Goal: Transaction & Acquisition: Purchase product/service

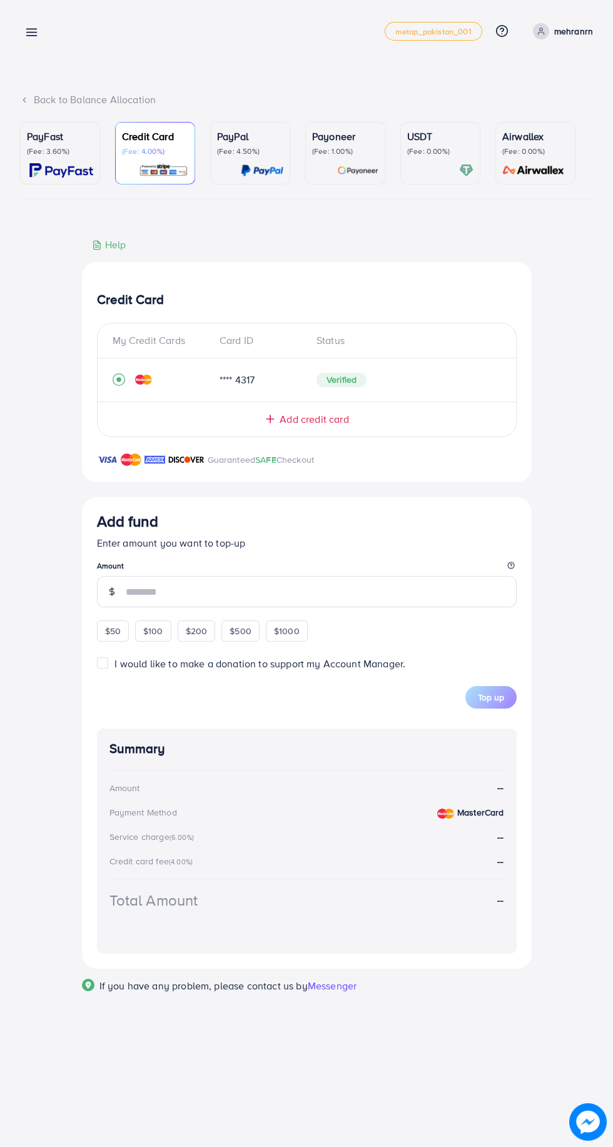
click at [317, 420] on span "Add credit card" at bounding box center [314, 419] width 69 height 14
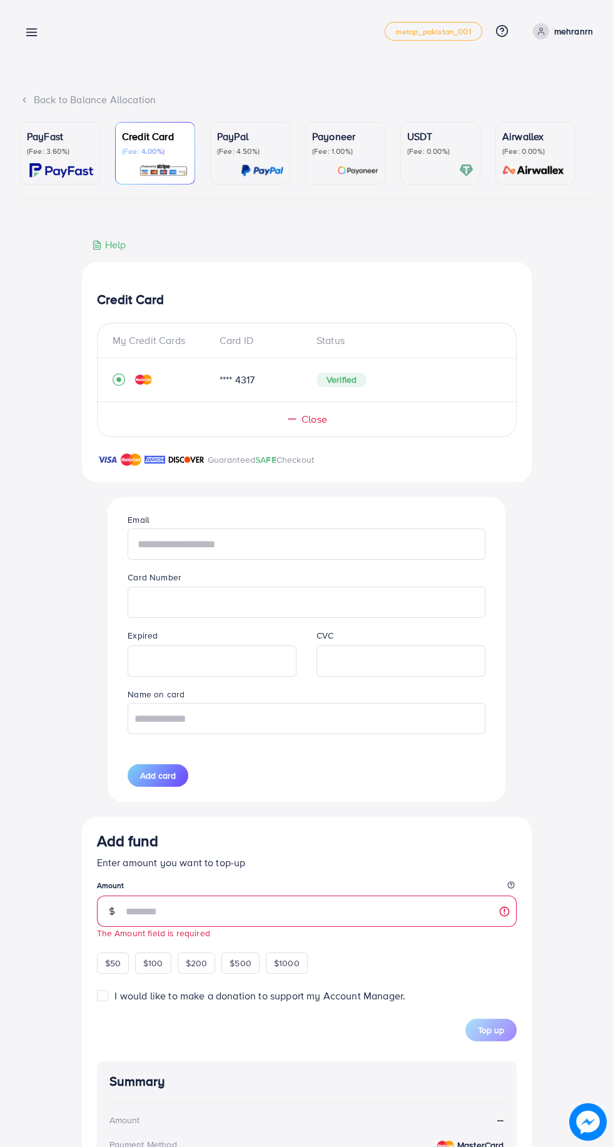
click at [332, 542] on input "text" at bounding box center [306, 544] width 357 height 31
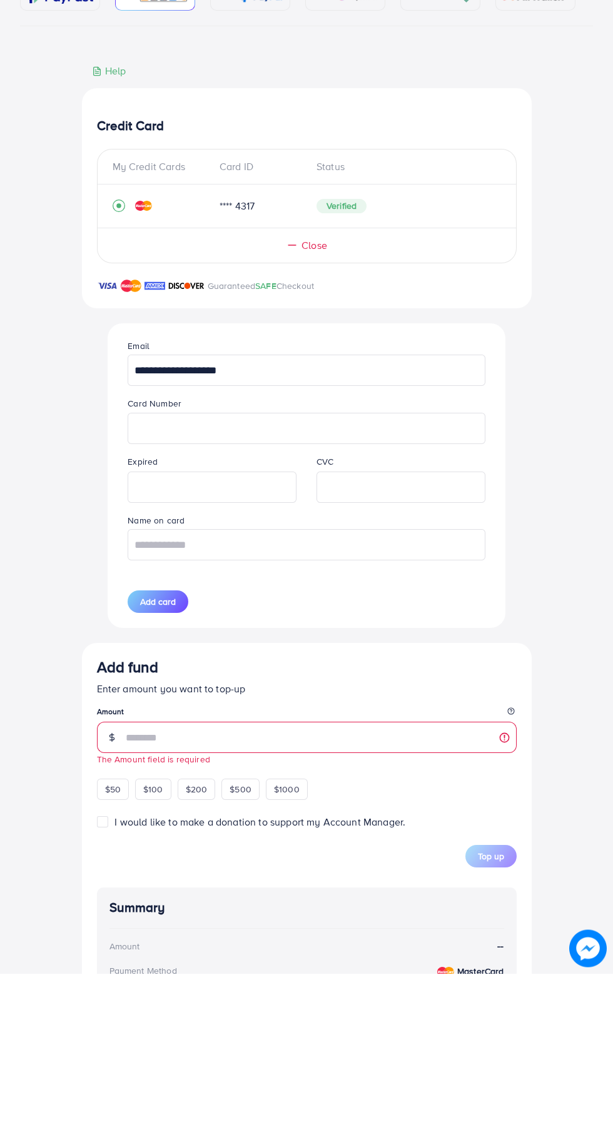
type input "**********"
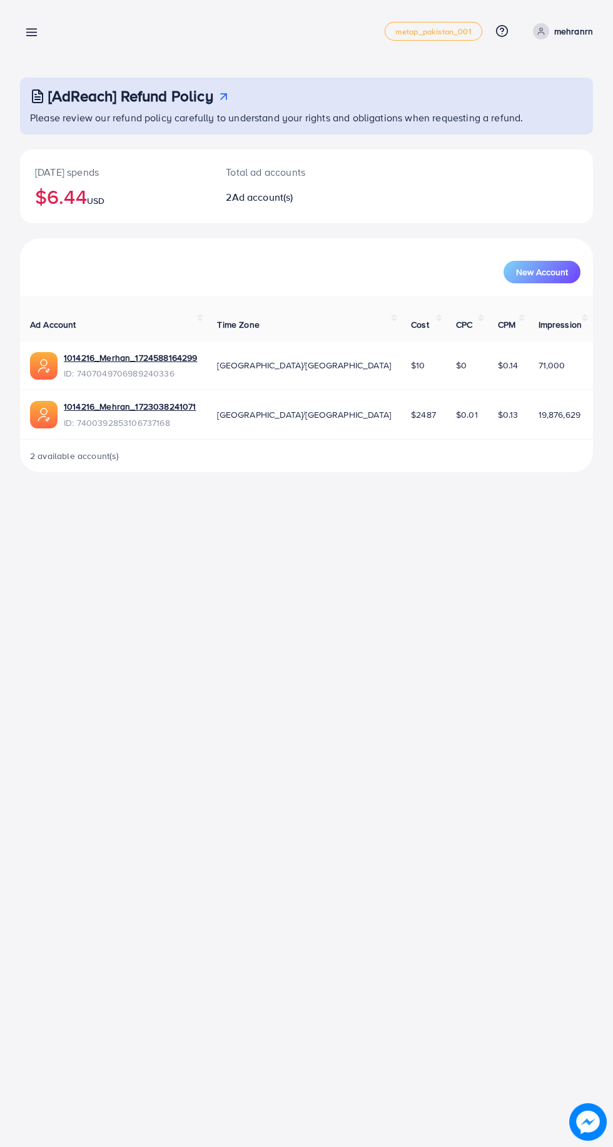
click at [31, 33] on line at bounding box center [32, 33] width 10 height 0
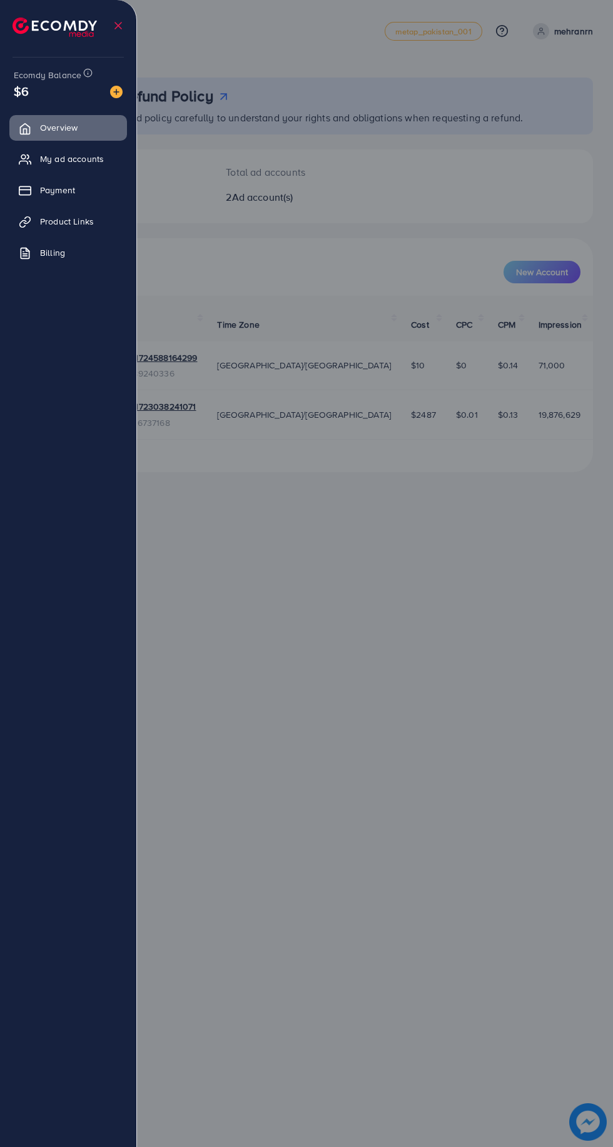
click at [53, 190] on span "Payment" at bounding box center [57, 190] width 35 height 13
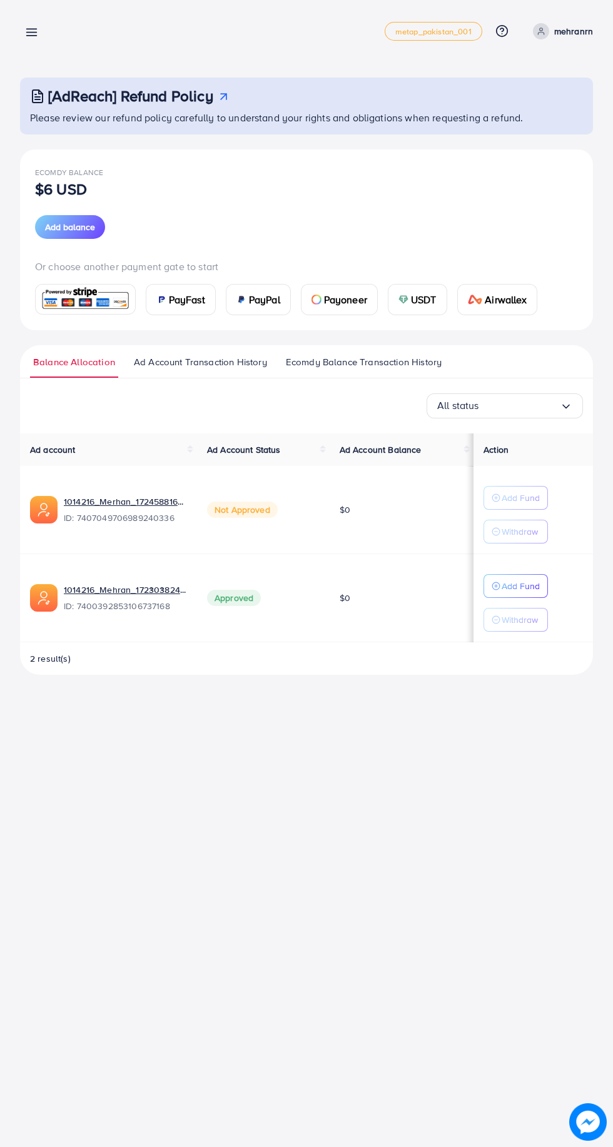
click at [67, 305] on img at bounding box center [85, 299] width 92 height 27
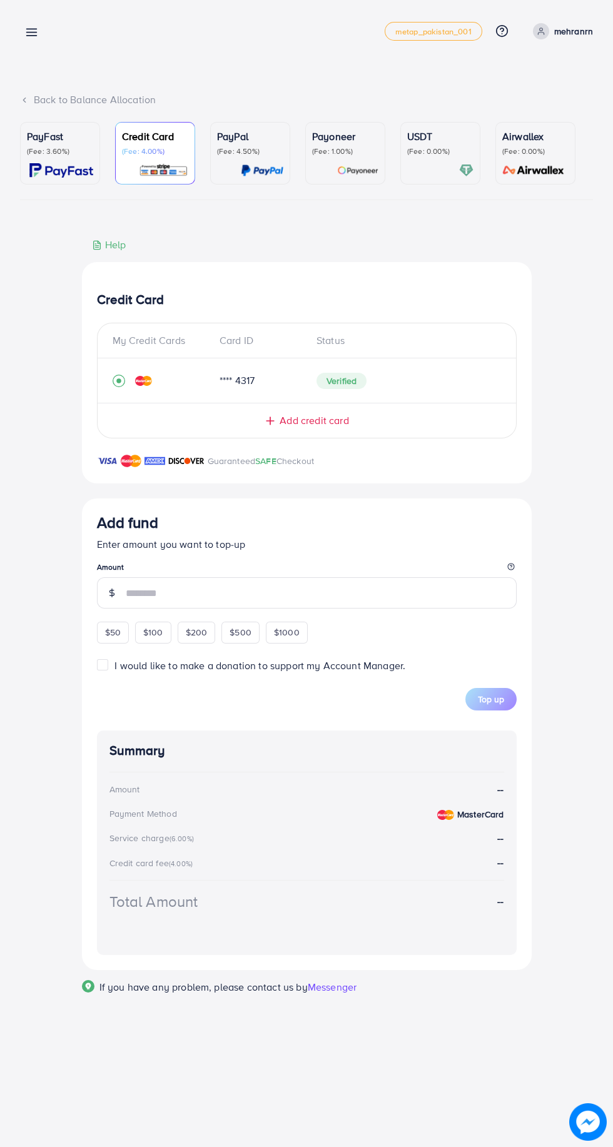
click at [316, 424] on span "Add credit card" at bounding box center [314, 421] width 69 height 14
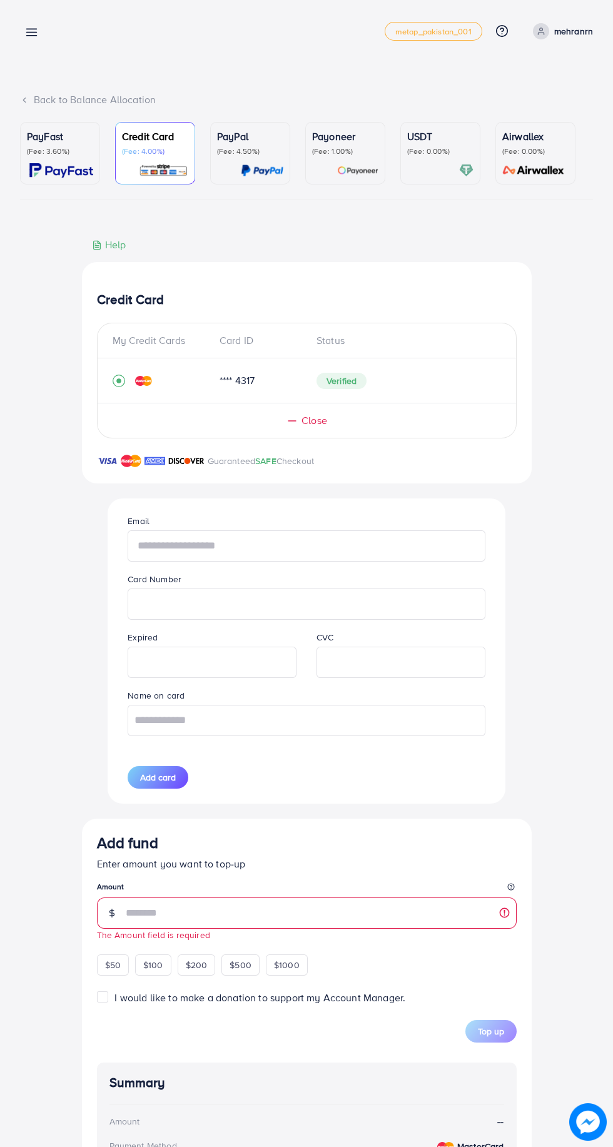
click at [284, 549] on input "text" at bounding box center [306, 546] width 357 height 31
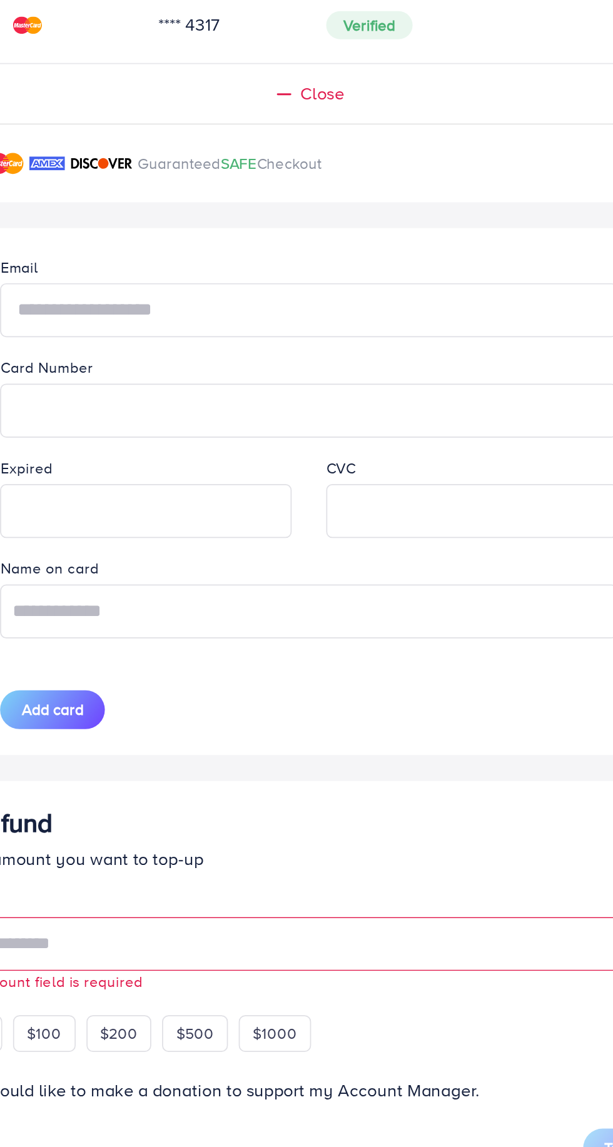
type input "**********"
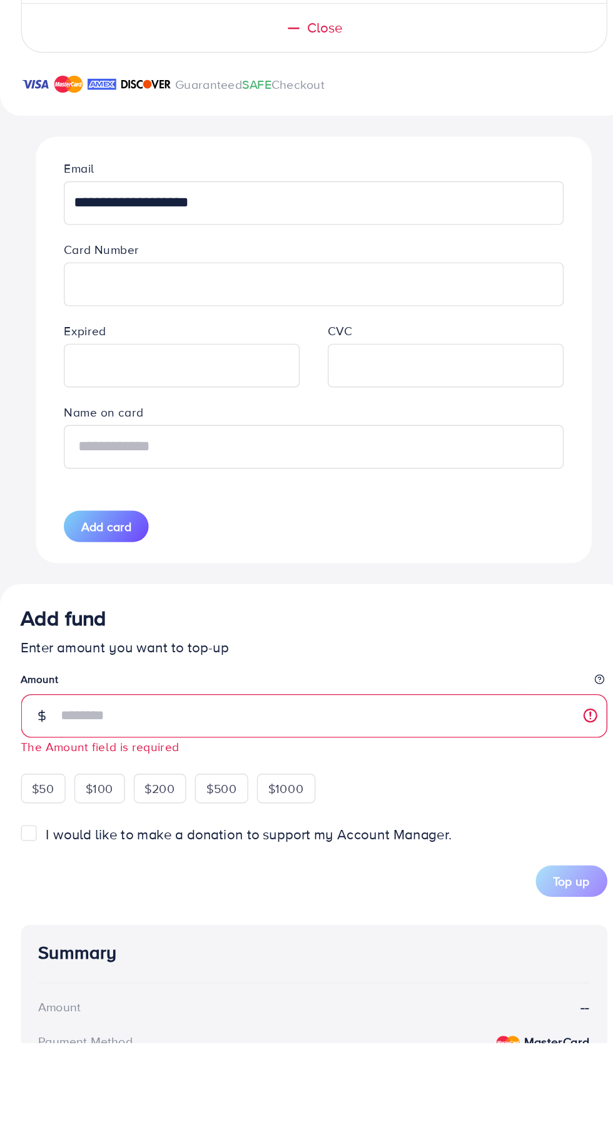
click at [337, 730] on input "text" at bounding box center [306, 720] width 357 height 31
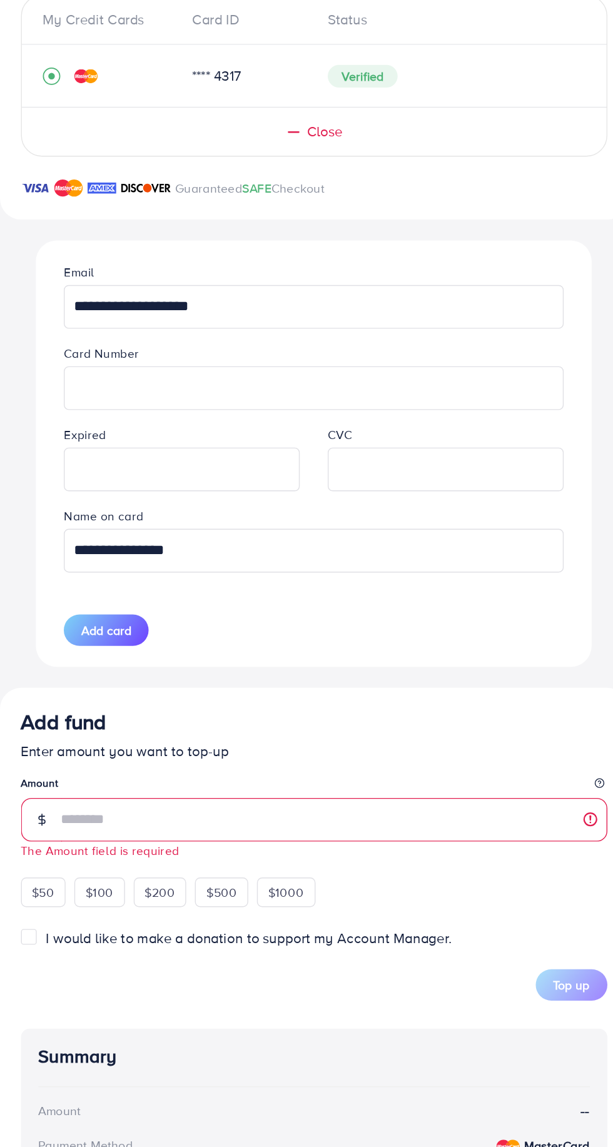
type input "**********"
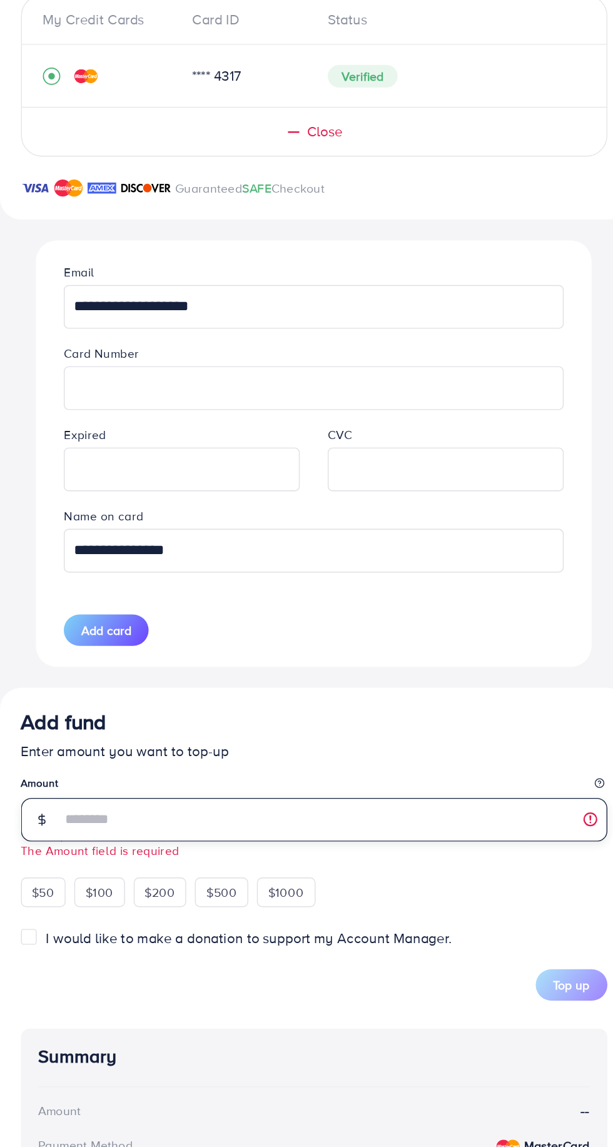
click at [263, 922] on input "number" at bounding box center [321, 912] width 391 height 31
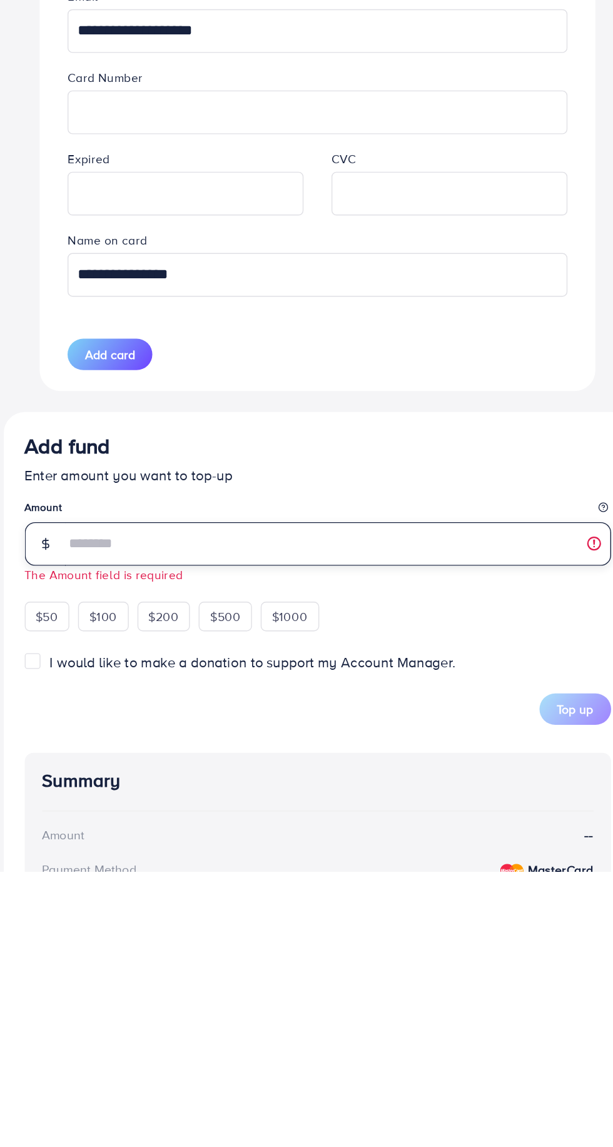
scroll to position [24, 0]
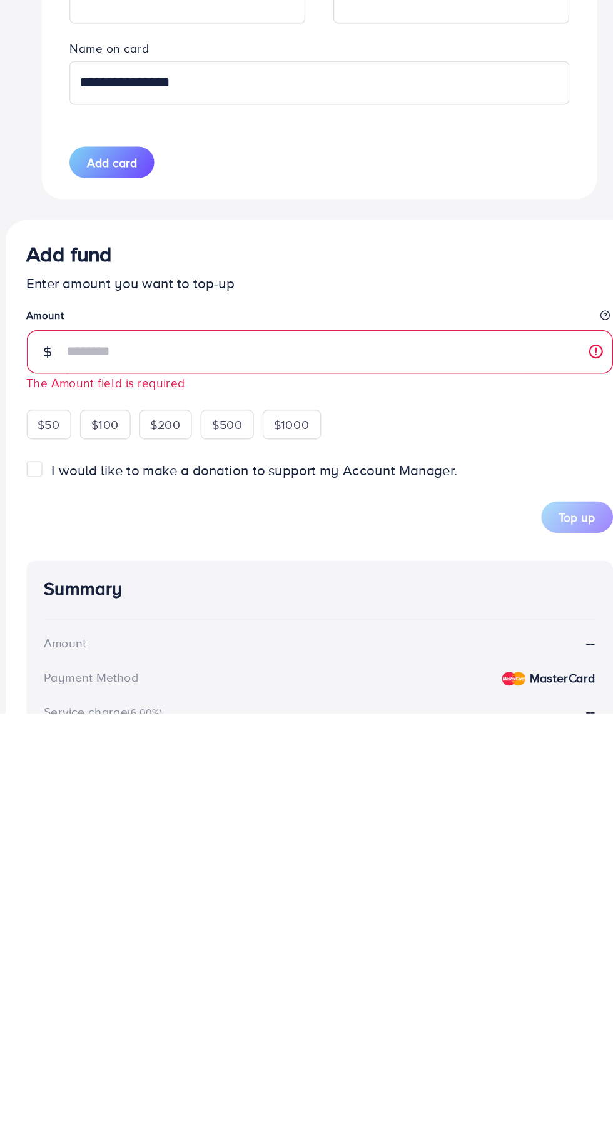
click at [158, 756] on span "Add card" at bounding box center [158, 753] width 36 height 13
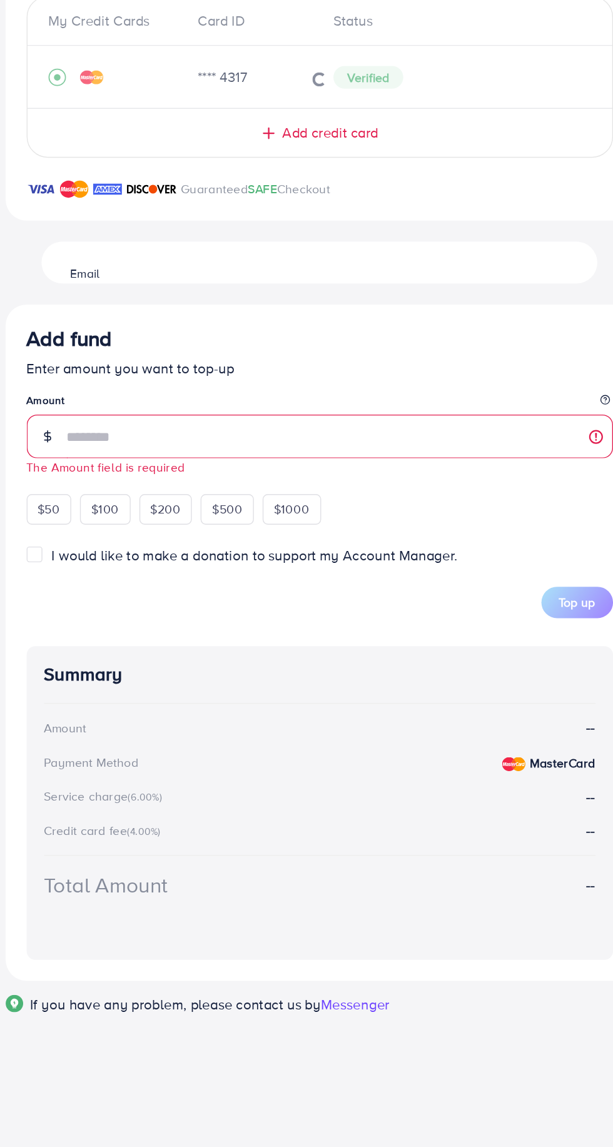
scroll to position [0, 0]
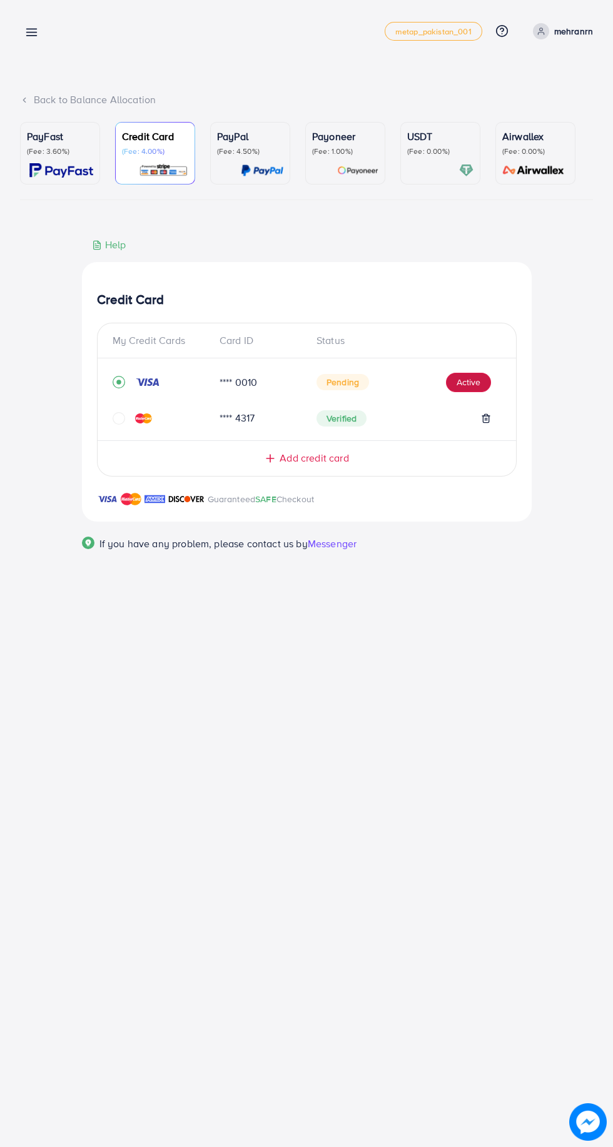
click at [469, 388] on button "Active" at bounding box center [468, 383] width 45 height 20
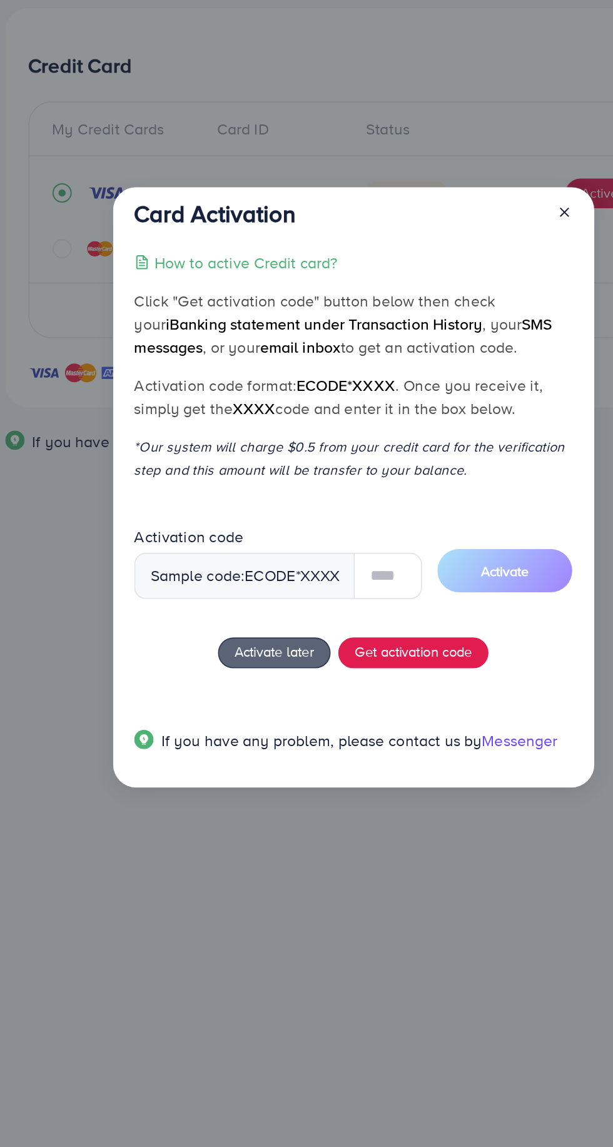
click at [268, 636] on div "Sample code: ecode *XXXX" at bounding box center [238, 631] width 144 height 30
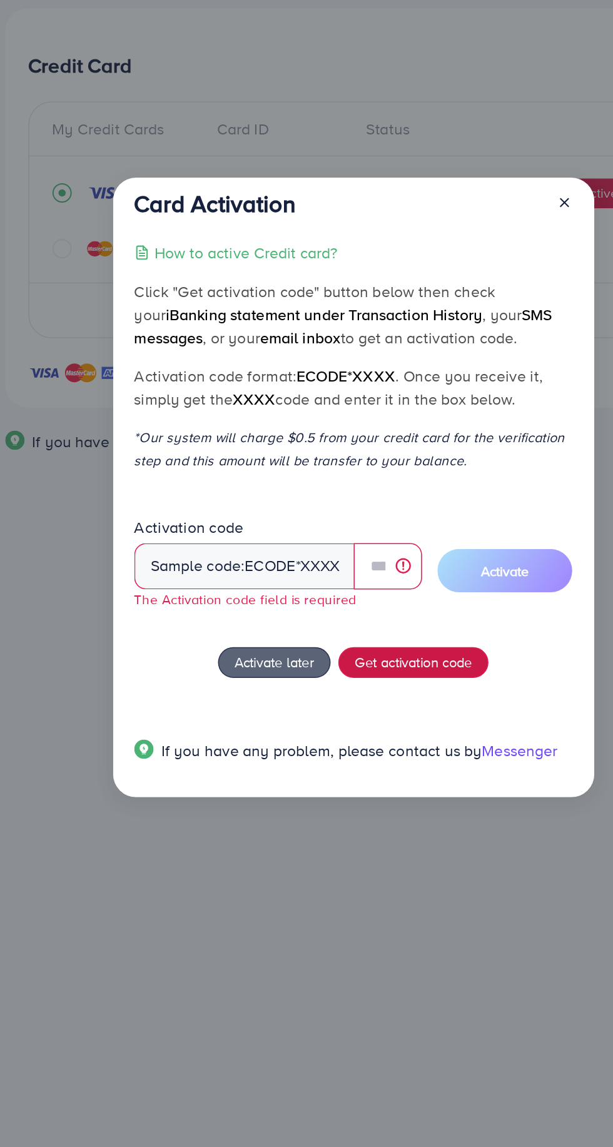
click at [347, 693] on span "Get activation code" at bounding box center [347, 687] width 76 height 13
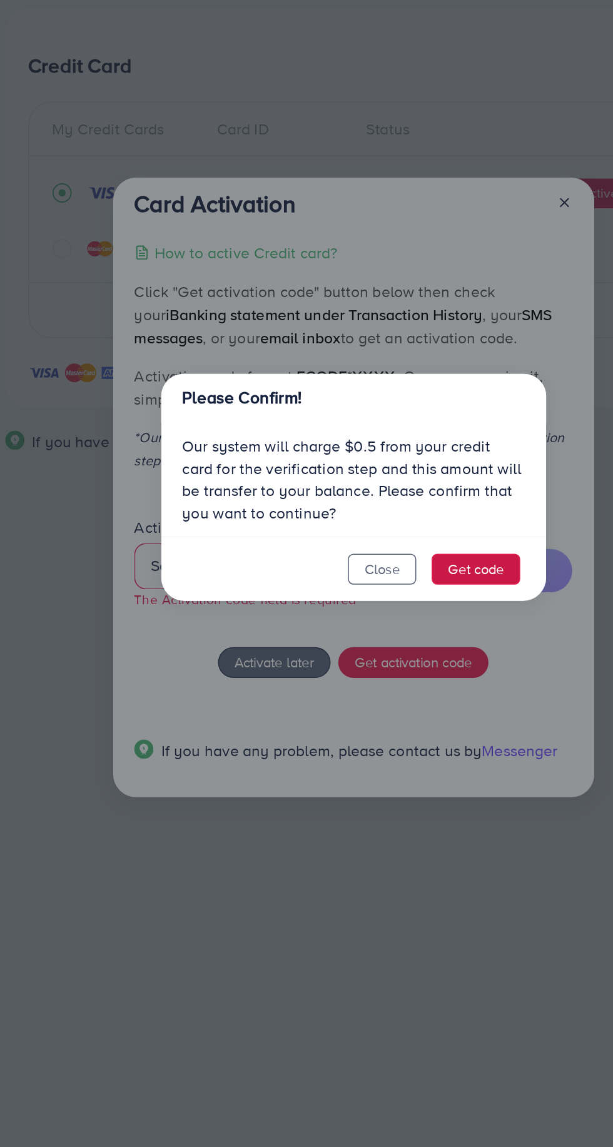
click at [389, 629] on button "Get code" at bounding box center [388, 627] width 58 height 20
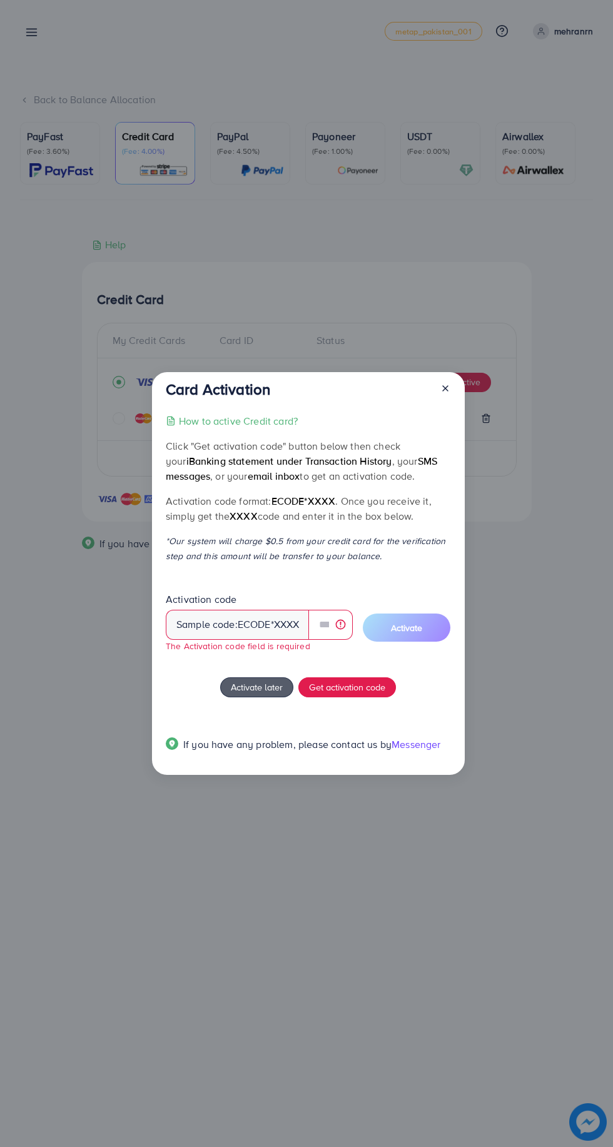
click at [247, 694] on span "Activate later" at bounding box center [257, 687] width 52 height 13
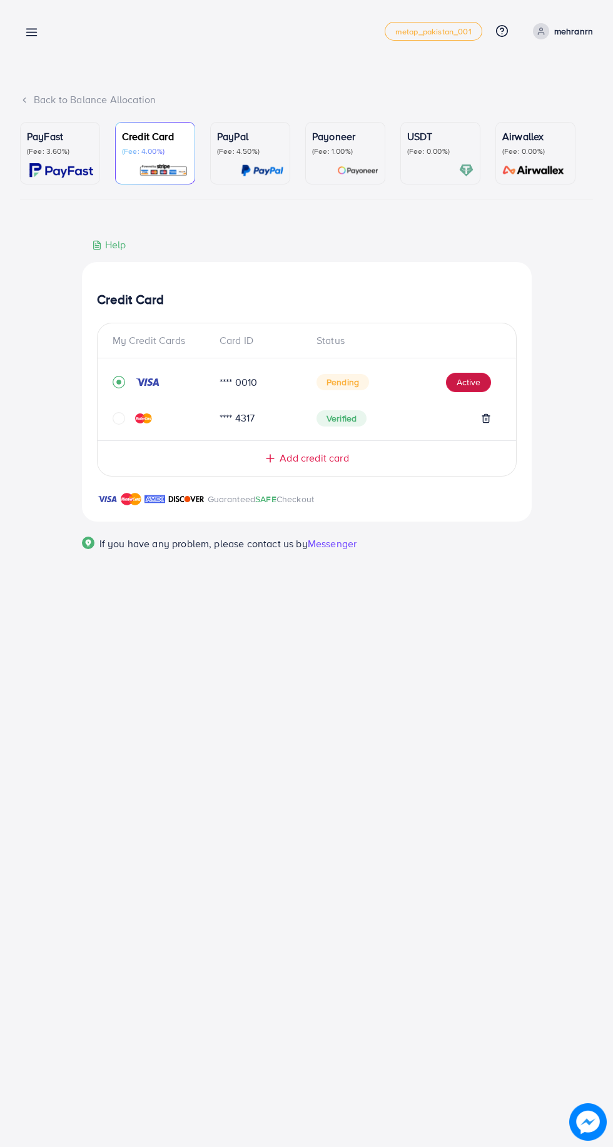
click at [462, 380] on button "Active" at bounding box center [468, 383] width 45 height 20
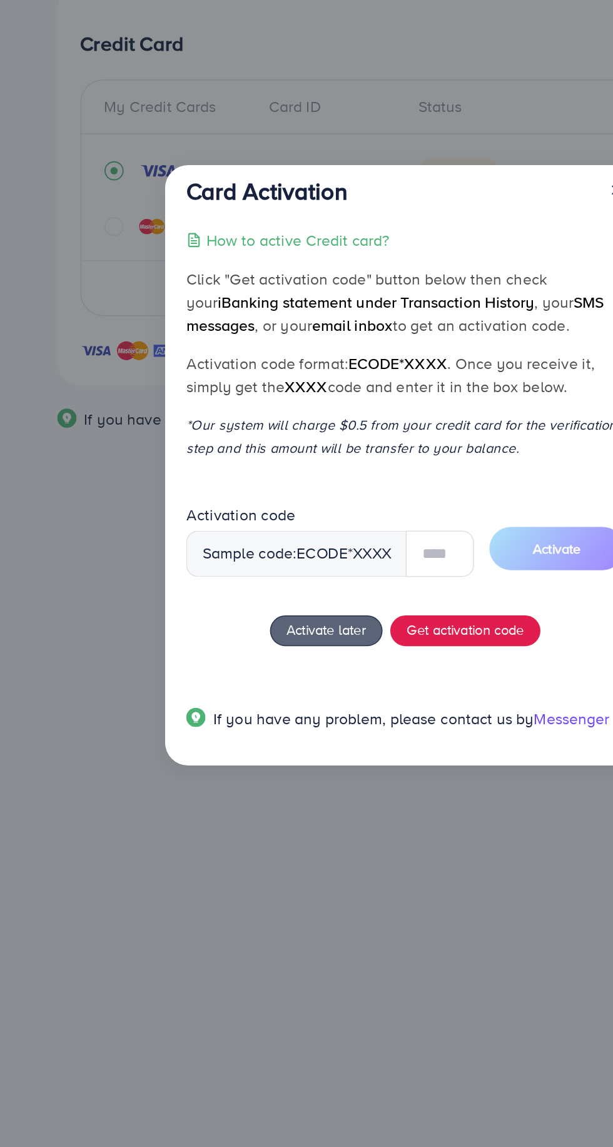
click at [269, 621] on div "Sample code: ecode *XXXX" at bounding box center [238, 631] width 144 height 30
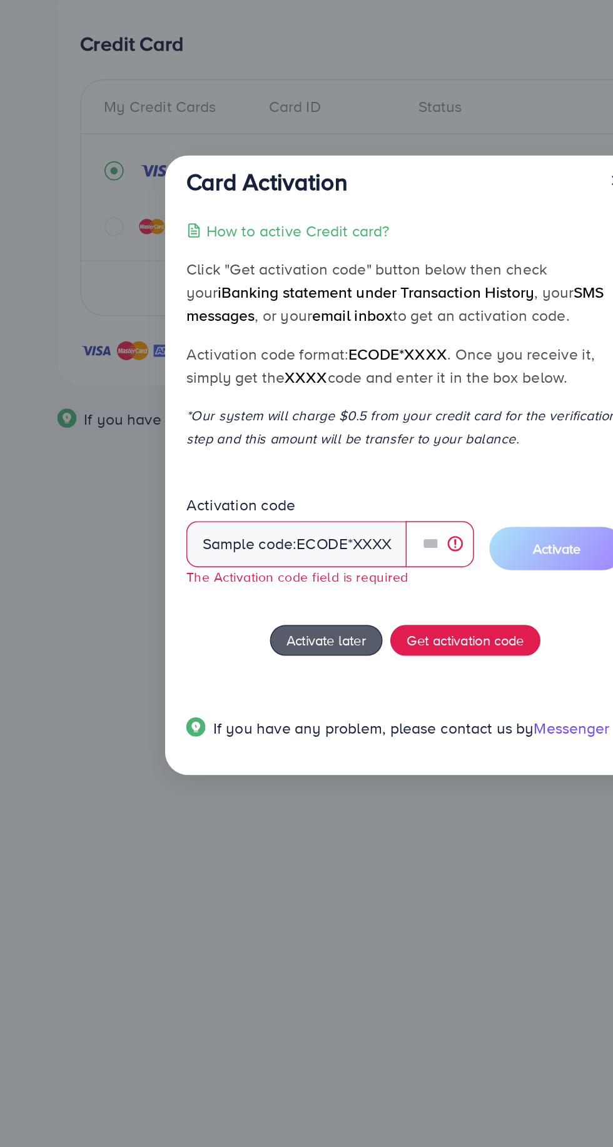
click at [250, 692] on span "Activate later" at bounding box center [257, 687] width 52 height 13
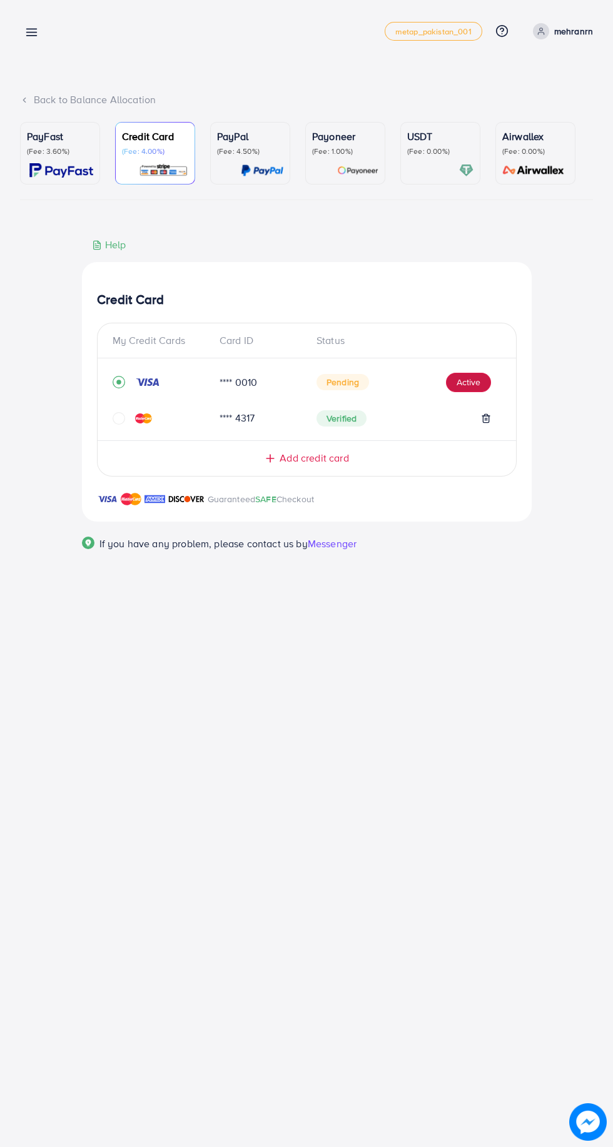
click at [472, 382] on button "Active" at bounding box center [468, 383] width 45 height 20
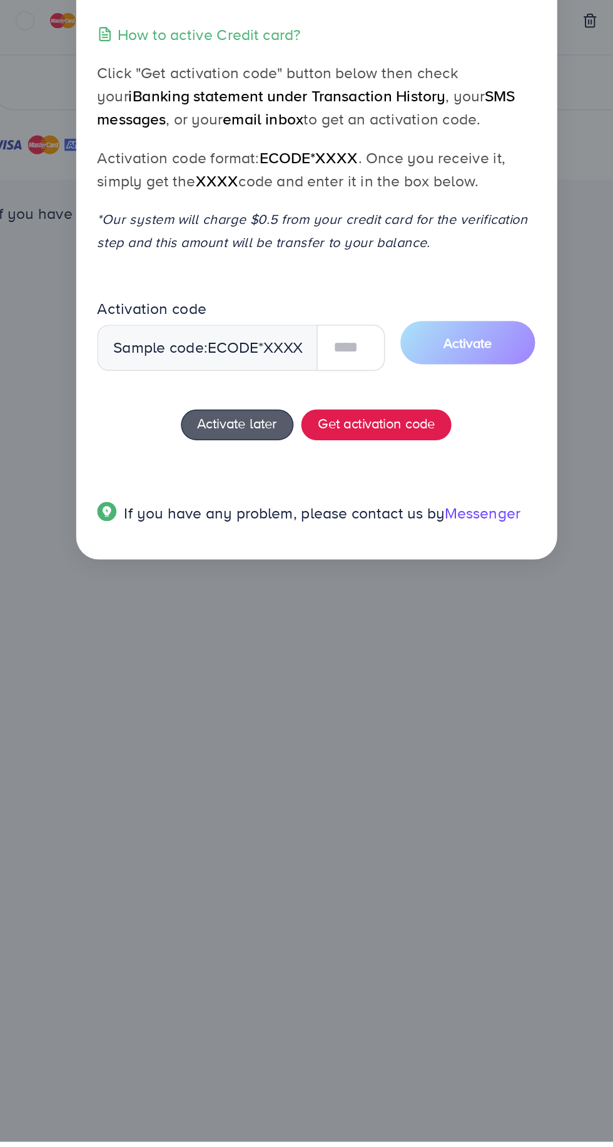
click at [266, 687] on span "Activate later" at bounding box center [257, 680] width 52 height 13
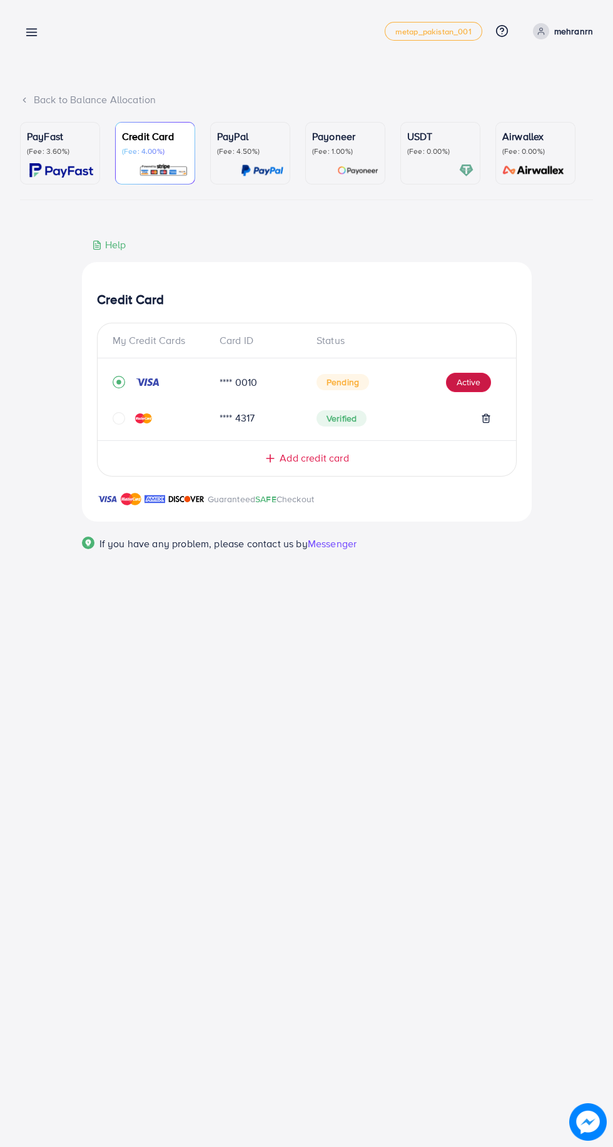
click at [467, 384] on button "Active" at bounding box center [468, 383] width 45 height 20
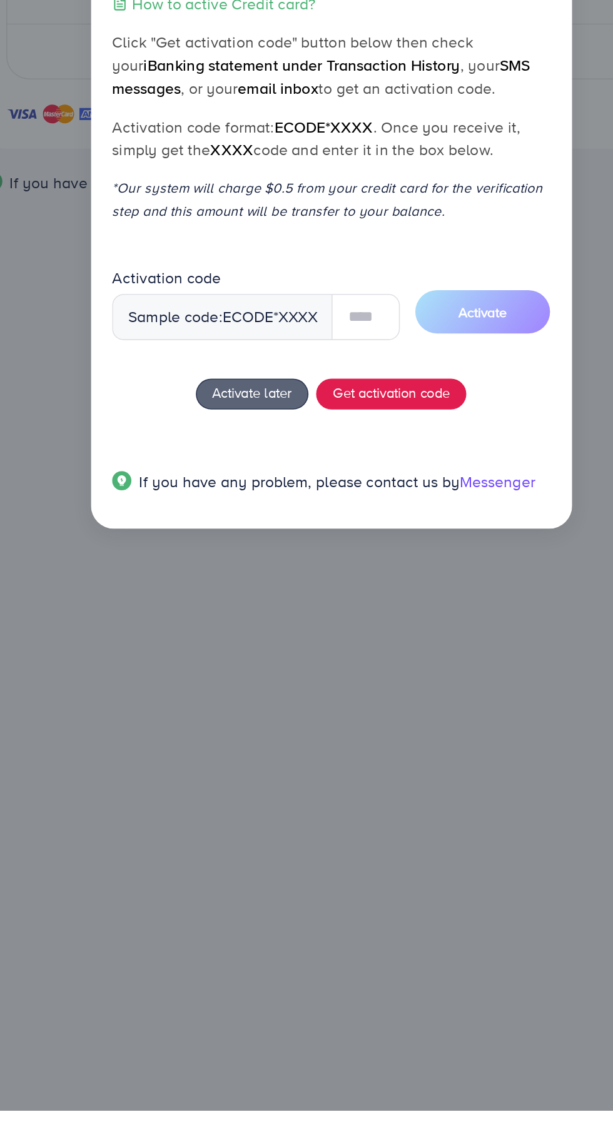
click at [267, 633] on span "ecode" at bounding box center [254, 631] width 33 height 14
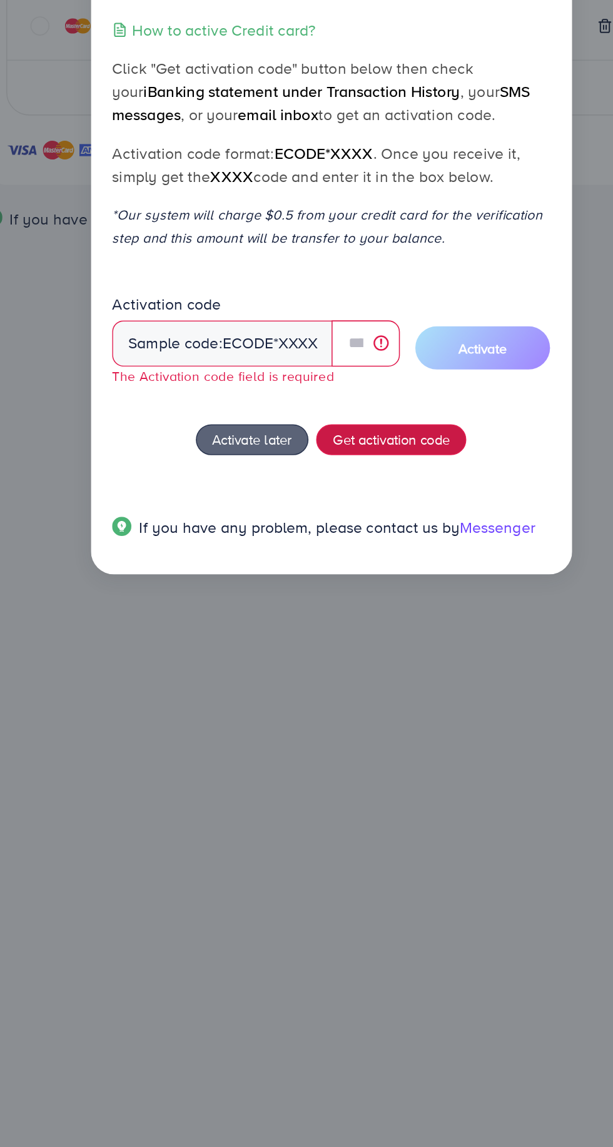
click at [356, 689] on span "Get activation code" at bounding box center [347, 687] width 76 height 13
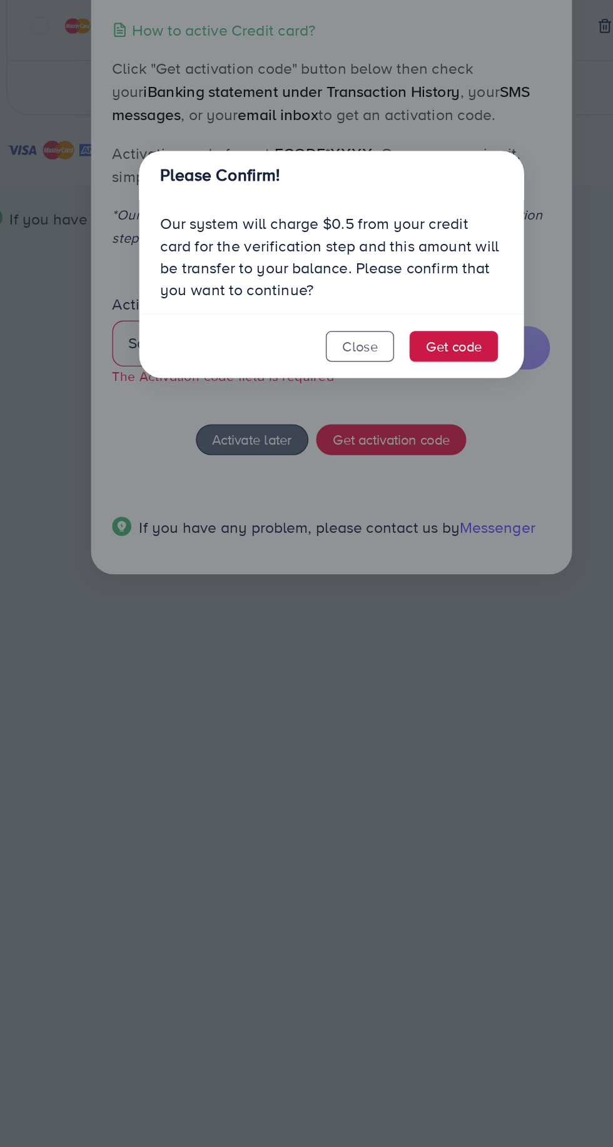
click at [394, 623] on button "Get code" at bounding box center [388, 627] width 58 height 20
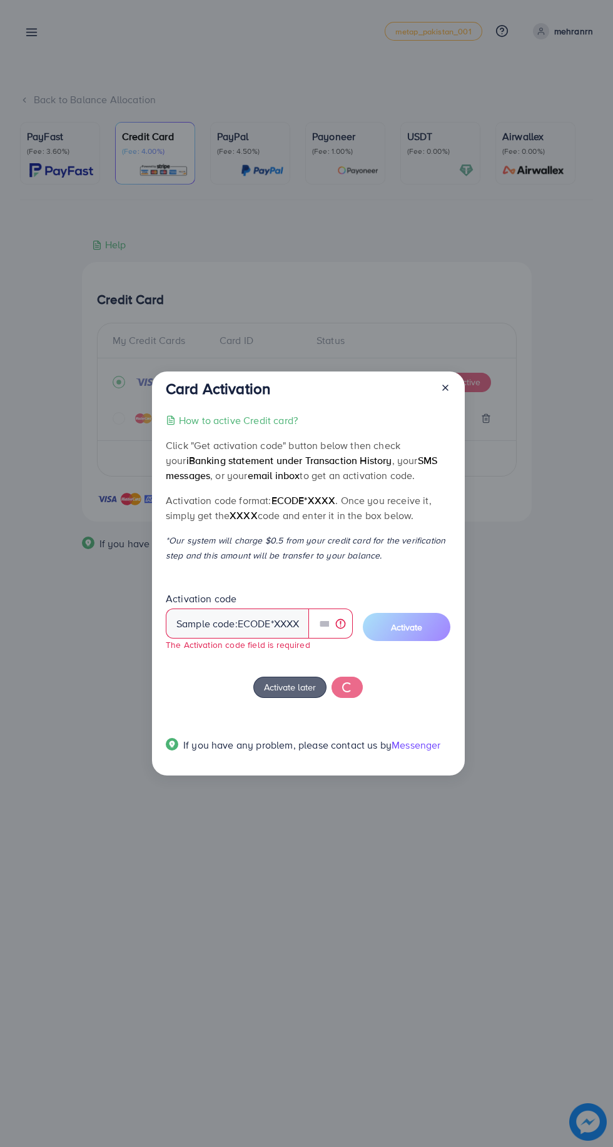
click at [445, 387] on line at bounding box center [445, 387] width 5 height 5
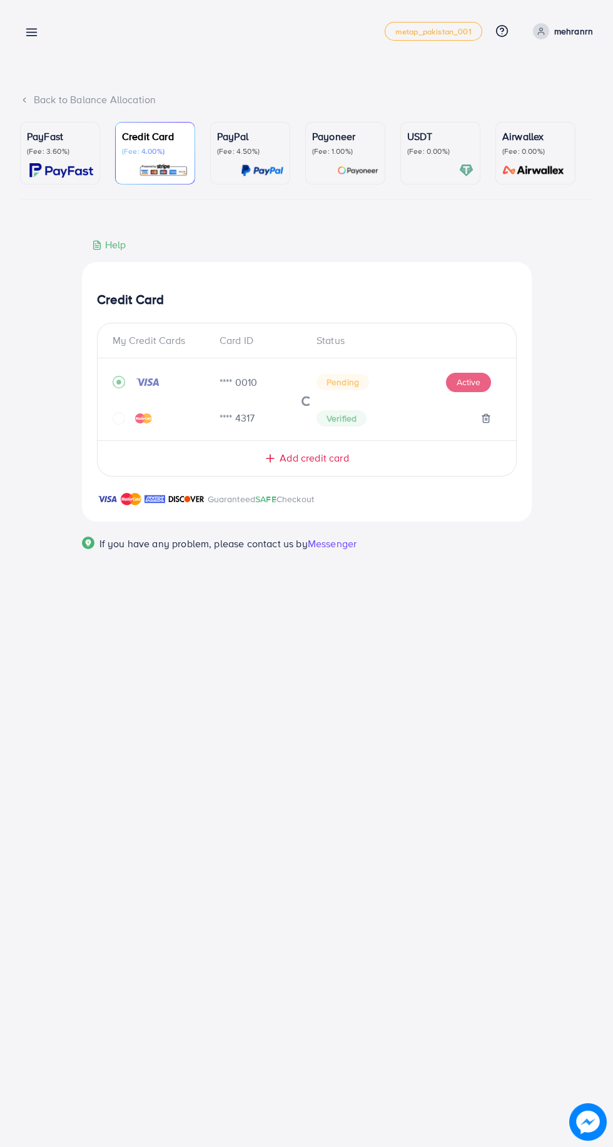
click at [0, 0] on iframe at bounding box center [0, 0] width 0 height 0
click at [37, 33] on line at bounding box center [32, 33] width 10 height 0
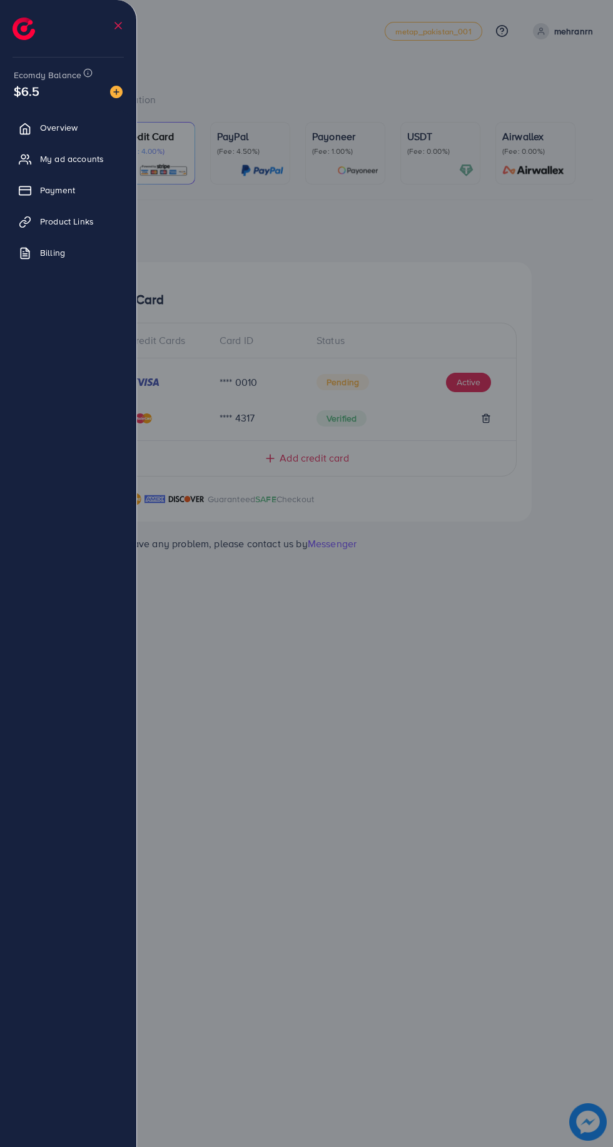
click at [74, 195] on span "Payment" at bounding box center [57, 190] width 35 height 13
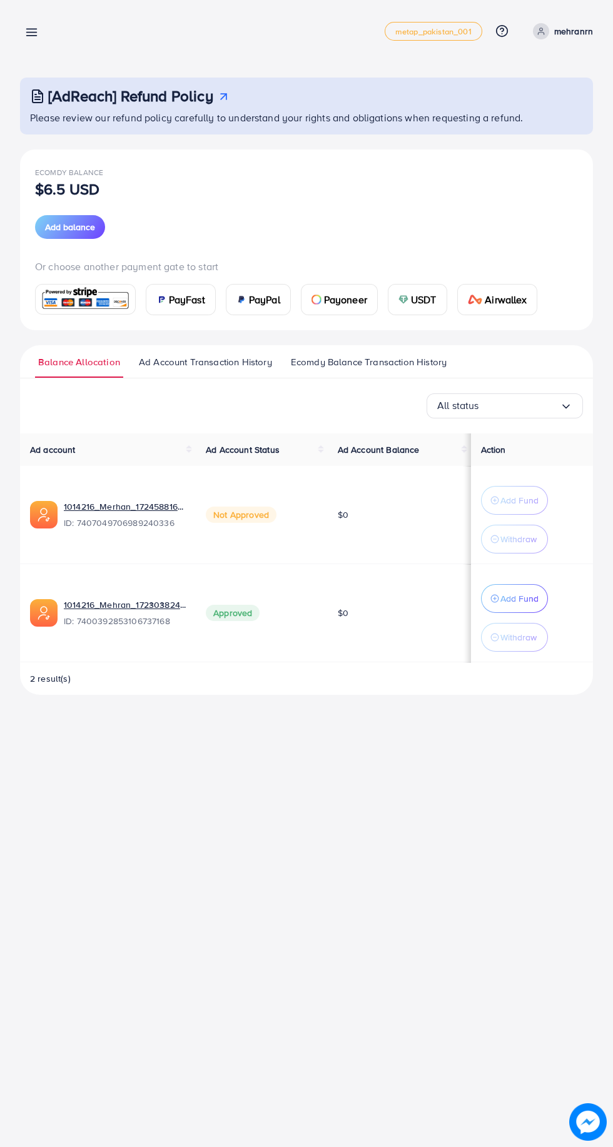
click at [101, 300] on img at bounding box center [85, 299] width 92 height 27
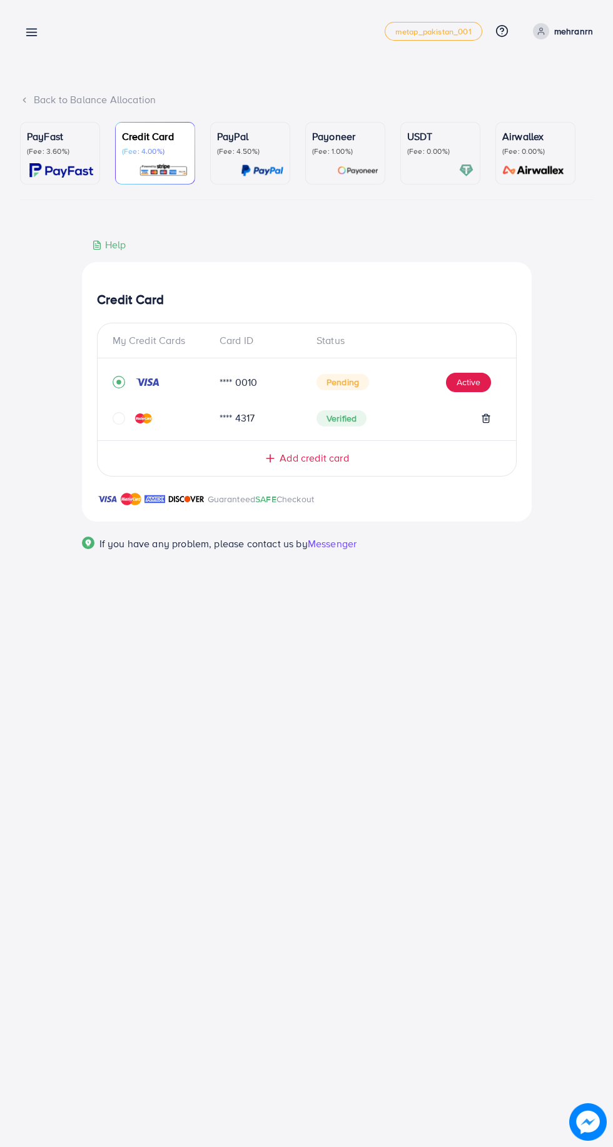
click at [355, 385] on span "Pending" at bounding box center [343, 382] width 53 height 16
click at [467, 386] on button "Active" at bounding box center [468, 383] width 45 height 20
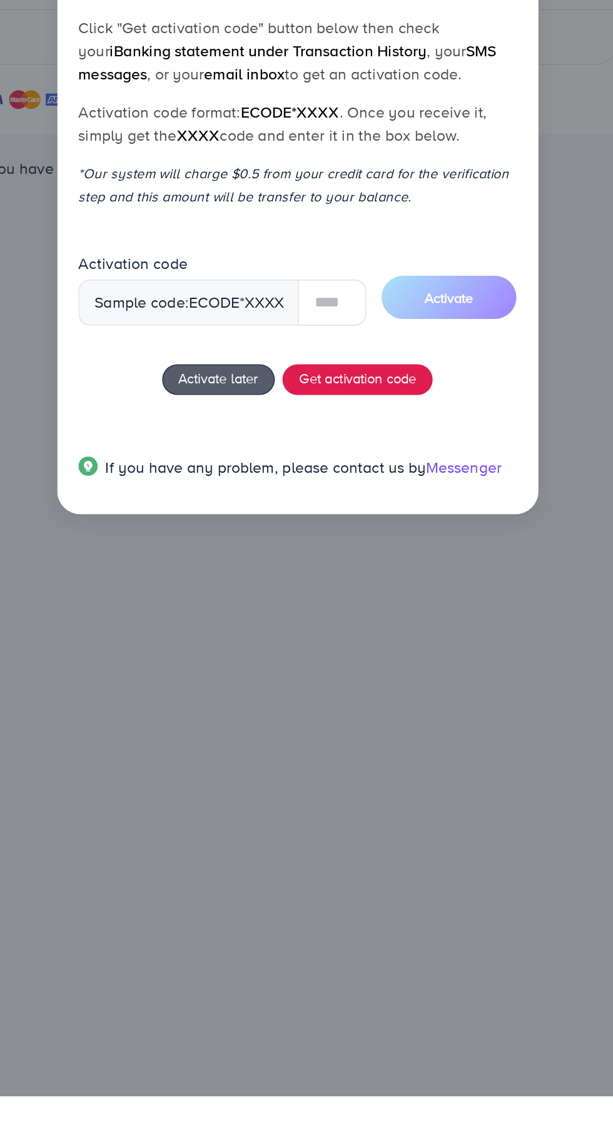
click at [262, 686] on span "Activate later" at bounding box center [257, 680] width 52 height 13
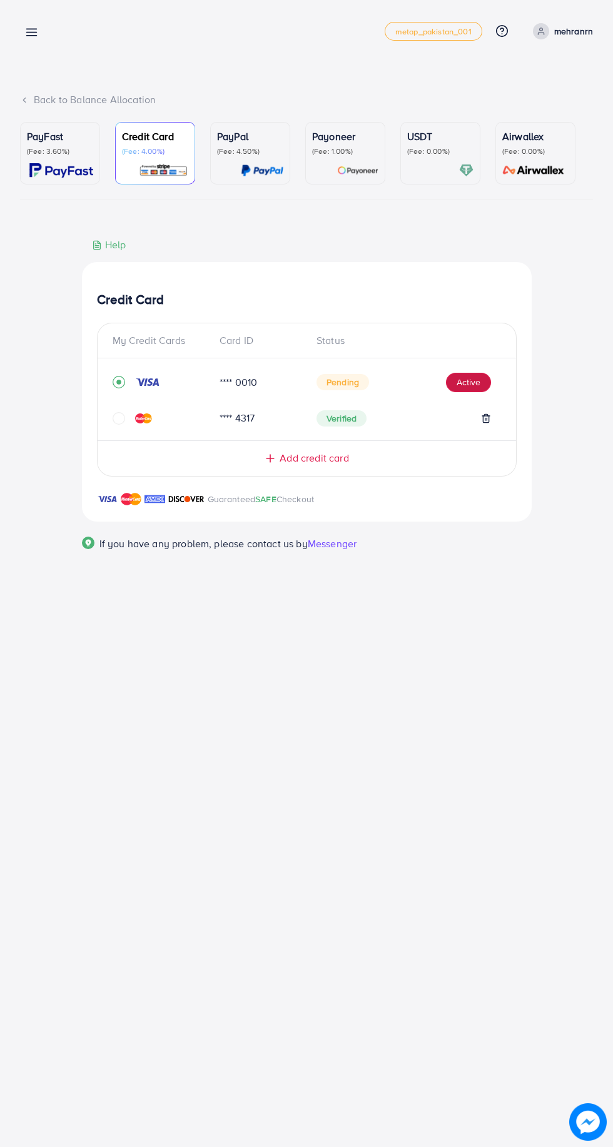
click at [468, 385] on button "Active" at bounding box center [468, 383] width 45 height 20
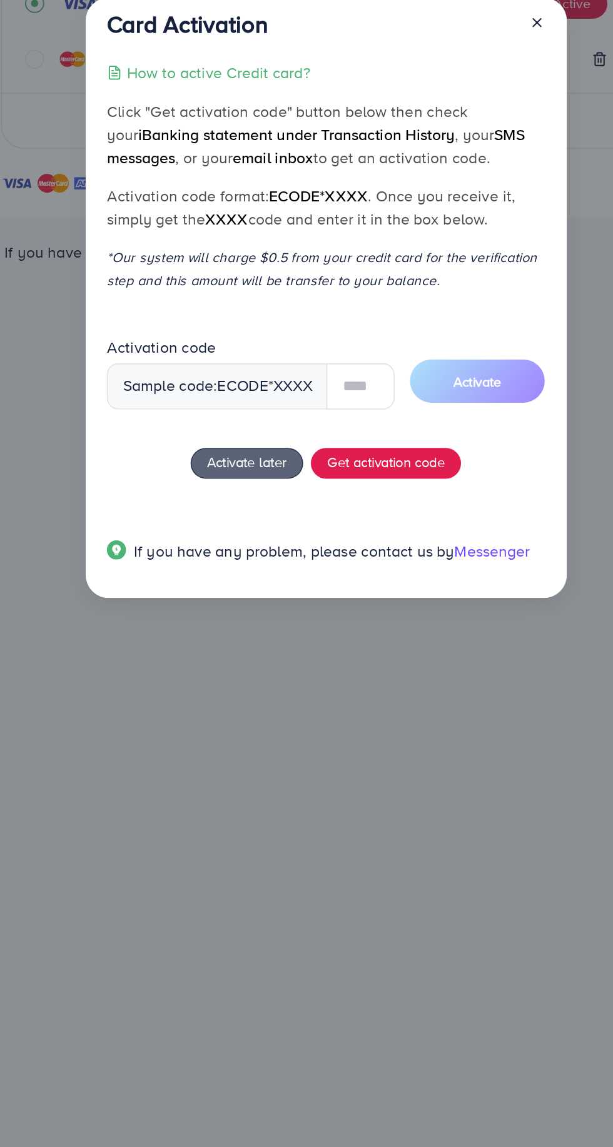
click at [264, 628] on span "ecode" at bounding box center [254, 631] width 33 height 14
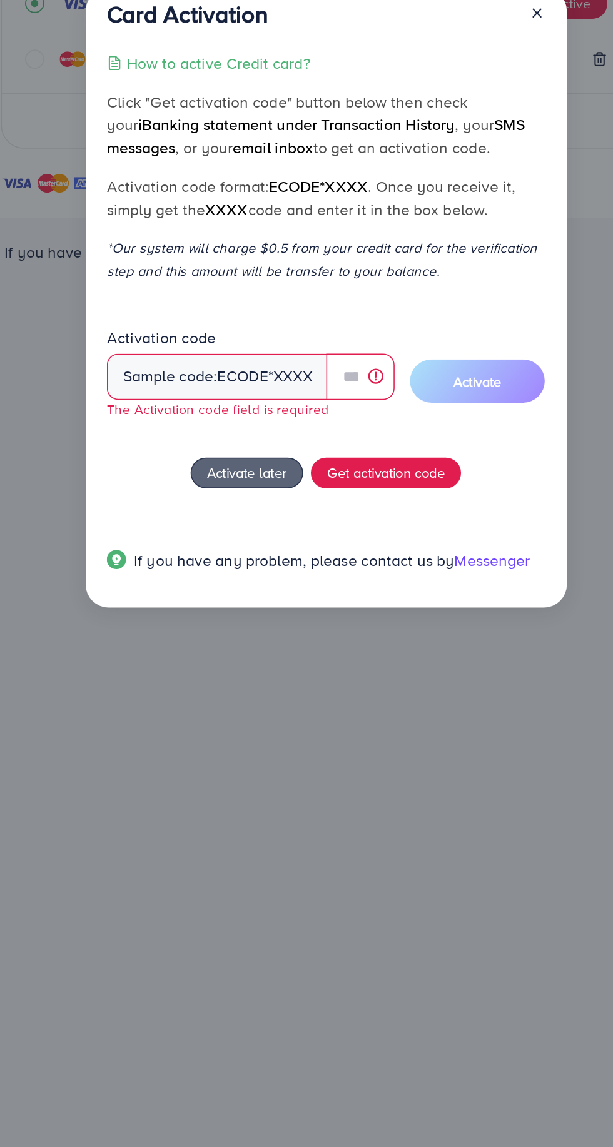
click at [290, 618] on div "Sample code: ecode *XXXX" at bounding box center [238, 625] width 144 height 30
click at [260, 620] on span "ecode" at bounding box center [254, 625] width 33 height 14
click at [240, 623] on span "ecode" at bounding box center [254, 625] width 33 height 14
click at [269, 628] on span "ecode" at bounding box center [254, 625] width 33 height 14
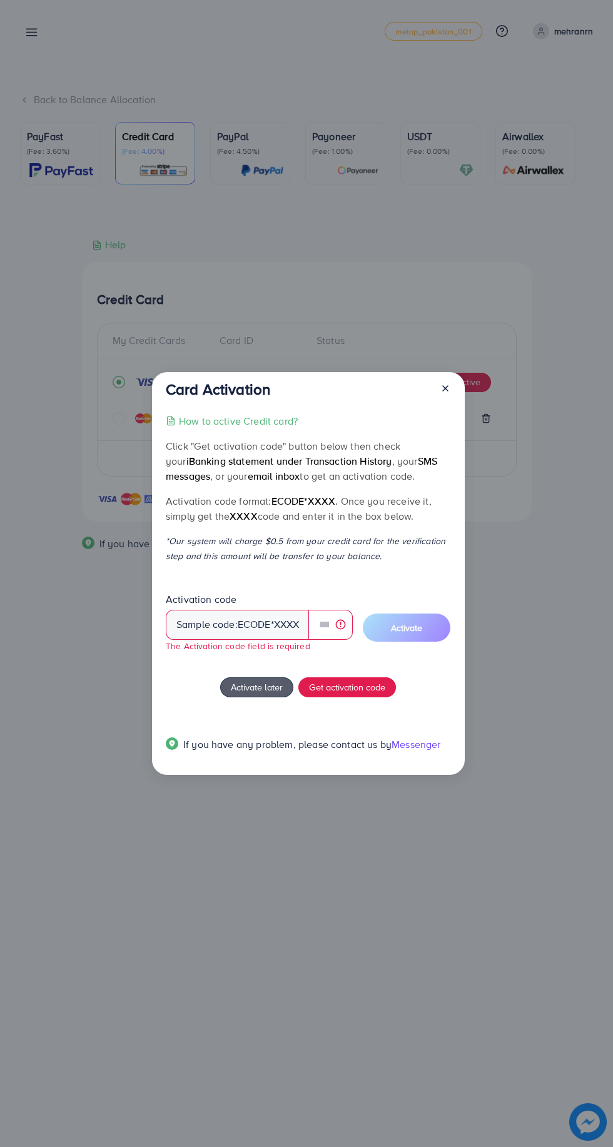
click at [264, 684] on span "Activate later" at bounding box center [257, 687] width 52 height 13
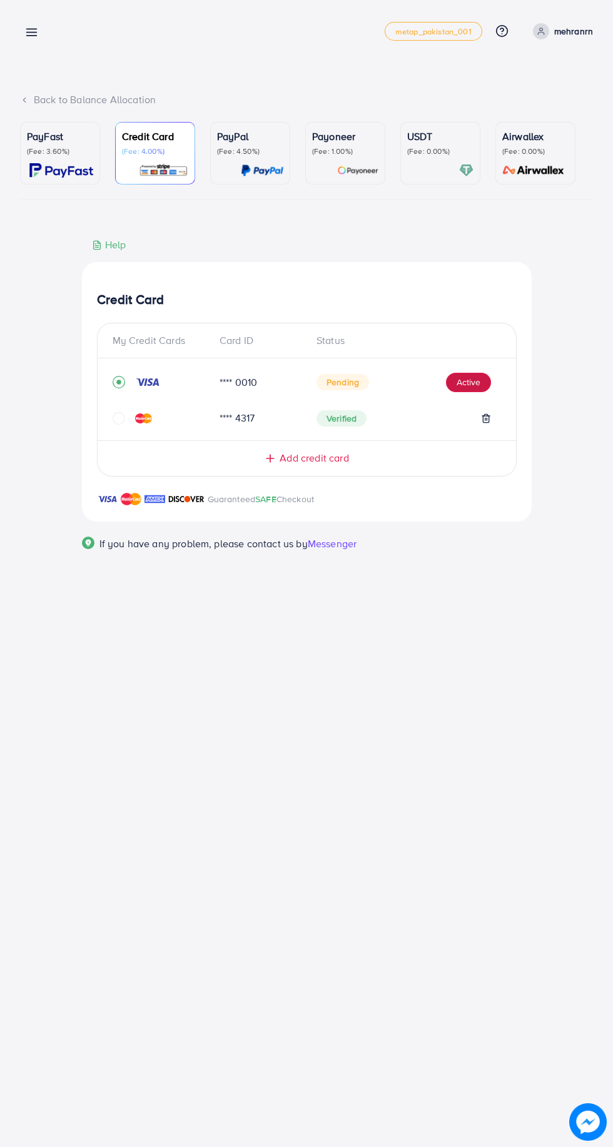
click at [470, 385] on button "Active" at bounding box center [468, 383] width 45 height 20
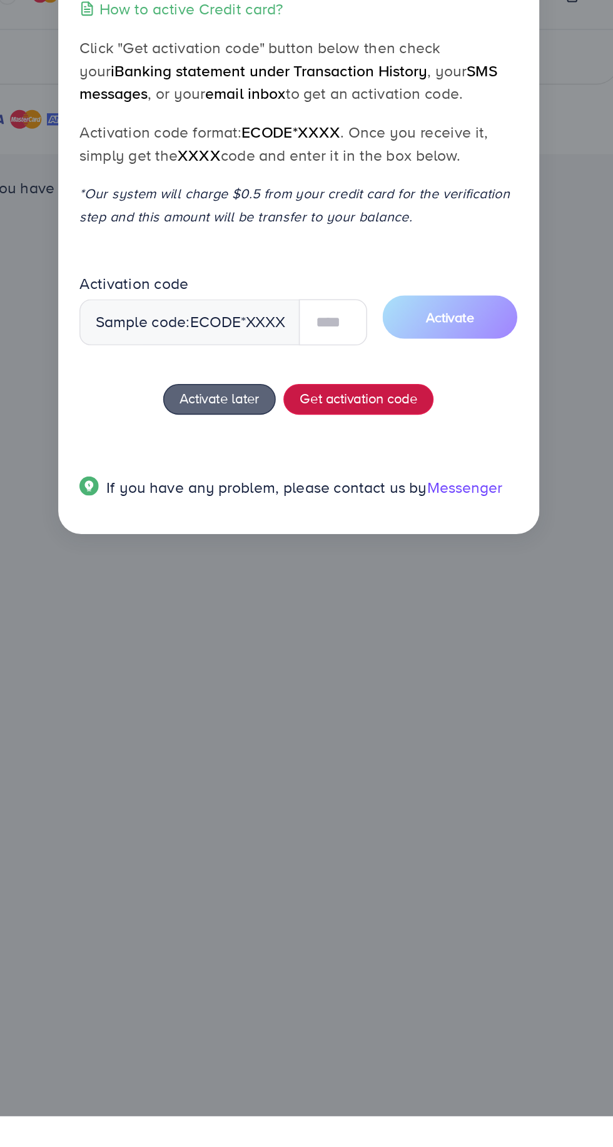
click at [355, 684] on span "Get activation code" at bounding box center [347, 680] width 76 height 13
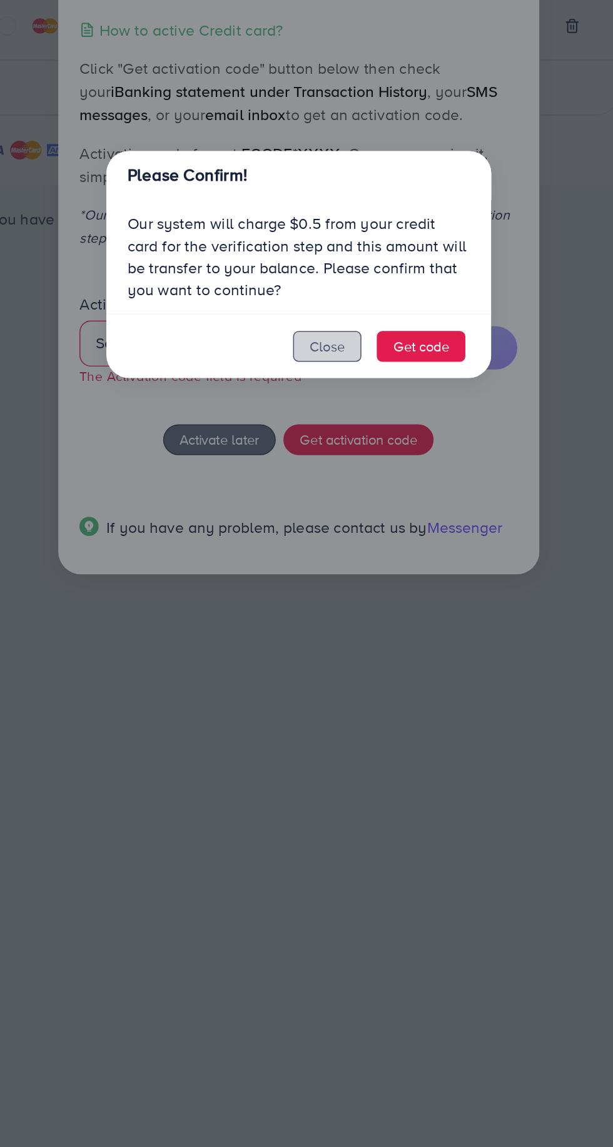
click at [327, 631] on button "Close" at bounding box center [327, 627] width 44 height 20
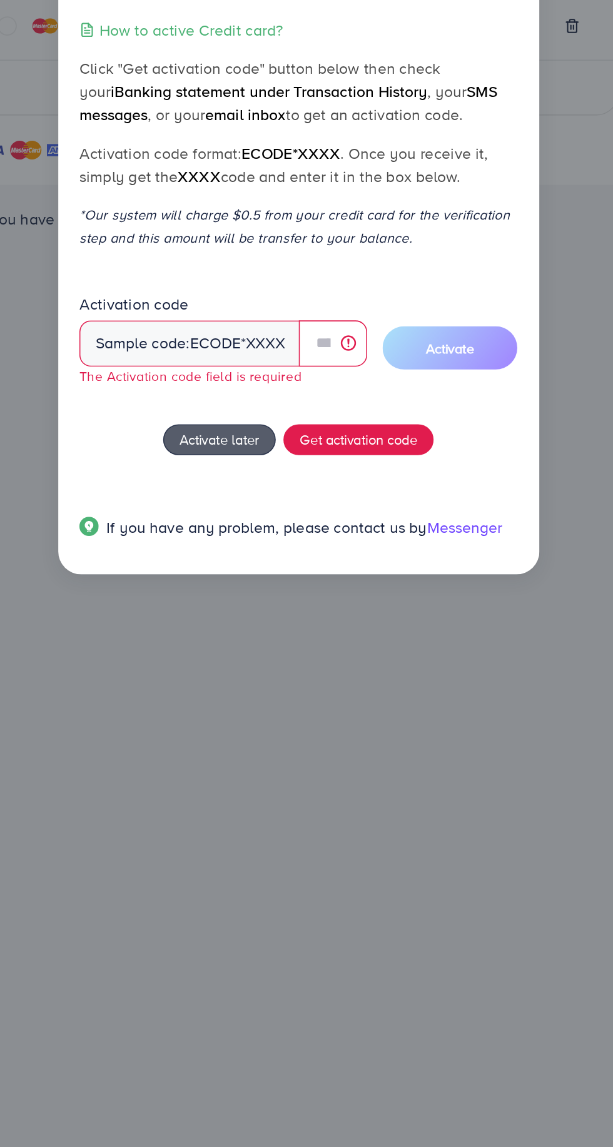
click at [261, 689] on span "Activate later" at bounding box center [257, 687] width 52 height 13
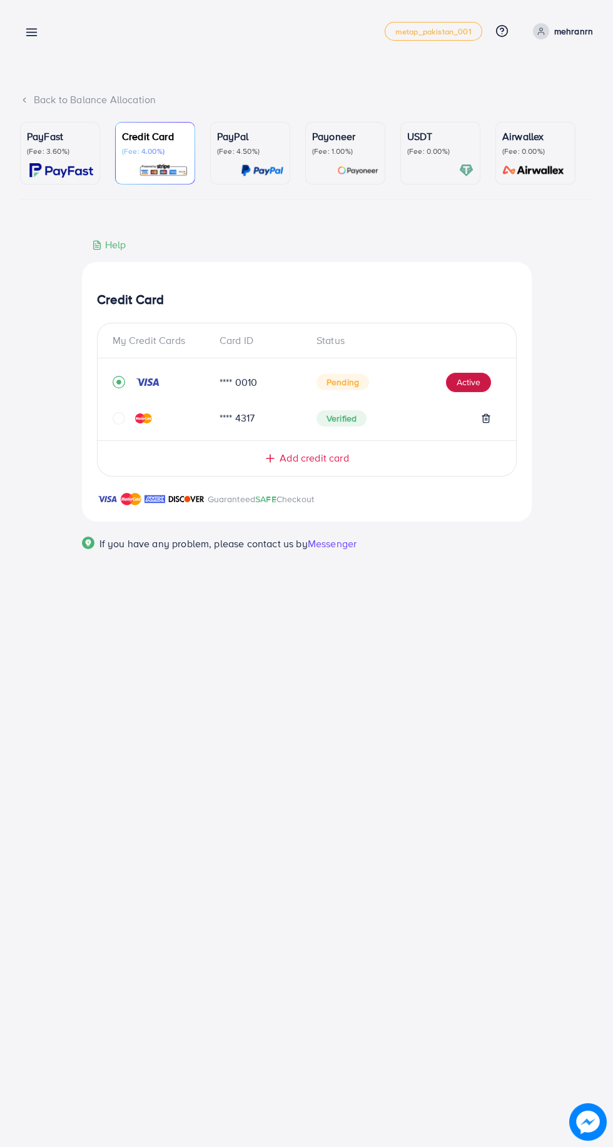
click at [468, 385] on button "Active" at bounding box center [468, 383] width 45 height 20
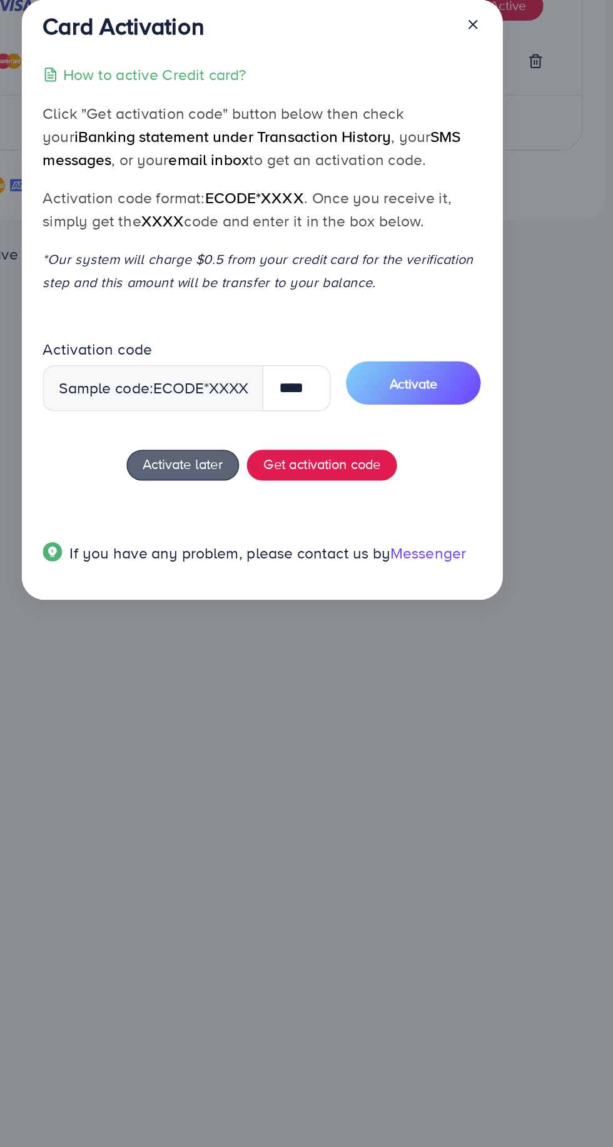
click at [420, 626] on span "Activate" at bounding box center [406, 628] width 31 height 13
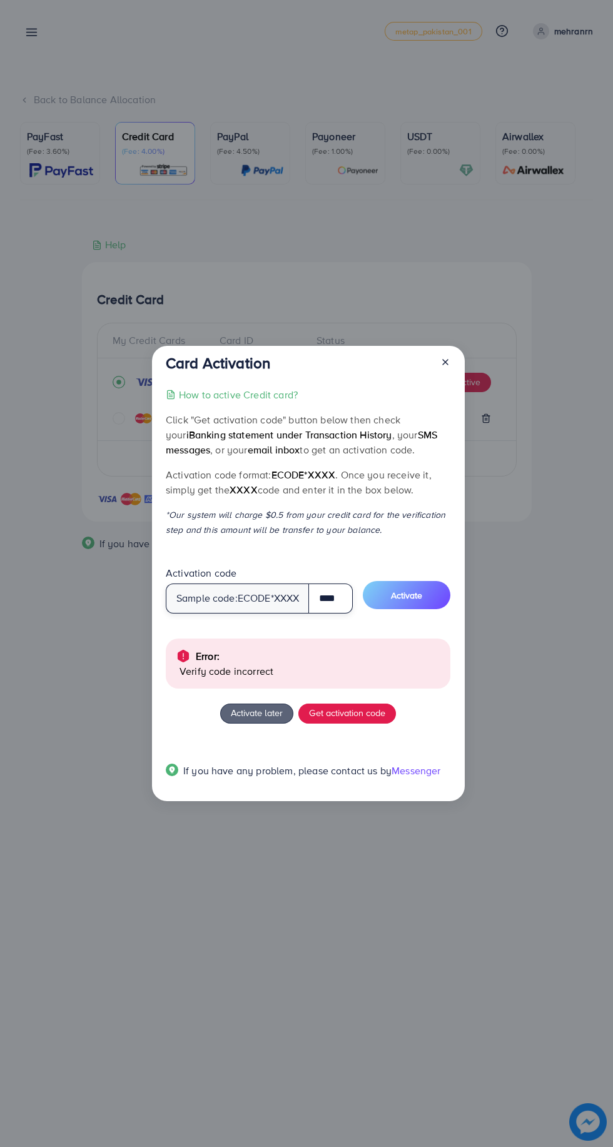
click at [314, 598] on input "****" at bounding box center [330, 599] width 44 height 30
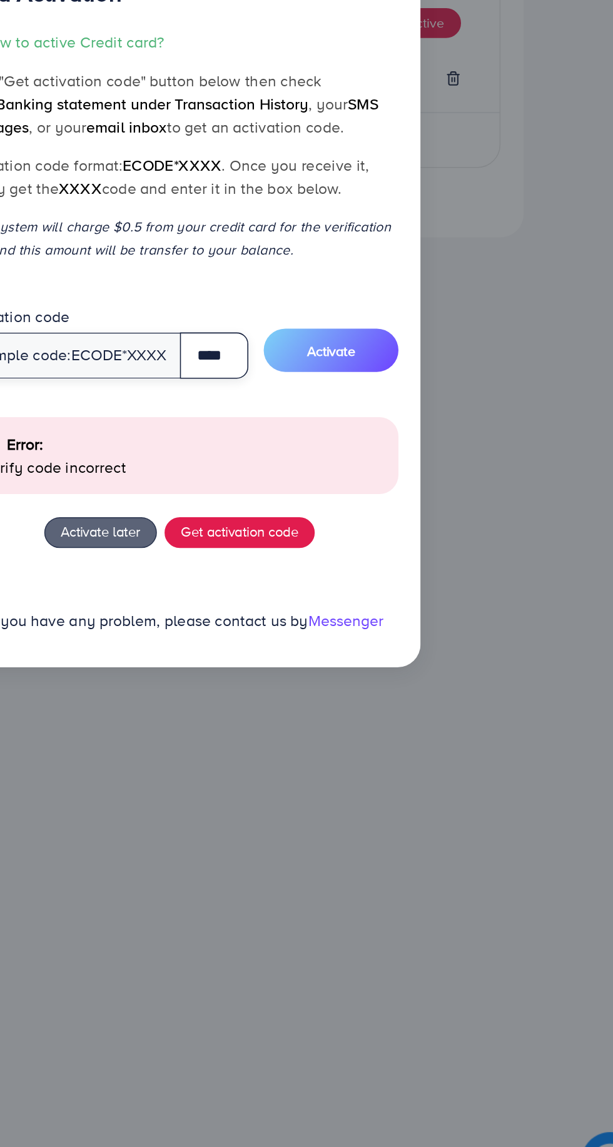
click at [348, 591] on input "****" at bounding box center [330, 599] width 44 height 30
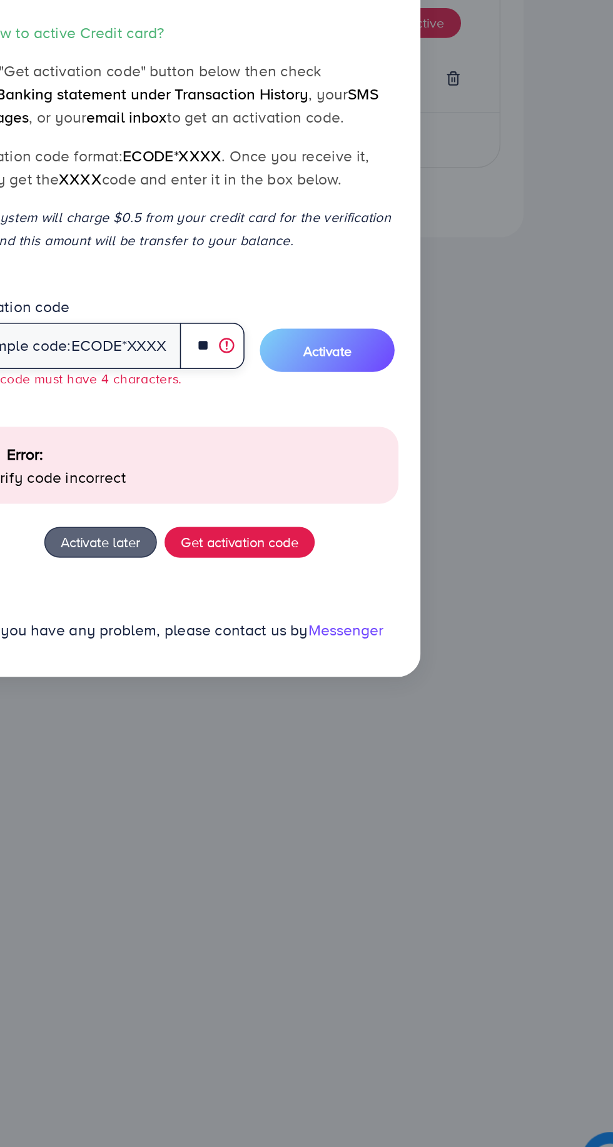
type input "*"
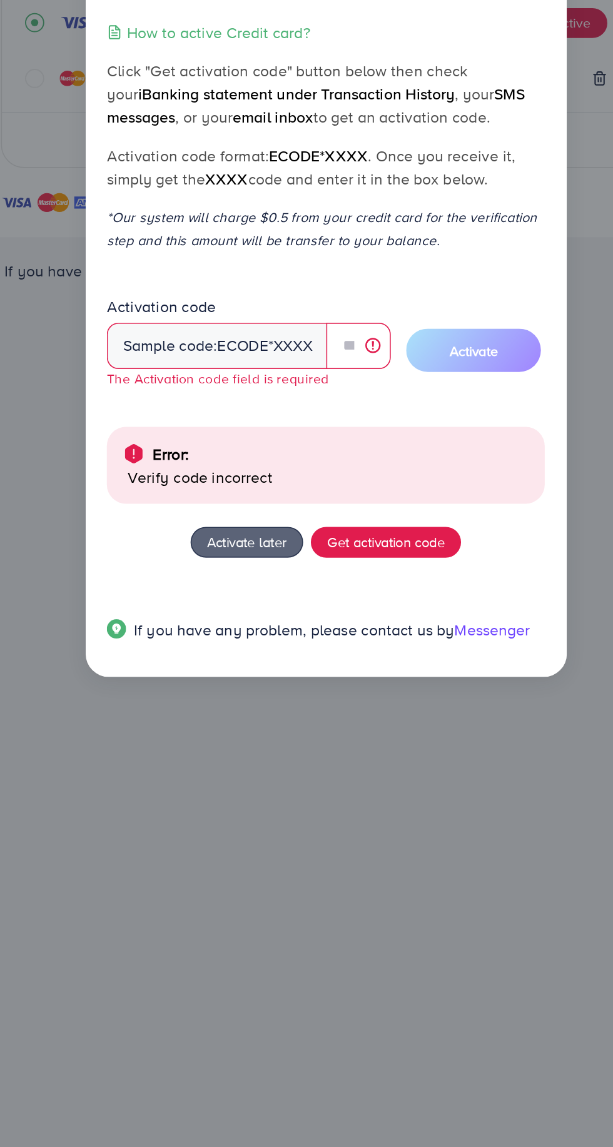
click at [252, 596] on span "ecode" at bounding box center [254, 592] width 33 height 14
click at [254, 598] on span "ecode" at bounding box center [254, 592] width 33 height 14
click at [261, 596] on span "ecode" at bounding box center [254, 592] width 33 height 14
click at [257, 718] on span "Activate later" at bounding box center [257, 719] width 52 height 13
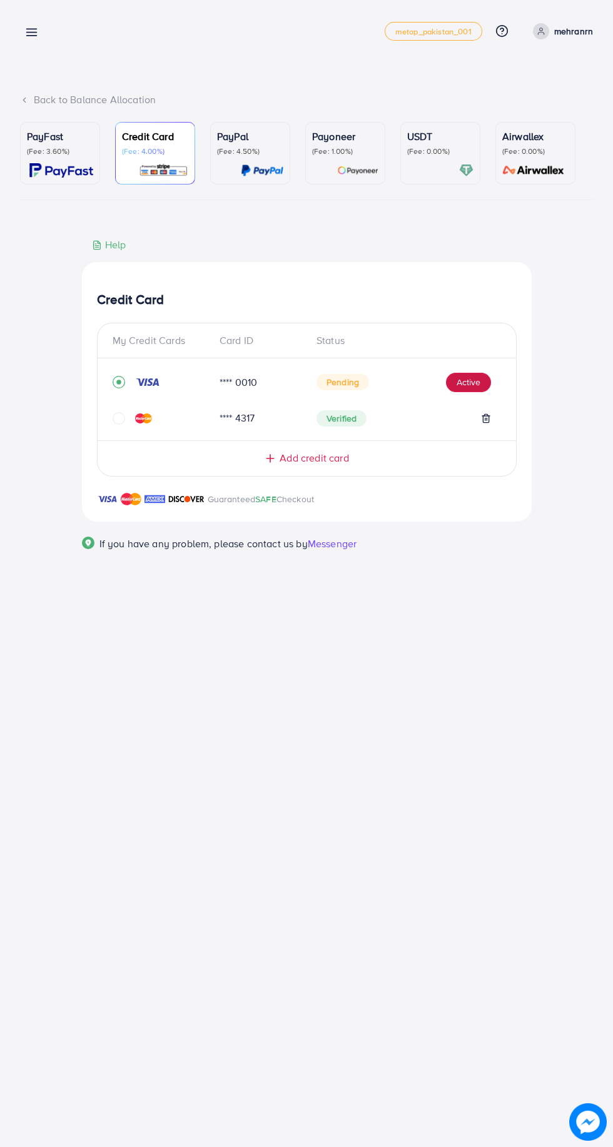
click at [474, 388] on button "Active" at bounding box center [468, 383] width 45 height 20
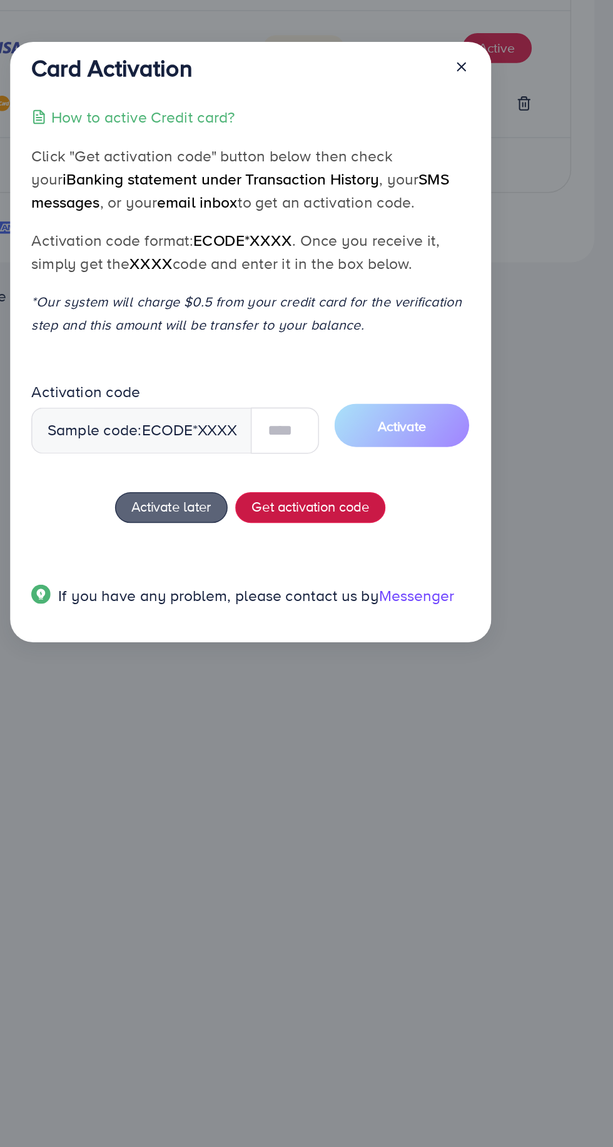
click at [369, 676] on div "How to active Credit card? Click "Get activation code" button below then check …" at bounding box center [308, 590] width 285 height 341
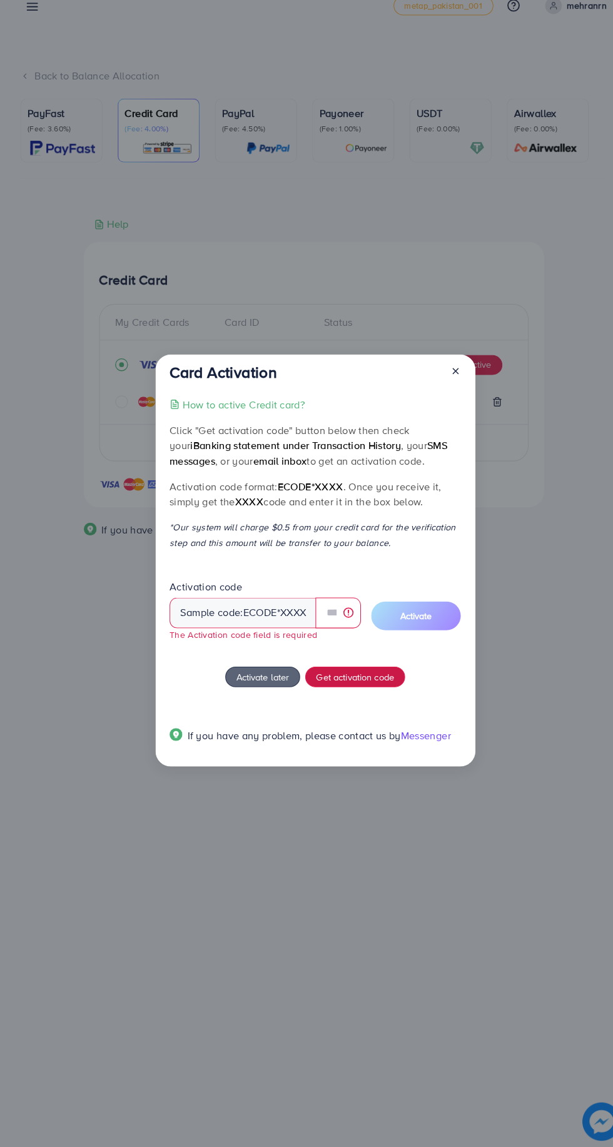
click at [363, 690] on span "Get activation code" at bounding box center [347, 687] width 76 height 13
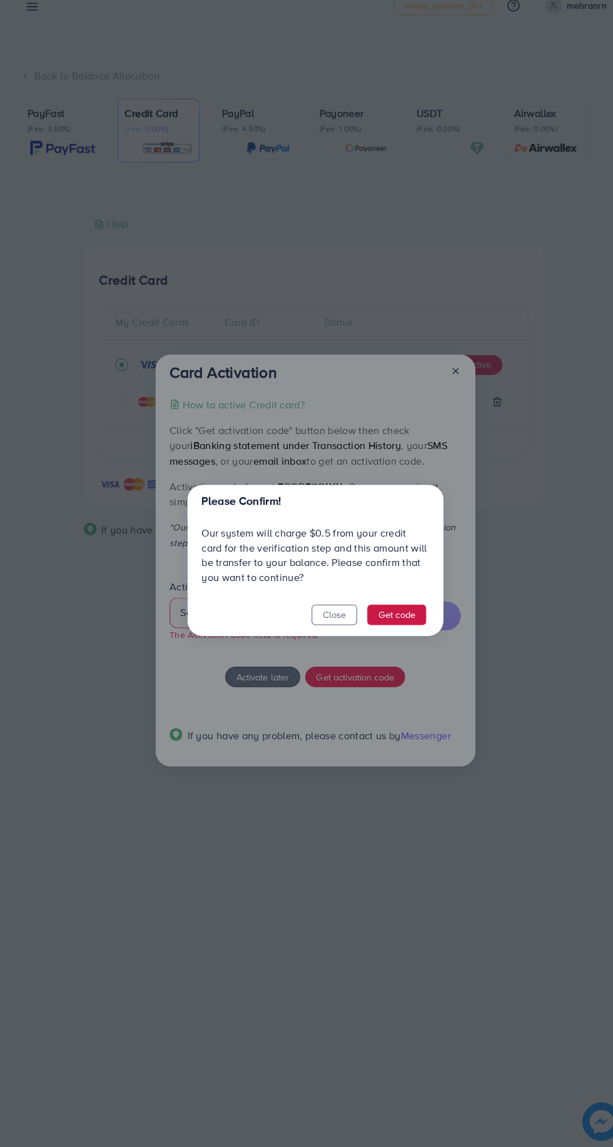
click at [396, 631] on button "Get code" at bounding box center [388, 627] width 58 height 20
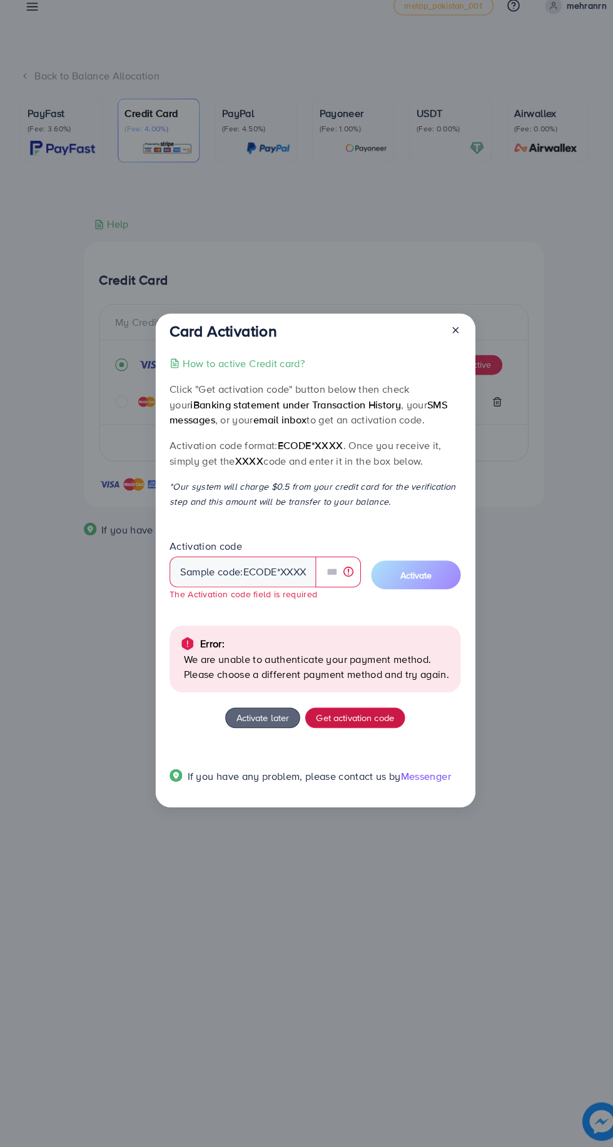
click at [340, 727] on span "Get activation code" at bounding box center [347, 727] width 76 height 13
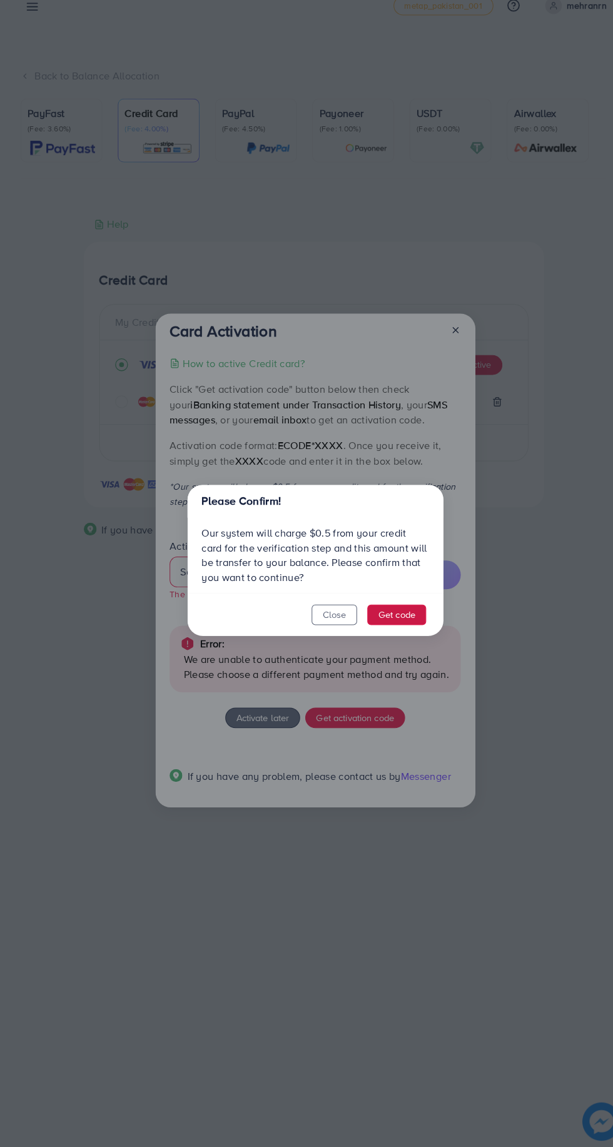
click at [399, 633] on button "Get code" at bounding box center [388, 627] width 58 height 20
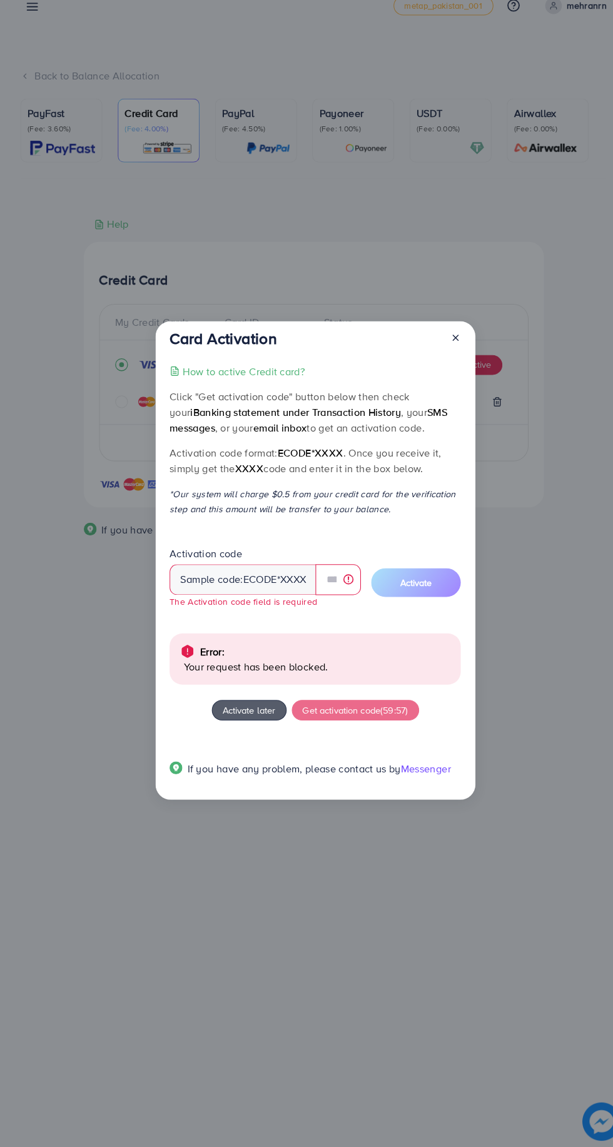
click at [251, 720] on span "Activate later" at bounding box center [244, 719] width 52 height 13
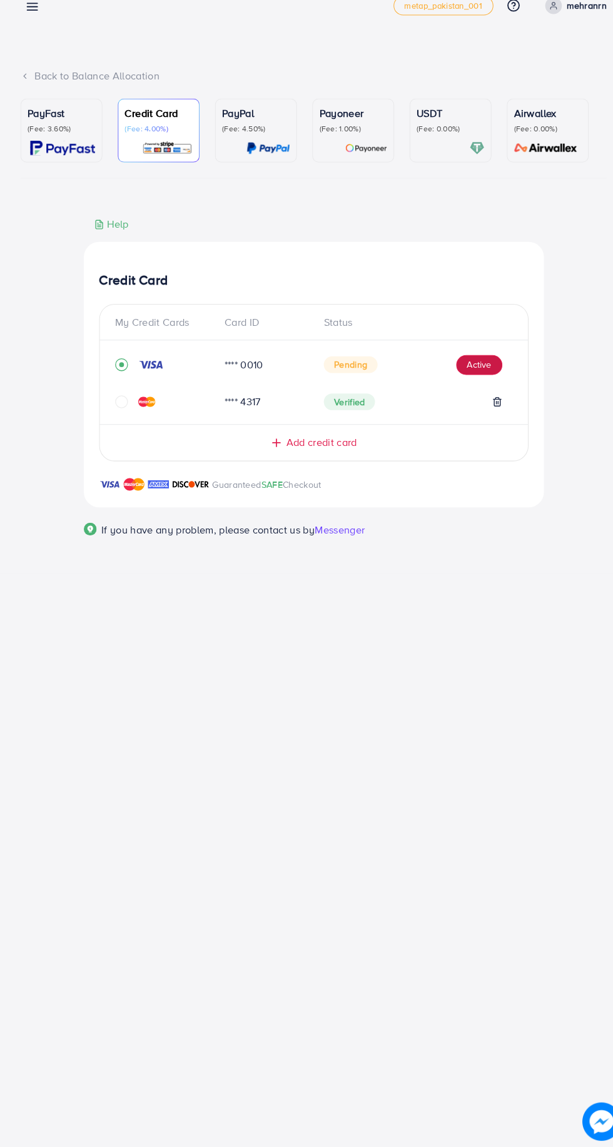
click at [472, 388] on button "Active" at bounding box center [468, 383] width 45 height 20
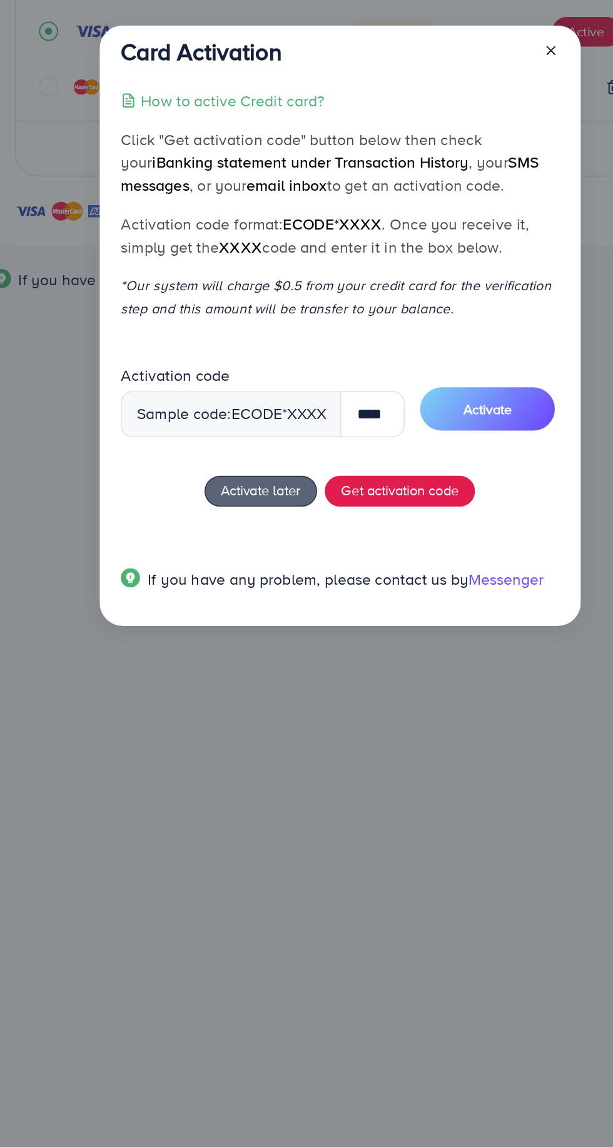
scroll to position [0, 1]
click at [413, 629] on span "Activate" at bounding box center [404, 628] width 31 height 13
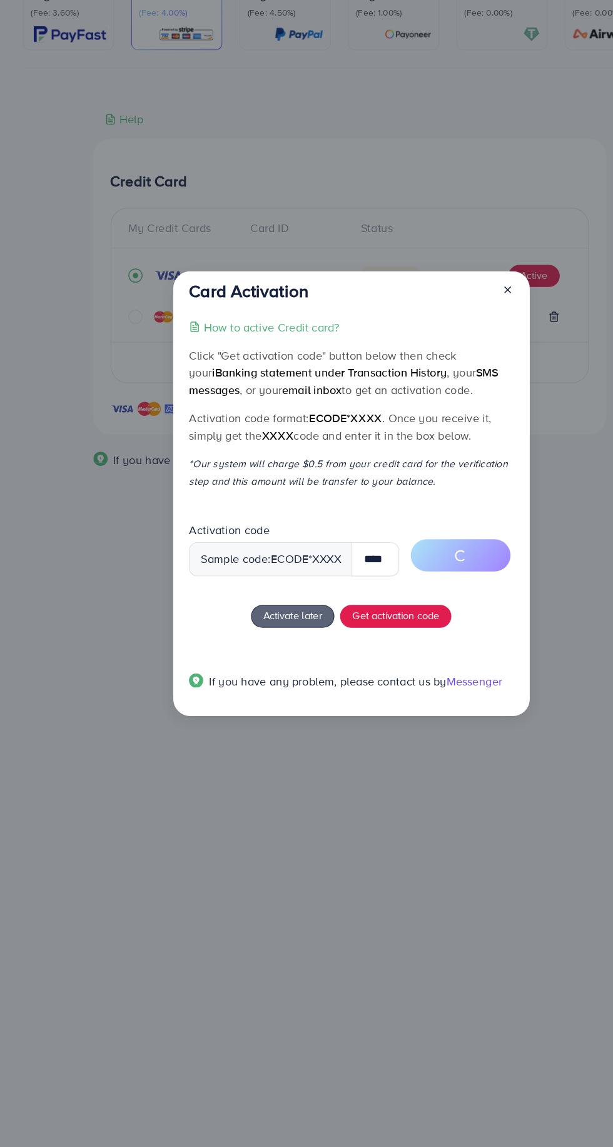
scroll to position [0, 0]
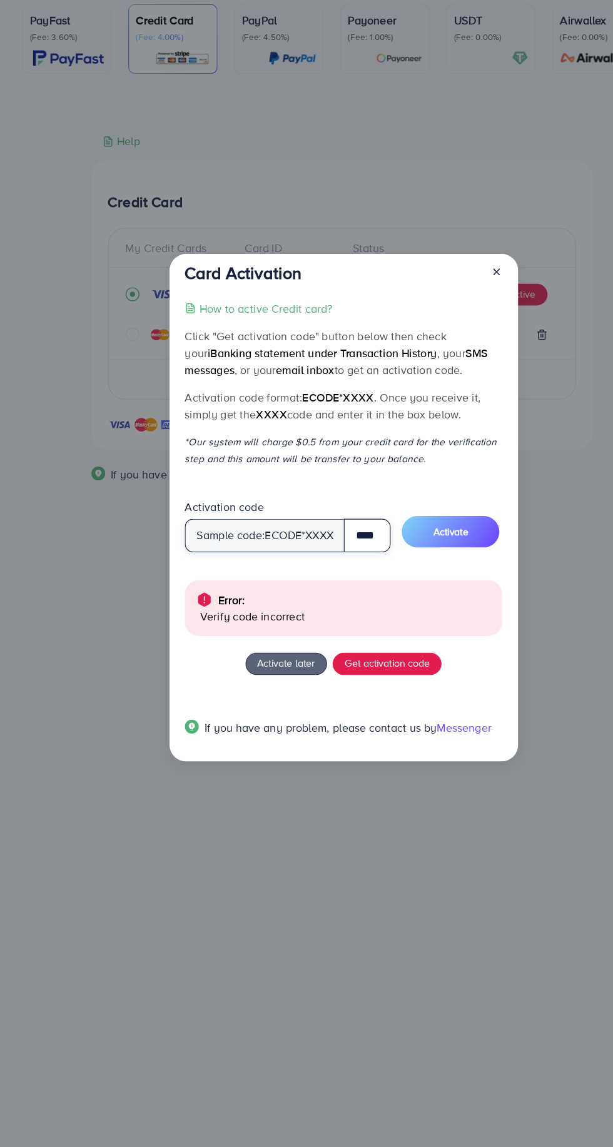
click at [336, 599] on input "****" at bounding box center [329, 599] width 42 height 30
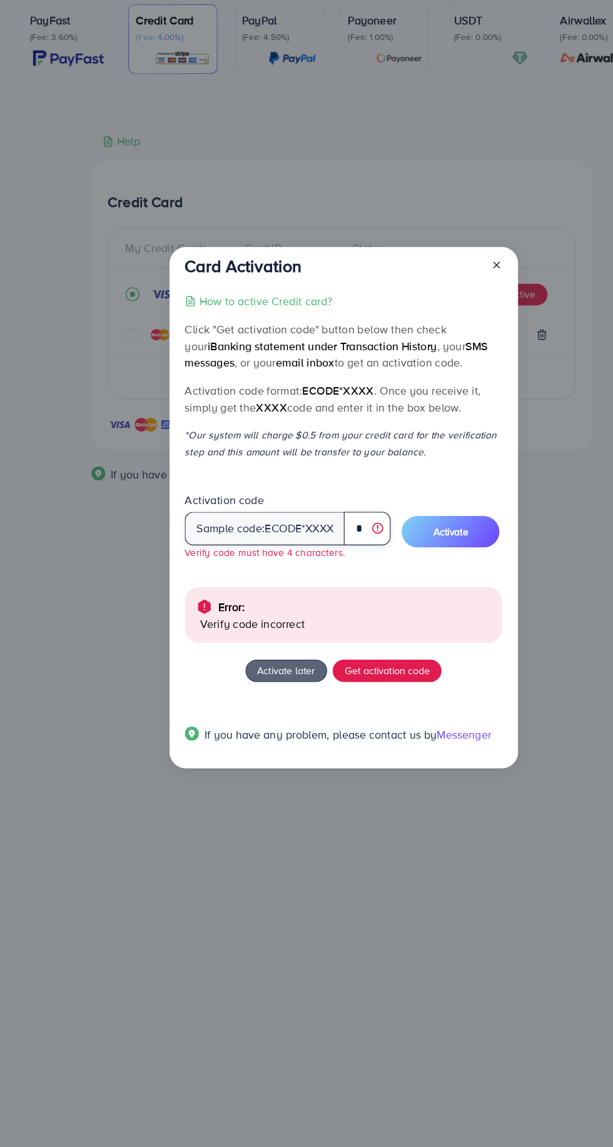
click at [327, 585] on input "*" at bounding box center [329, 592] width 42 height 30
type input "*"
click at [258, 591] on span "ecode" at bounding box center [254, 592] width 33 height 14
click at [323, 594] on input "*" at bounding box center [329, 592] width 42 height 30
click at [325, 593] on input "*" at bounding box center [329, 592] width 42 height 30
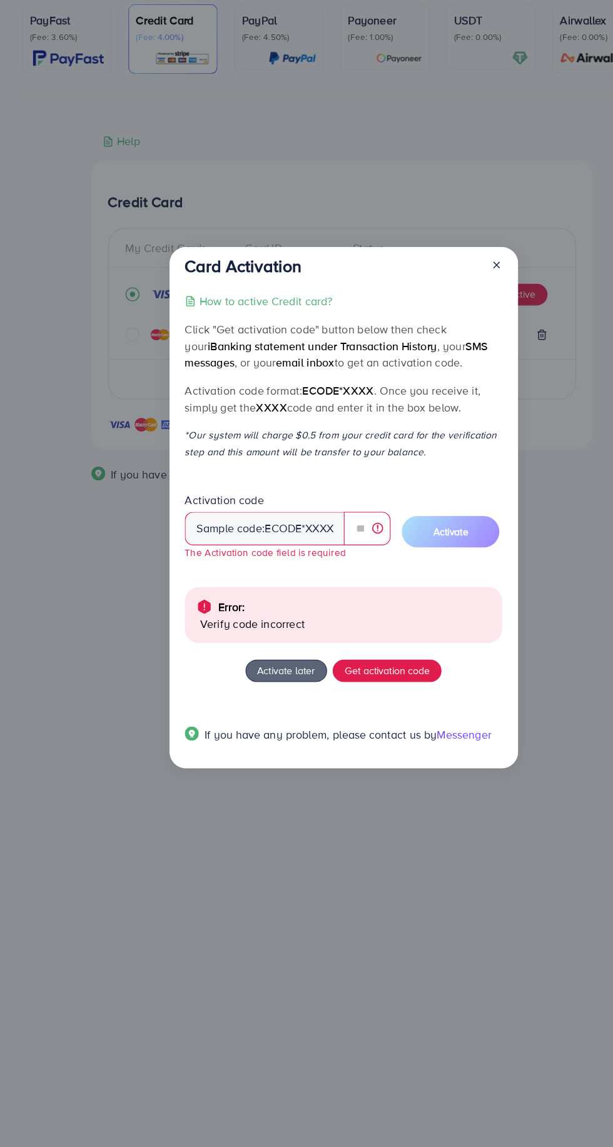
click at [242, 593] on span "ecode" at bounding box center [254, 592] width 33 height 14
click at [267, 599] on span "ecode" at bounding box center [254, 592] width 33 height 14
click at [261, 590] on span "ecode" at bounding box center [254, 592] width 33 height 14
click at [264, 593] on span "ecode" at bounding box center [254, 592] width 33 height 14
click at [260, 597] on span "ecode" at bounding box center [254, 592] width 33 height 14
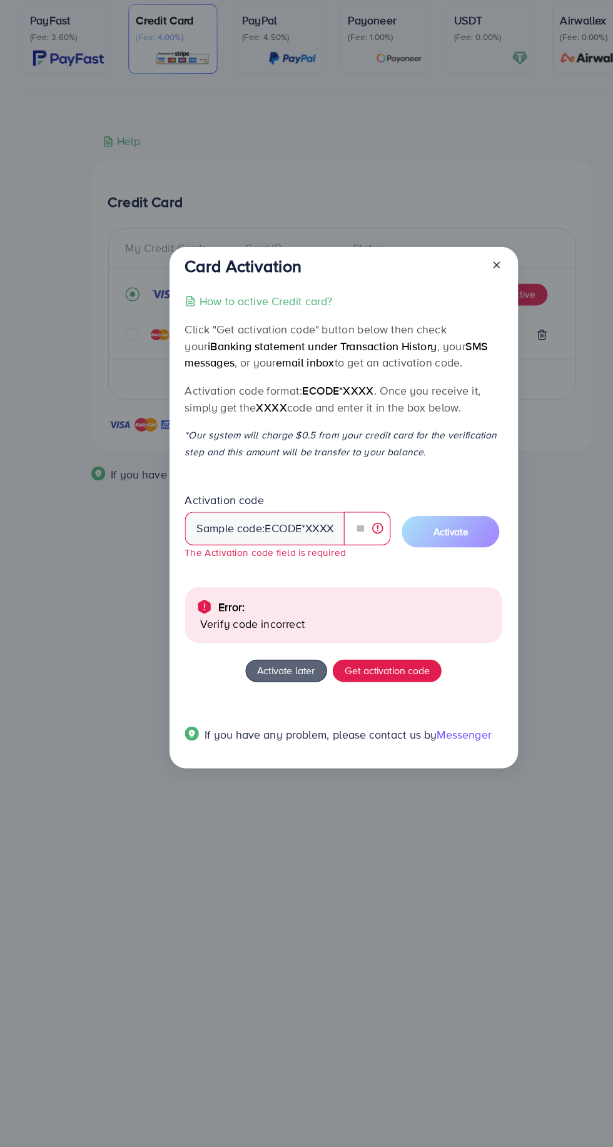
click at [268, 593] on span "ecode" at bounding box center [254, 592] width 33 height 14
click at [326, 593] on input "text" at bounding box center [329, 592] width 42 height 30
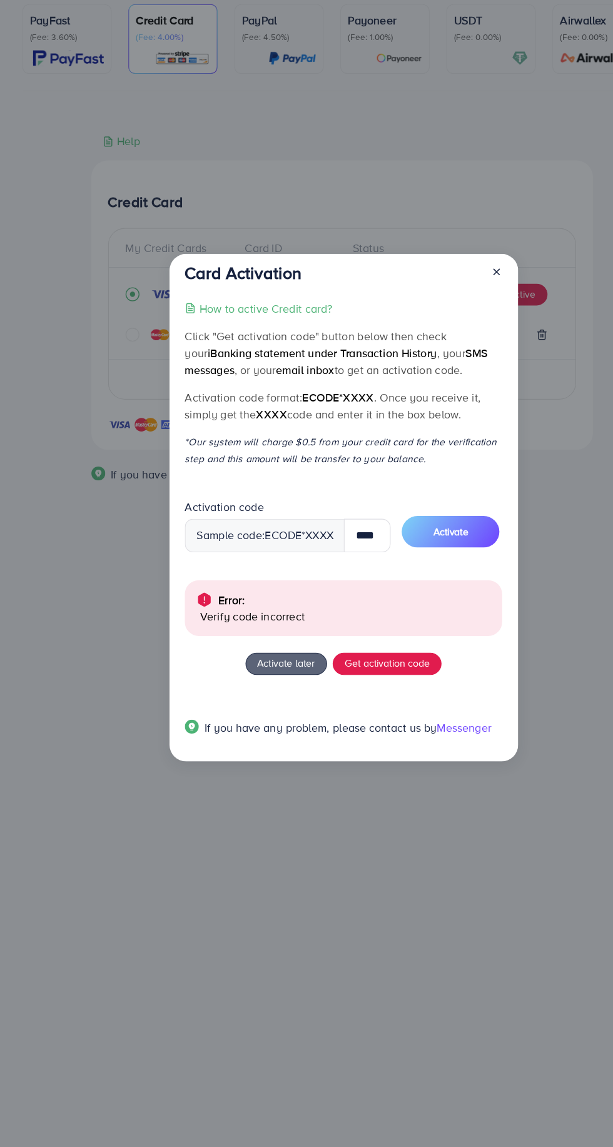
click at [417, 596] on span "Activate" at bounding box center [404, 595] width 31 height 13
click at [337, 599] on input "****" at bounding box center [329, 599] width 42 height 30
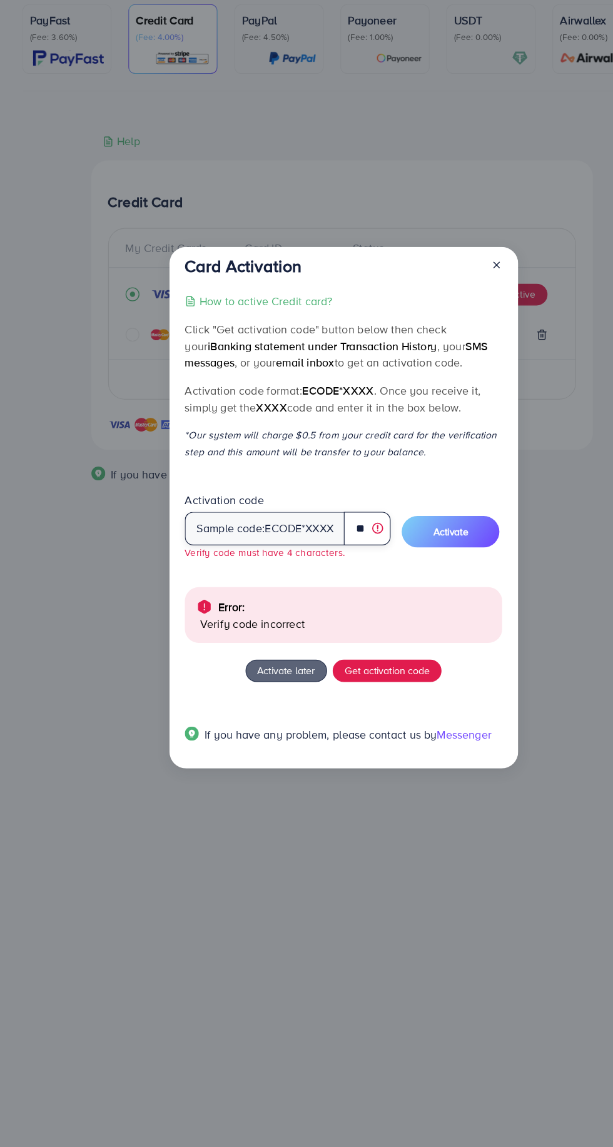
click at [325, 594] on input "**" at bounding box center [329, 592] width 42 height 30
type input "*"
click at [325, 594] on input "*" at bounding box center [329, 592] width 42 height 30
click at [325, 593] on input "*" at bounding box center [329, 592] width 42 height 30
click at [245, 593] on span "ecode" at bounding box center [254, 592] width 33 height 14
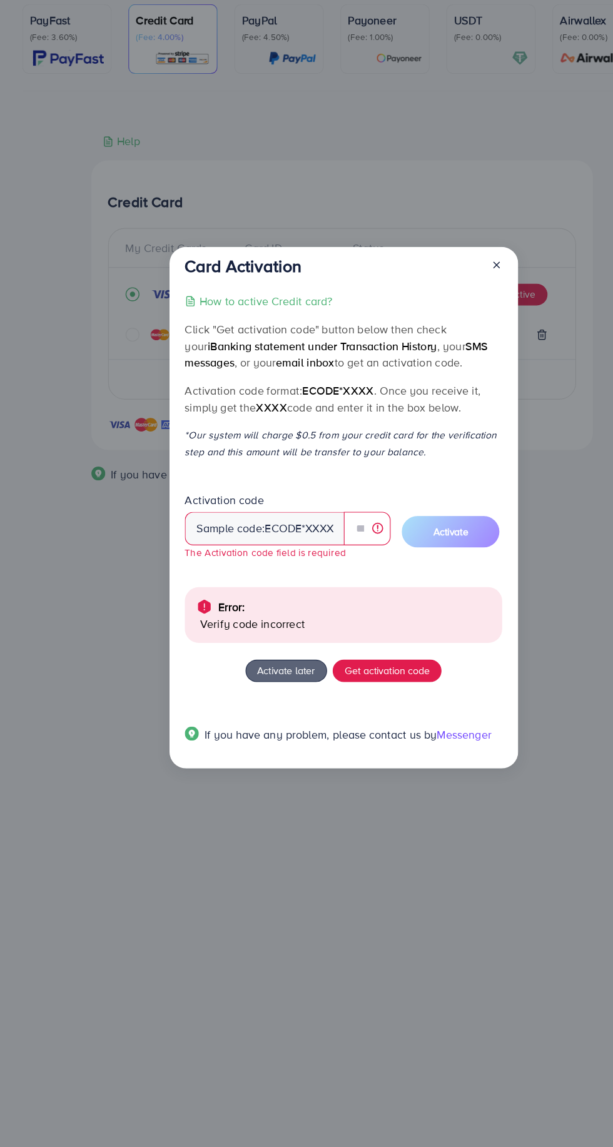
click at [252, 590] on span "ecode" at bounding box center [254, 592] width 33 height 14
click at [259, 593] on span "ecode" at bounding box center [254, 592] width 33 height 14
click at [269, 589] on span "ecode" at bounding box center [254, 592] width 33 height 14
click at [259, 589] on span "ecode" at bounding box center [254, 592] width 33 height 14
click at [327, 593] on input "text" at bounding box center [329, 592] width 42 height 30
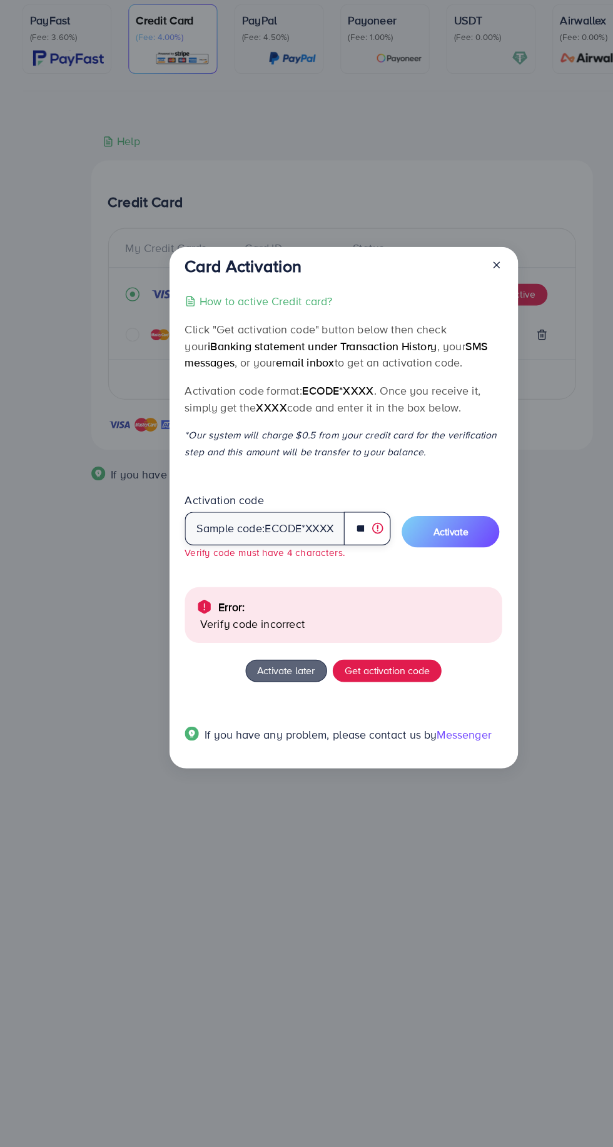
scroll to position [0, 201]
click at [410, 600] on span "Activate" at bounding box center [404, 595] width 31 height 13
click at [327, 592] on input "**********" at bounding box center [329, 592] width 42 height 30
click at [327, 596] on input "**********" at bounding box center [329, 592] width 42 height 30
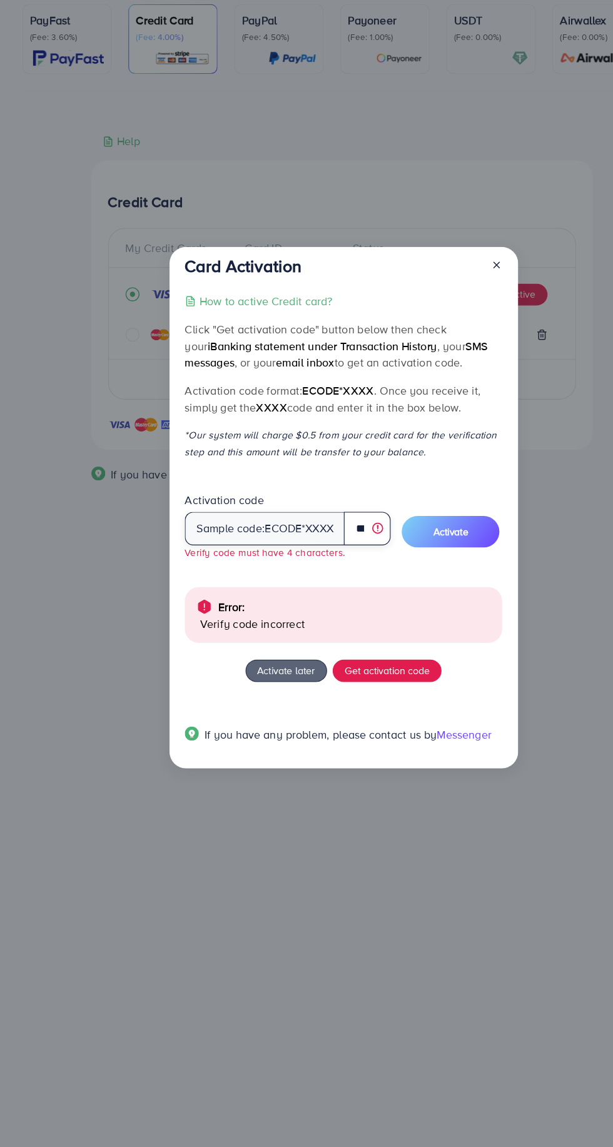
click at [325, 593] on input "**********" at bounding box center [329, 592] width 42 height 30
click at [326, 593] on input "**********" at bounding box center [329, 592] width 42 height 30
type input "**********"
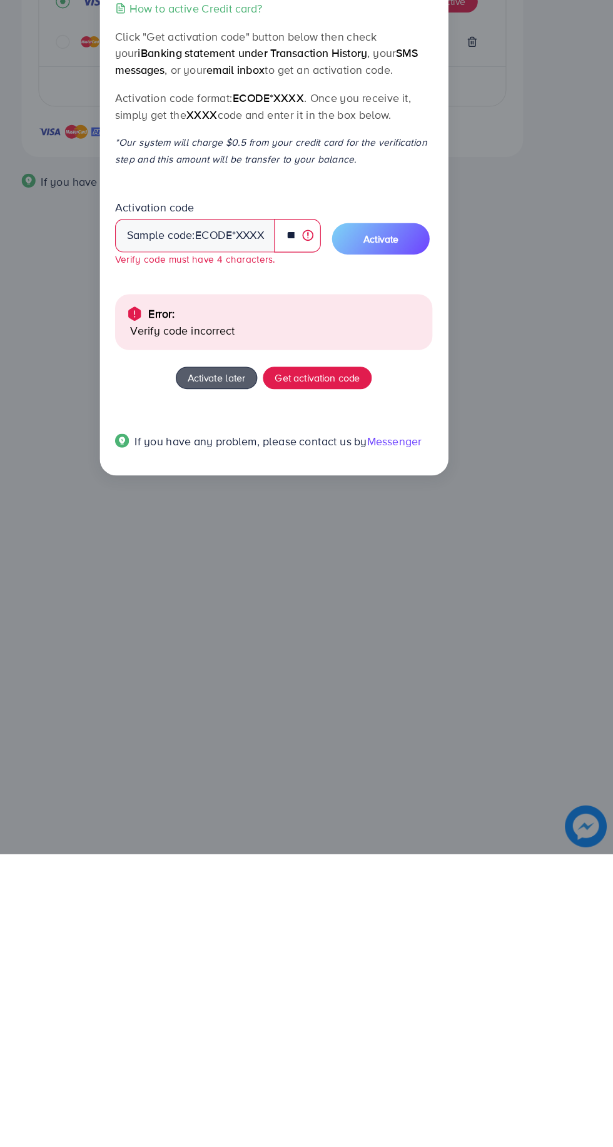
click at [257, 723] on span "Activate later" at bounding box center [257, 719] width 52 height 13
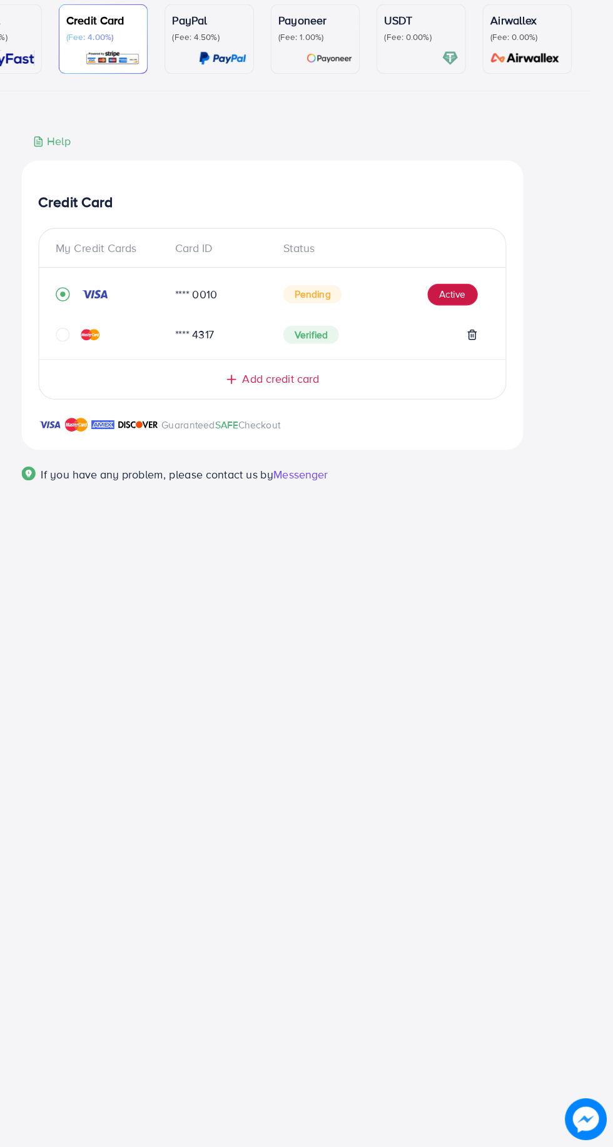
click at [479, 387] on button "Active" at bounding box center [468, 383] width 45 height 20
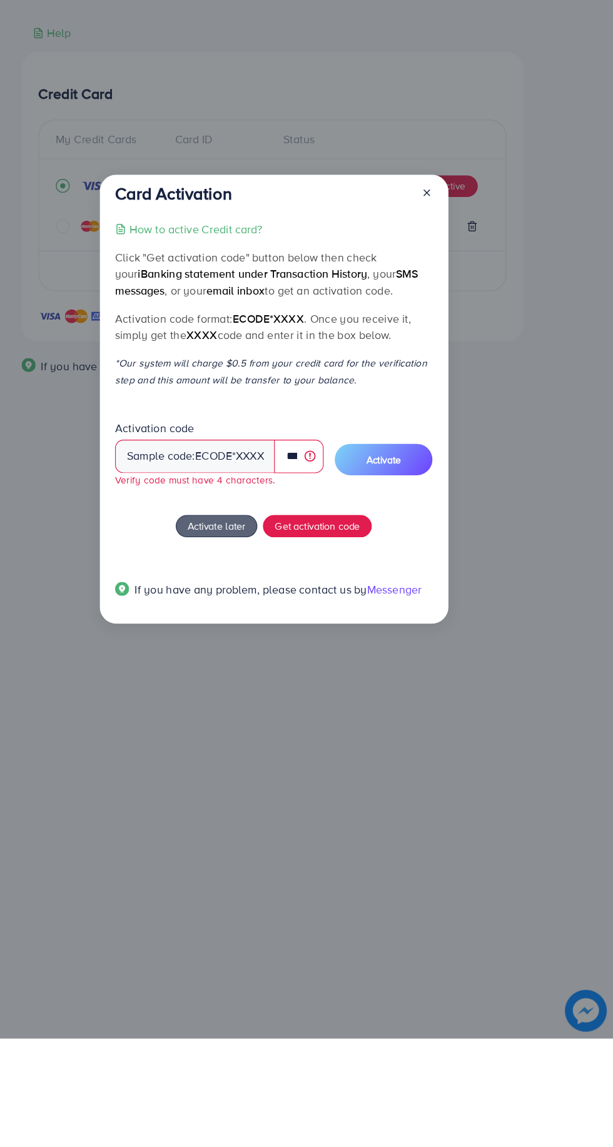
scroll to position [0, 188]
type input "**********"
click at [266, 690] on span "Activate later" at bounding box center [257, 687] width 52 height 13
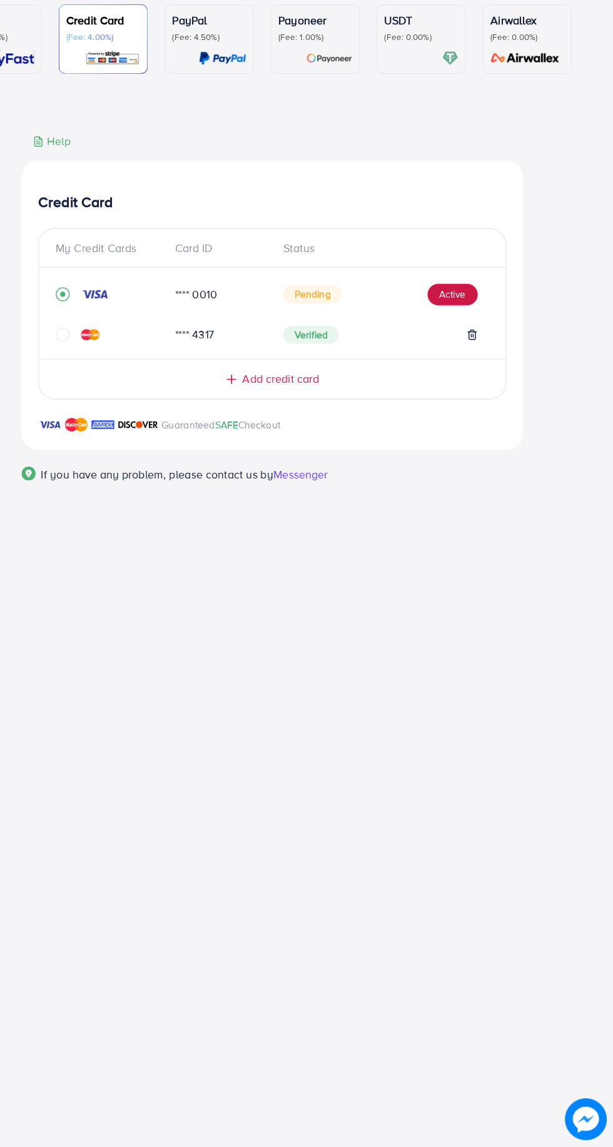
click at [460, 389] on button "Active" at bounding box center [468, 383] width 45 height 20
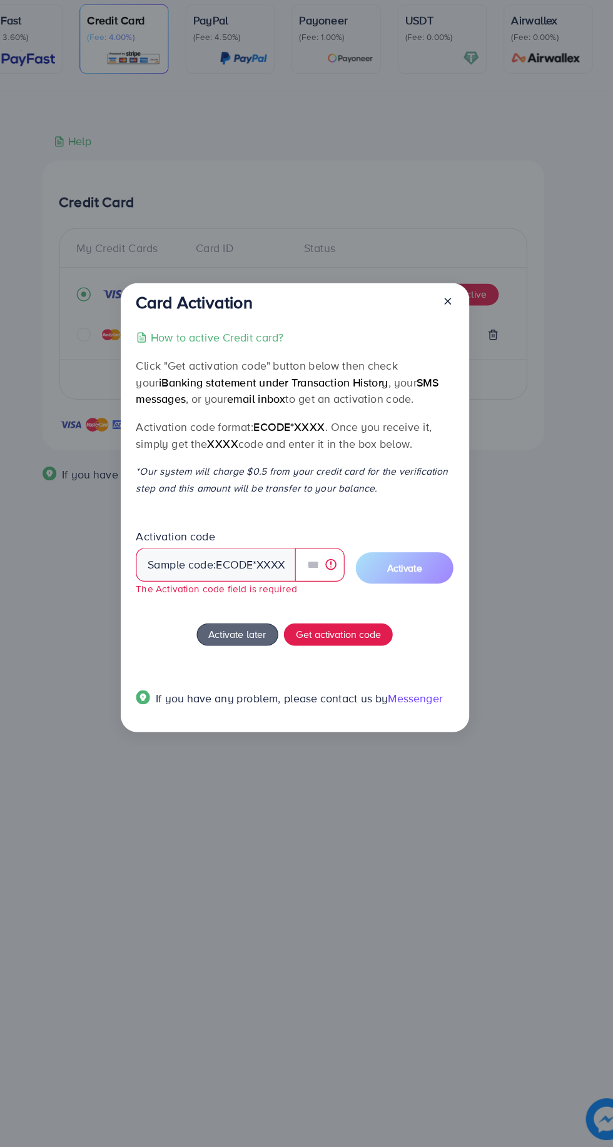
click at [442, 385] on icon at bounding box center [445, 389] width 10 height 10
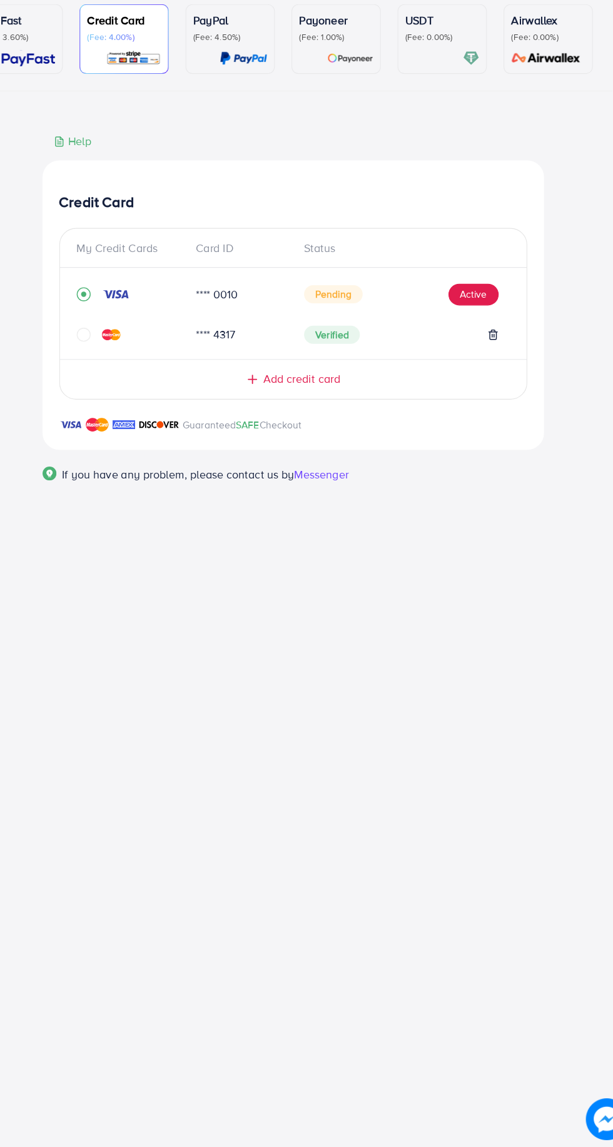
click at [120, 424] on icon "circle" at bounding box center [119, 418] width 13 height 13
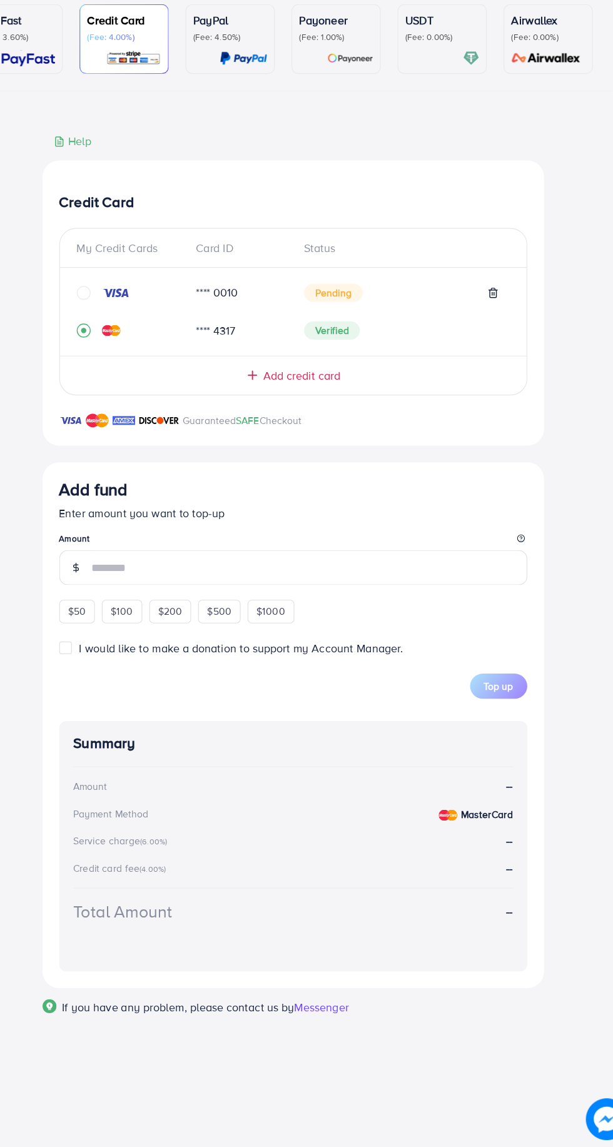
click at [486, 384] on icon at bounding box center [486, 381] width 10 height 10
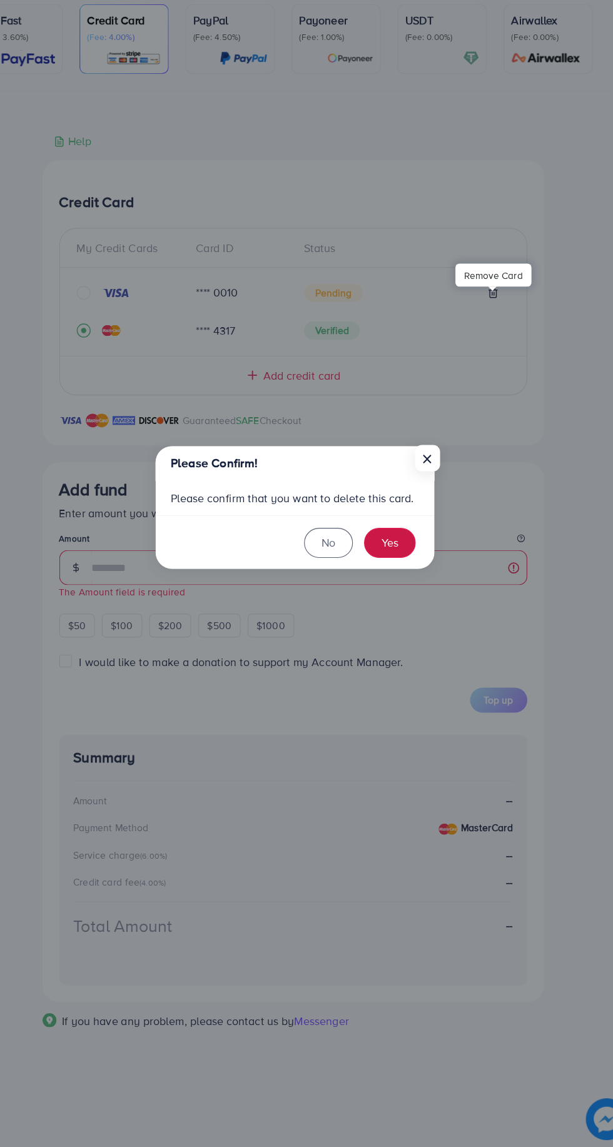
click at [394, 605] on button "Yes" at bounding box center [393, 605] width 46 height 27
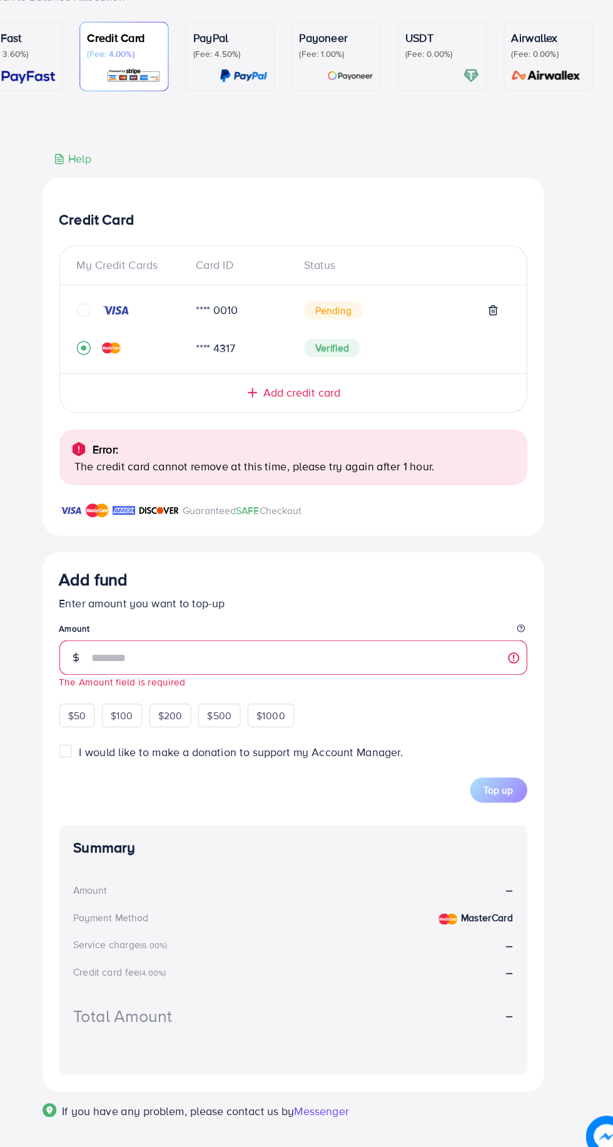
click at [118, 384] on icon "circle" at bounding box center [119, 381] width 13 height 13
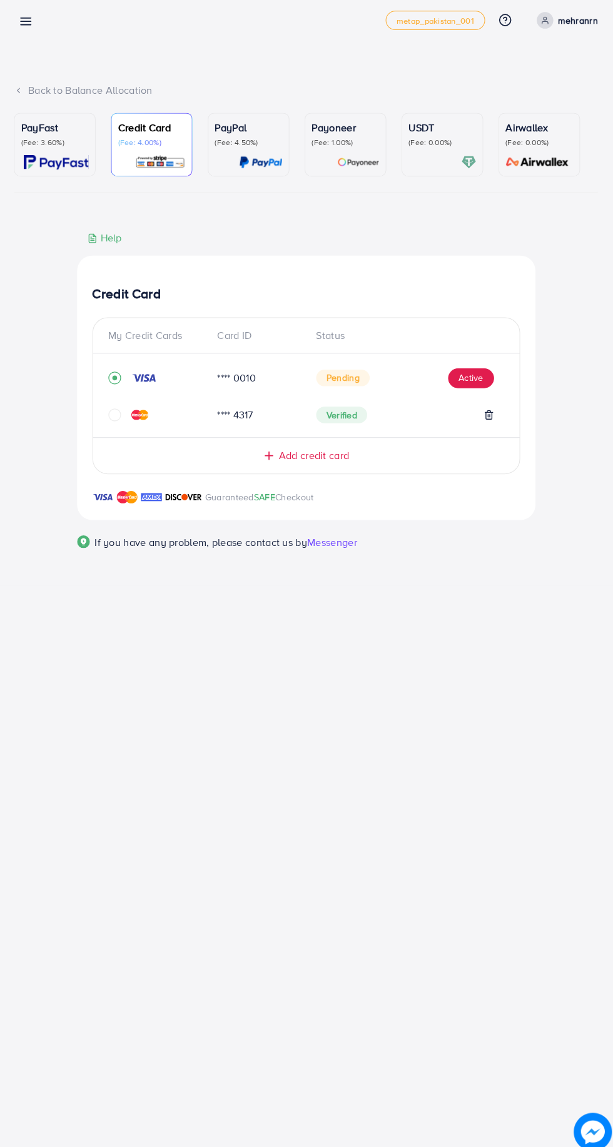
click at [141, 422] on img at bounding box center [143, 419] width 17 height 10
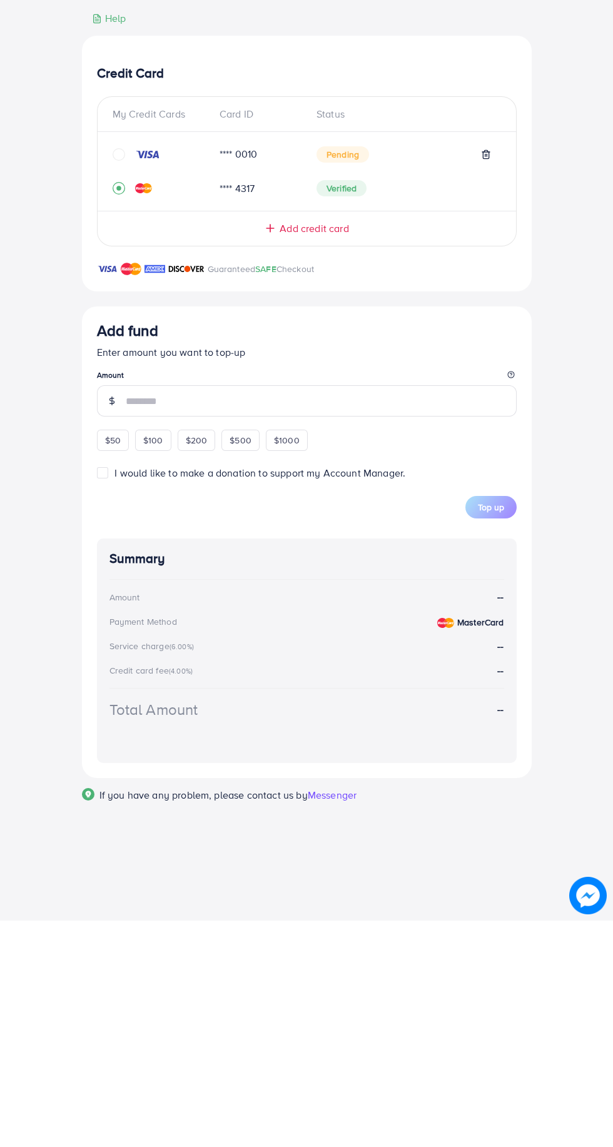
click at [486, 384] on icon at bounding box center [486, 381] width 10 height 10
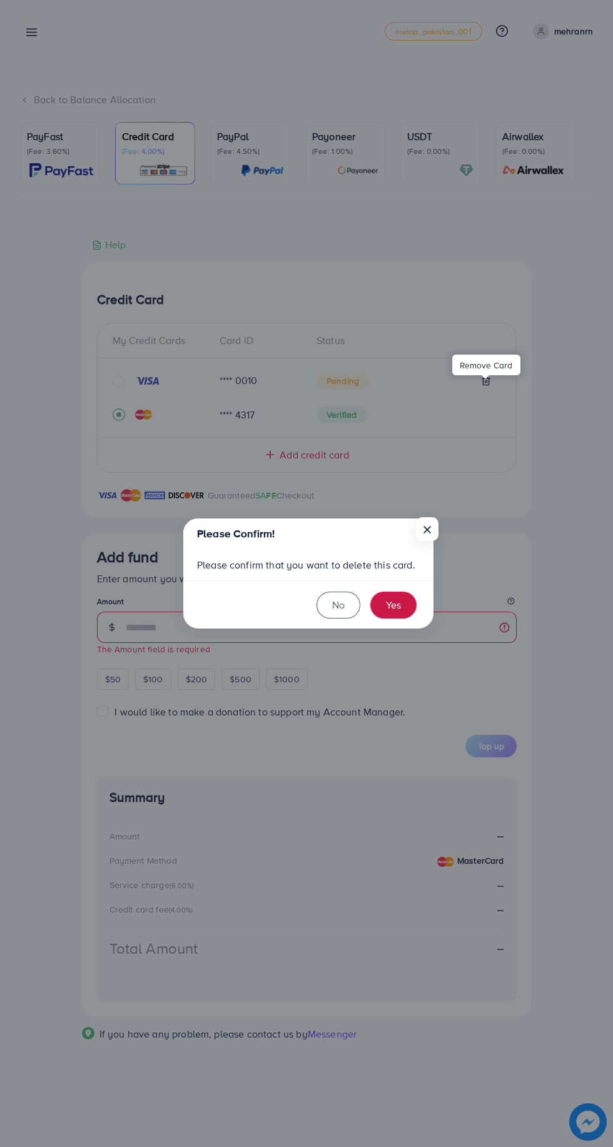
click at [399, 604] on button "Yes" at bounding box center [393, 605] width 46 height 27
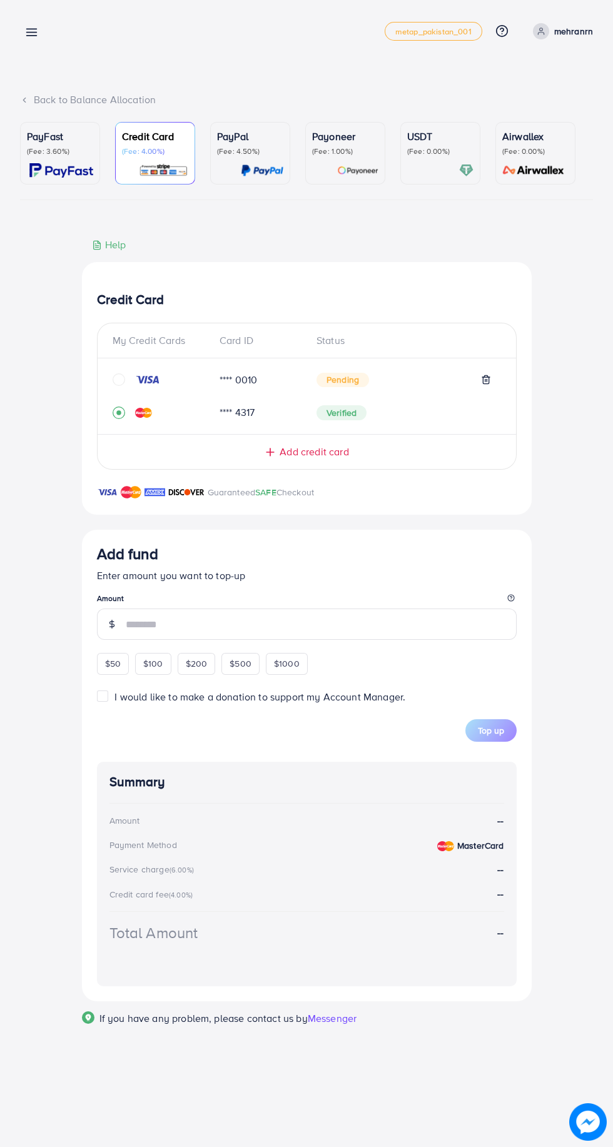
click at [482, 385] on icon at bounding box center [486, 380] width 10 height 10
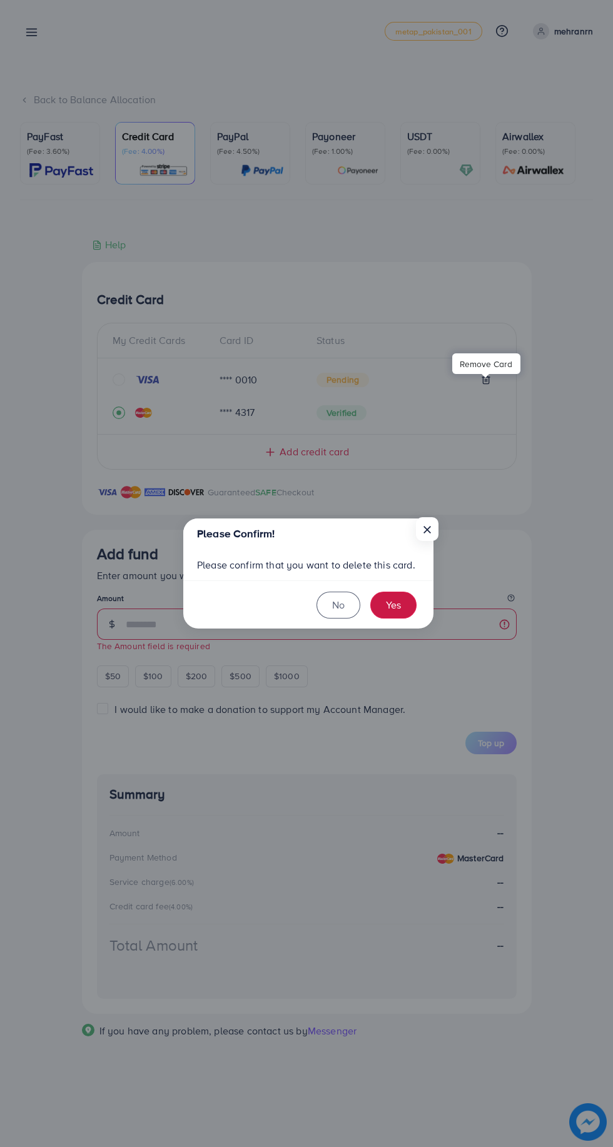
click at [408, 599] on button "Yes" at bounding box center [393, 605] width 46 height 27
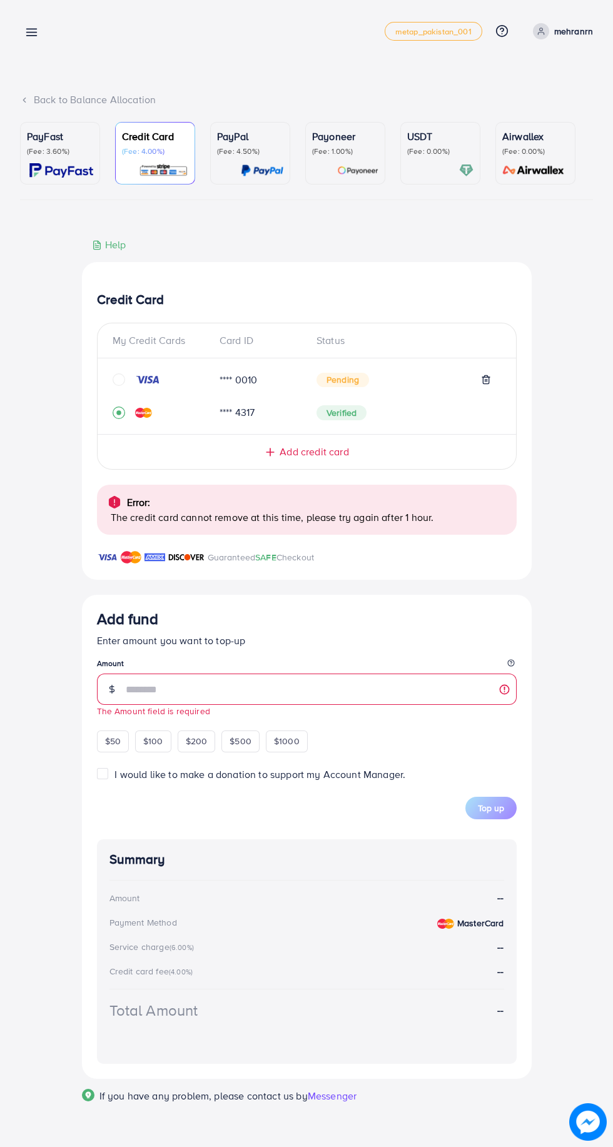
click at [306, 457] on span "Add credit card" at bounding box center [314, 452] width 69 height 14
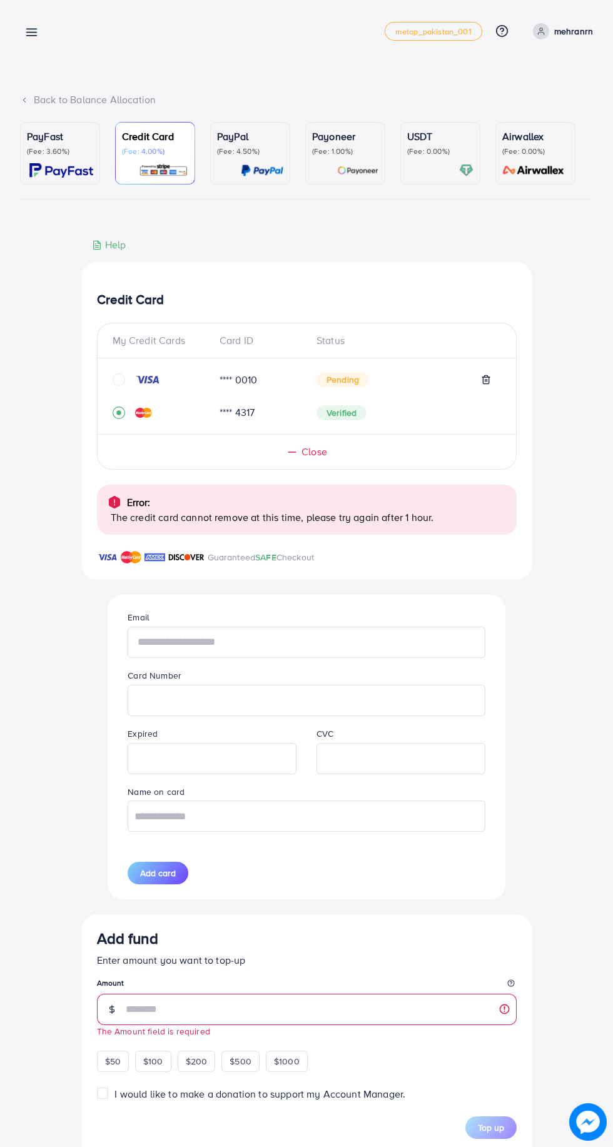
click at [272, 642] on input "text" at bounding box center [306, 642] width 357 height 31
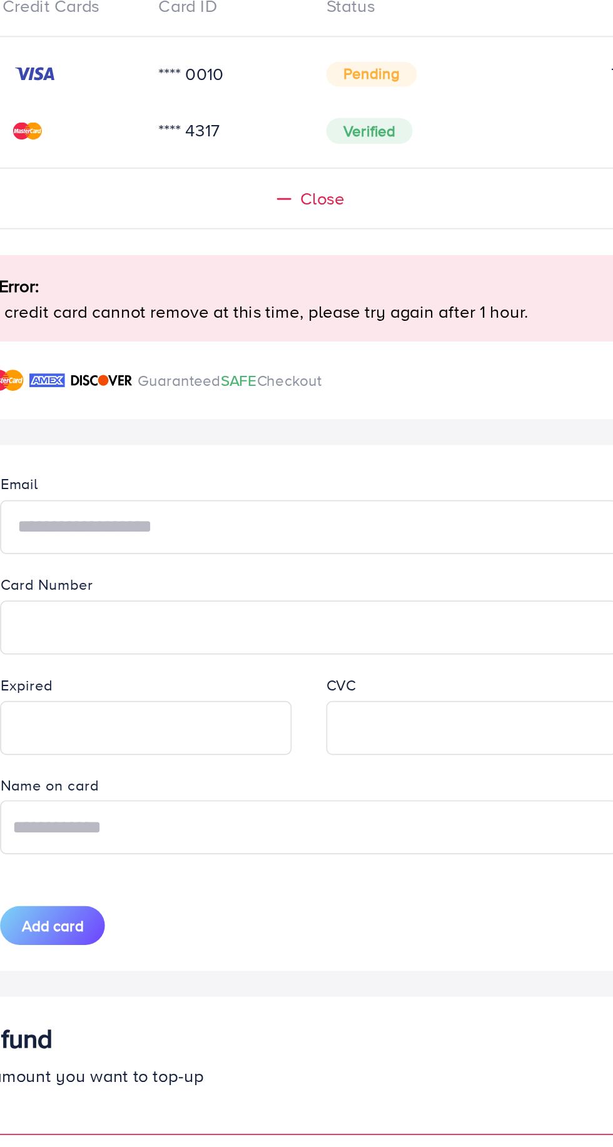
type input "**********"
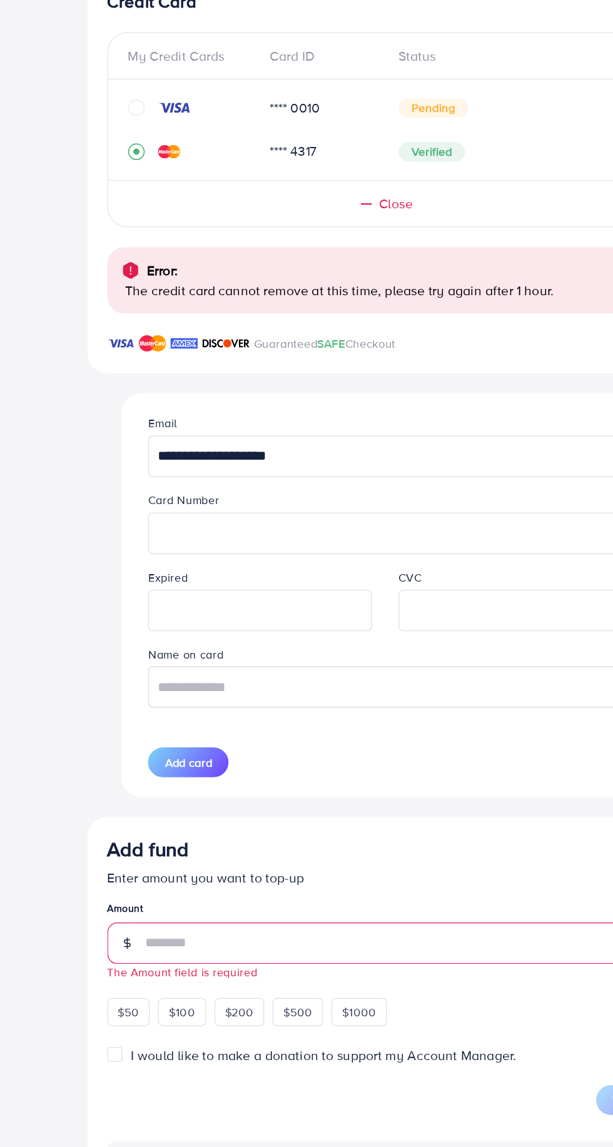
scroll to position [16, 0]
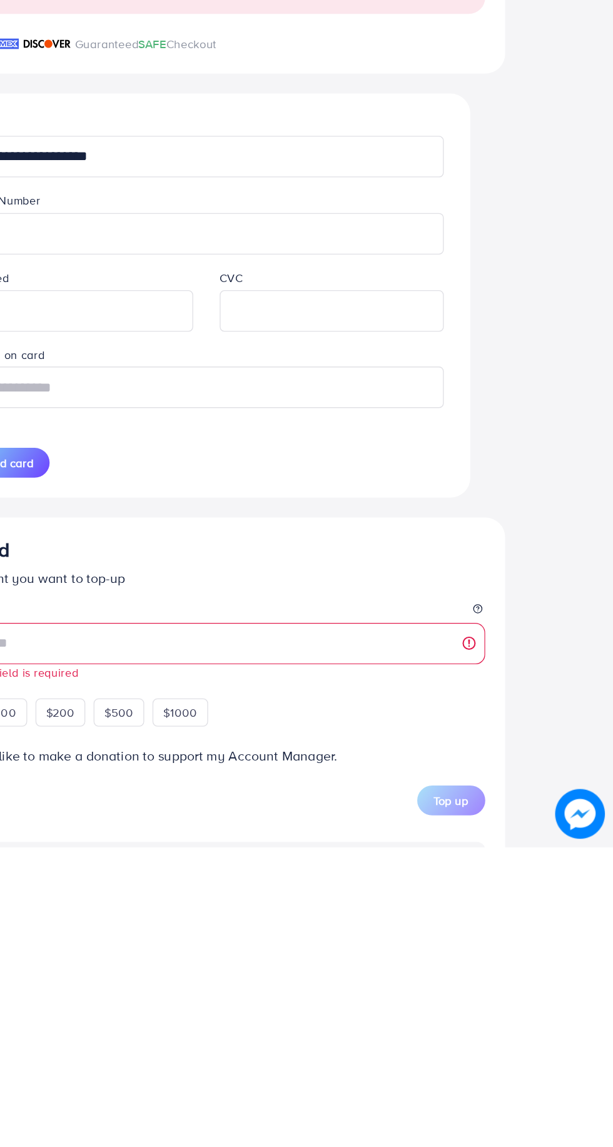
click at [335, 805] on input "text" at bounding box center [306, 800] width 357 height 31
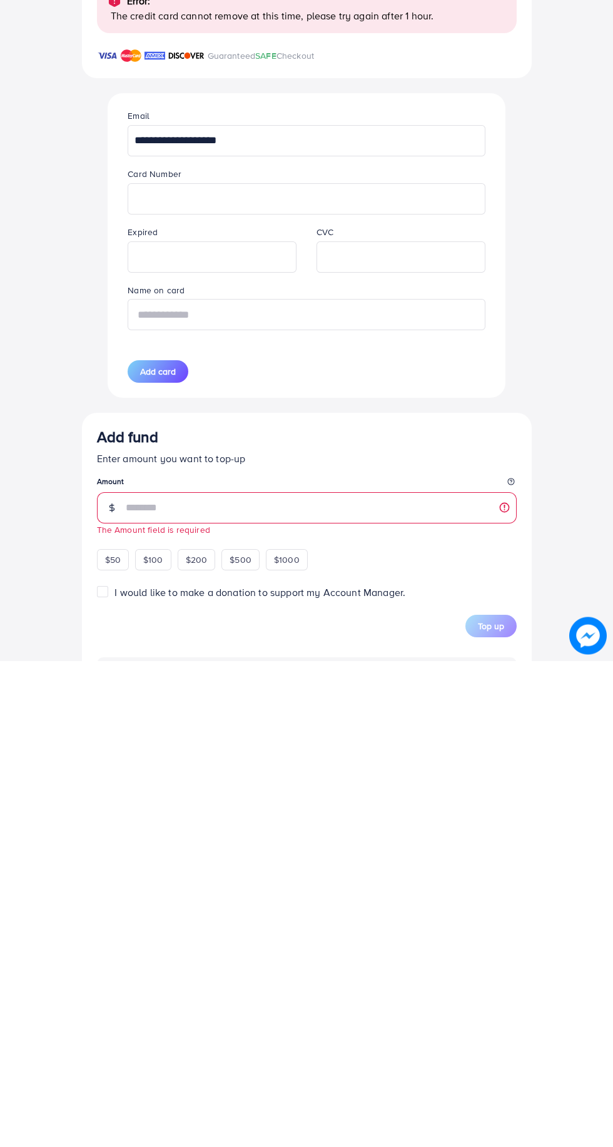
scroll to position [24, 0]
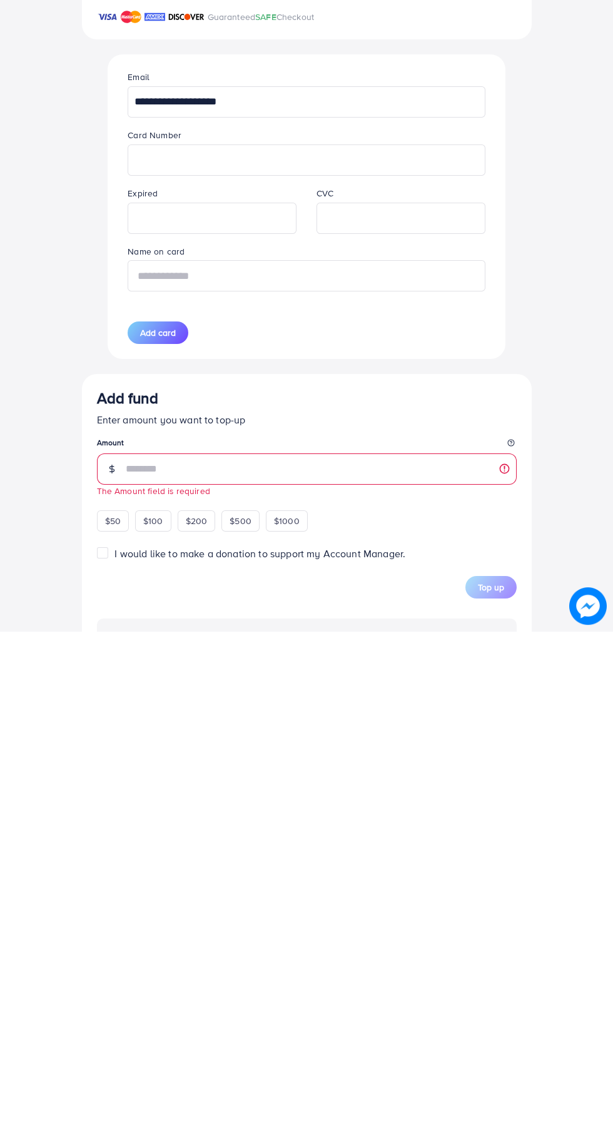
click at [256, 801] on input "text" at bounding box center [306, 791] width 357 height 31
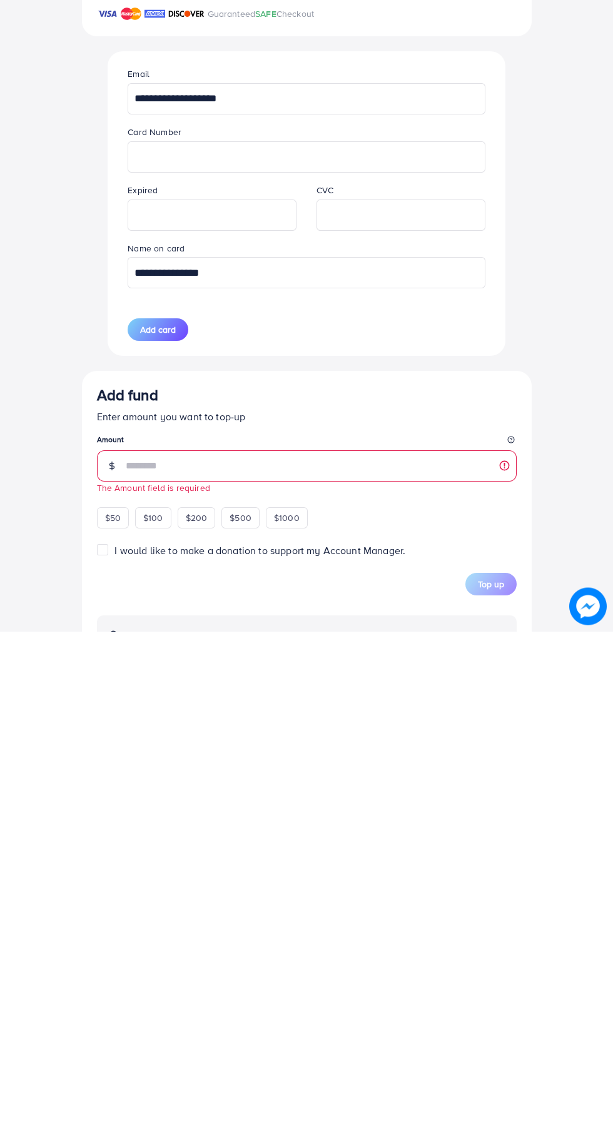
type input "**********"
click at [259, 980] on input "number" at bounding box center [321, 982] width 391 height 31
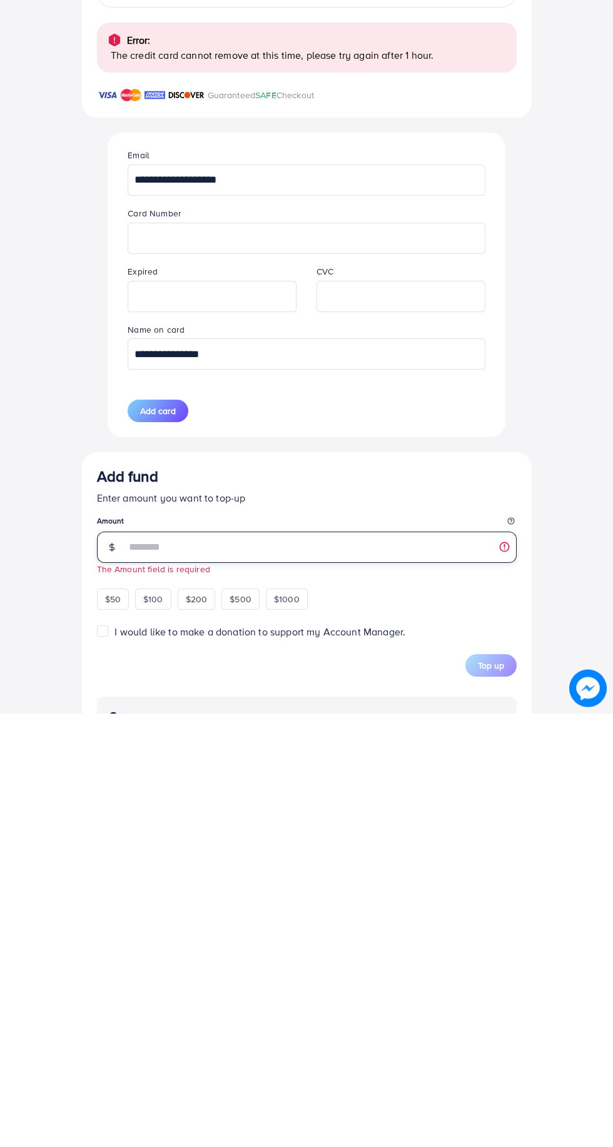
scroll to position [96, 0]
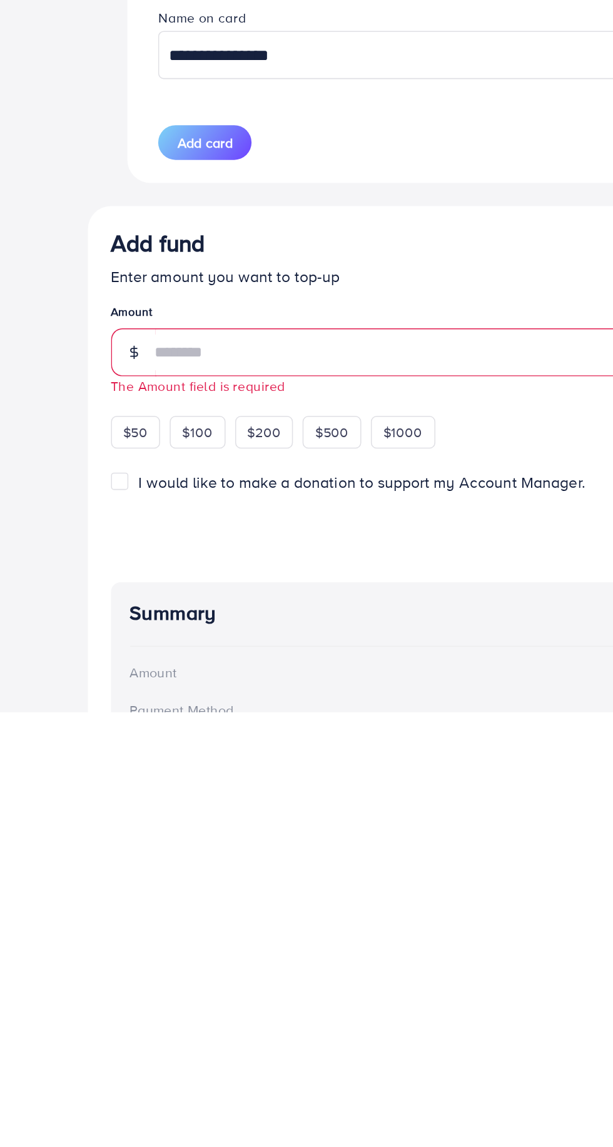
click at [113, 971] on span "$50" at bounding box center [113, 965] width 16 height 13
type input "**"
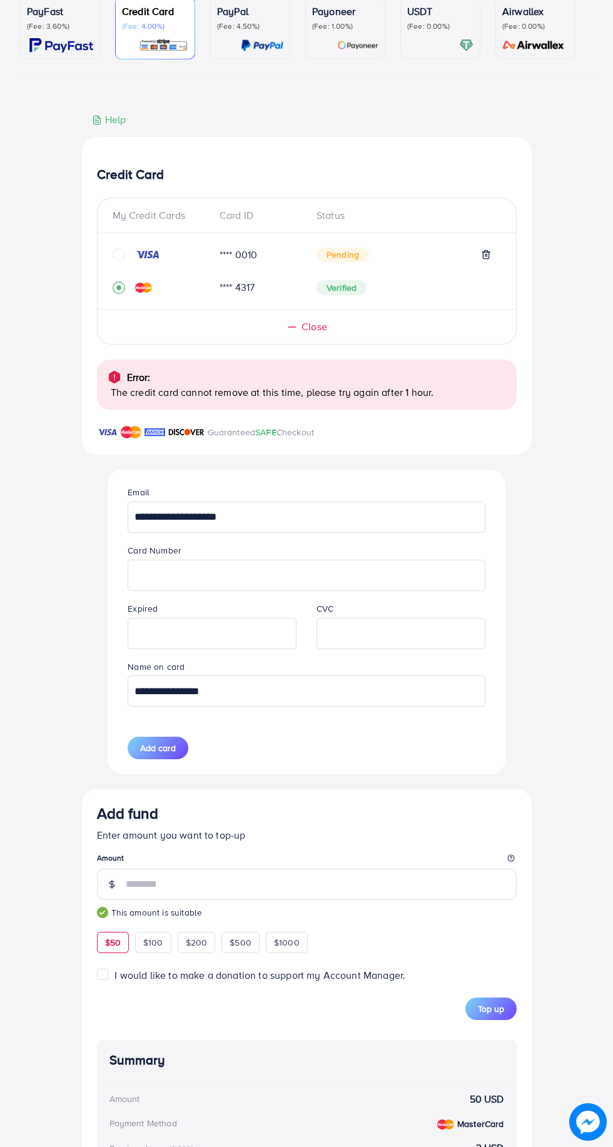
scroll to position [145, 0]
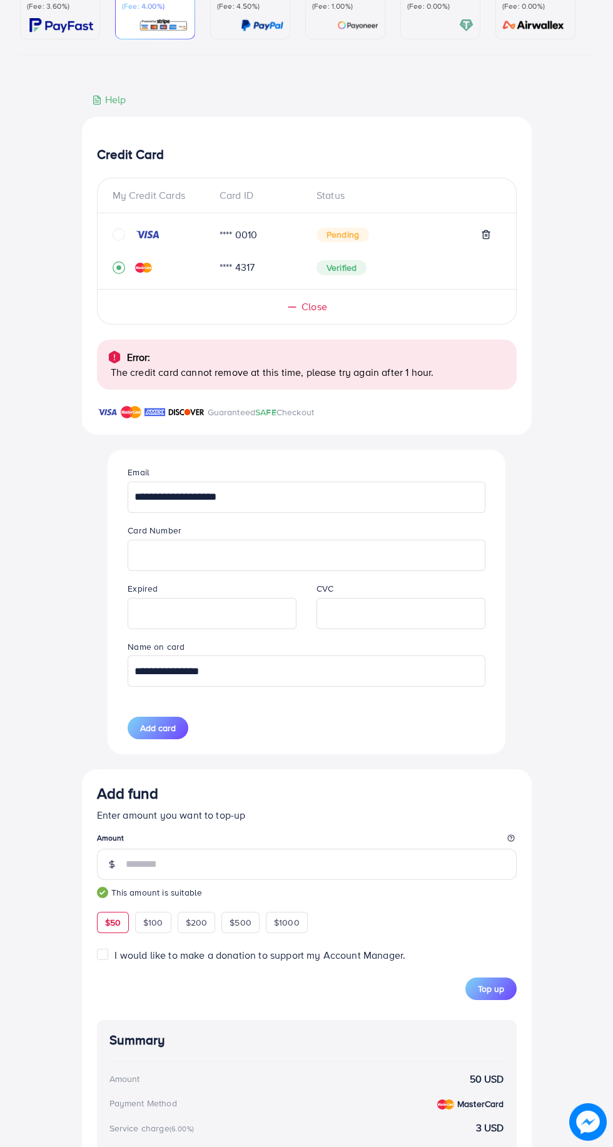
click at [497, 995] on span "Top up" at bounding box center [491, 989] width 26 height 13
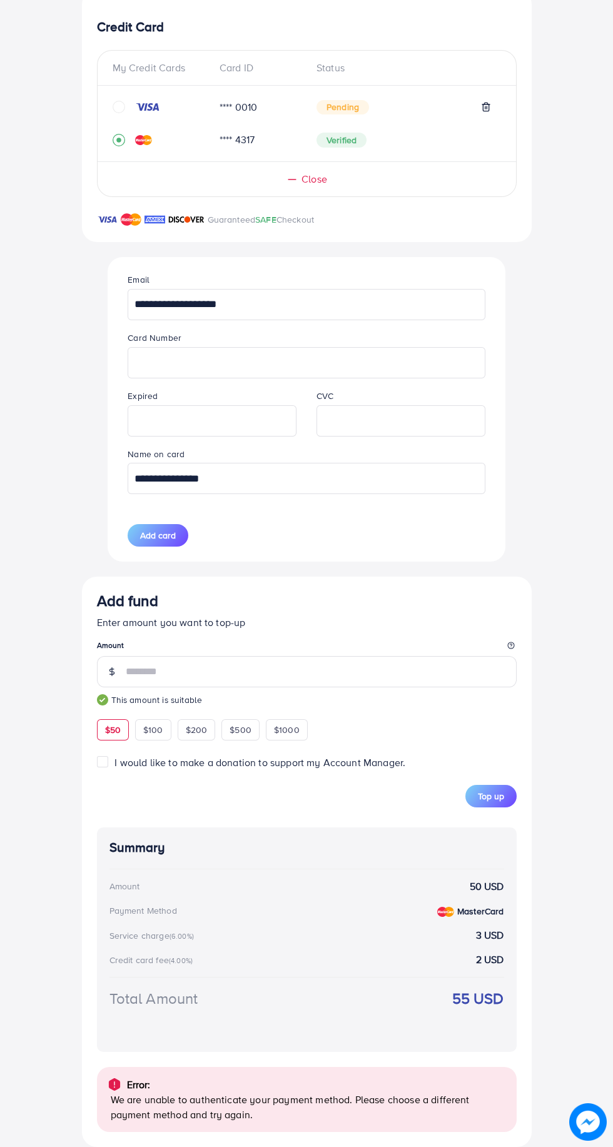
scroll to position [335, 0]
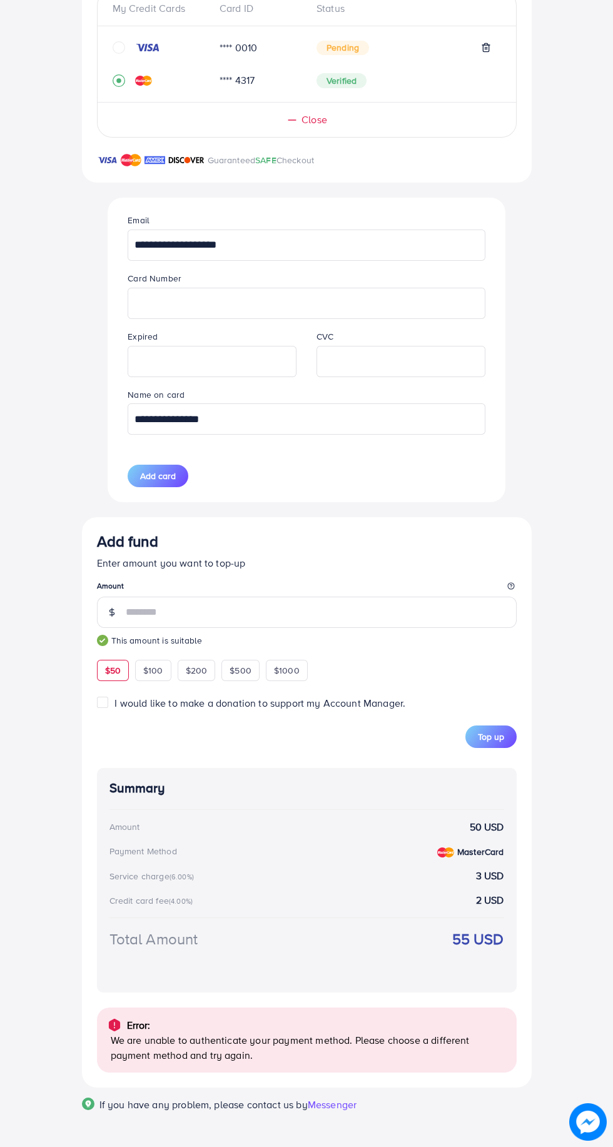
click at [173, 655] on div "Add fund Enter amount you want to top-up Amount ** This amount is suitable $50 …" at bounding box center [307, 606] width 420 height 148
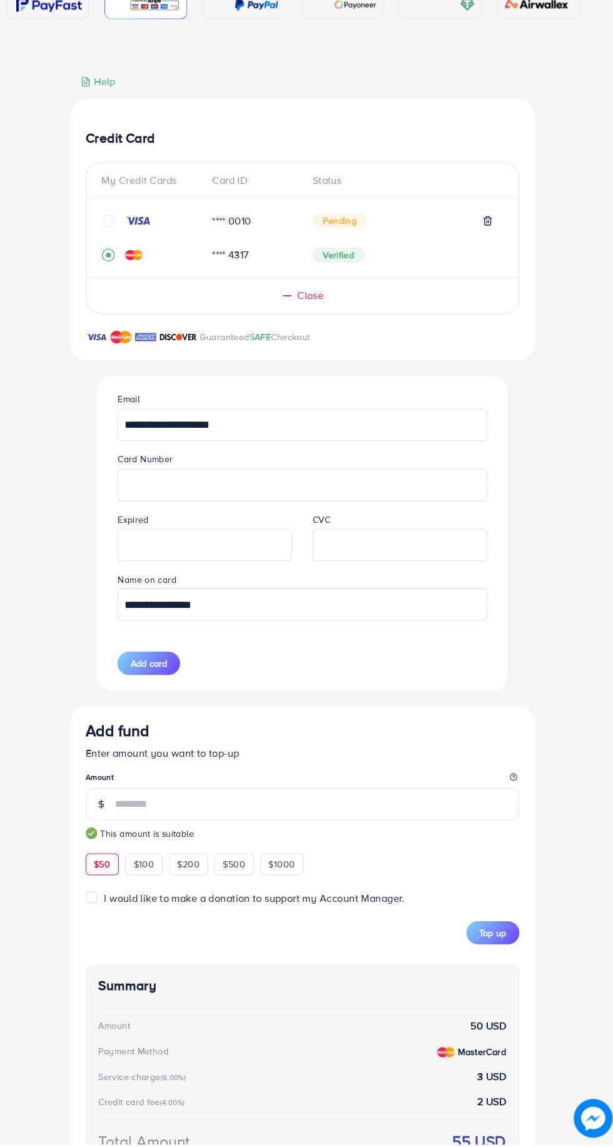
scroll to position [0, 0]
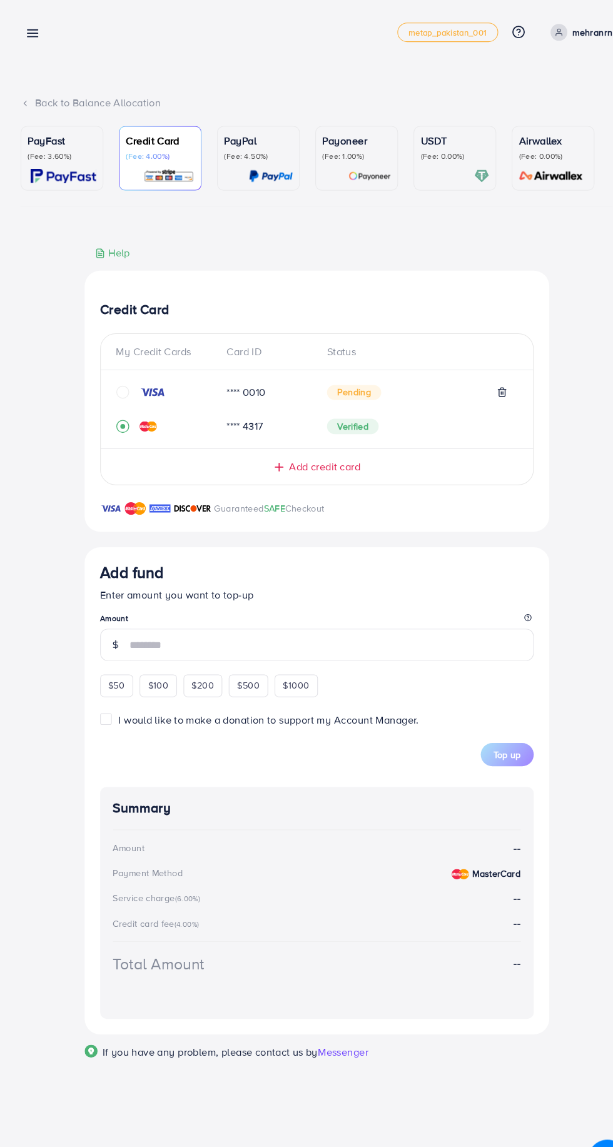
click at [116, 386] on icon "circle" at bounding box center [119, 380] width 13 height 13
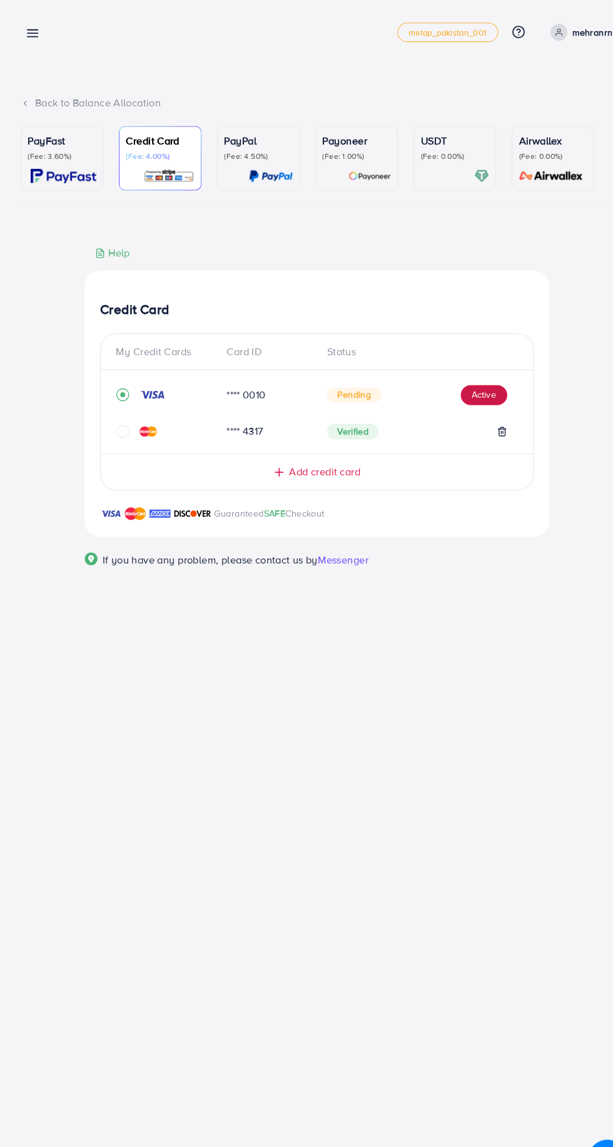
click at [475, 381] on button "Active" at bounding box center [468, 383] width 45 height 20
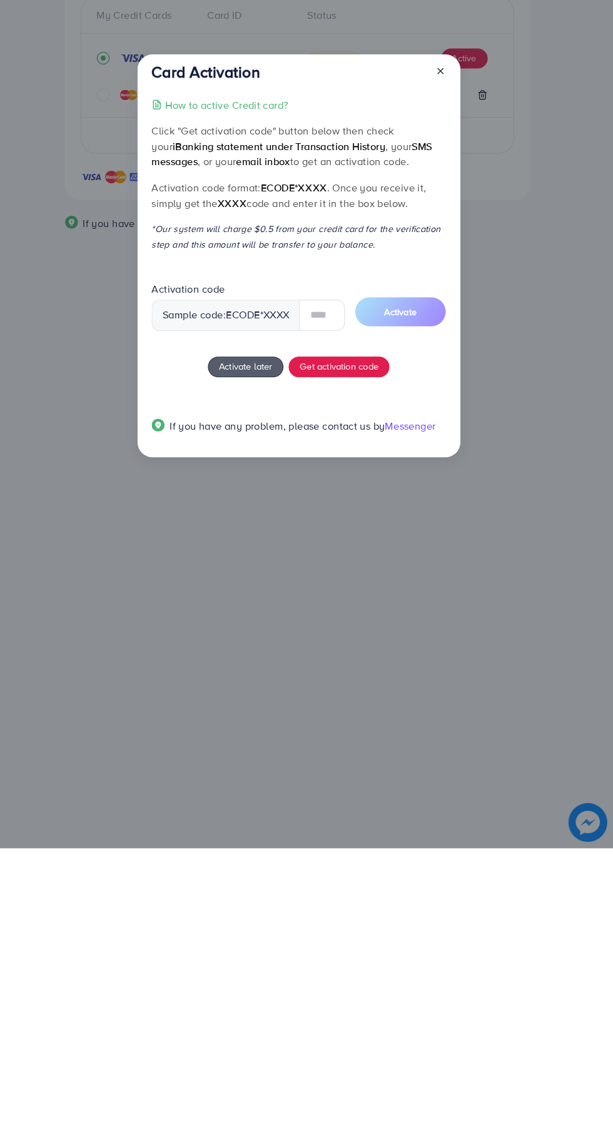
click at [258, 682] on span "Activate later" at bounding box center [257, 680] width 52 height 13
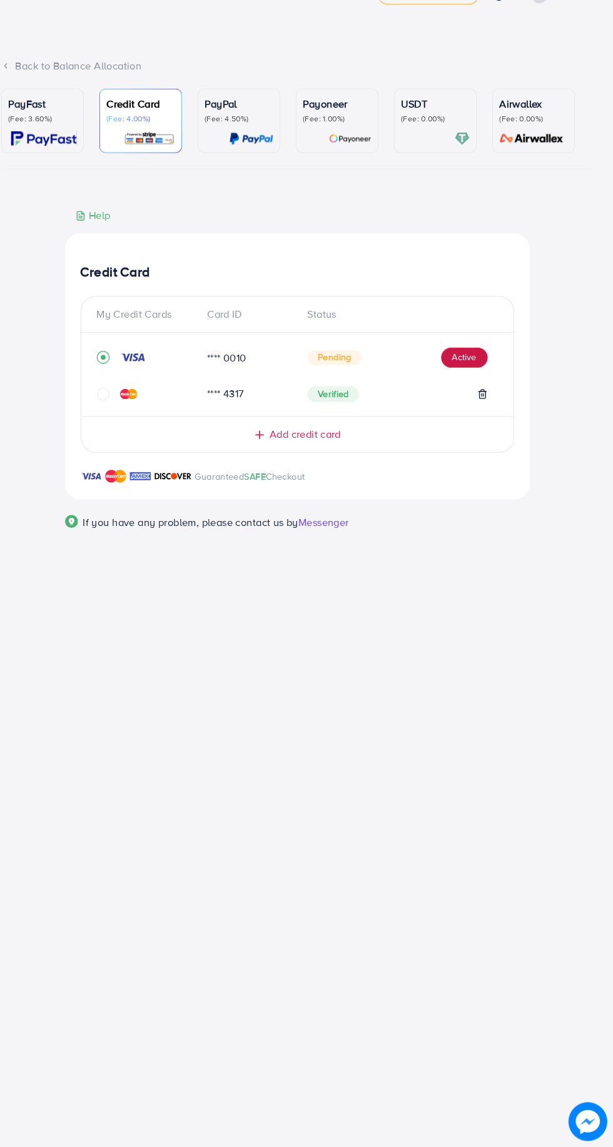
click at [486, 379] on button "Active" at bounding box center [468, 383] width 45 height 20
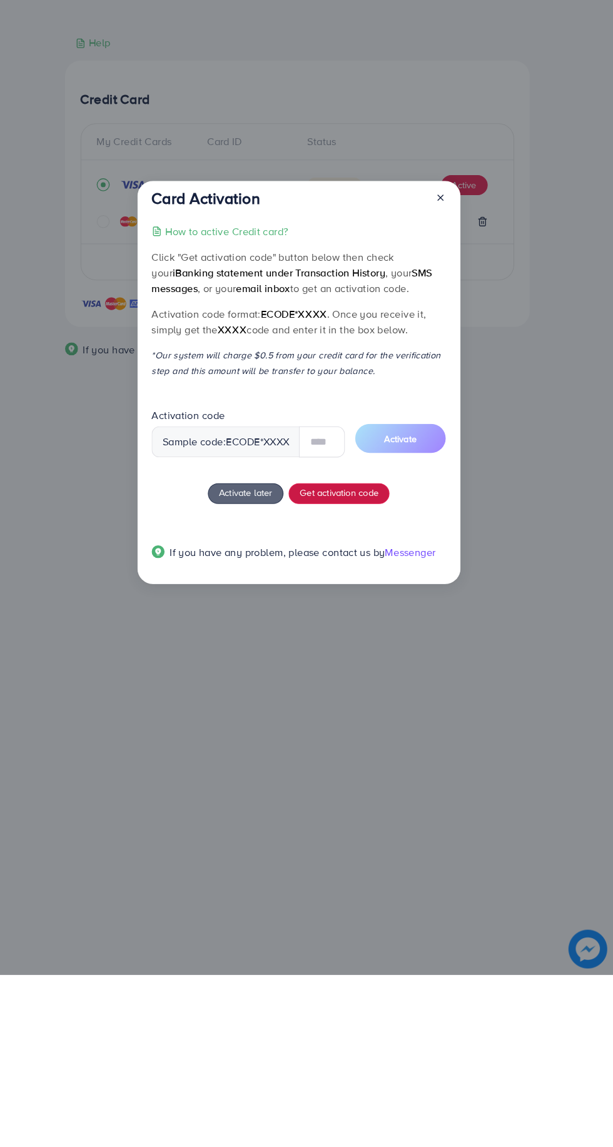
click at [352, 681] on button "Get activation code" at bounding box center [347, 681] width 98 height 20
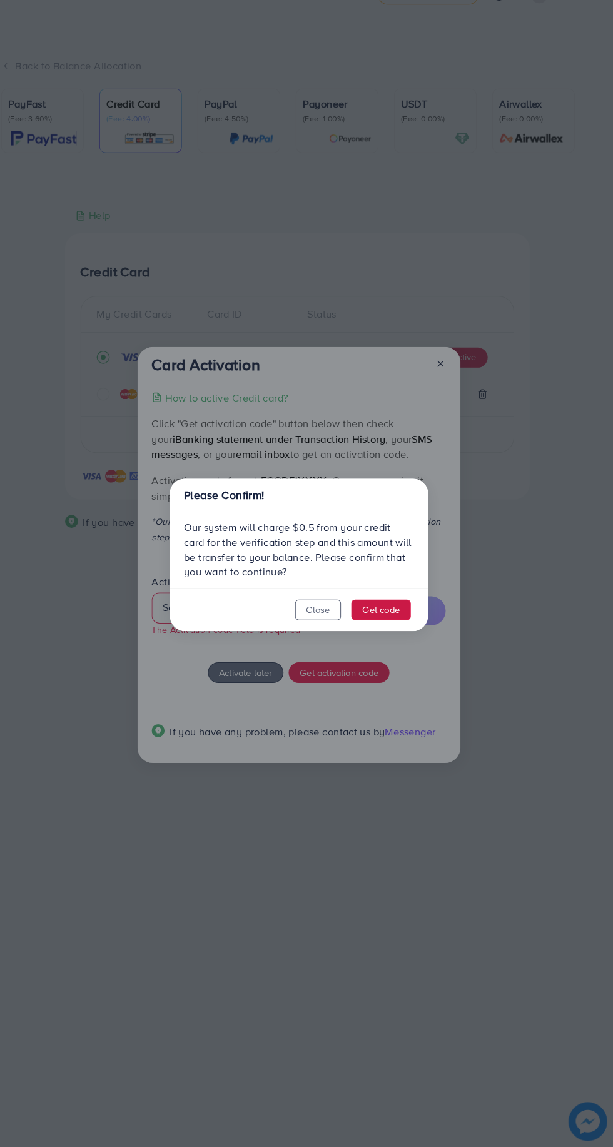
click at [397, 628] on button "Get code" at bounding box center [388, 627] width 58 height 20
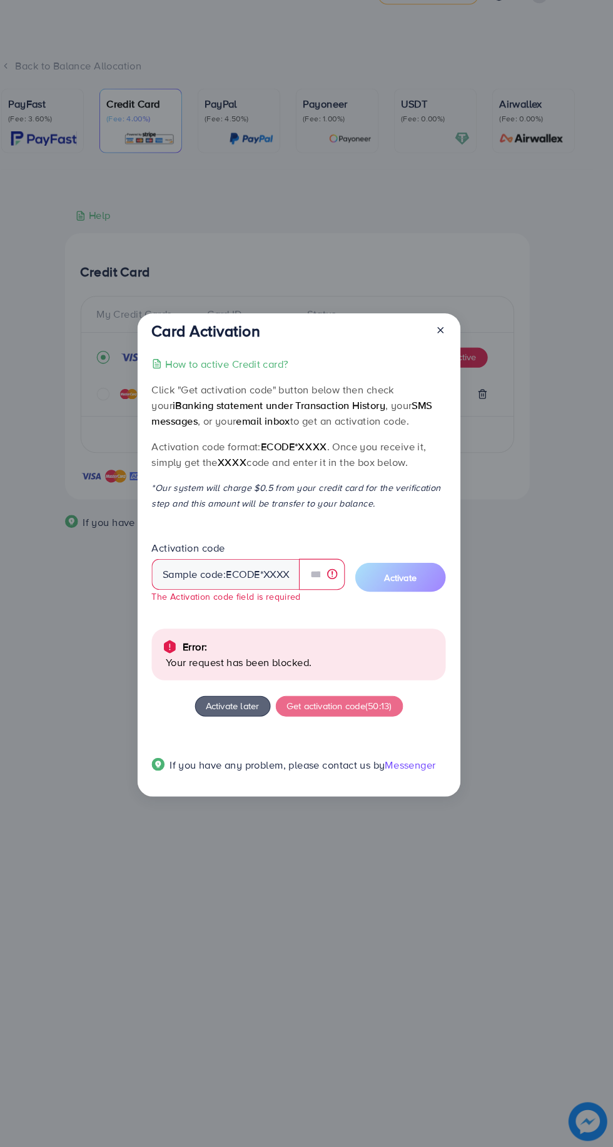
click at [293, 678] on p "Your request has been blocked." at bounding box center [310, 677] width 261 height 15
click at [325, 599] on input "text" at bounding box center [330, 592] width 44 height 30
type input "*"
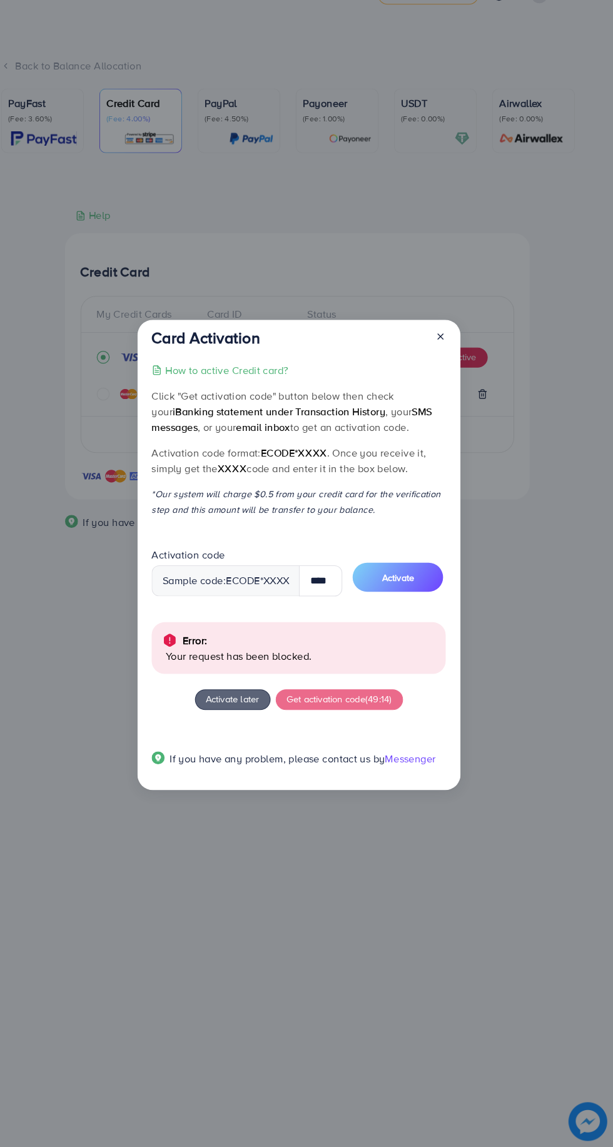
click at [428, 593] on button "Activate" at bounding box center [404, 595] width 88 height 28
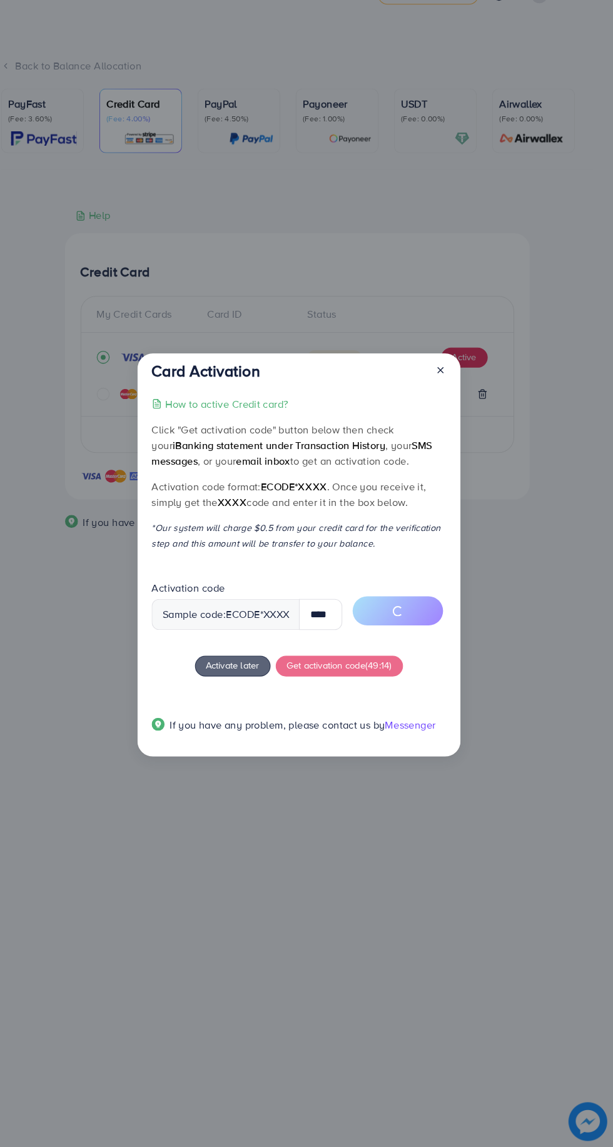
scroll to position [0, 0]
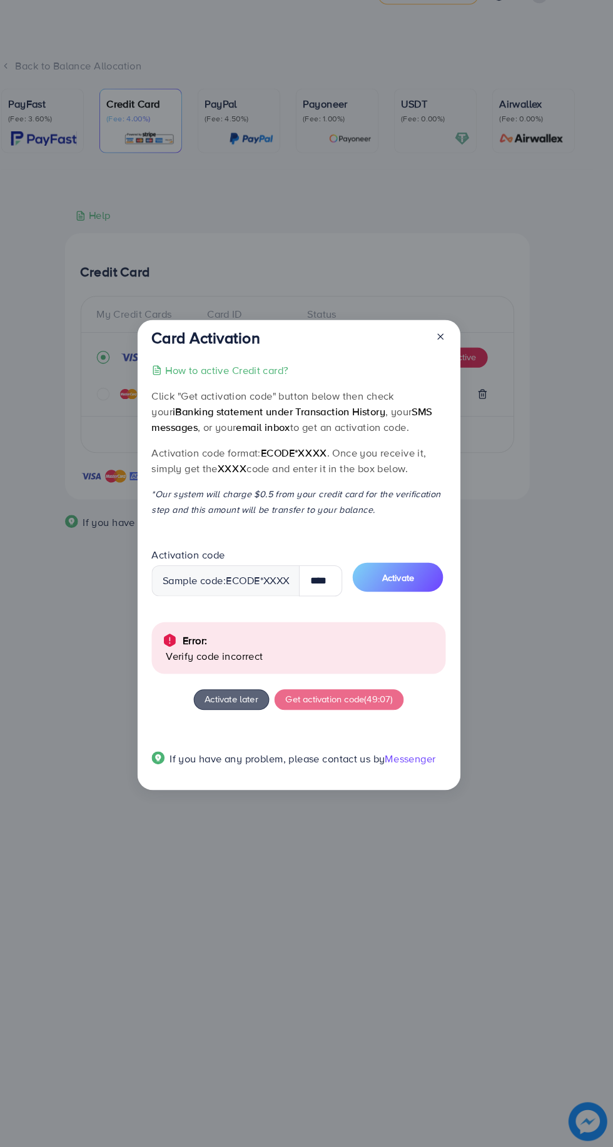
click at [221, 668] on p "Verify code incorrect" at bounding box center [310, 671] width 261 height 15
click at [333, 602] on input "****" at bounding box center [329, 599] width 42 height 30
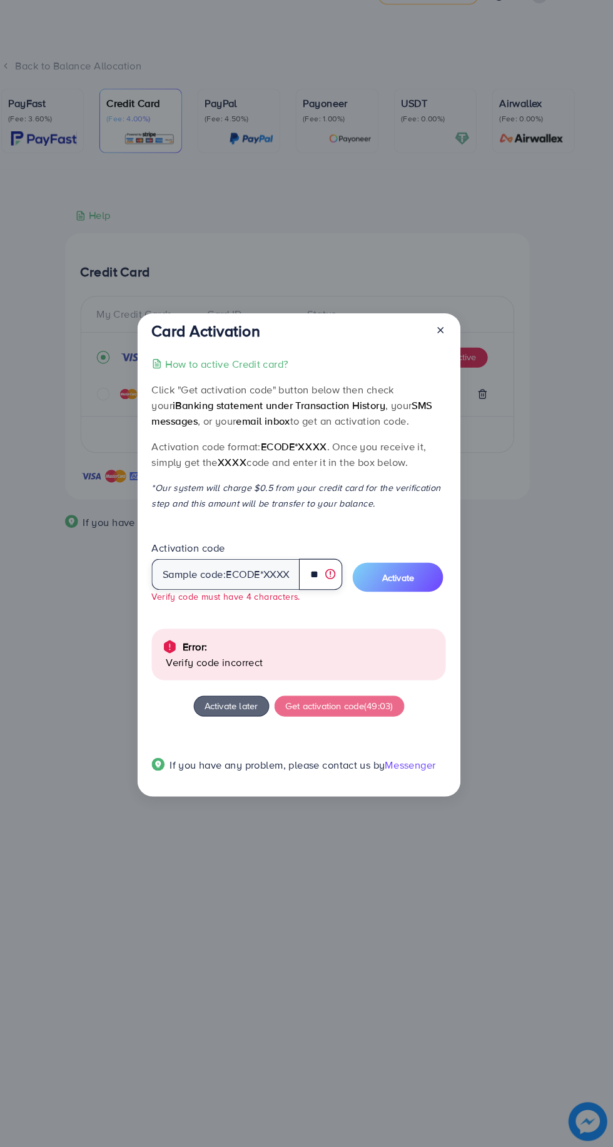
click at [326, 593] on input "**" at bounding box center [329, 592] width 42 height 30
type input "*"
click at [230, 599] on div "Sample code: ecode *XXXX" at bounding box center [238, 592] width 144 height 30
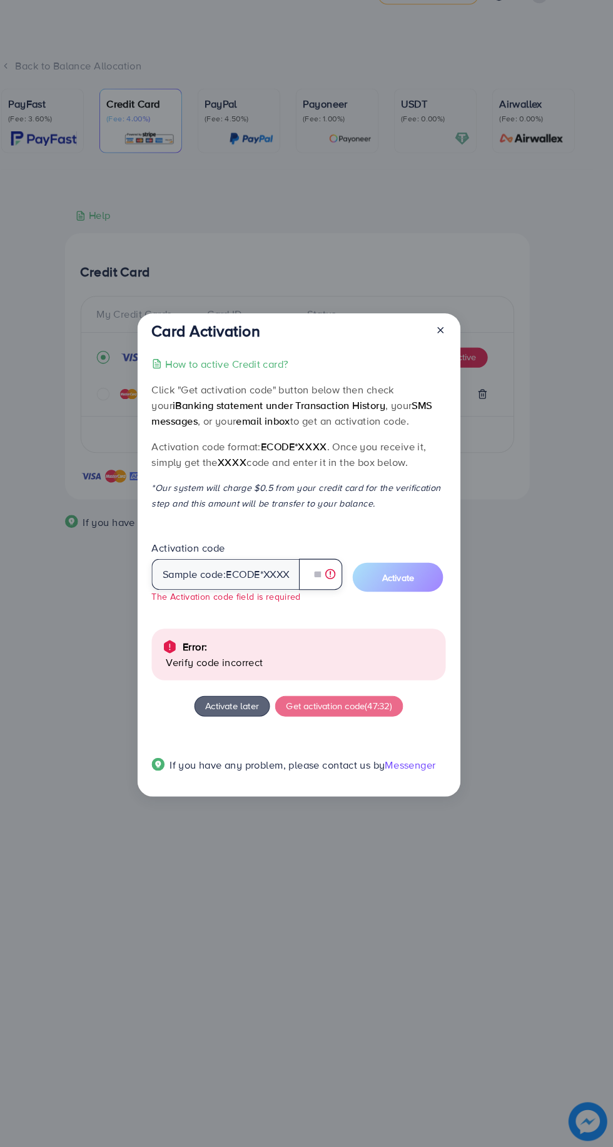
click at [325, 591] on input "text" at bounding box center [329, 592] width 42 height 30
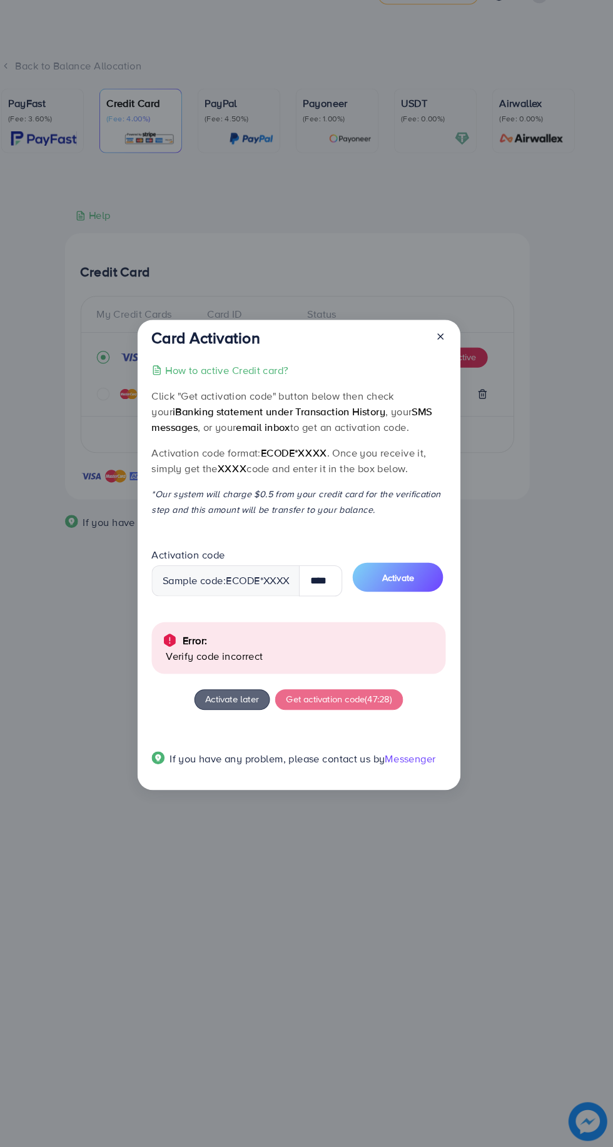
click at [435, 586] on button "Activate" at bounding box center [404, 595] width 88 height 28
click at [337, 603] on input "****" at bounding box center [329, 599] width 42 height 30
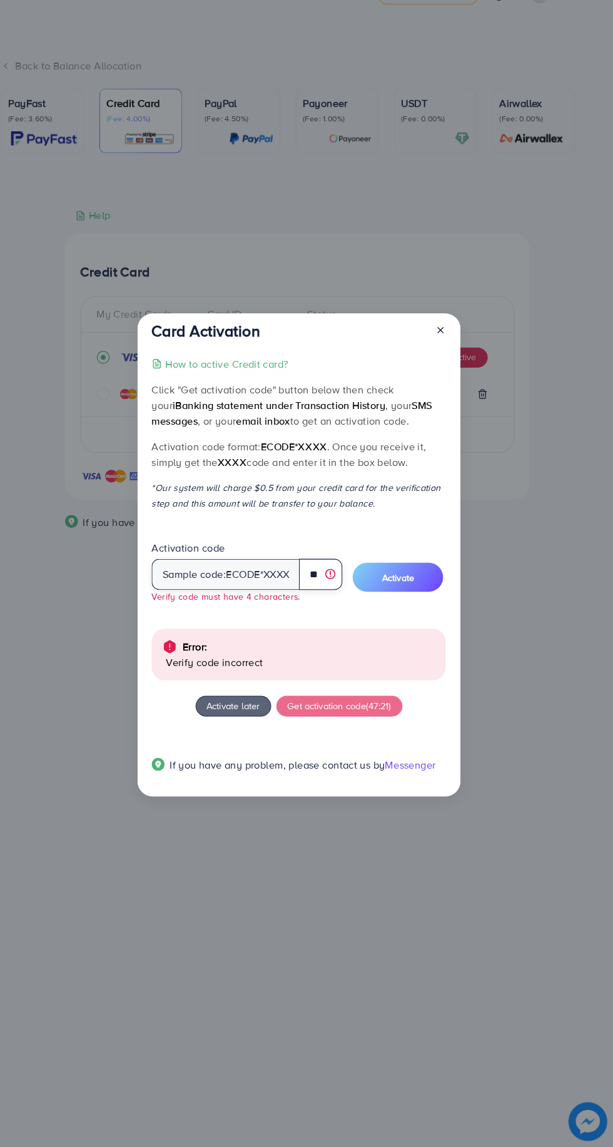
scroll to position [0, 2]
type input "*"
click at [348, 592] on input "*" at bounding box center [329, 592] width 42 height 30
click at [325, 593] on input "text" at bounding box center [329, 592] width 42 height 30
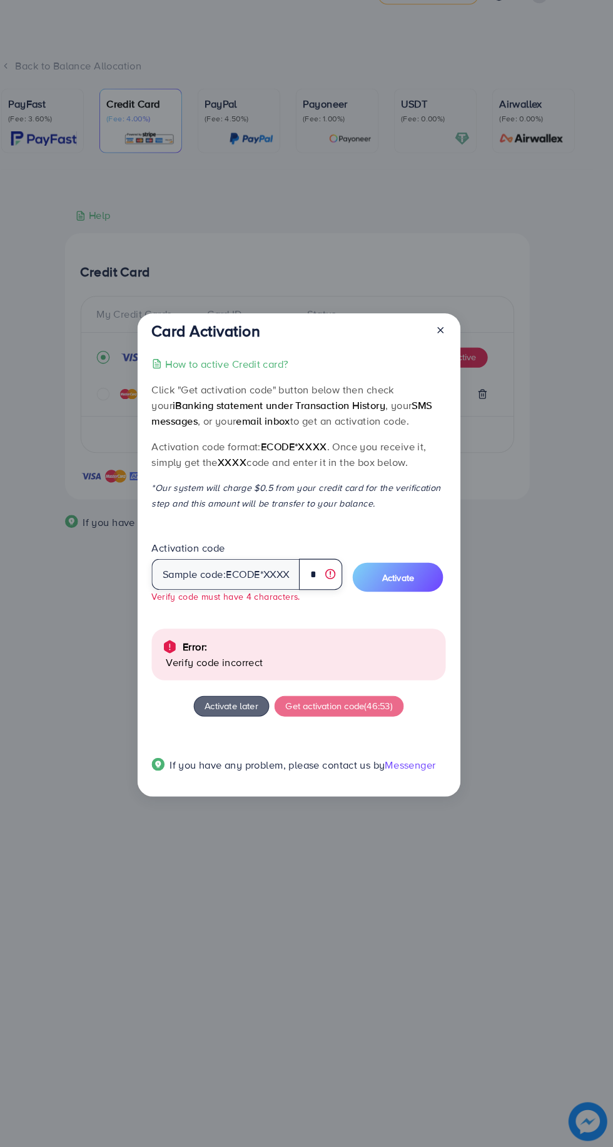
click at [346, 586] on input "*" at bounding box center [329, 592] width 42 height 30
type input "**"
click at [70, 1121] on div "Card Activation How to active Credit card? Click "Get activation code" button b…" at bounding box center [306, 573] width 613 height 1147
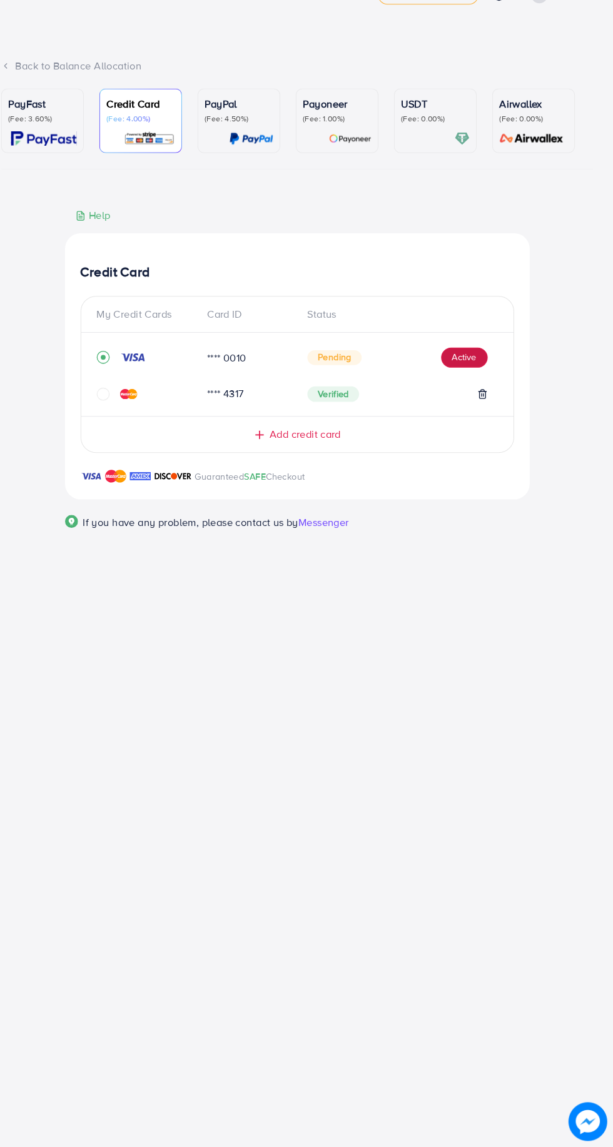
click at [469, 379] on button "Active" at bounding box center [468, 383] width 45 height 20
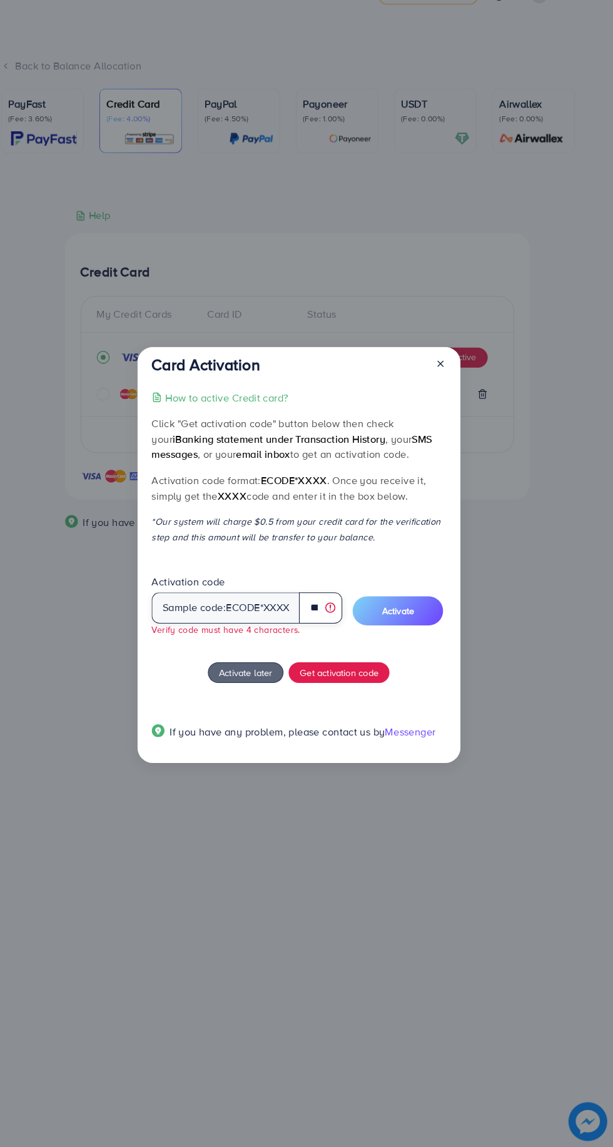
click at [325, 625] on input "***" at bounding box center [329, 625] width 42 height 30
click at [327, 626] on input "**" at bounding box center [329, 625] width 42 height 30
type input "*"
click at [325, 625] on input "*" at bounding box center [329, 625] width 42 height 30
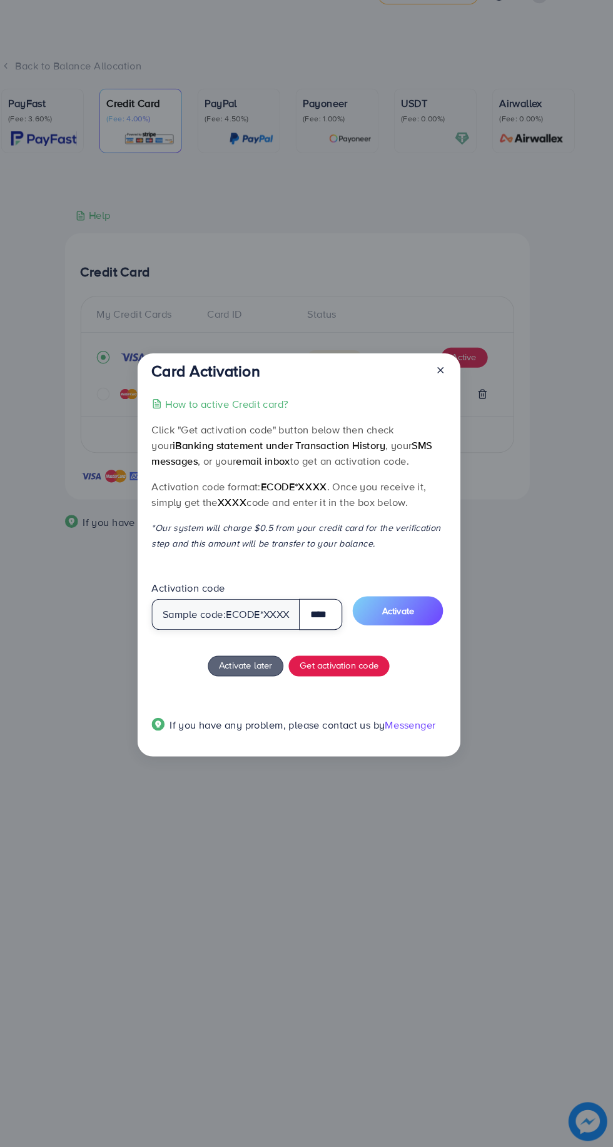
scroll to position [0, 1]
click at [412, 632] on span "Activate" at bounding box center [404, 628] width 31 height 13
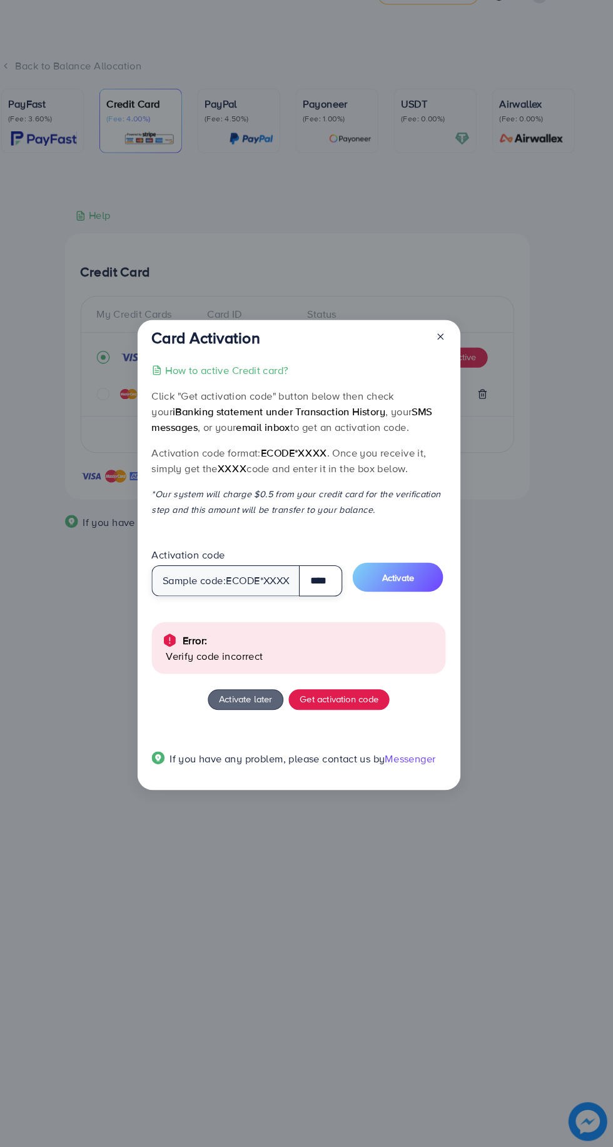
click at [340, 599] on input "****" at bounding box center [329, 599] width 42 height 30
type input "****"
click at [415, 601] on span "Activate" at bounding box center [404, 595] width 31 height 13
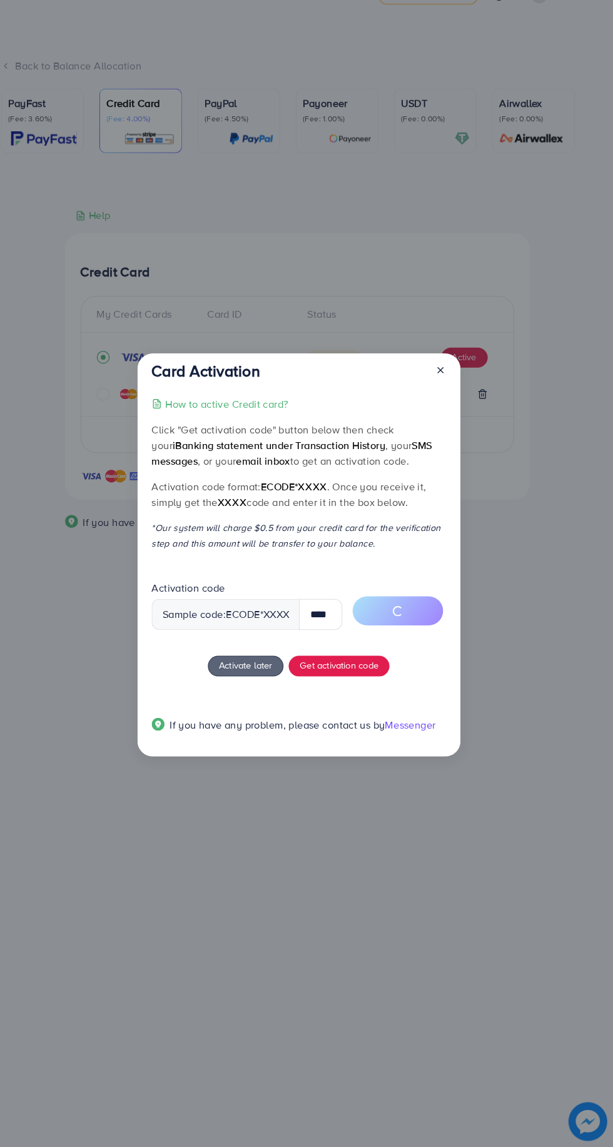
scroll to position [0, 0]
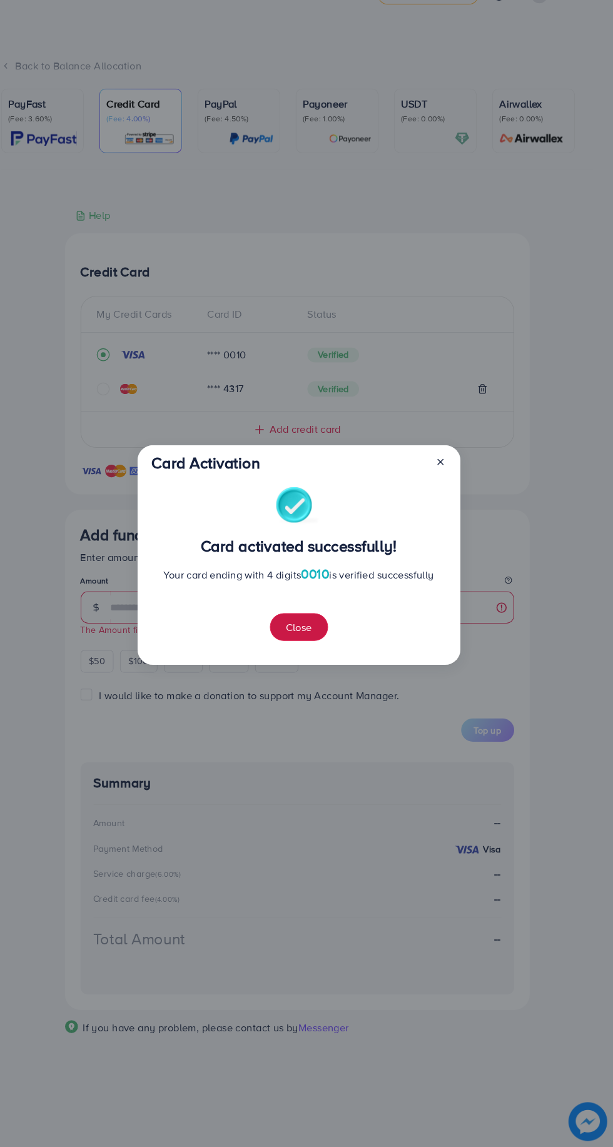
click at [318, 649] on button "Close" at bounding box center [308, 643] width 56 height 27
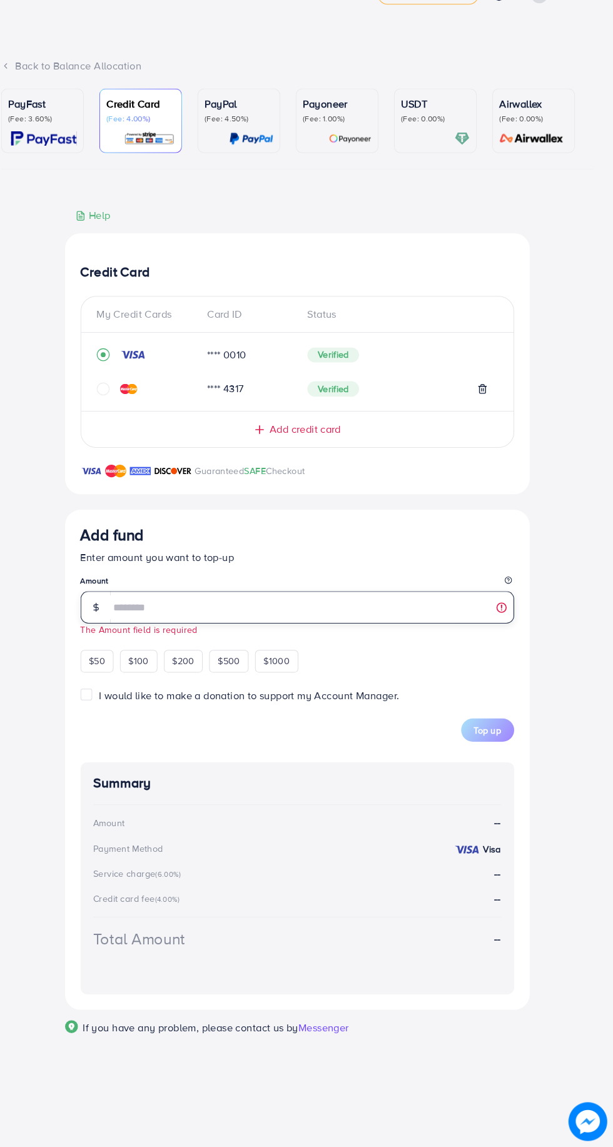
click at [229, 633] on input "number" at bounding box center [321, 624] width 391 height 31
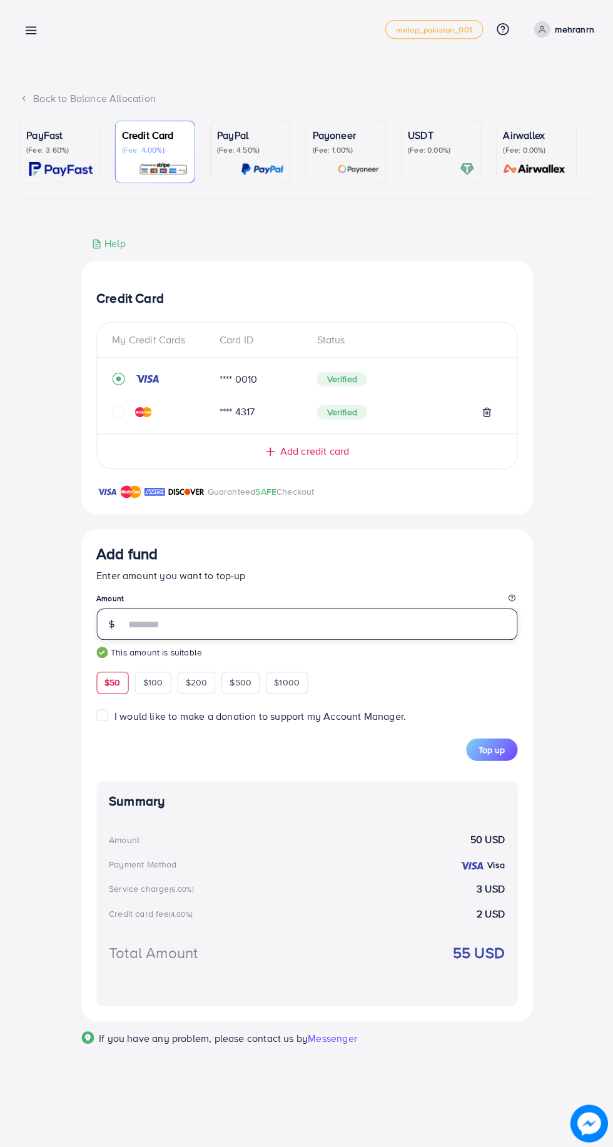
type input "**"
click at [492, 753] on span "Top up" at bounding box center [491, 749] width 26 height 13
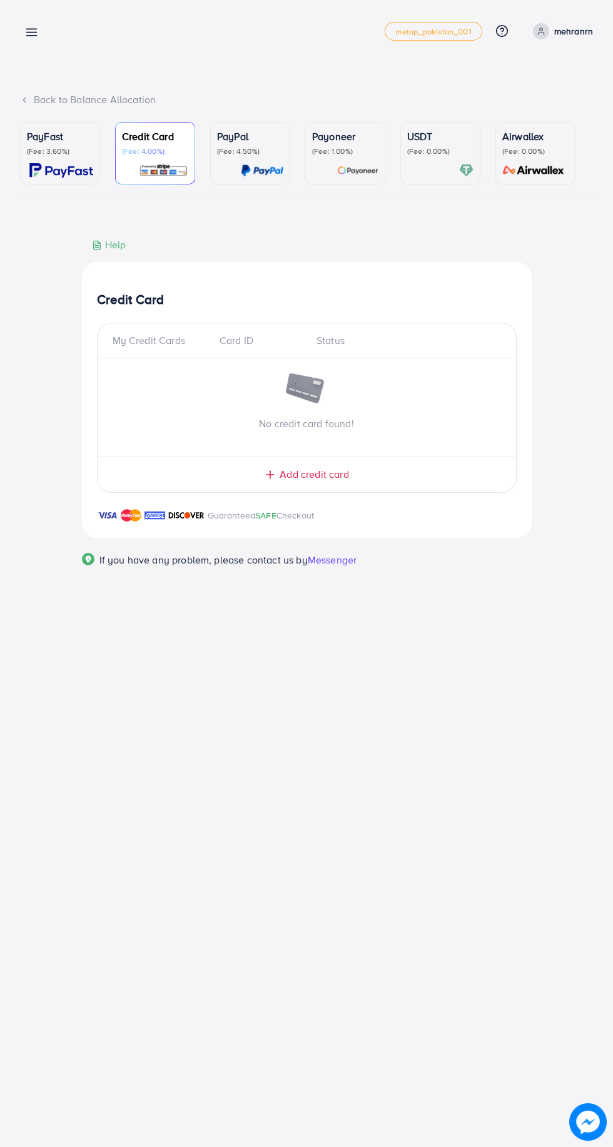
click at [35, 38] on icon at bounding box center [31, 32] width 13 height 13
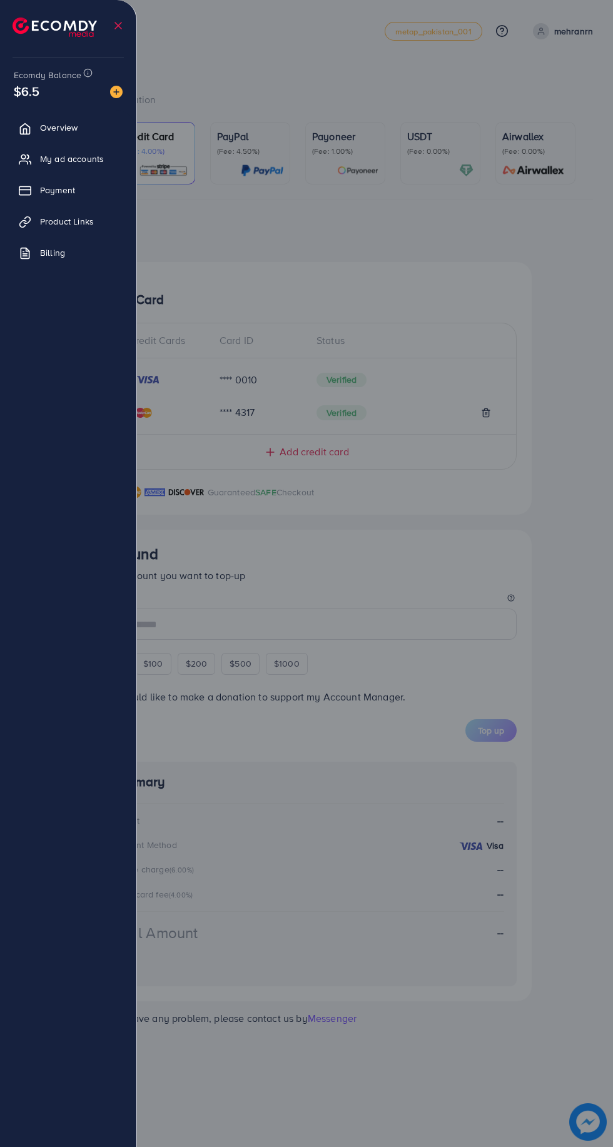
click at [491, 317] on div at bounding box center [306, 688] width 613 height 1377
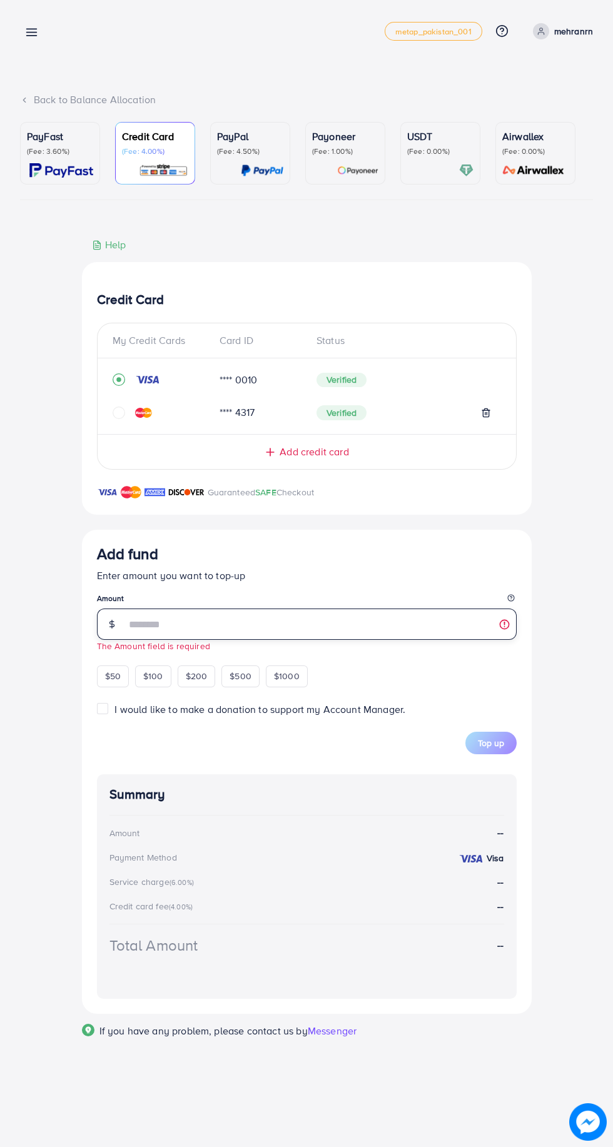
click at [242, 621] on input "number" at bounding box center [321, 624] width 391 height 31
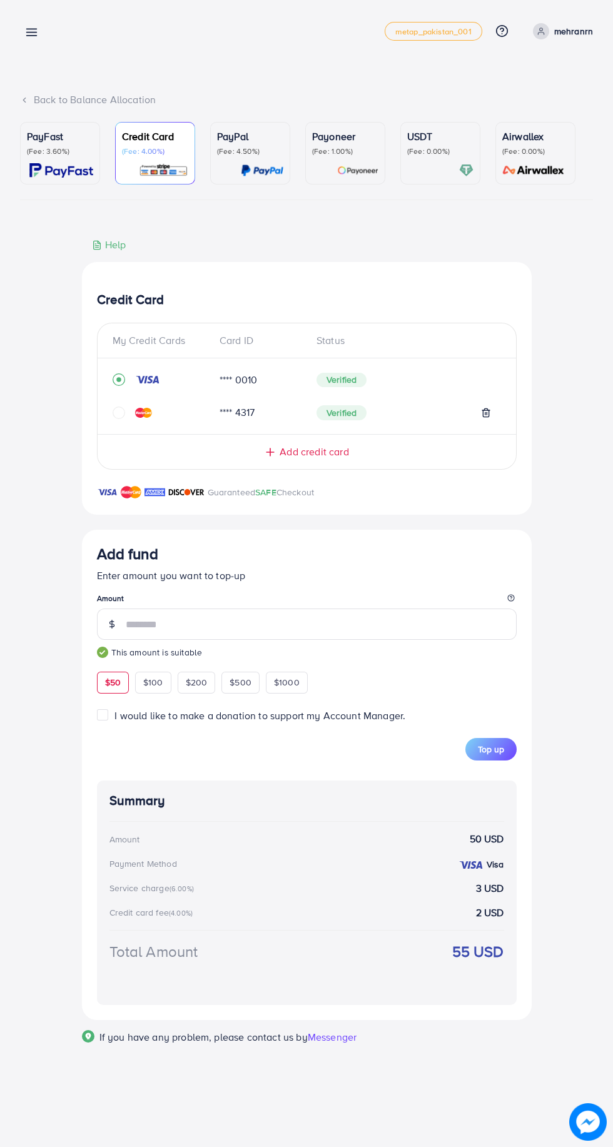
click at [114, 718] on label "I would like to make a donation to support my Account Manager." at bounding box center [259, 716] width 291 height 14
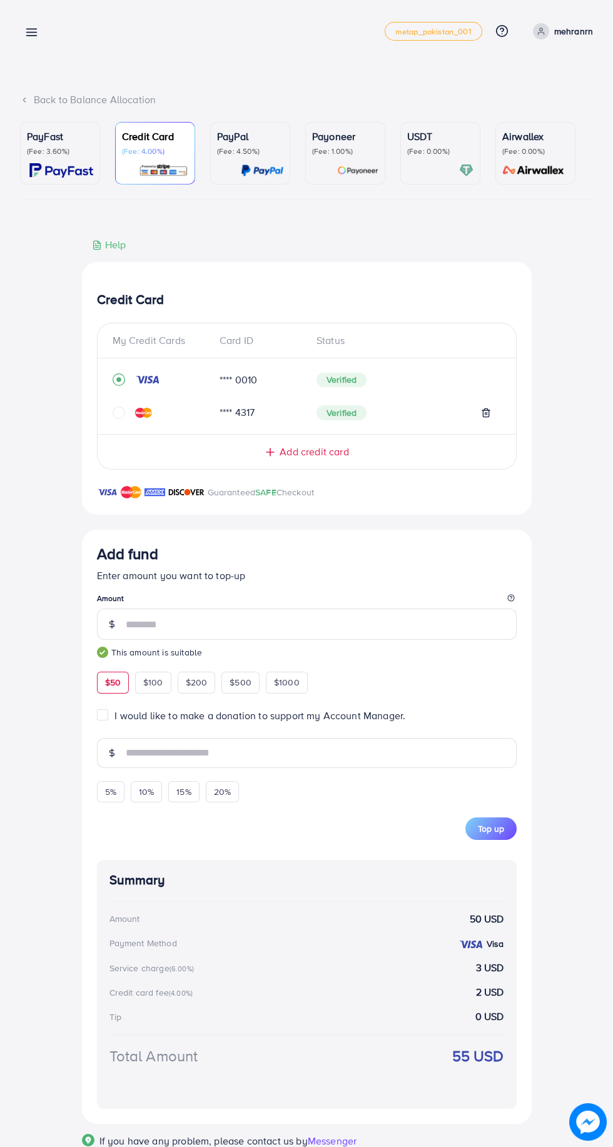
click at [109, 676] on div "$50" at bounding box center [113, 682] width 32 height 21
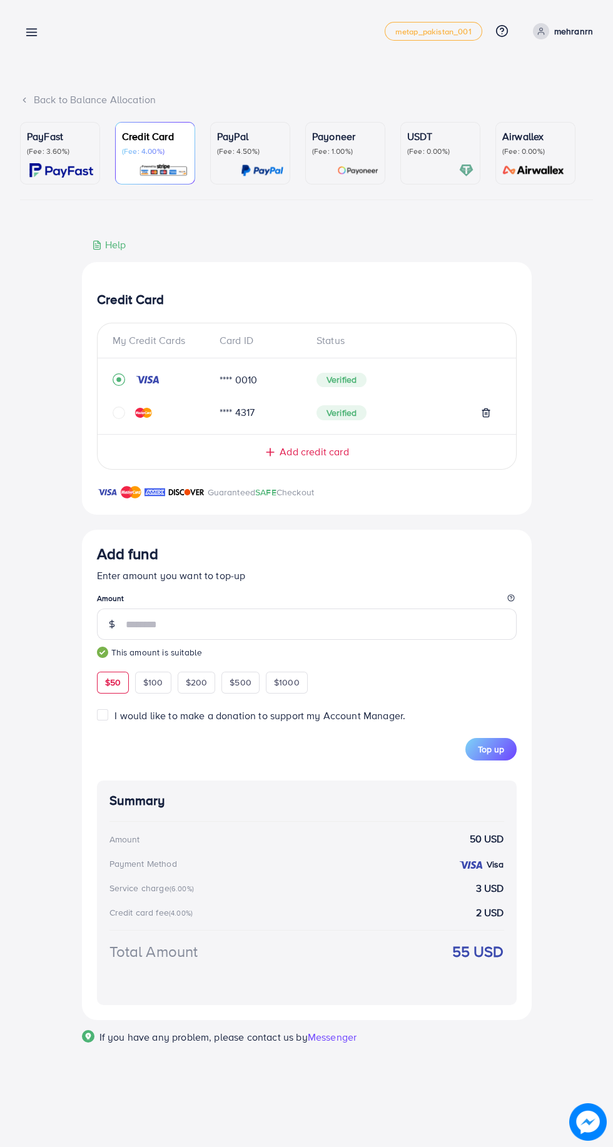
click at [491, 753] on span "Top up" at bounding box center [491, 749] width 26 height 13
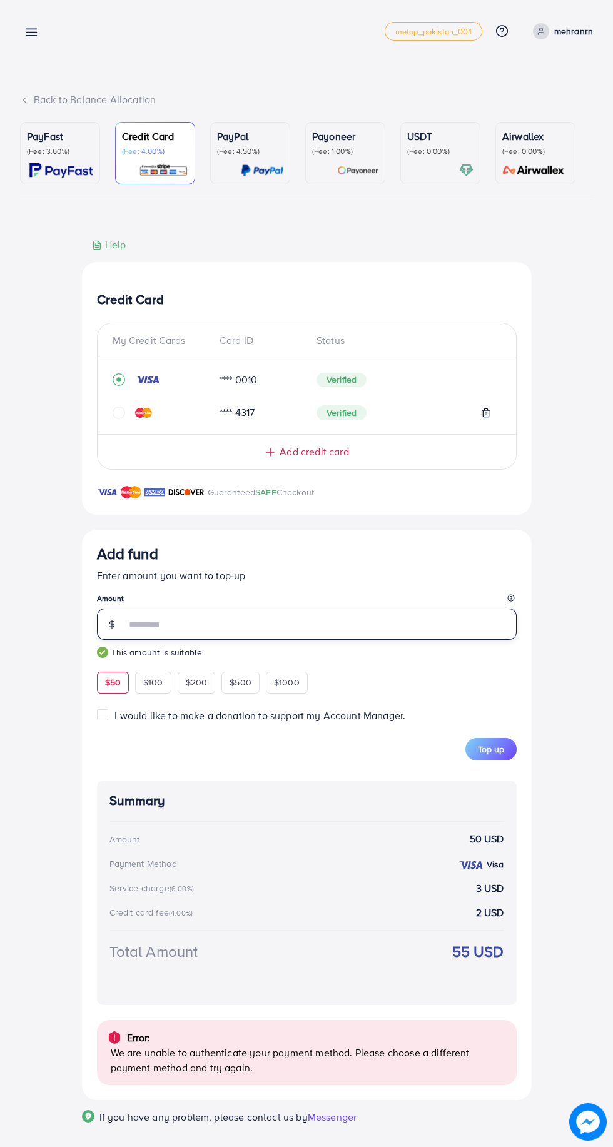
click at [270, 628] on input "**" at bounding box center [321, 624] width 391 height 31
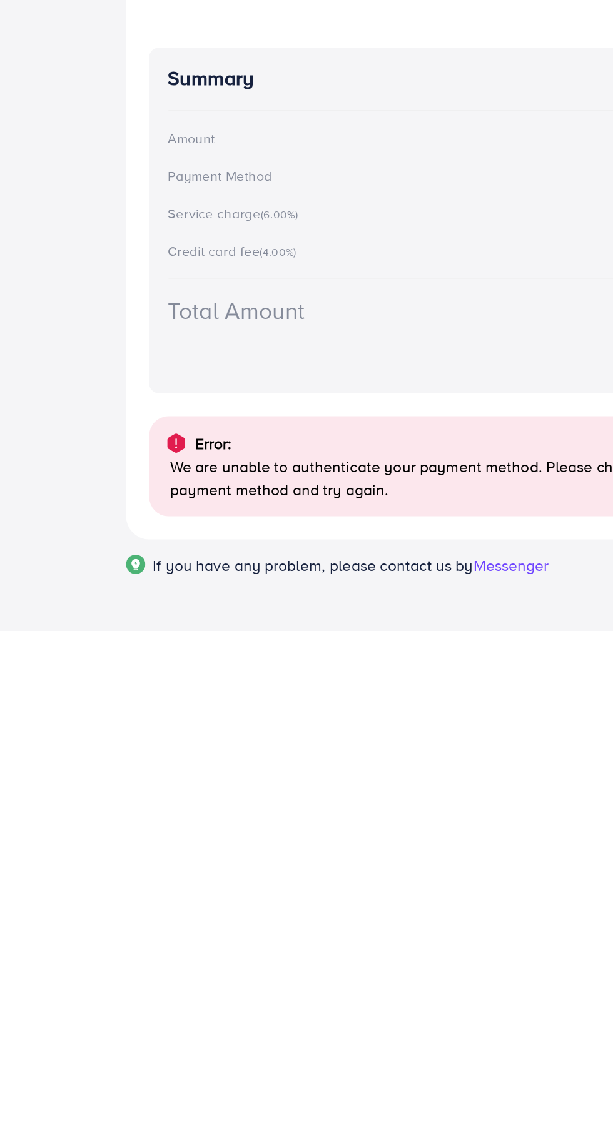
scroll to position [15, 0]
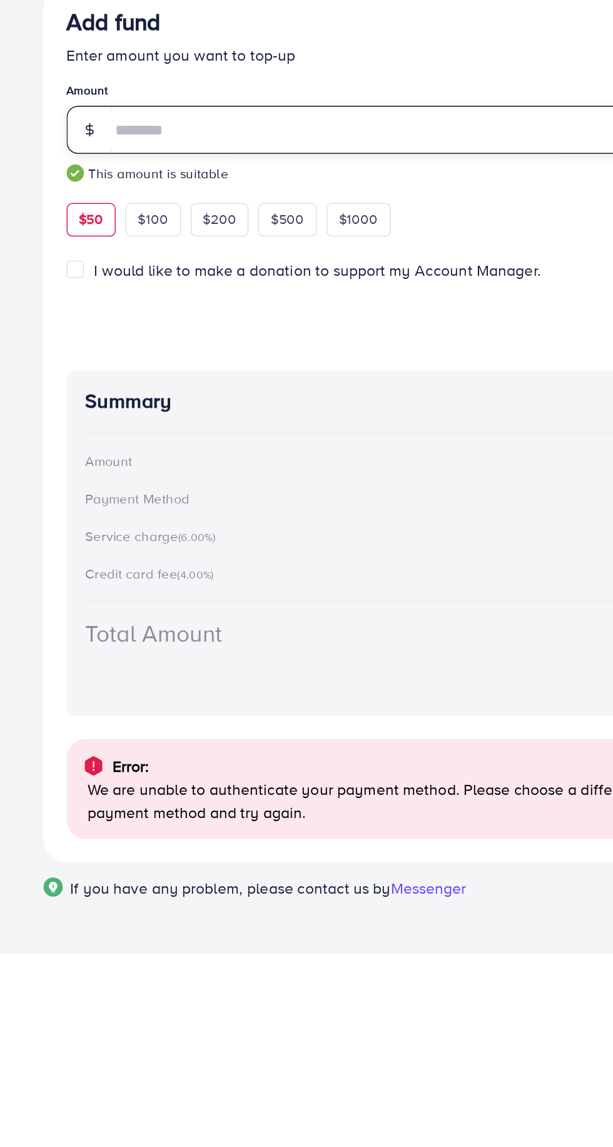
type input "*"
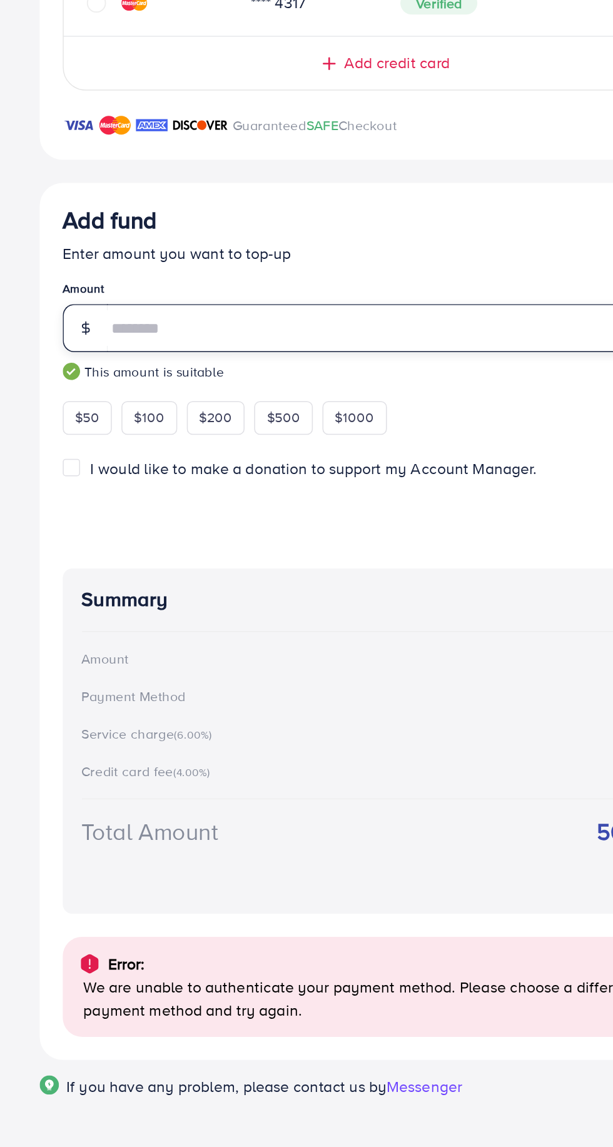
scroll to position [9, 0]
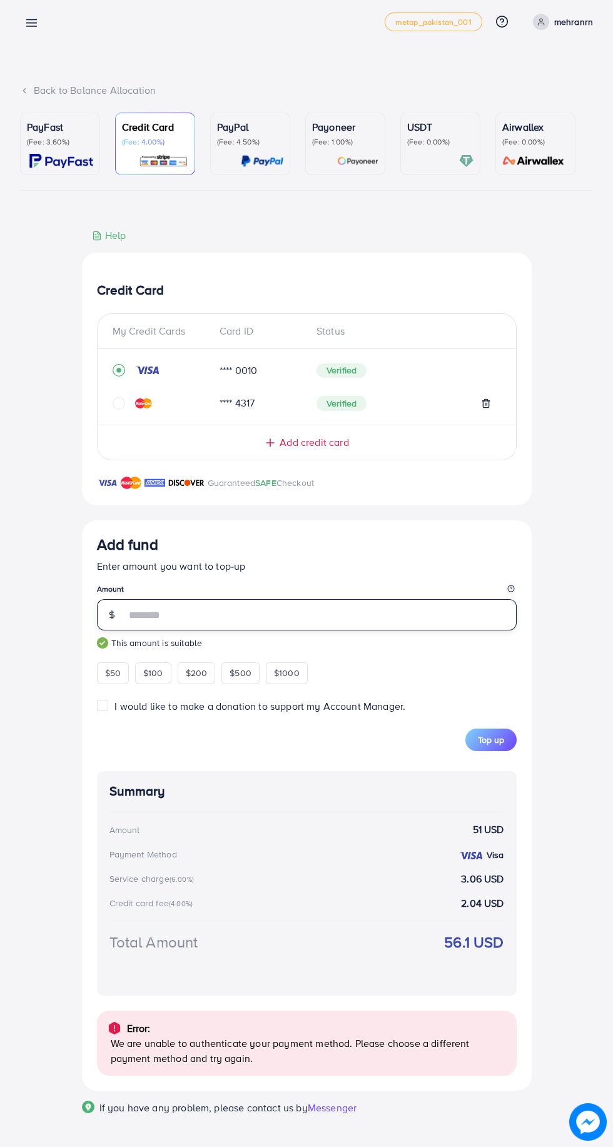
type input "**"
click at [494, 741] on span "Top up" at bounding box center [491, 740] width 26 height 13
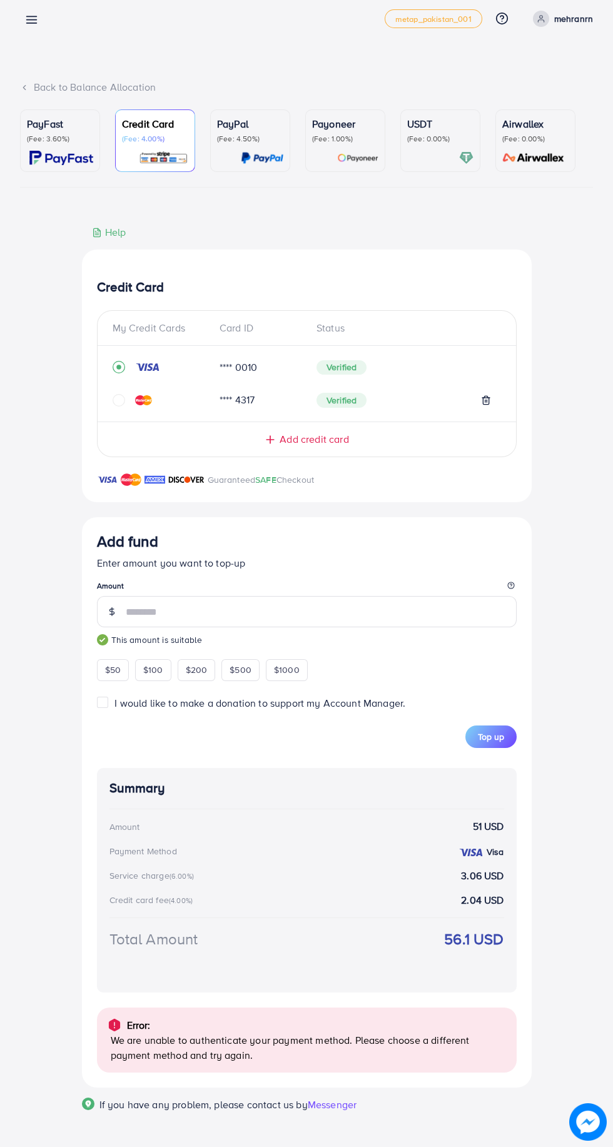
scroll to position [16, 0]
click at [114, 703] on label "I would like to make a donation to support my Account Manager." at bounding box center [259, 703] width 291 height 14
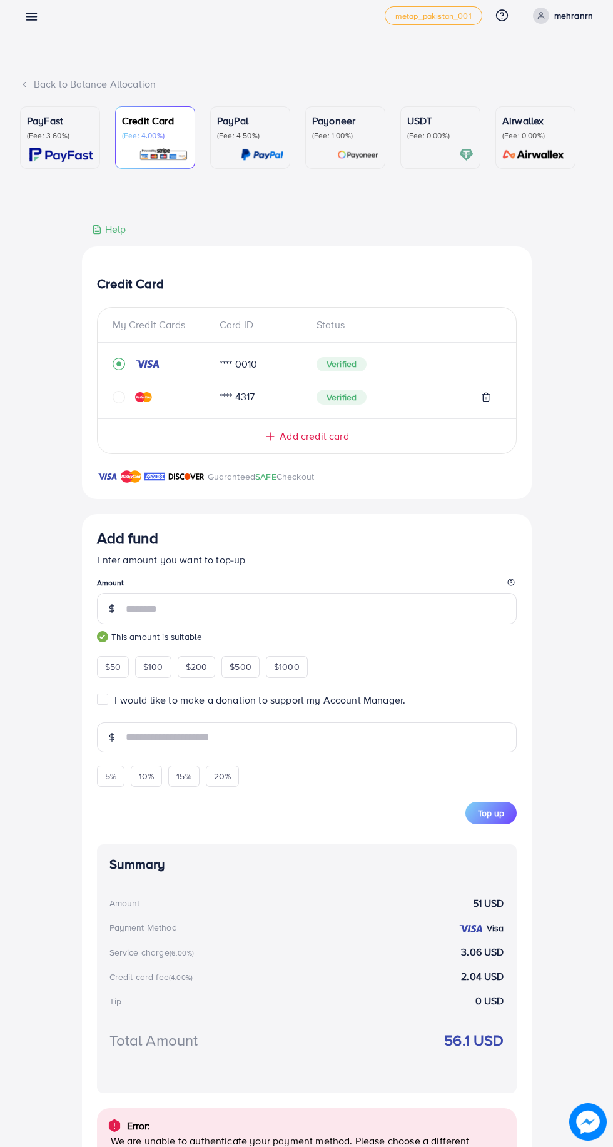
click at [148, 780] on span "10%" at bounding box center [146, 776] width 15 height 13
type input "***"
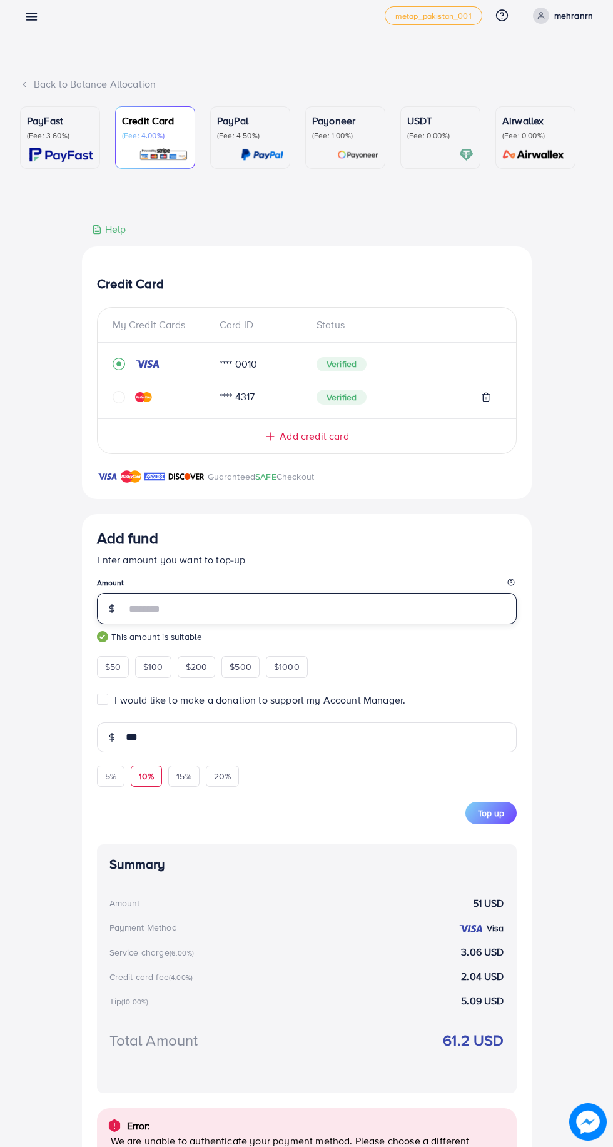
click at [243, 608] on input "**" at bounding box center [321, 608] width 391 height 31
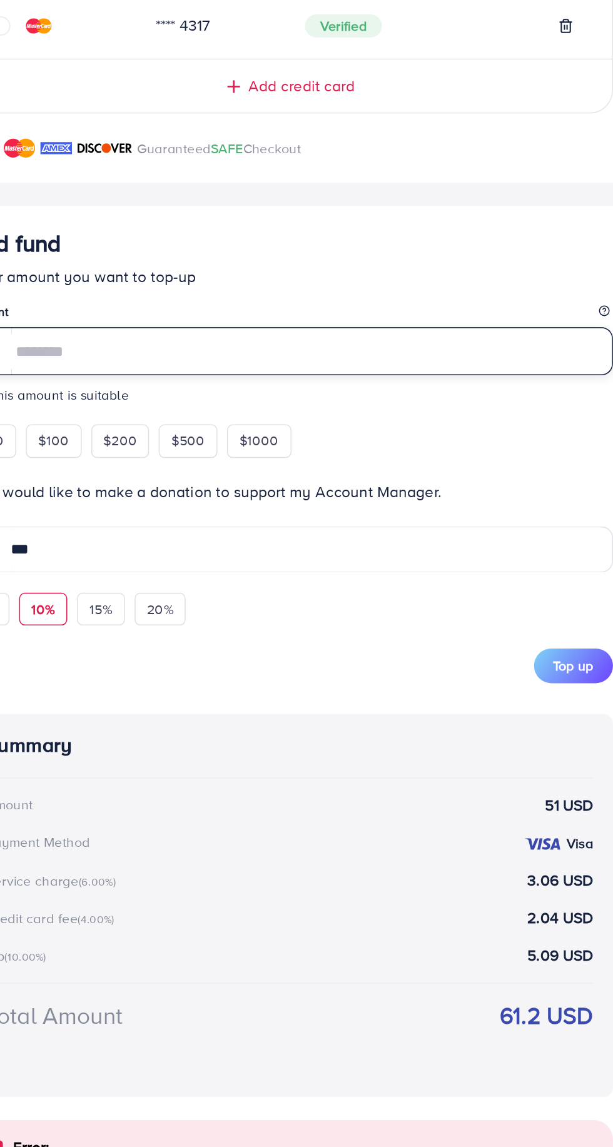
type input "*"
type input "***"
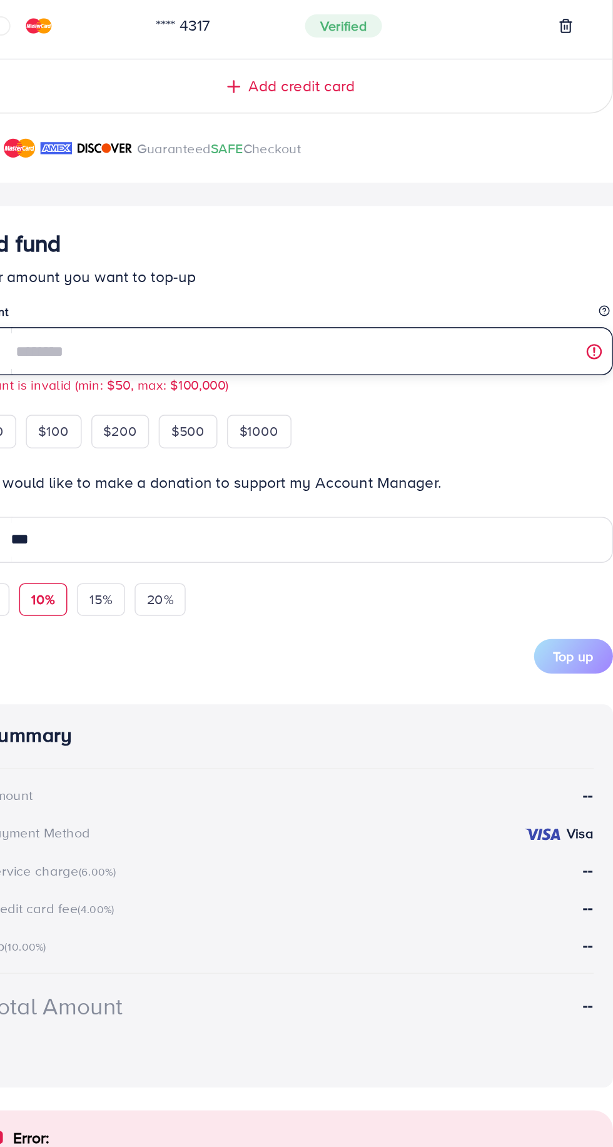
type input "**"
type input "*"
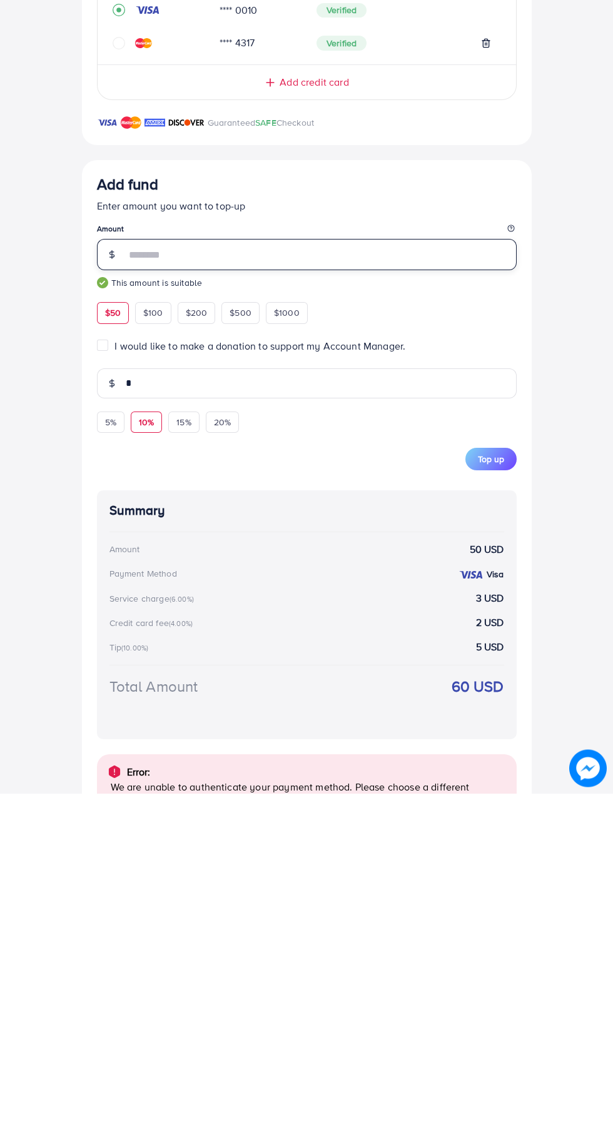
type input "**"
click at [506, 824] on button "Top up" at bounding box center [490, 813] width 51 height 23
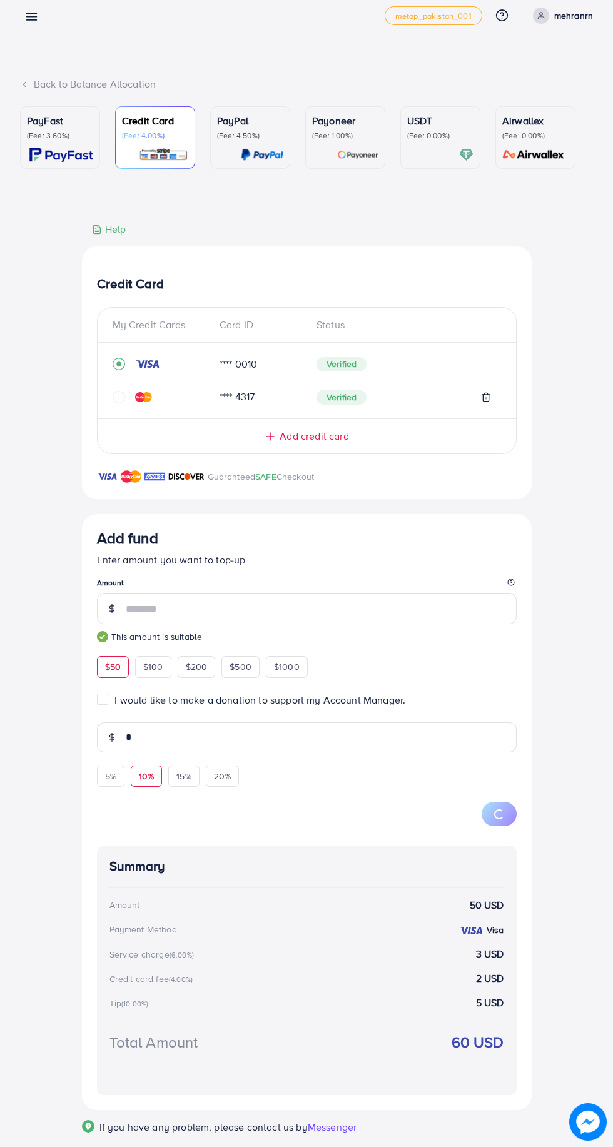
scroll to position [0, 0]
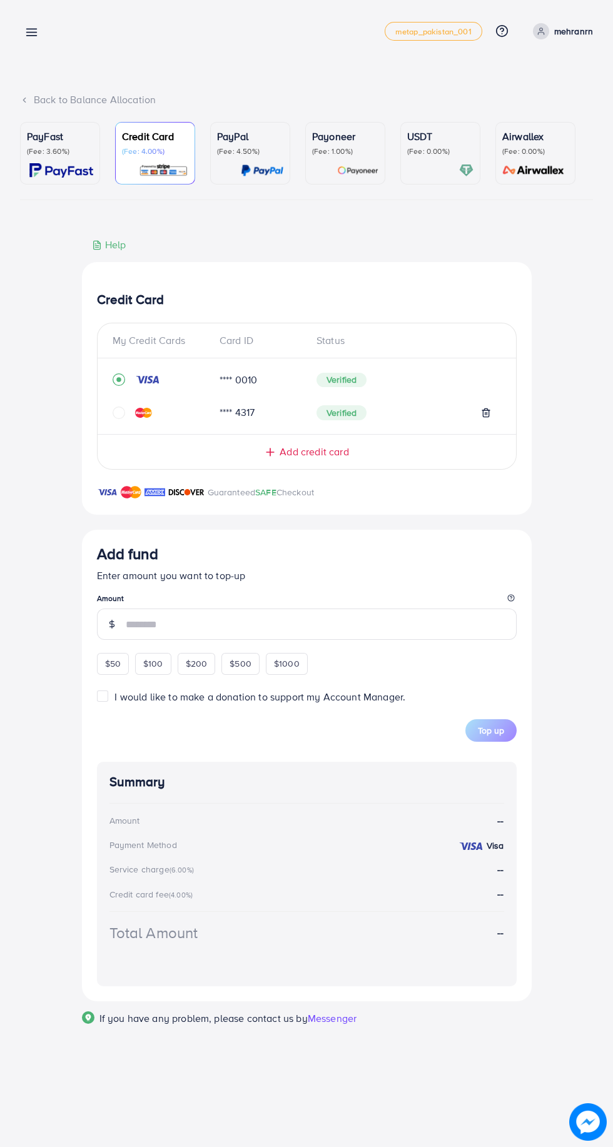
click at [113, 667] on div "$50 $100 $200 $500 $1000" at bounding box center [225, 662] width 257 height 24
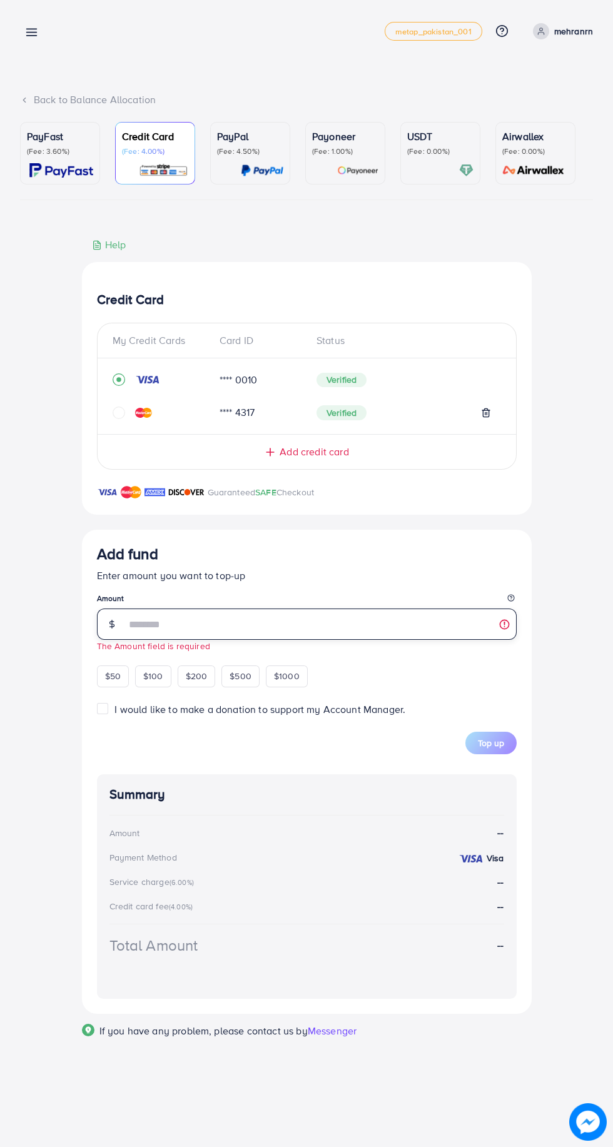
click at [240, 636] on input "number" at bounding box center [321, 624] width 391 height 31
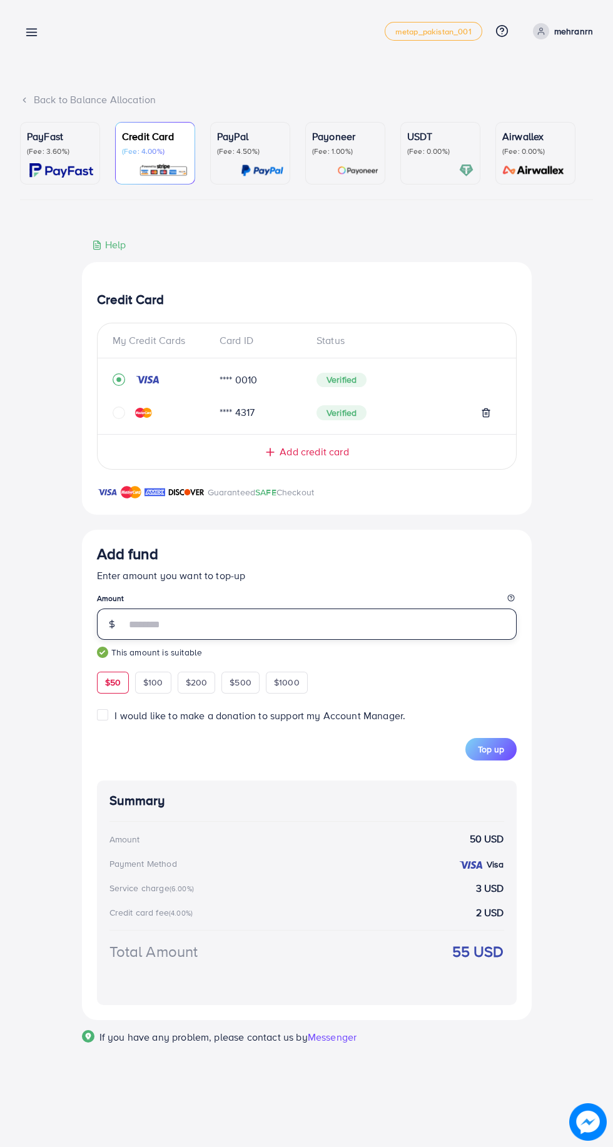
type input "**"
click at [507, 755] on button "Top up" at bounding box center [490, 749] width 51 height 23
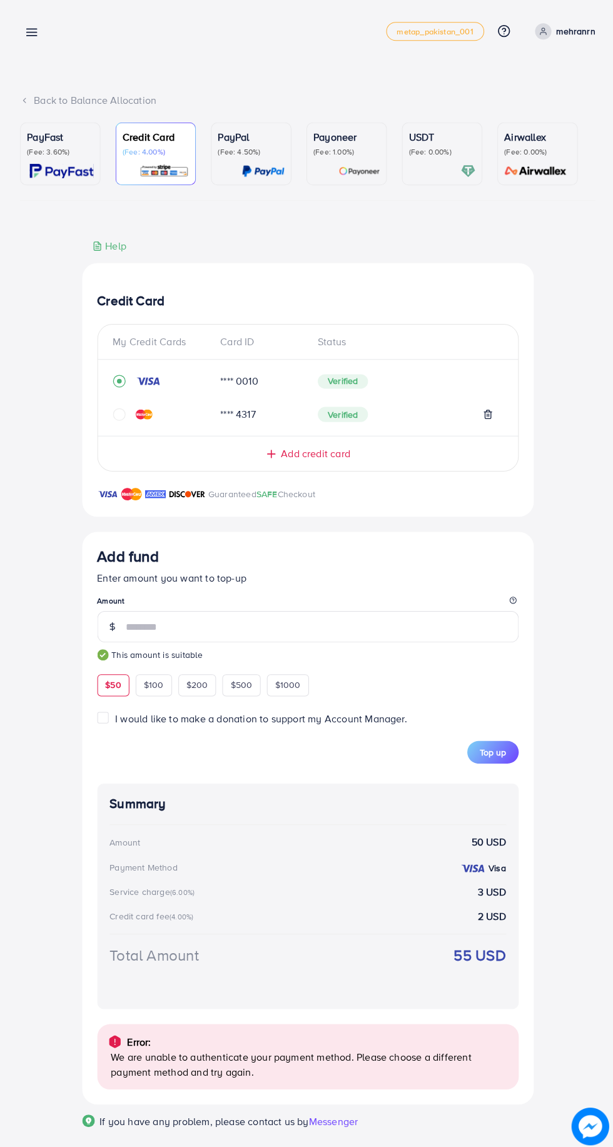
scroll to position [16, 0]
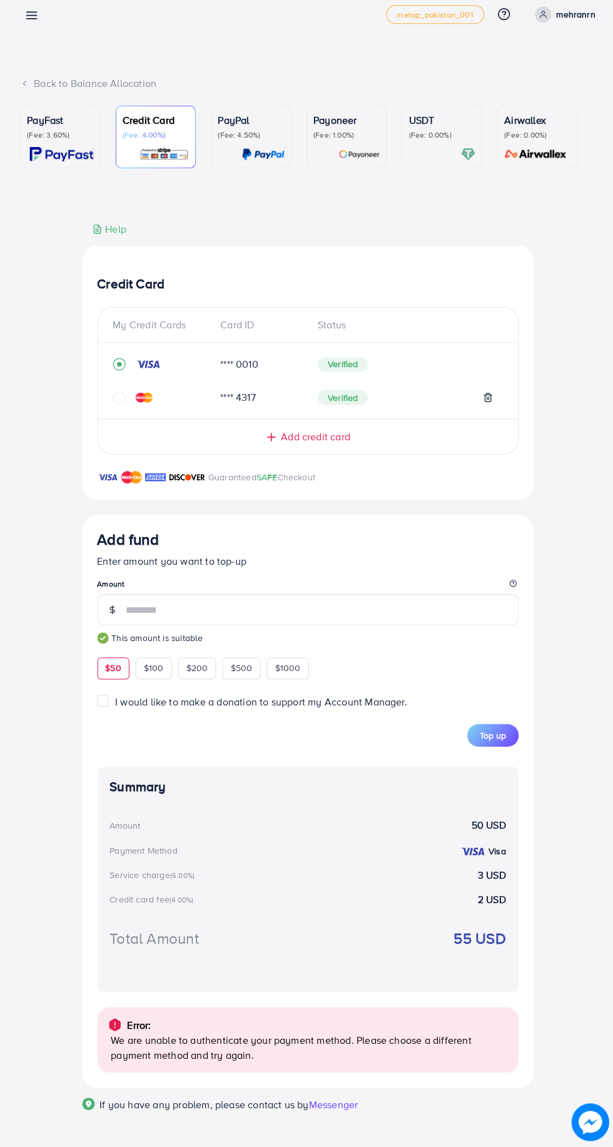
click at [114, 703] on label "I would like to make a donation to support my Account Manager." at bounding box center [259, 703] width 291 height 14
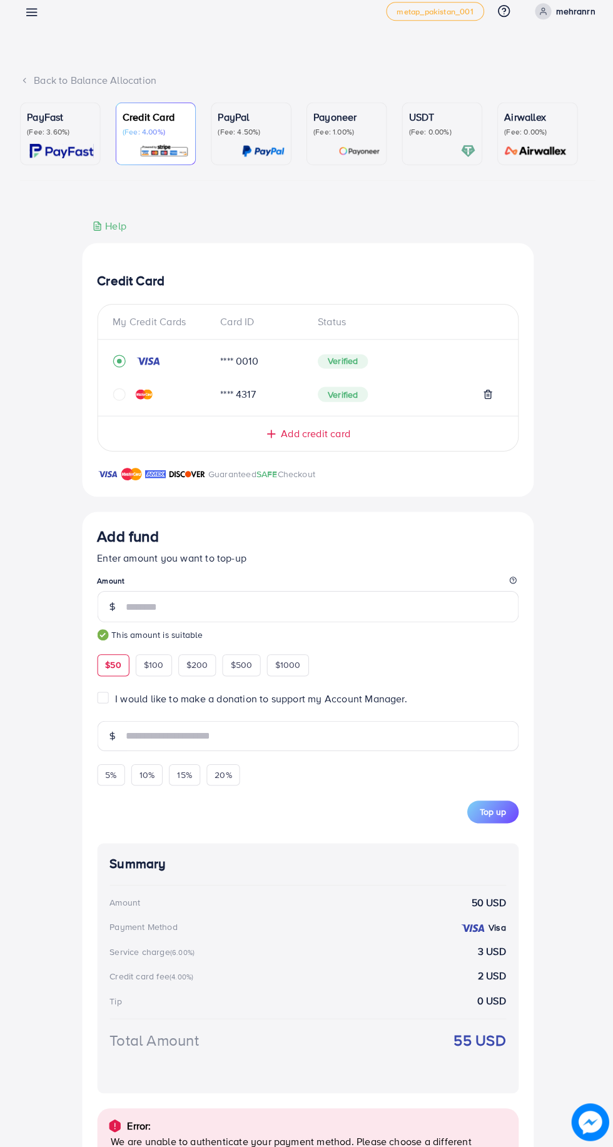
click at [114, 781] on span "5%" at bounding box center [110, 776] width 11 height 13
click at [257, 740] on input "***" at bounding box center [321, 738] width 391 height 30
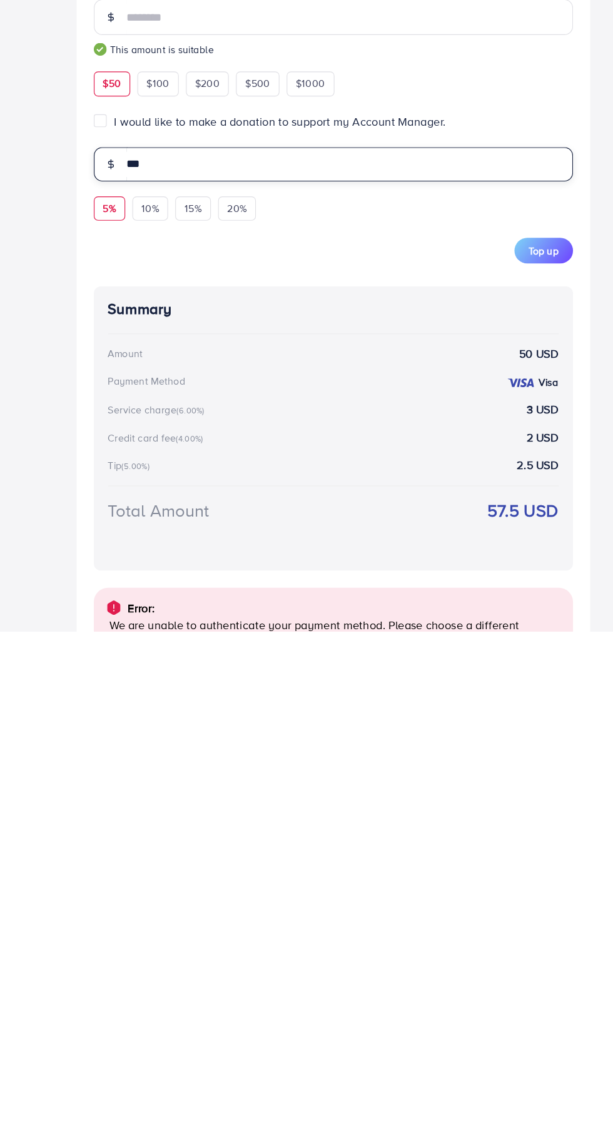
scroll to position [14, 0]
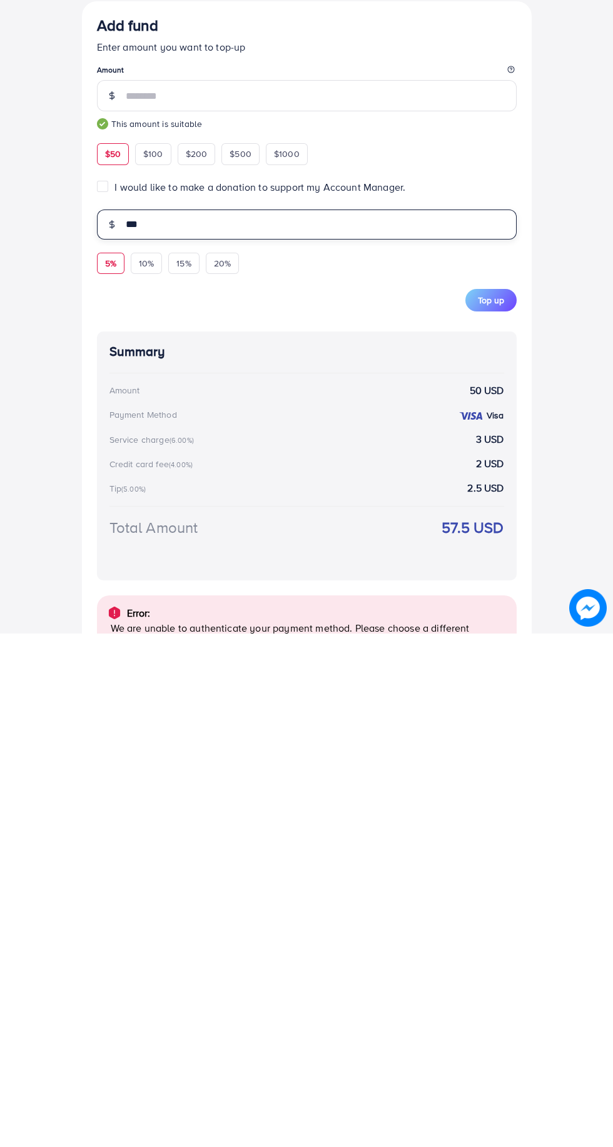
type input "*"
click at [176, 781] on div "15%" at bounding box center [183, 777] width 31 height 21
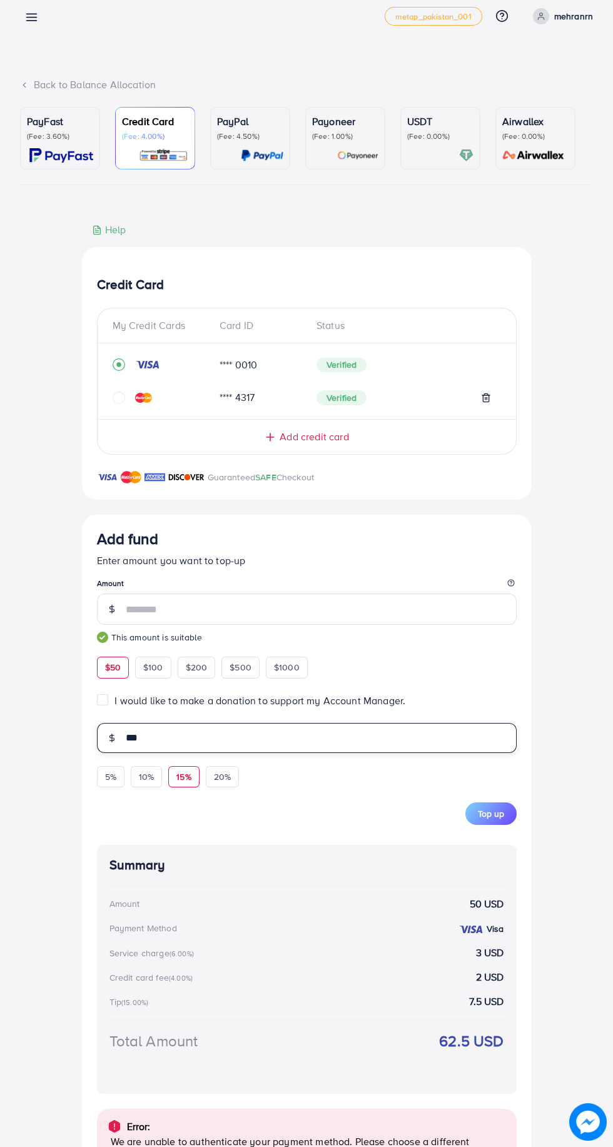
click at [193, 743] on input "***" at bounding box center [321, 738] width 391 height 30
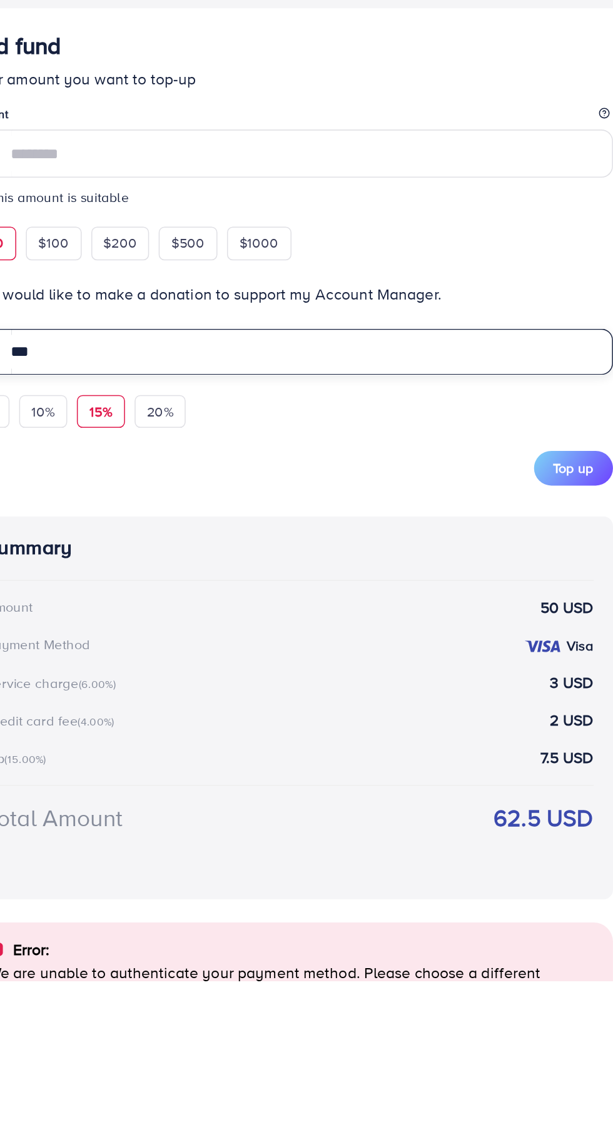
type input "*"
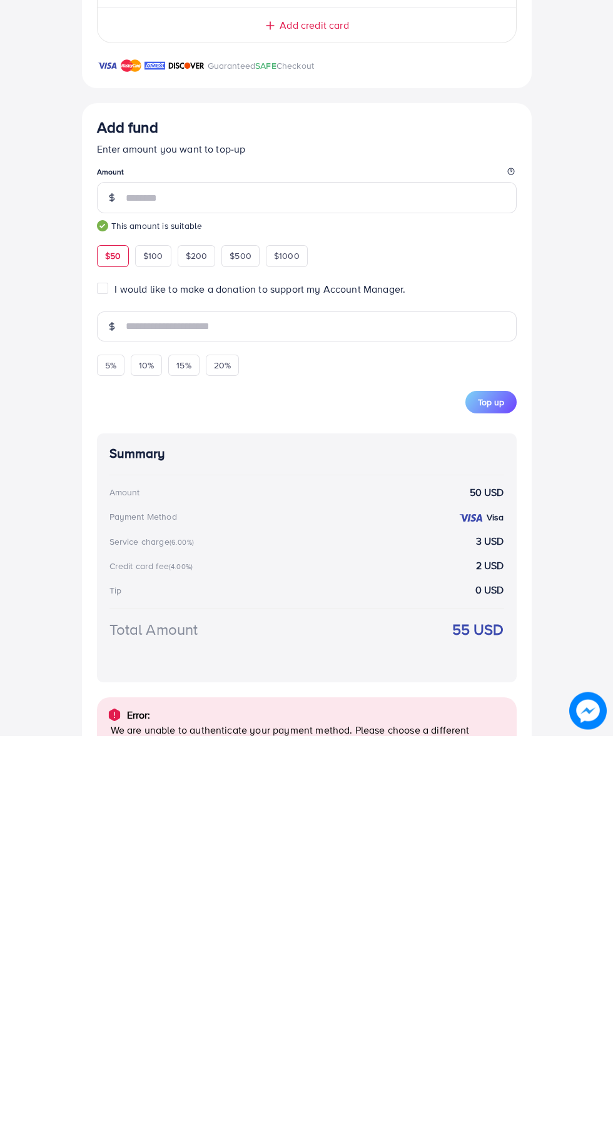
click at [154, 780] on div "10%" at bounding box center [146, 776] width 31 height 21
type input "*"
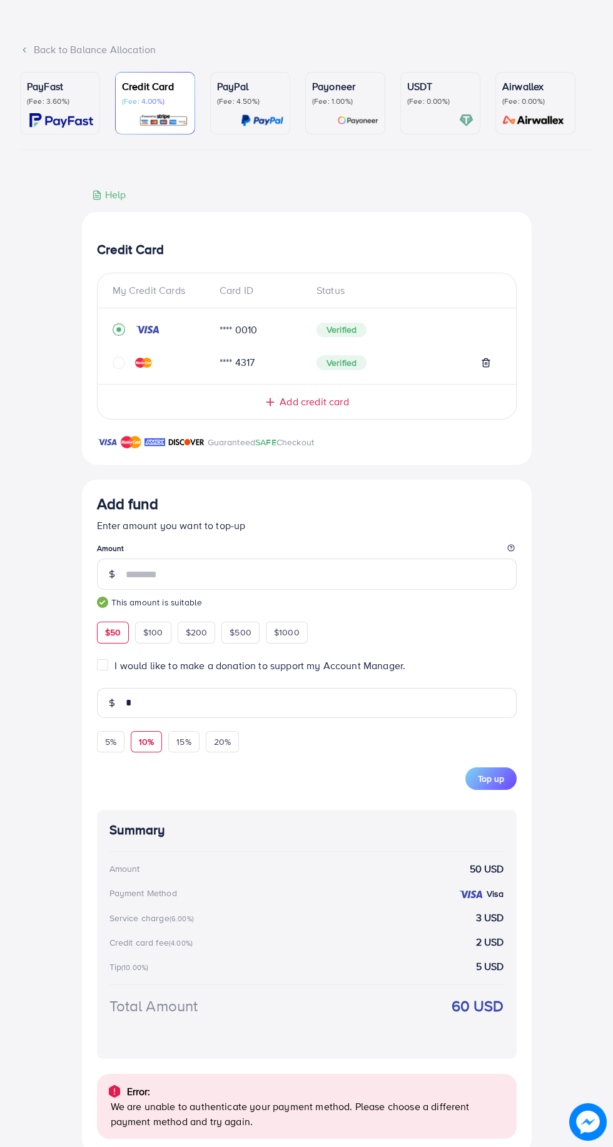
scroll to position [46, 0]
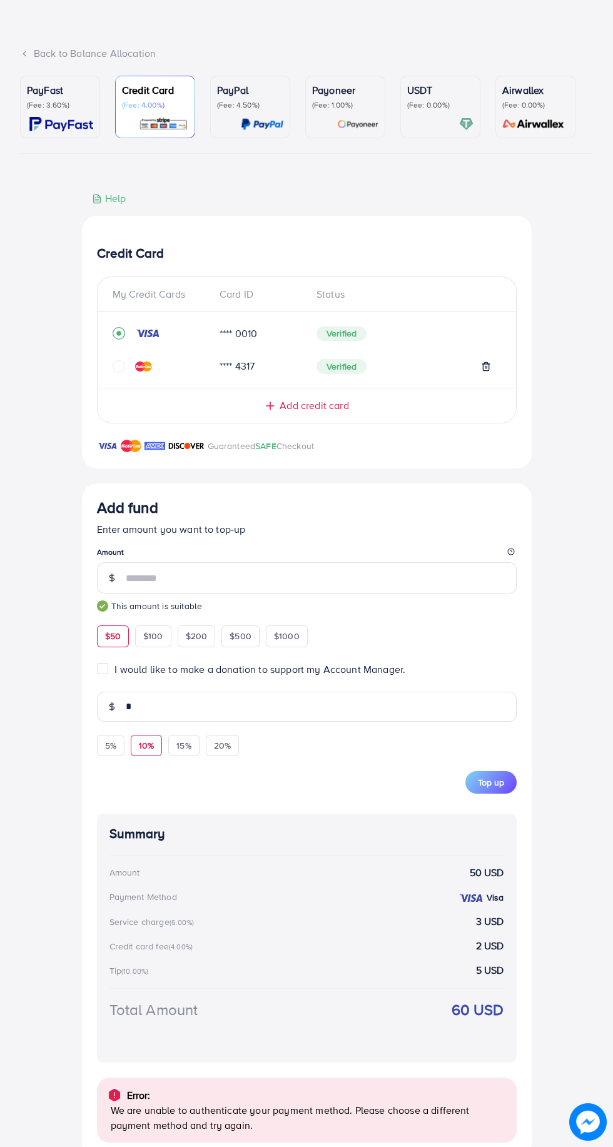
click at [155, 749] on div "10%" at bounding box center [146, 745] width 31 height 21
click at [188, 701] on input "*" at bounding box center [321, 707] width 391 height 30
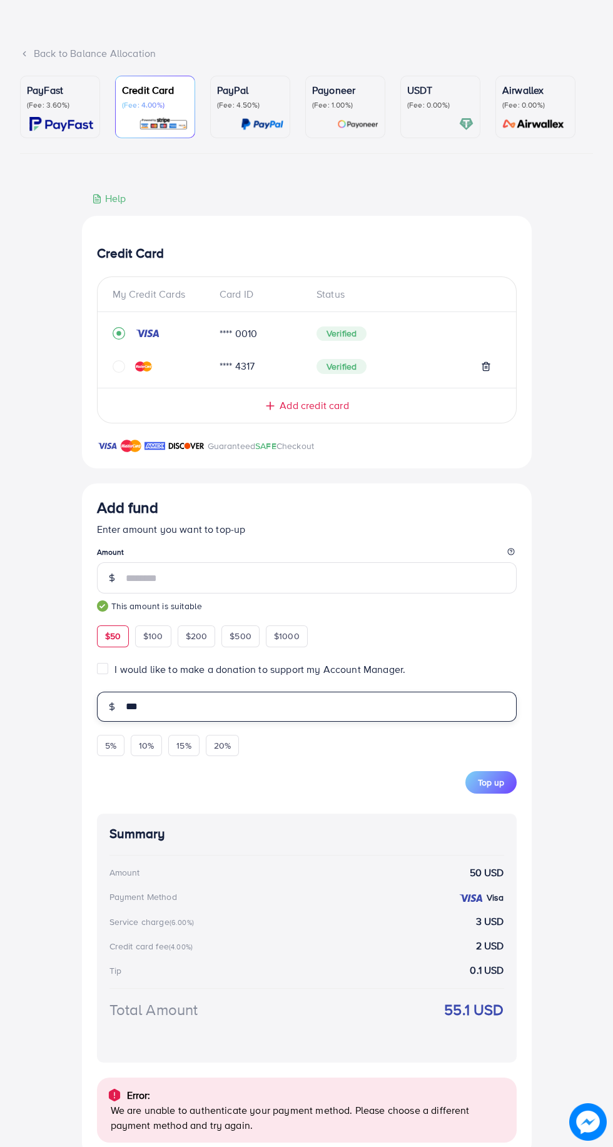
type input "***"
click at [498, 789] on span "Top up" at bounding box center [491, 782] width 26 height 13
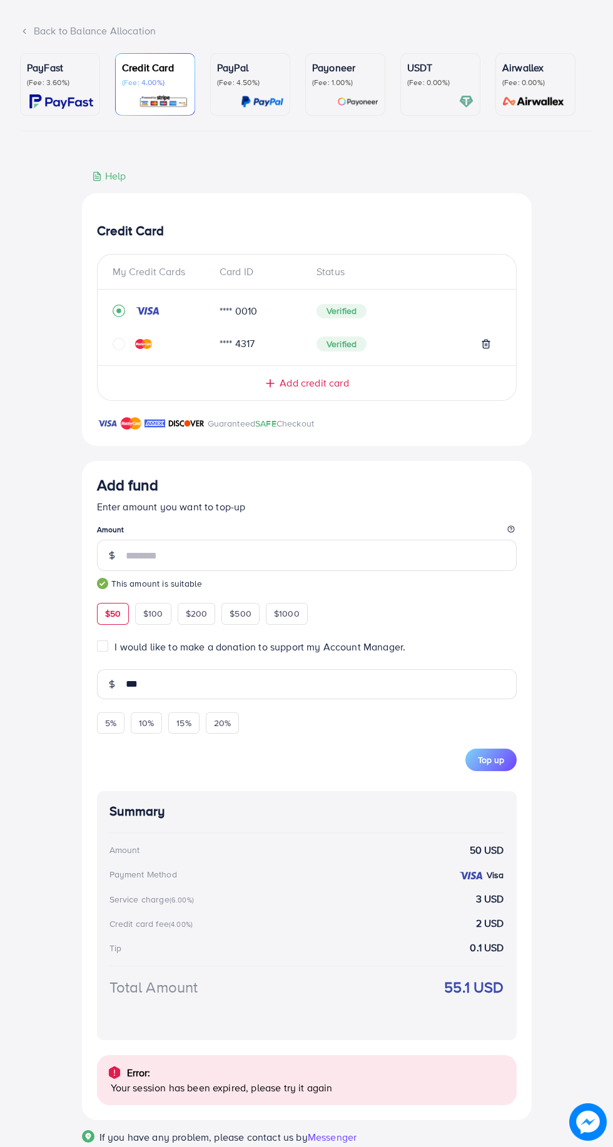
scroll to position [104, 0]
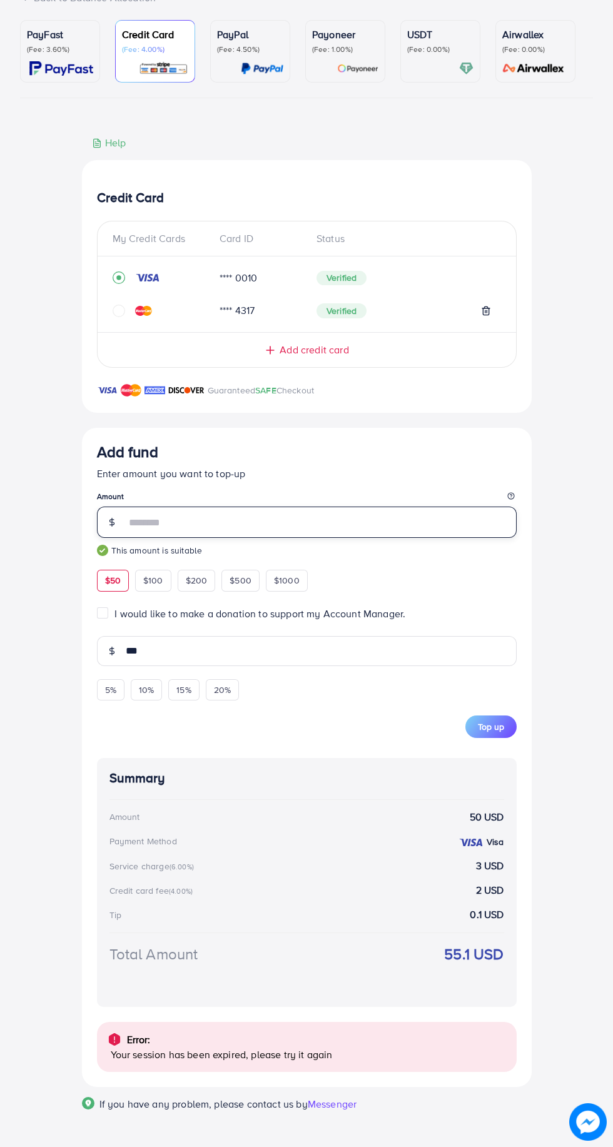
click at [252, 519] on input "**" at bounding box center [321, 522] width 391 height 31
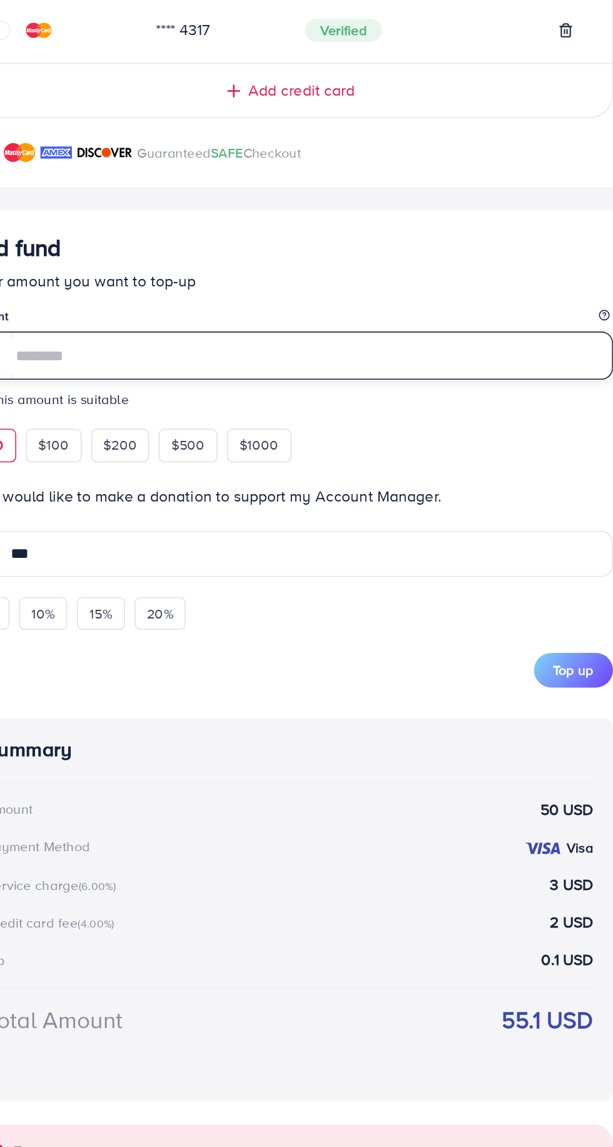
type input "*"
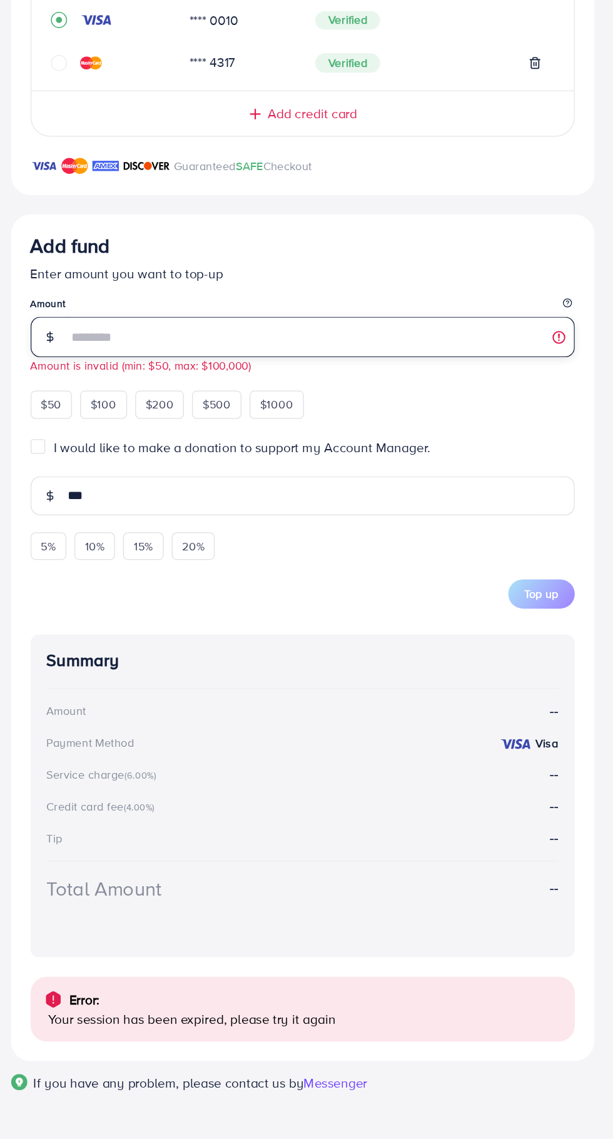
type input "**"
click at [158, 694] on div "10%" at bounding box center [146, 689] width 31 height 21
type input "*"
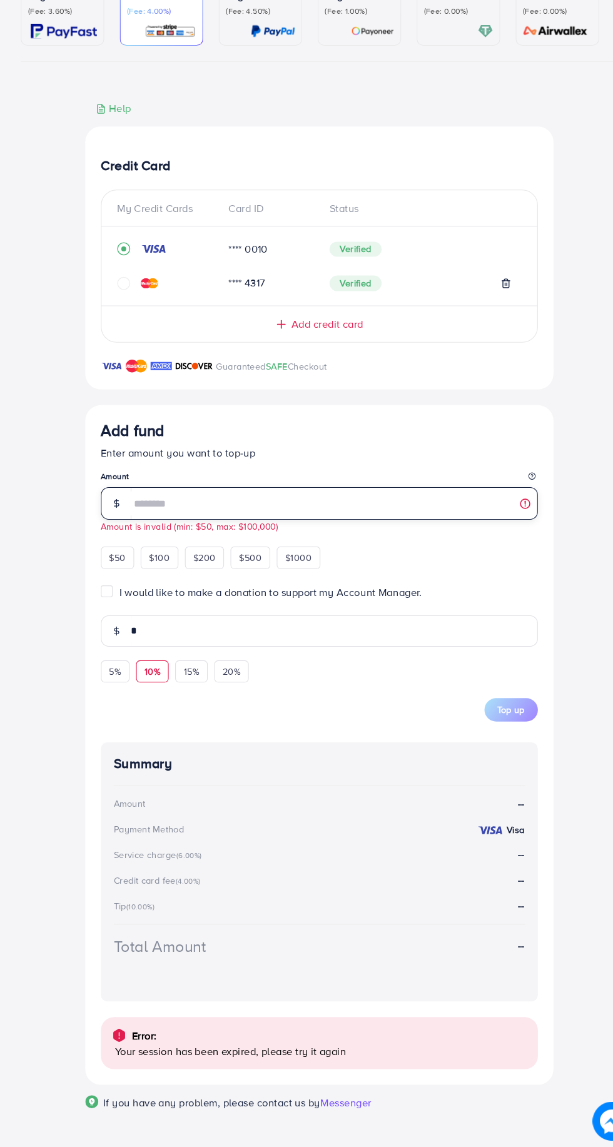
click at [212, 534] on input "**" at bounding box center [321, 528] width 391 height 31
type input "*"
type input "***"
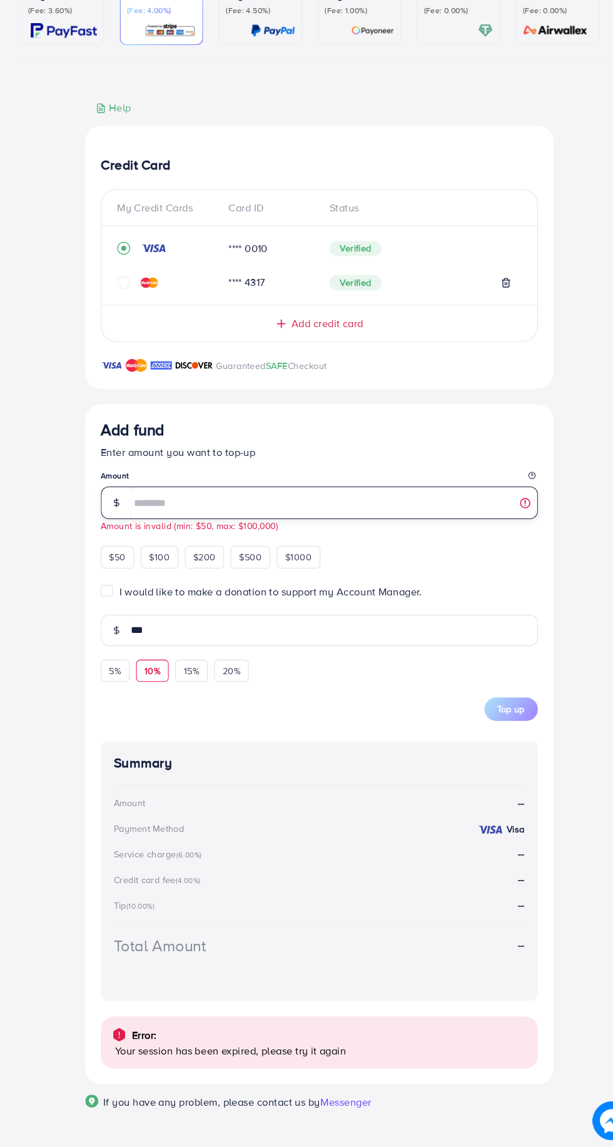
type input "**"
type input "*"
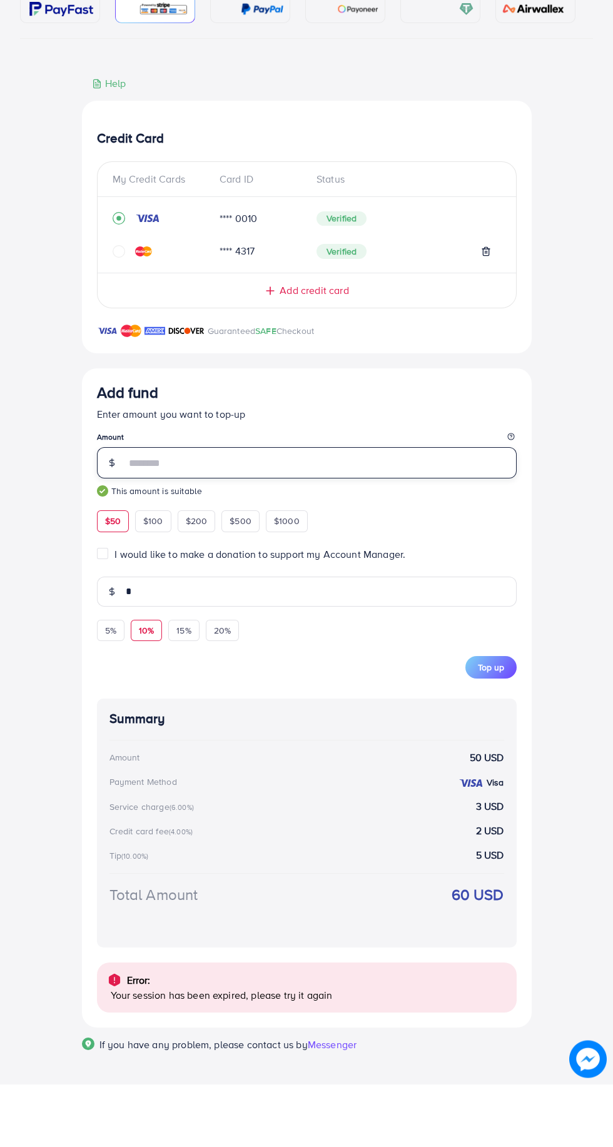
type input "**"
click at [111, 658] on icon at bounding box center [111, 655] width 4 height 5
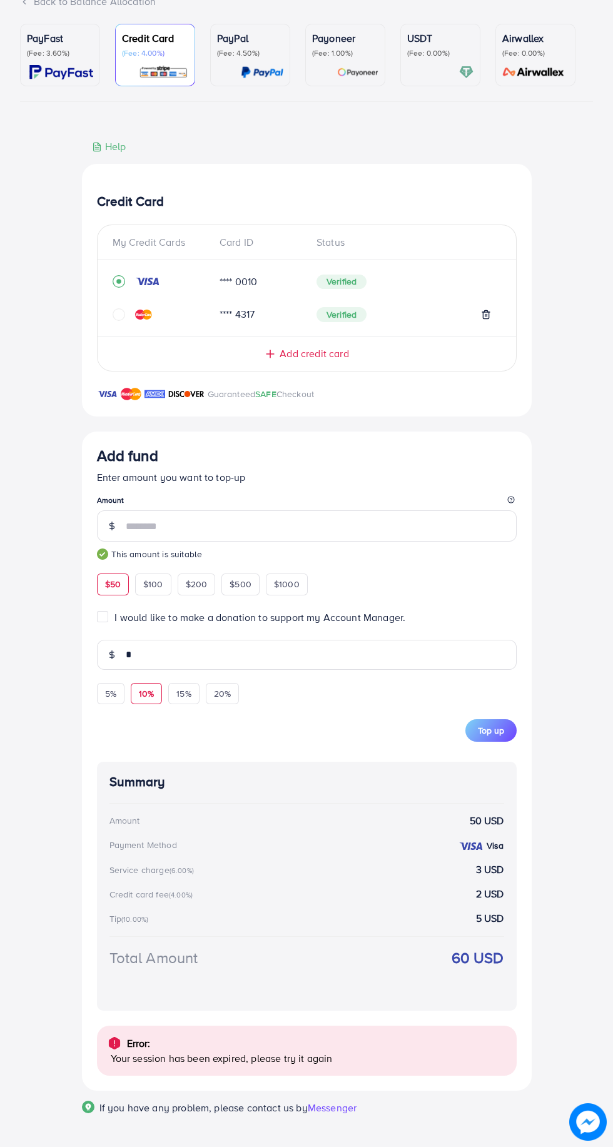
click at [114, 624] on label "I would like to make a donation to support my Account Manager." at bounding box center [259, 618] width 291 height 14
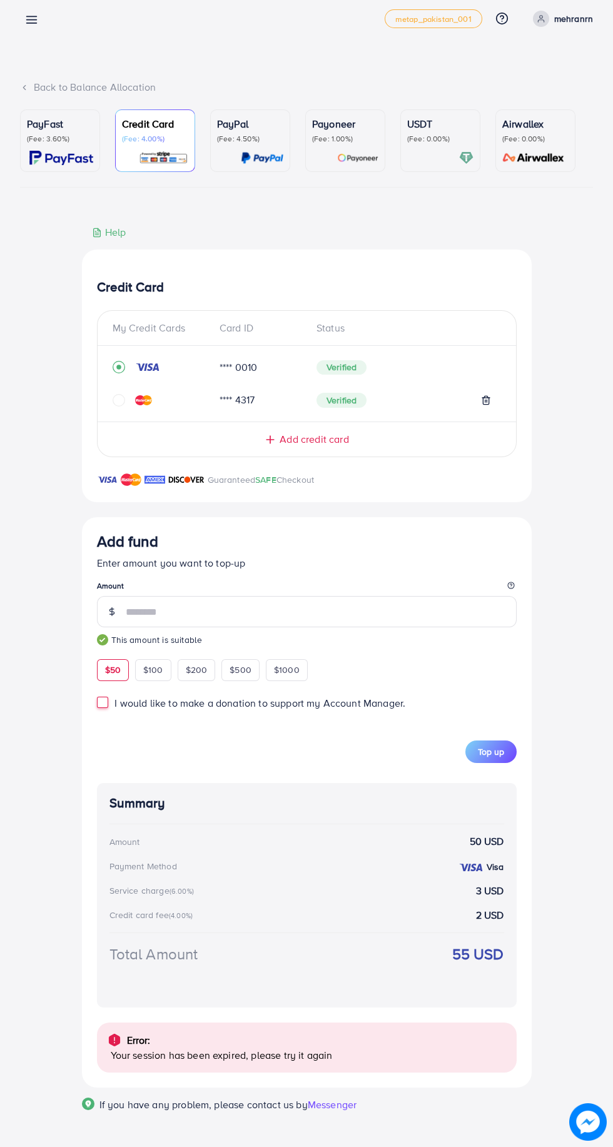
scroll to position [1, 0]
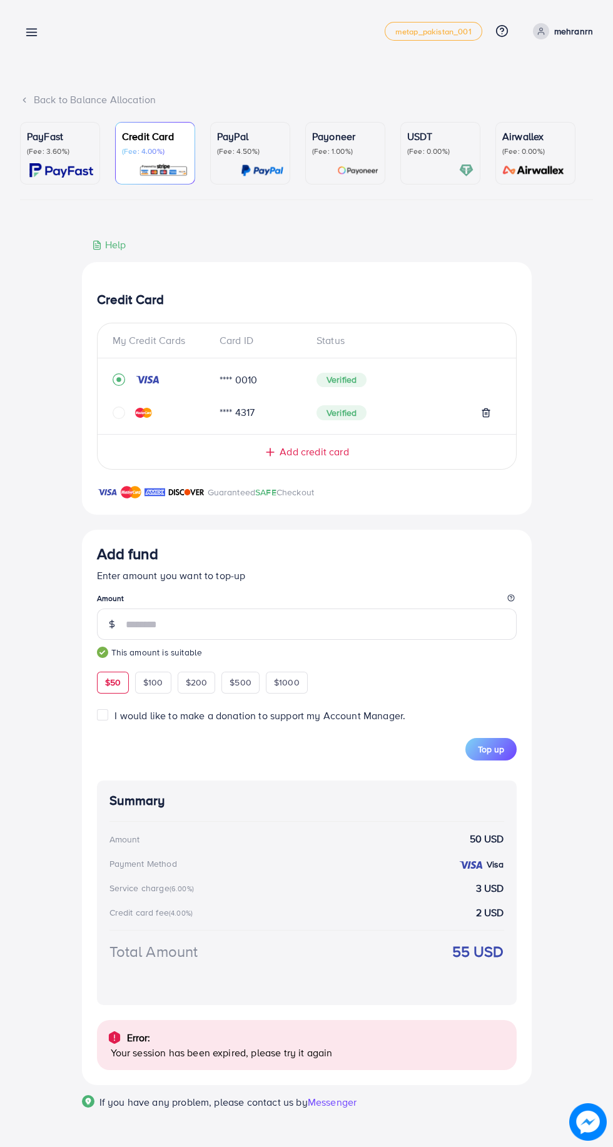
click at [35, 33] on line at bounding box center [32, 33] width 10 height 0
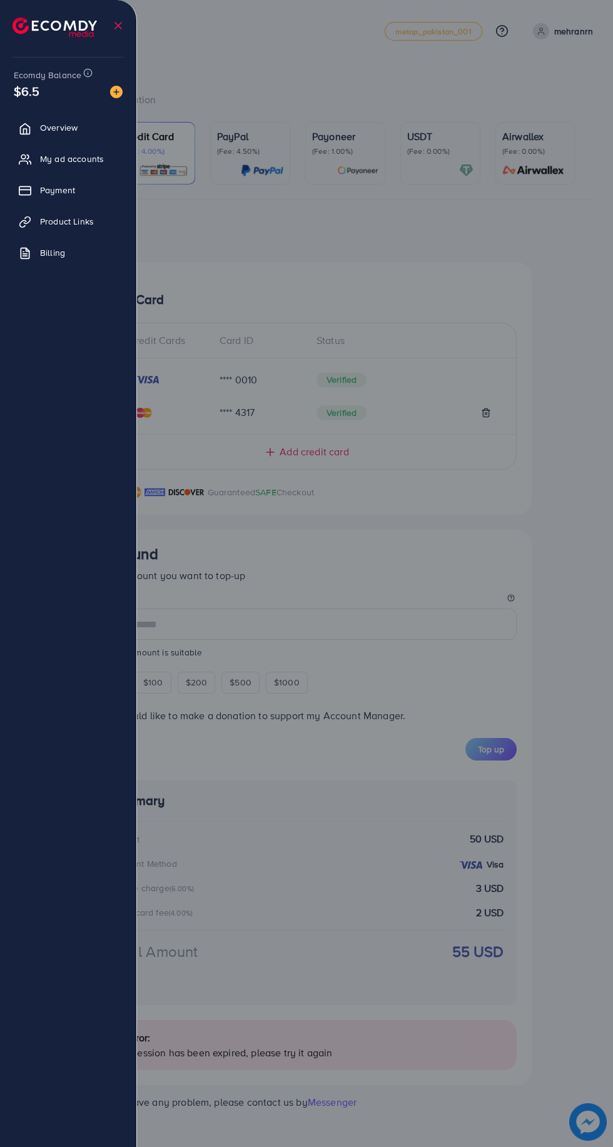
click at [366, 519] on div at bounding box center [306, 688] width 613 height 1377
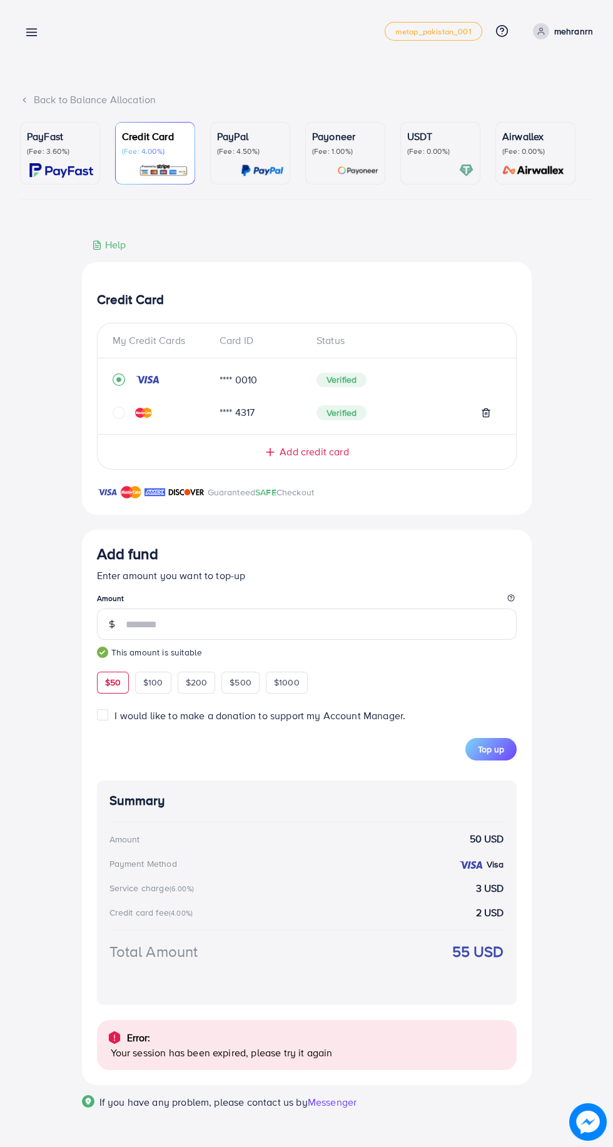
click at [356, 561] on div at bounding box center [306, 688] width 613 height 1377
click at [118, 415] on icon "circle" at bounding box center [119, 413] width 13 height 13
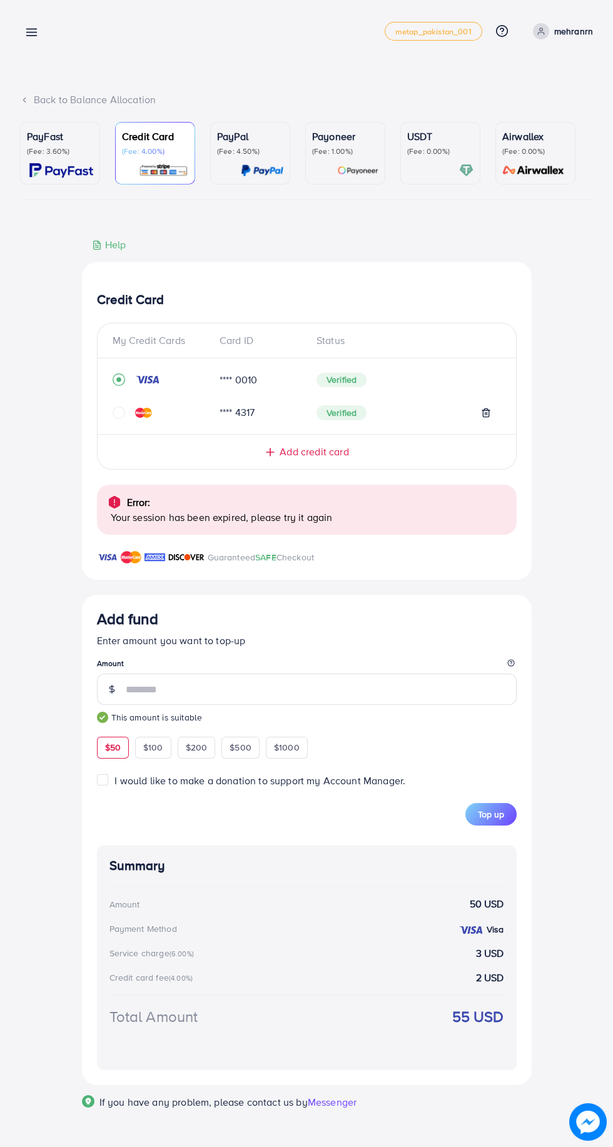
click at [118, 415] on icon "circle" at bounding box center [119, 413] width 13 height 13
click at [116, 419] on icon "circle" at bounding box center [119, 413] width 13 height 13
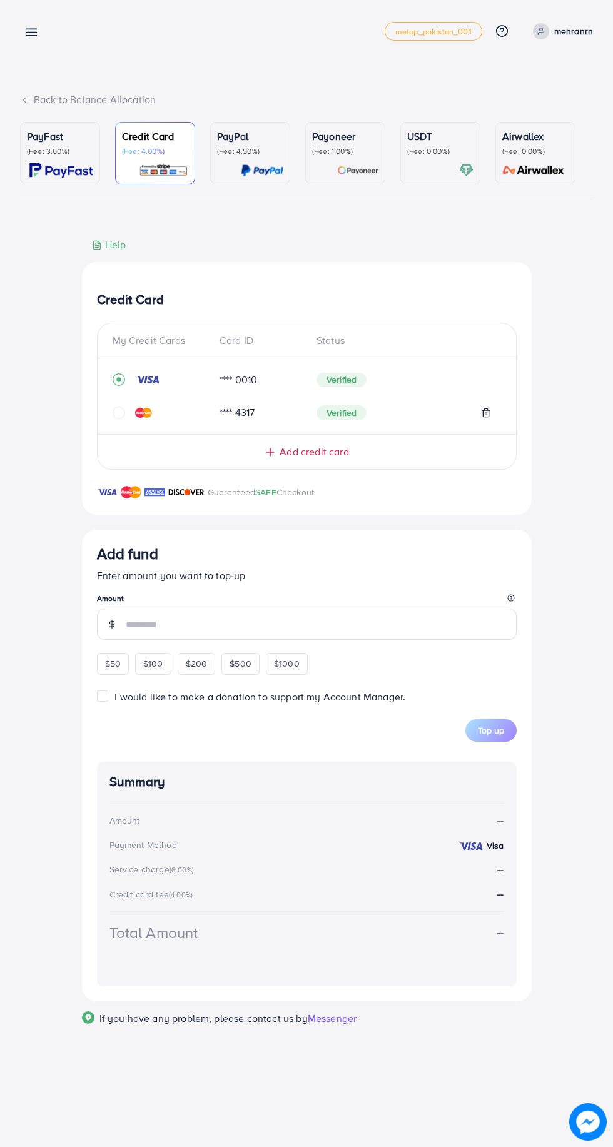
click at [118, 415] on icon "circle" at bounding box center [119, 413] width 13 height 13
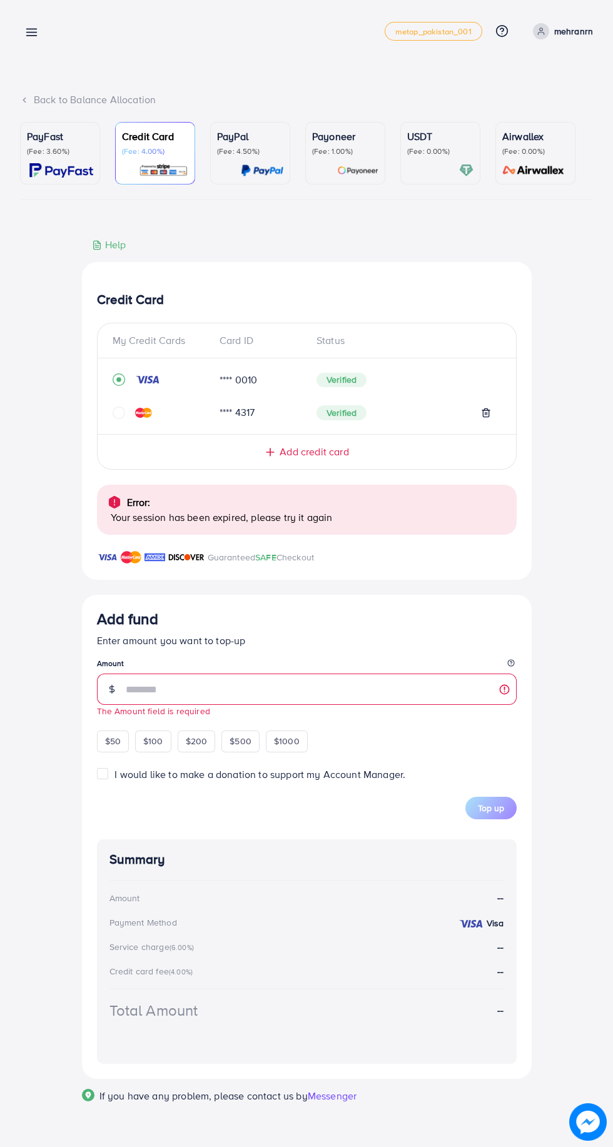
click at [118, 418] on icon "circle" at bounding box center [119, 413] width 13 height 13
click at [118, 415] on icon "circle" at bounding box center [119, 413] width 13 height 13
click at [137, 418] on img at bounding box center [143, 413] width 17 height 10
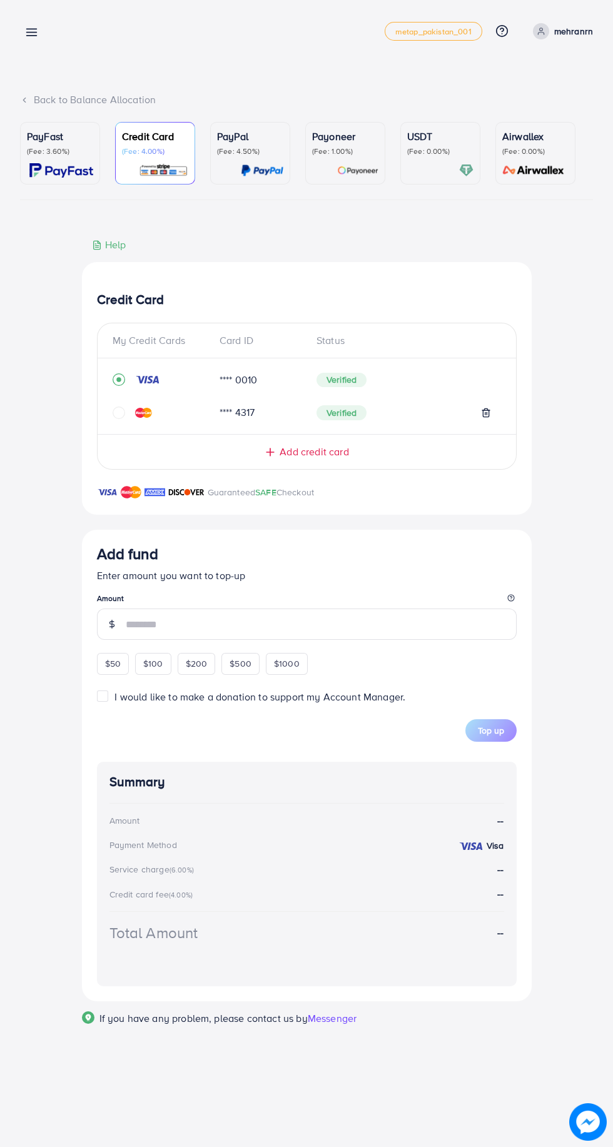
click at [146, 418] on img at bounding box center [143, 413] width 17 height 10
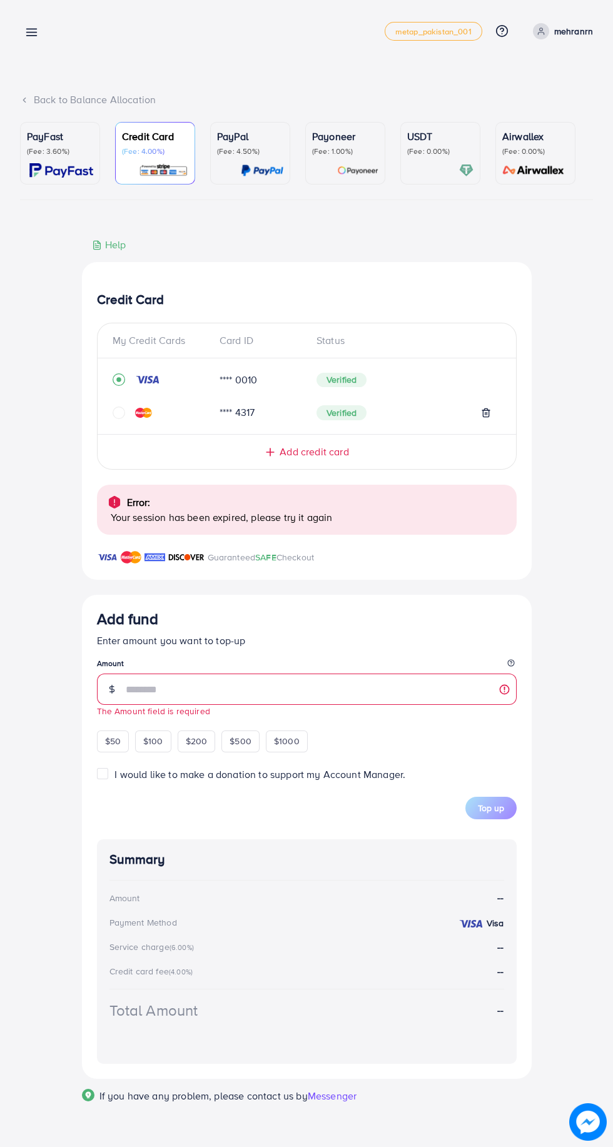
click at [348, 459] on span "Add credit card" at bounding box center [314, 452] width 69 height 14
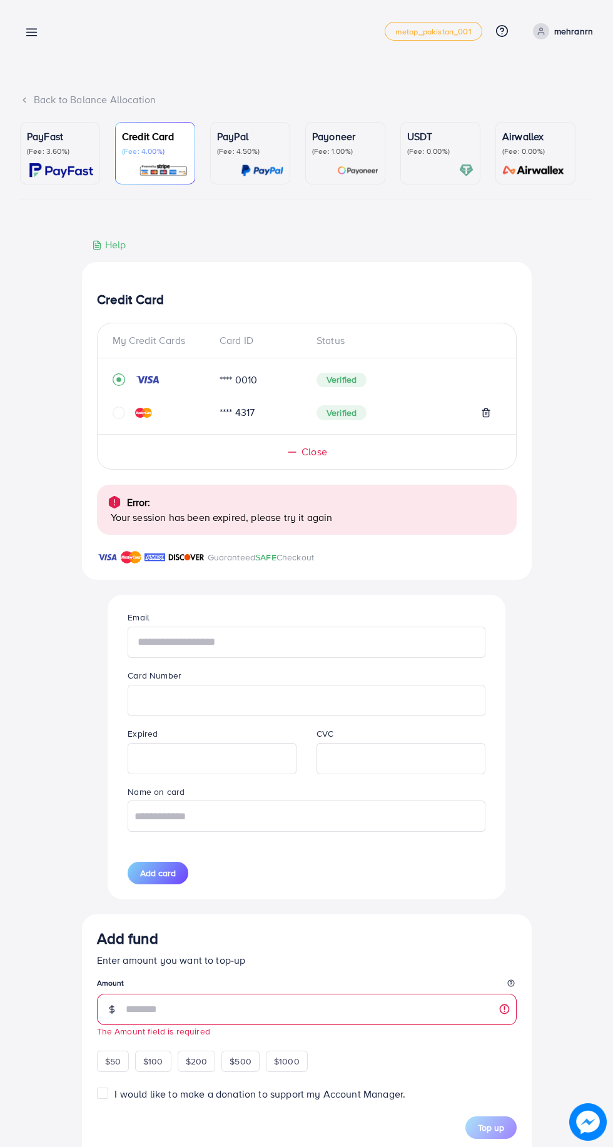
click at [358, 632] on input "text" at bounding box center [306, 642] width 357 height 31
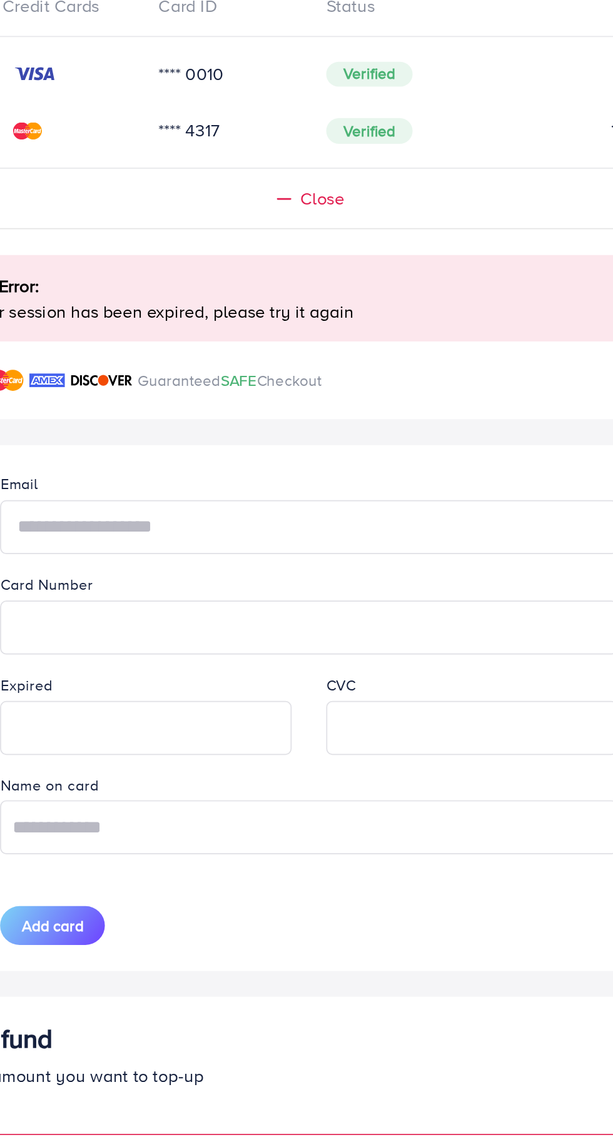
type input "**********"
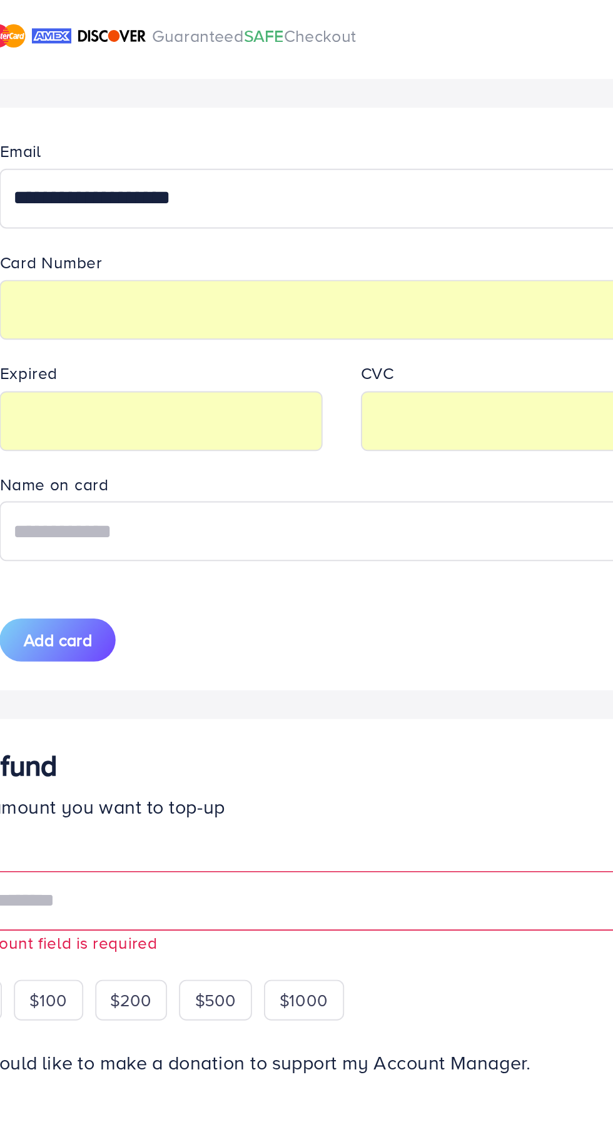
scroll to position [48, 0]
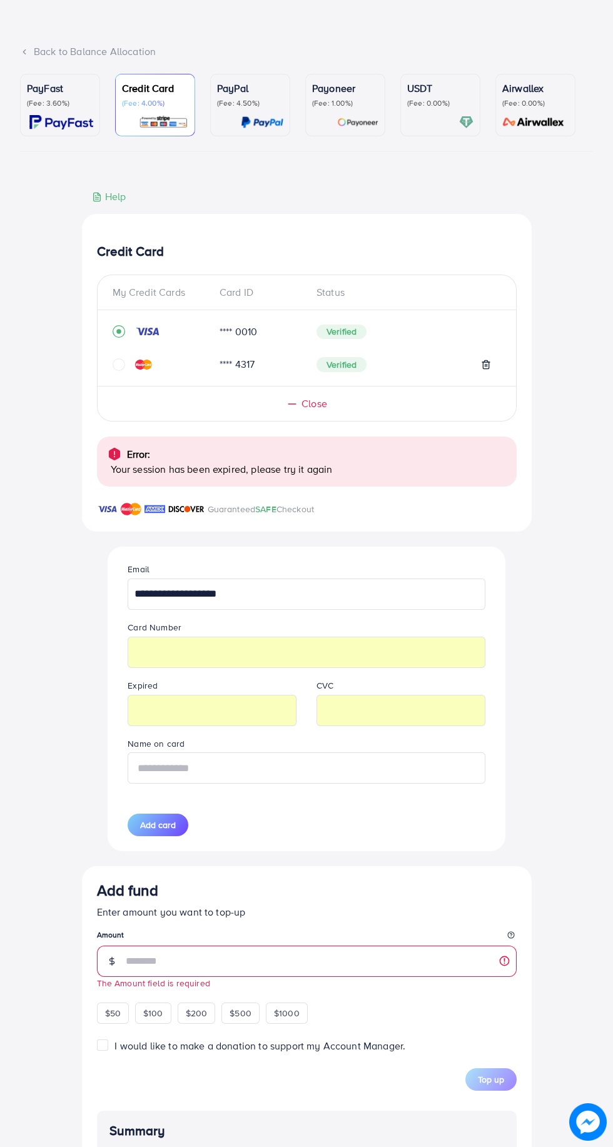
click at [295, 776] on input "text" at bounding box center [306, 768] width 357 height 31
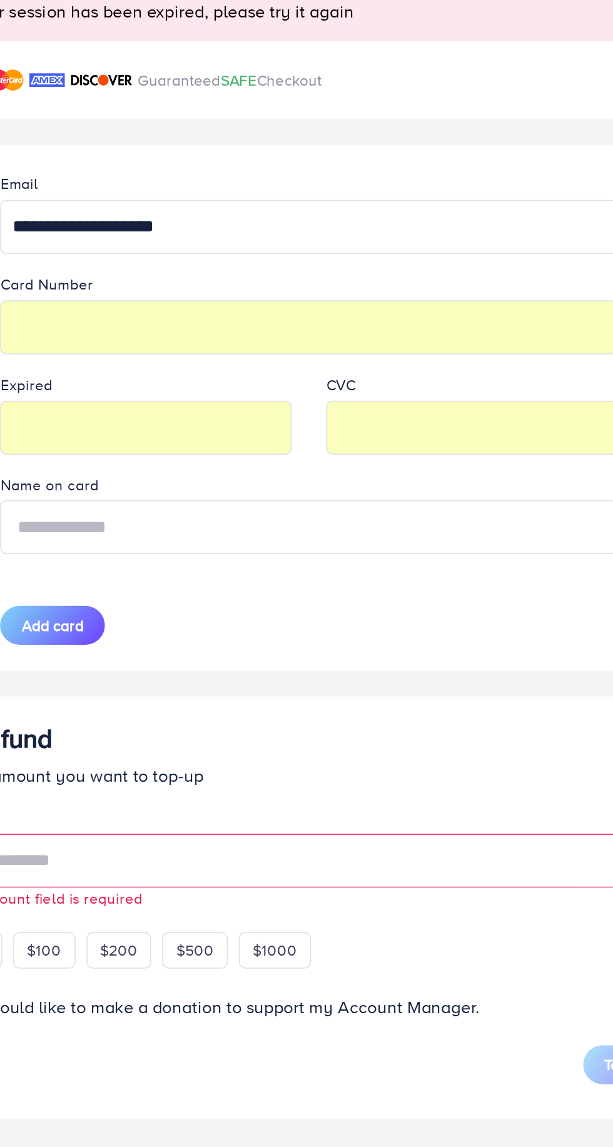
type input "**********"
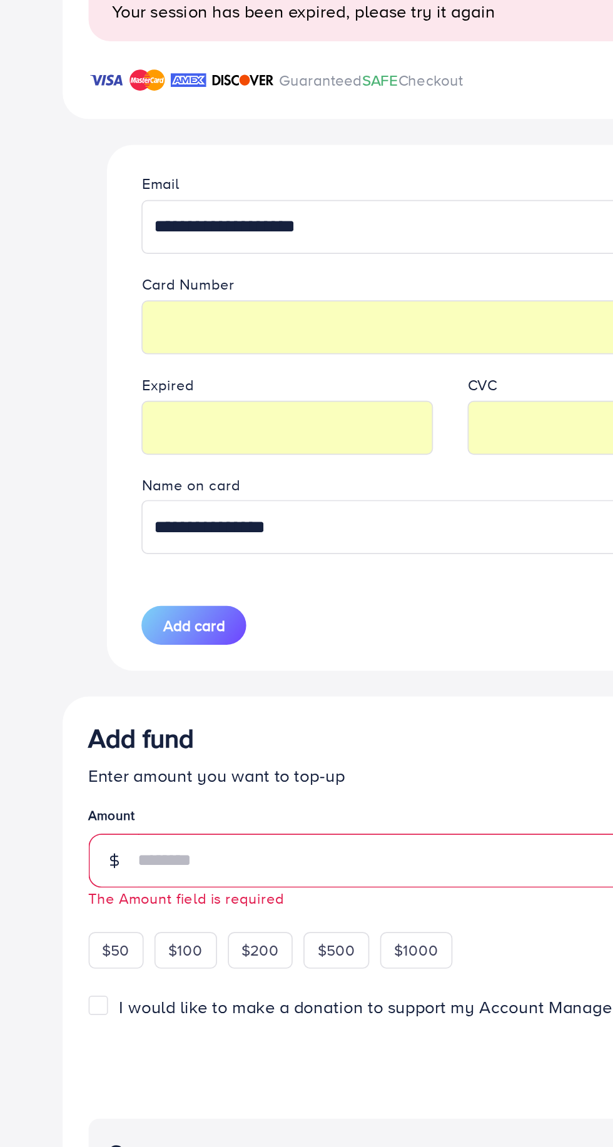
click at [161, 830] on span "Add card" at bounding box center [158, 825] width 36 height 13
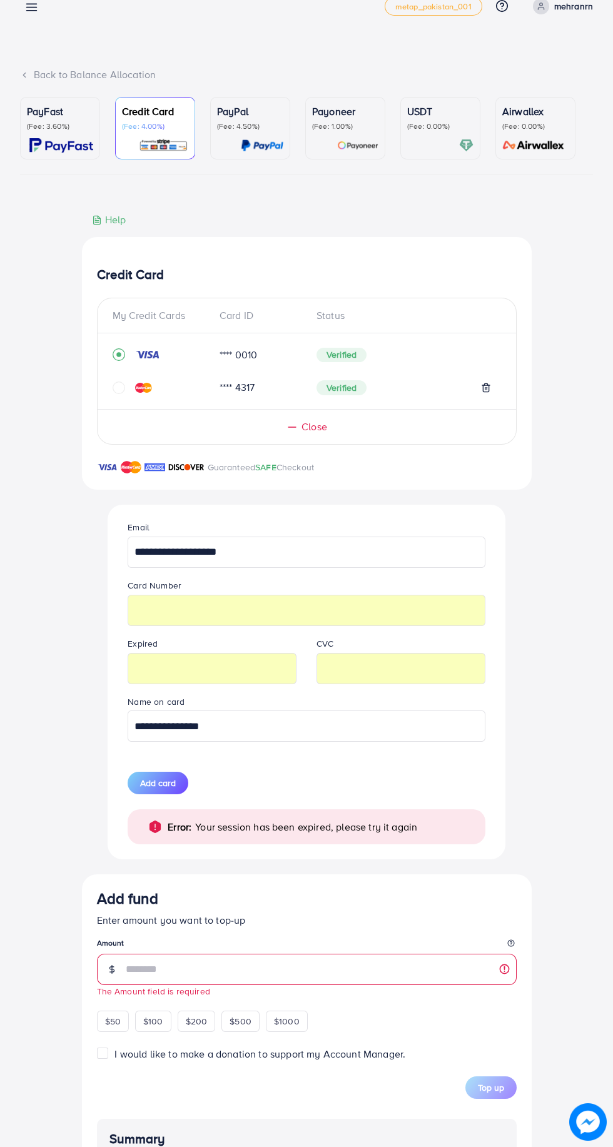
scroll to position [30, 0]
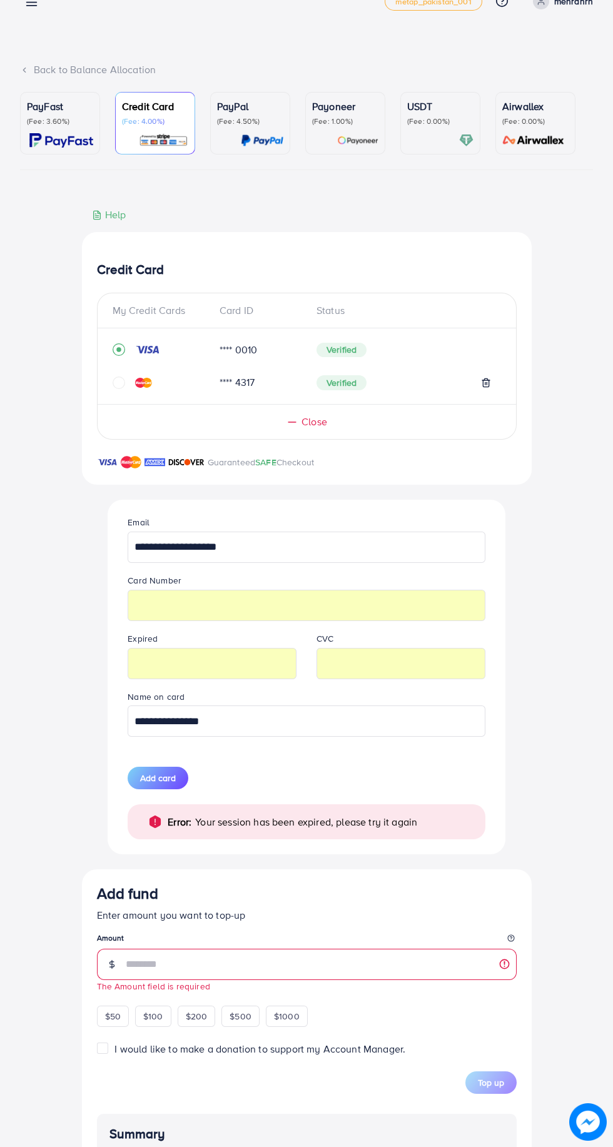
click at [146, 785] on span "Add card" at bounding box center [158, 778] width 36 height 13
click at [118, 385] on icon "circle" at bounding box center [119, 383] width 13 height 13
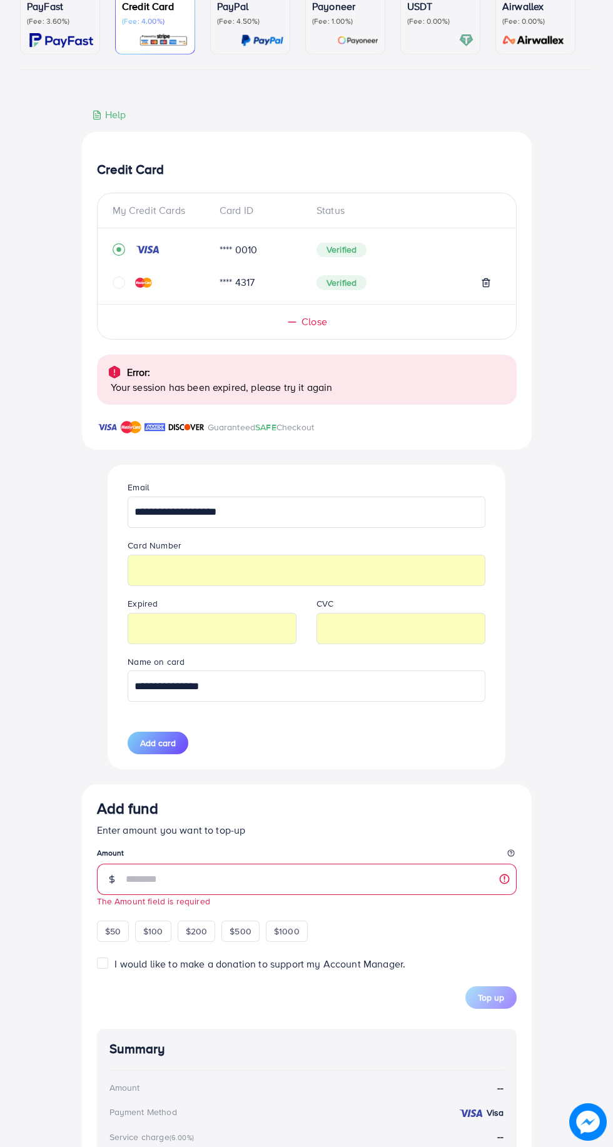
scroll to position [218, 0]
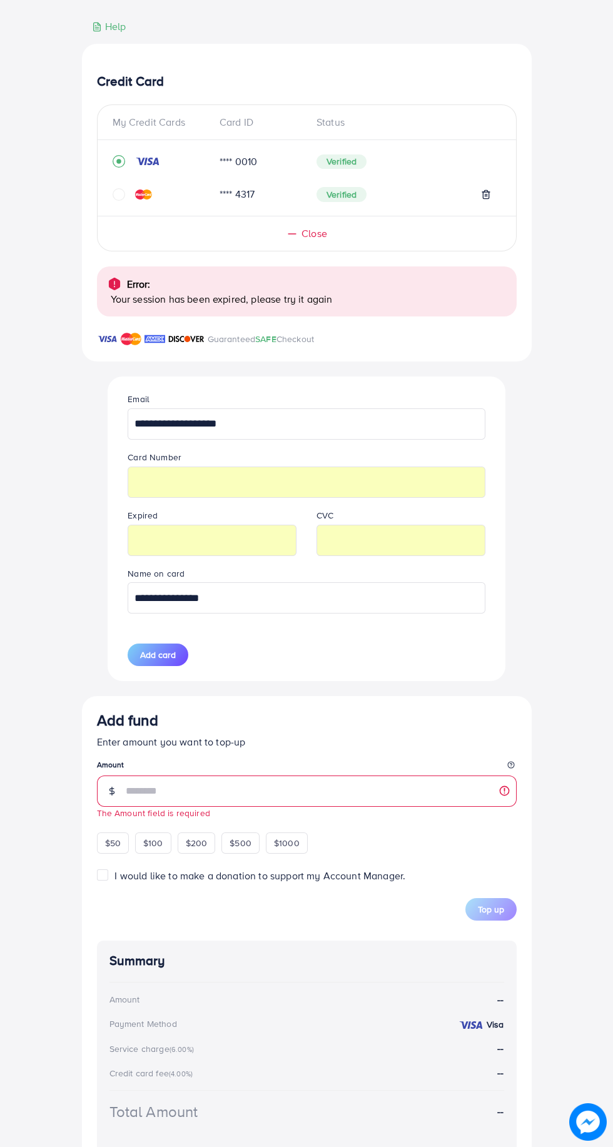
click at [486, 197] on icon at bounding box center [486, 195] width 10 height 10
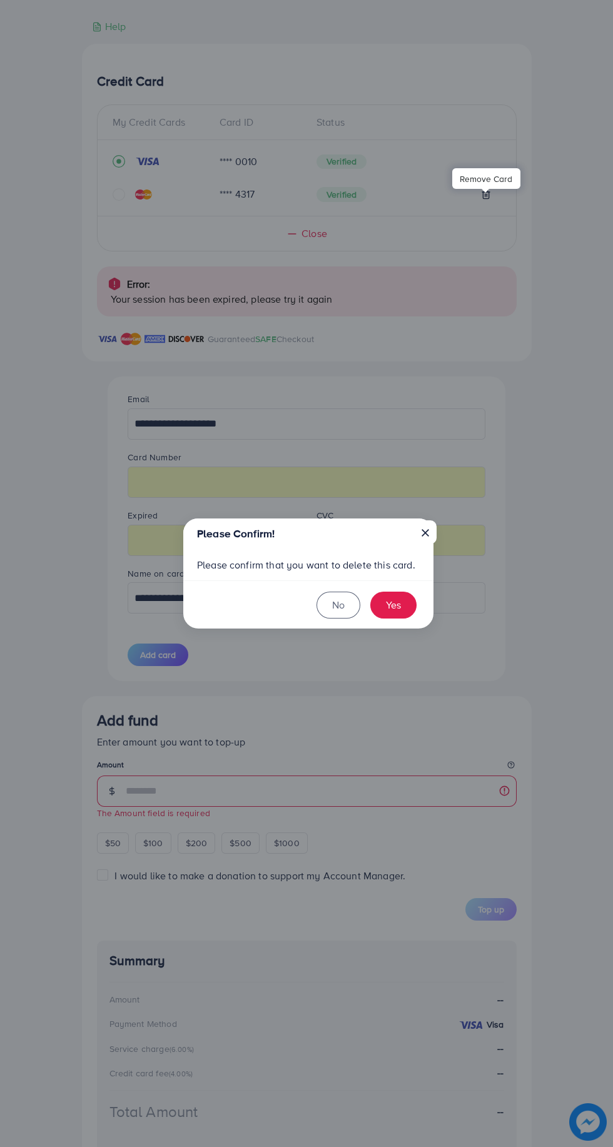
click at [427, 544] on button "×" at bounding box center [425, 533] width 23 height 24
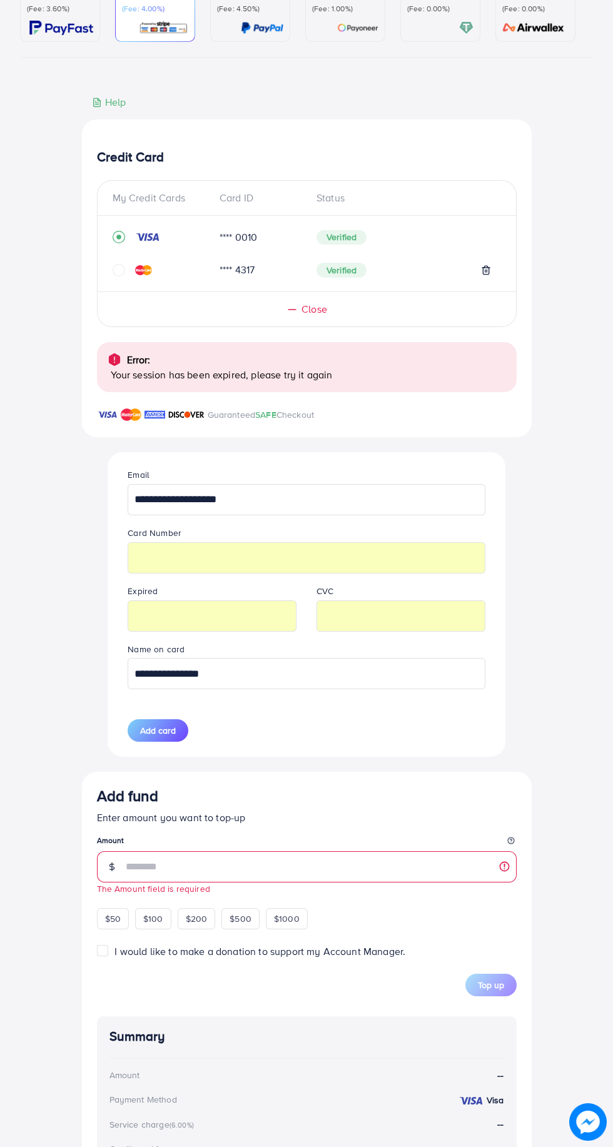
scroll to position [0, 0]
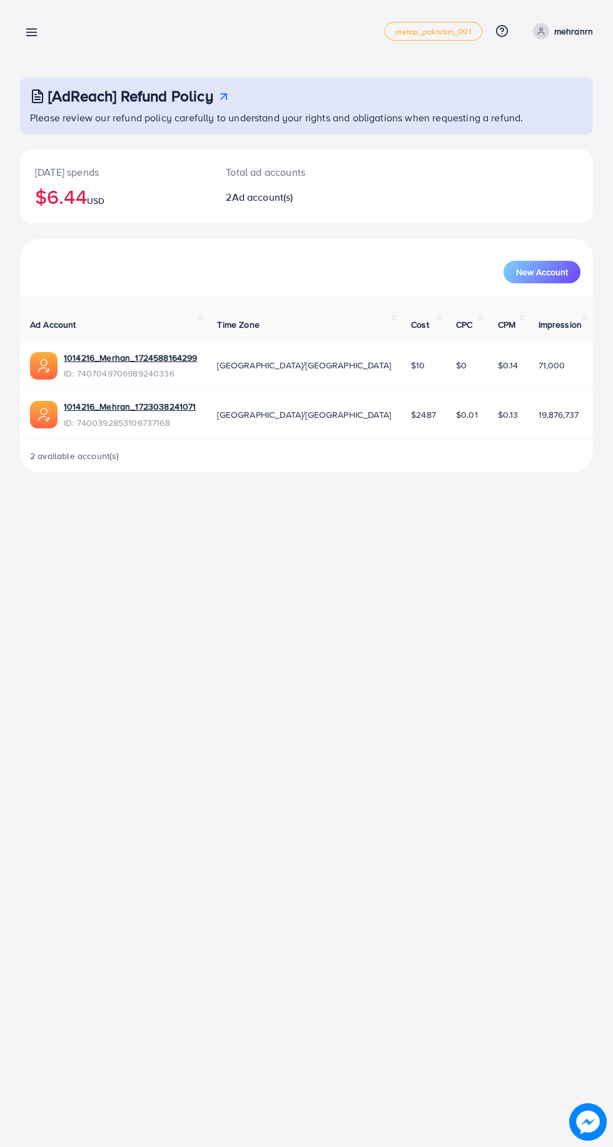
click at [33, 36] on line at bounding box center [32, 36] width 10 height 0
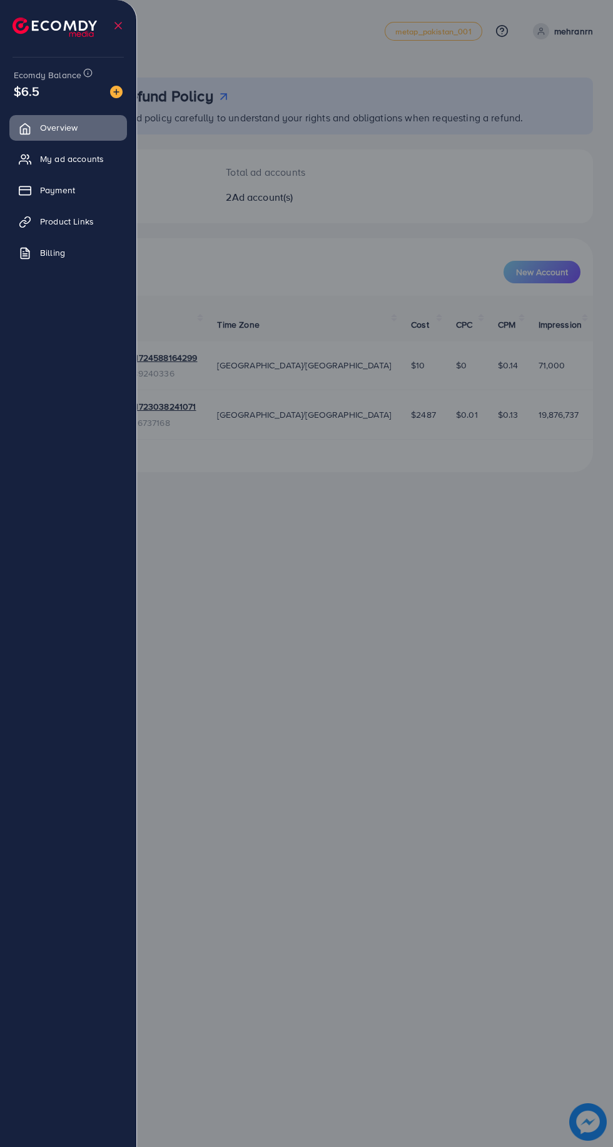
click at [55, 195] on span "Payment" at bounding box center [57, 190] width 35 height 13
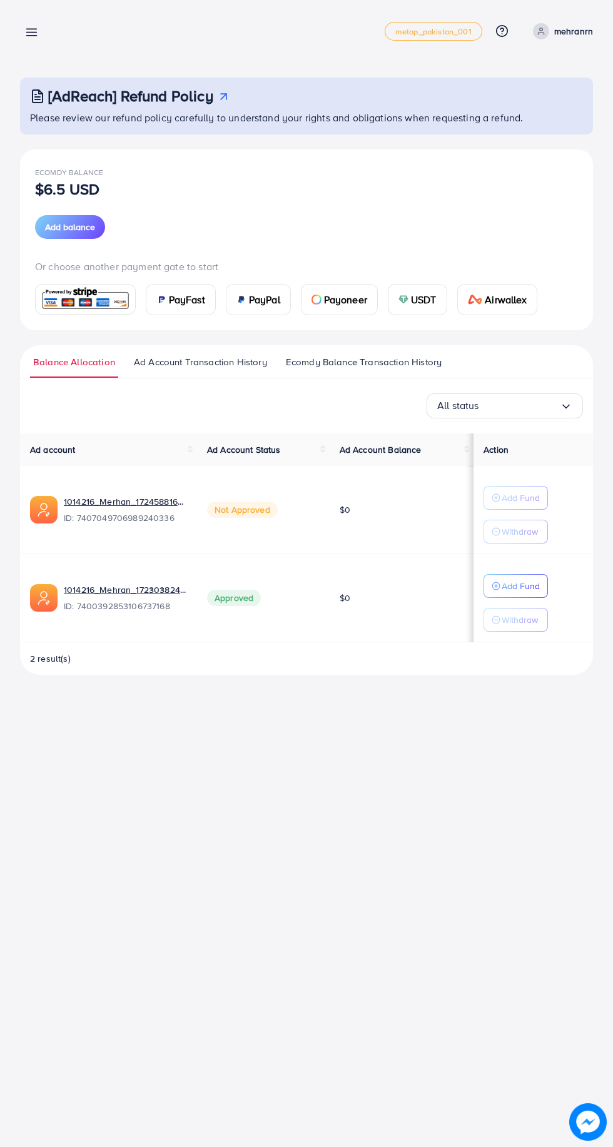
click at [89, 293] on img at bounding box center [85, 299] width 92 height 27
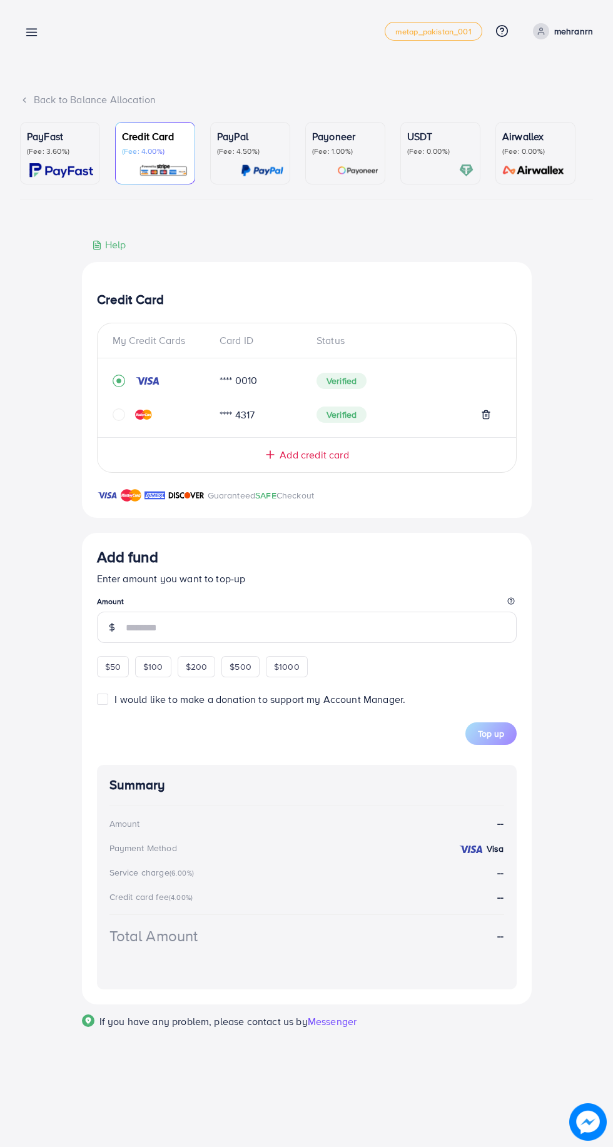
click at [118, 418] on icon "circle" at bounding box center [119, 415] width 13 height 13
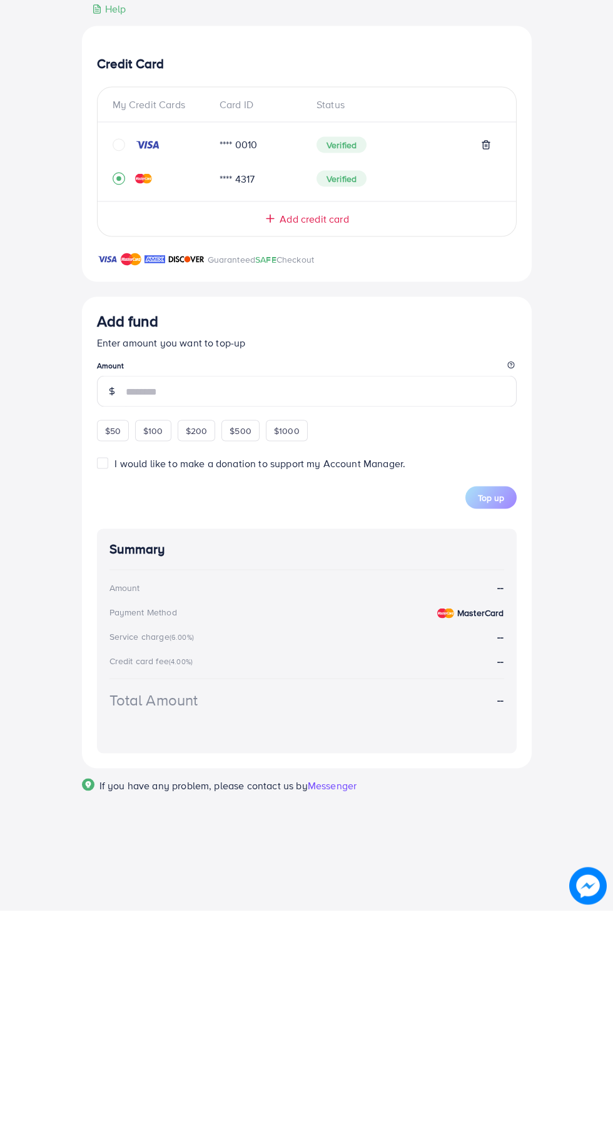
click at [113, 387] on icon "circle" at bounding box center [119, 381] width 13 height 13
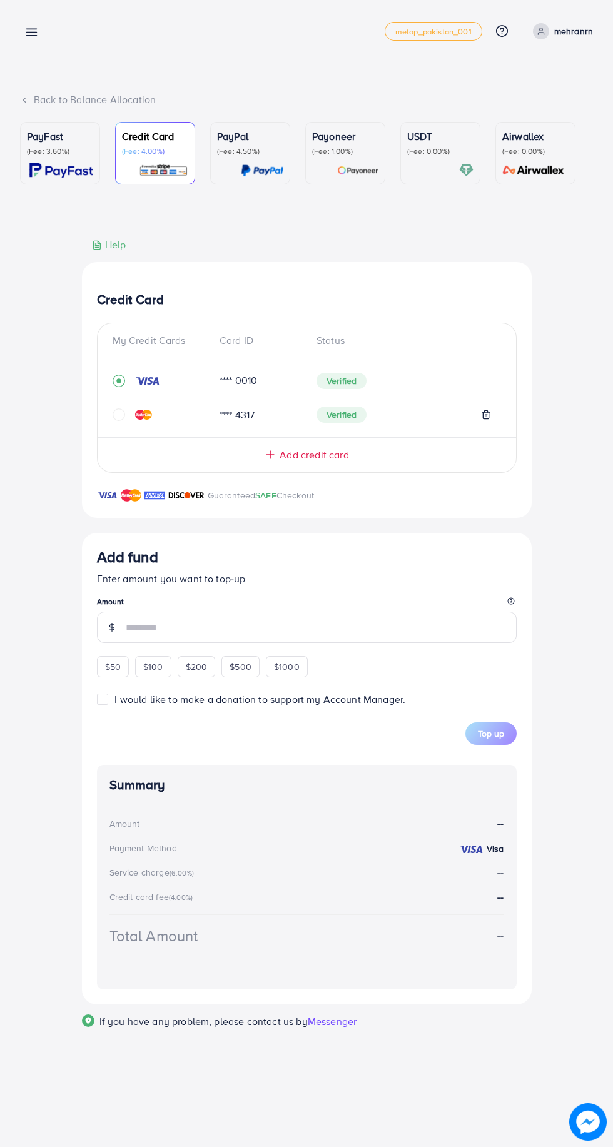
click at [135, 669] on div "Add fund Enter amount you want to top-up Amount $50 $100 $200 $500 $1000" at bounding box center [307, 613] width 420 height 130
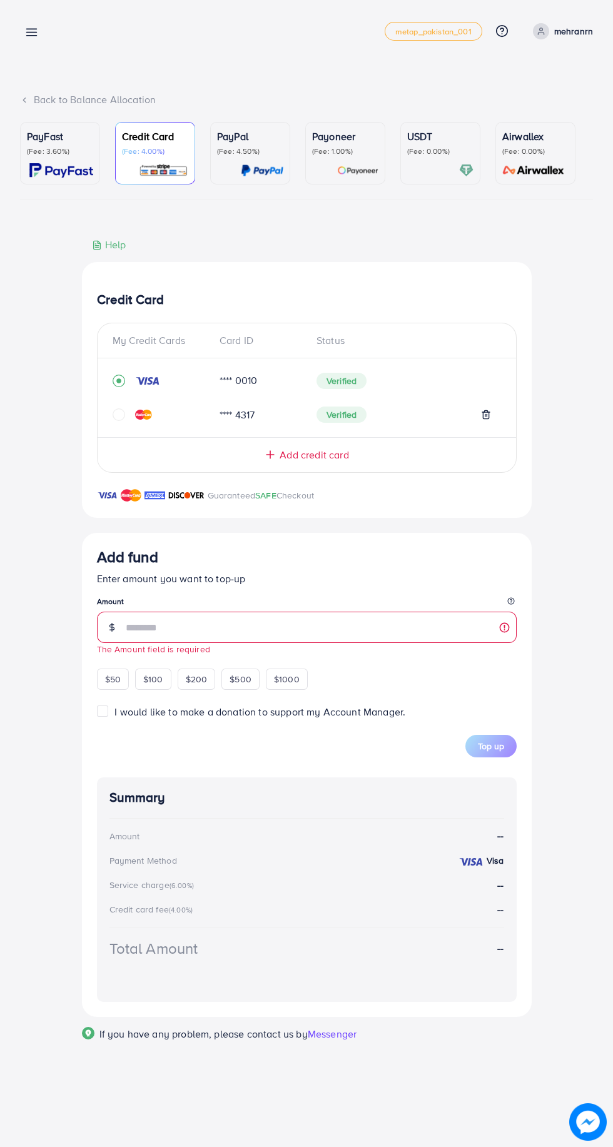
click at [120, 680] on span "$50" at bounding box center [113, 679] width 16 height 13
type input "**"
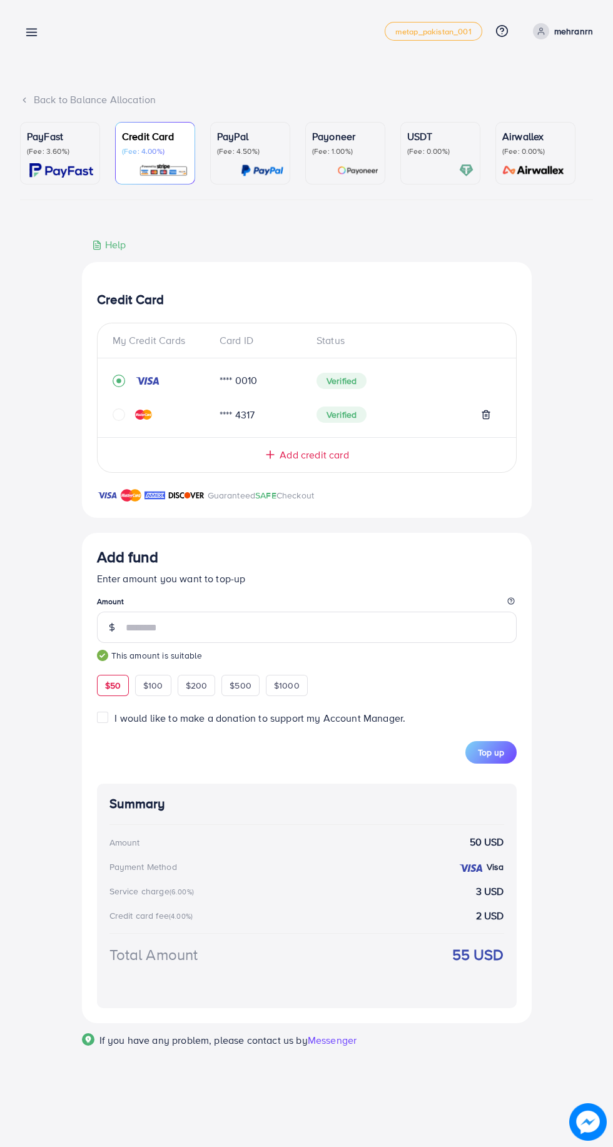
click at [479, 763] on button "Top up" at bounding box center [490, 752] width 51 height 23
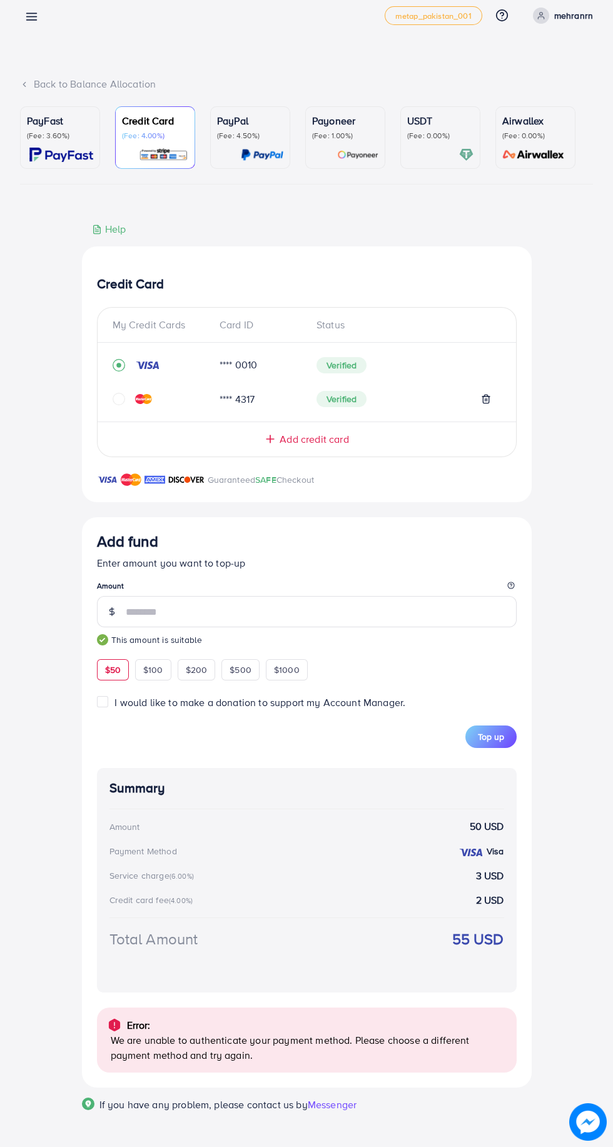
scroll to position [18, 0]
click at [119, 399] on icon "circle" at bounding box center [119, 399] width 13 height 13
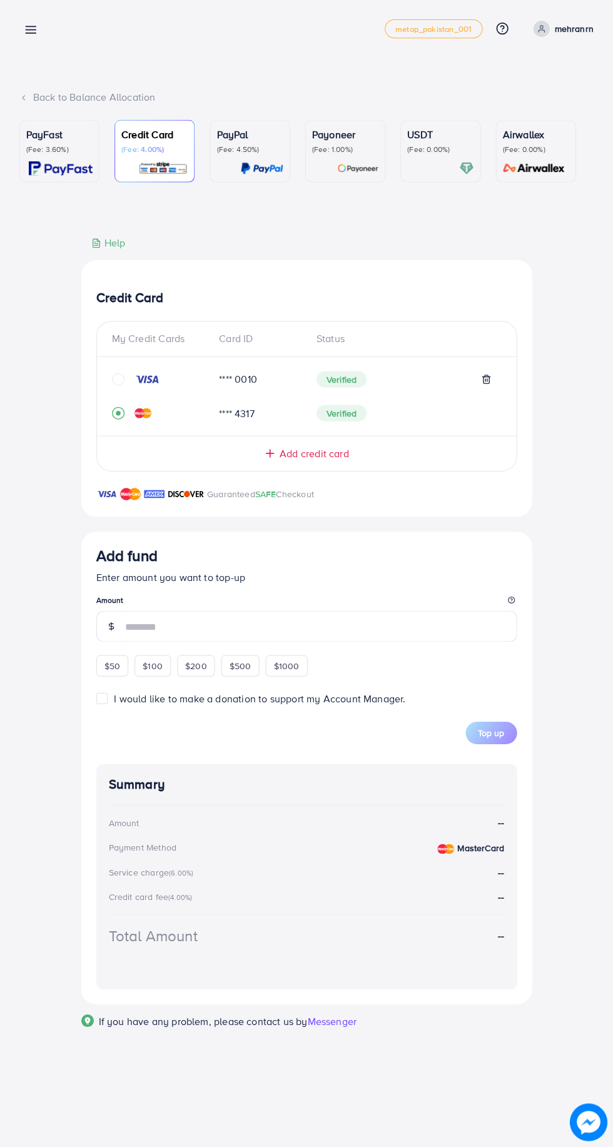
scroll to position [0, 0]
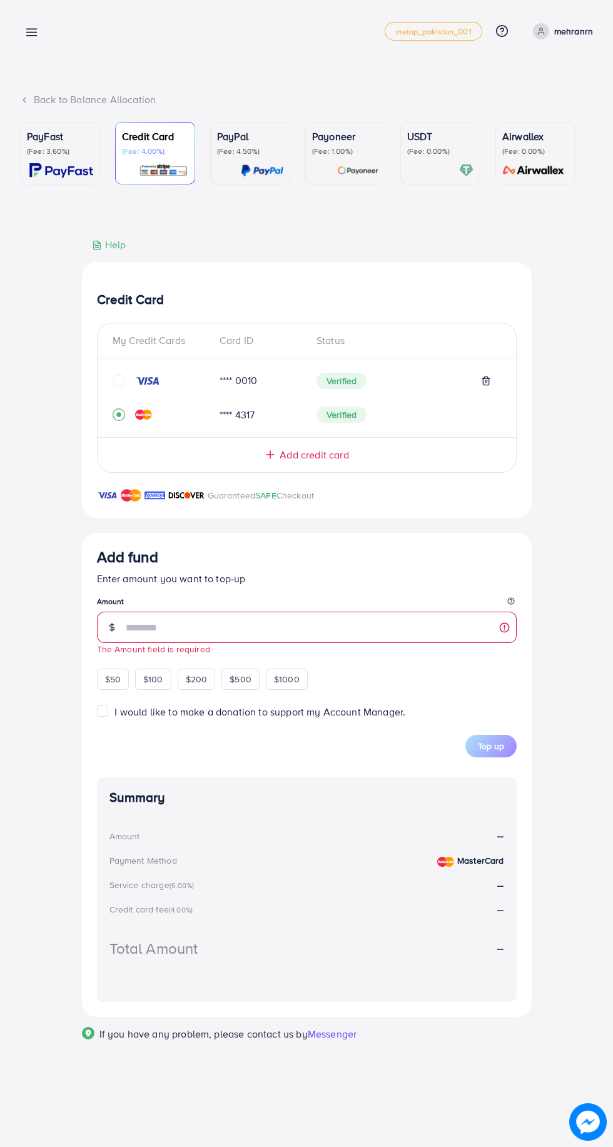
click at [106, 681] on span "$50" at bounding box center [113, 679] width 16 height 13
type input "**"
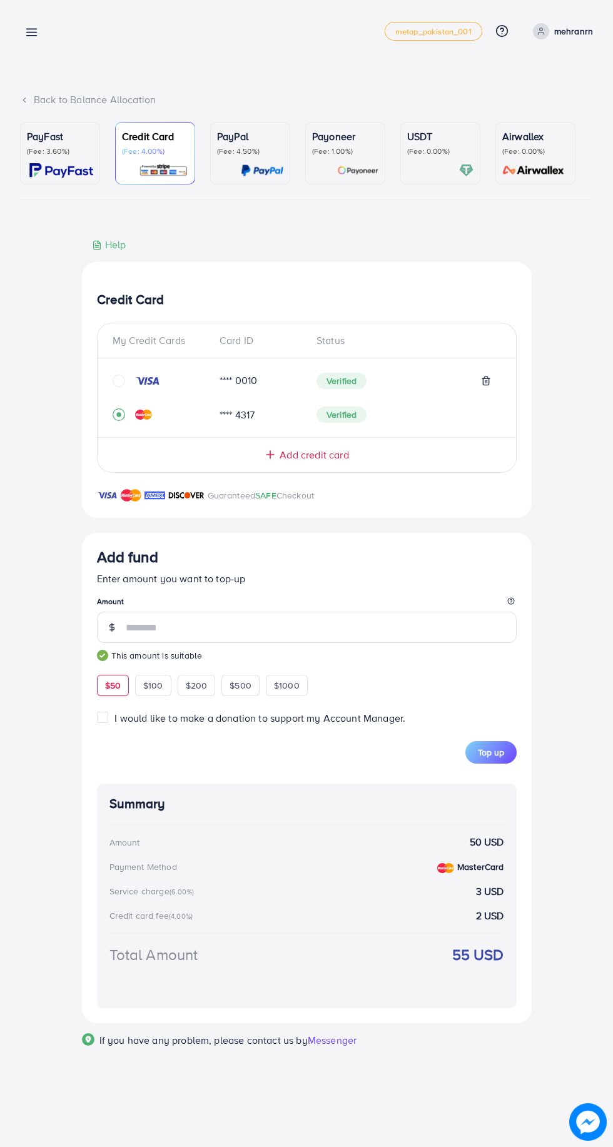
click at [493, 758] on span "Top up" at bounding box center [491, 752] width 26 height 13
click at [487, 756] on span "Top up" at bounding box center [491, 752] width 26 height 13
click at [502, 756] on span "Top up" at bounding box center [491, 752] width 26 height 13
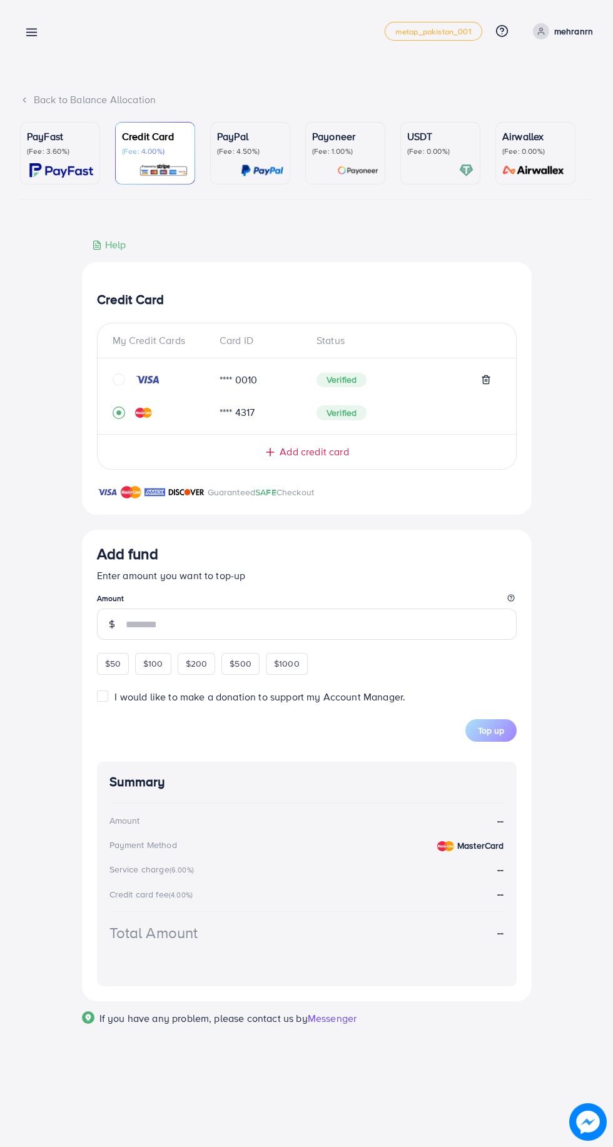
click at [208, 634] on input "number" at bounding box center [321, 624] width 391 height 31
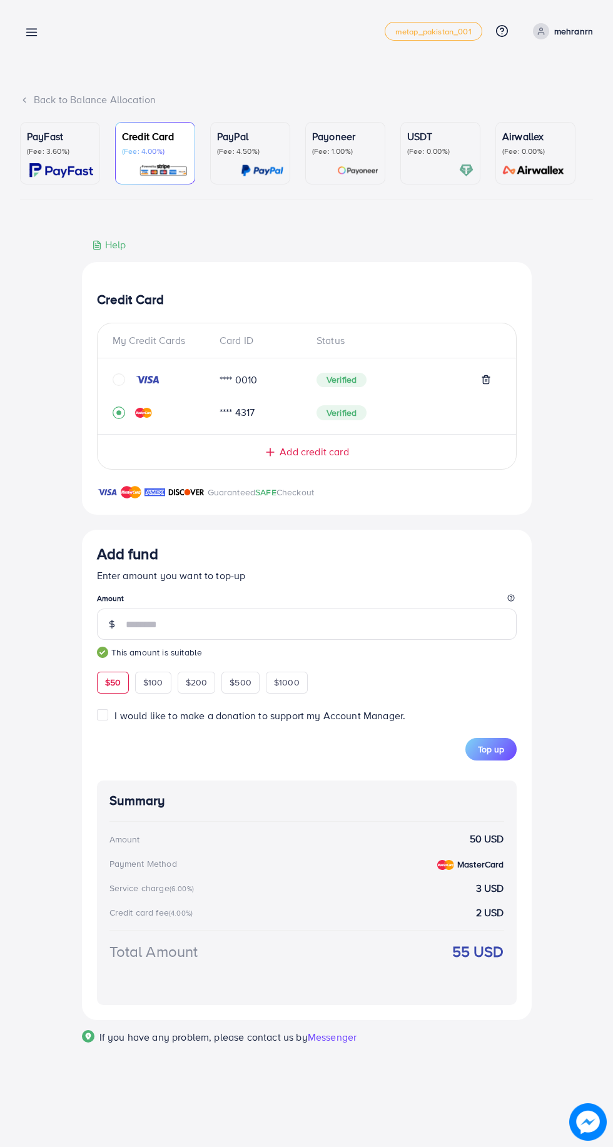
type input "**"
click at [504, 761] on button "Top up" at bounding box center [490, 749] width 51 height 23
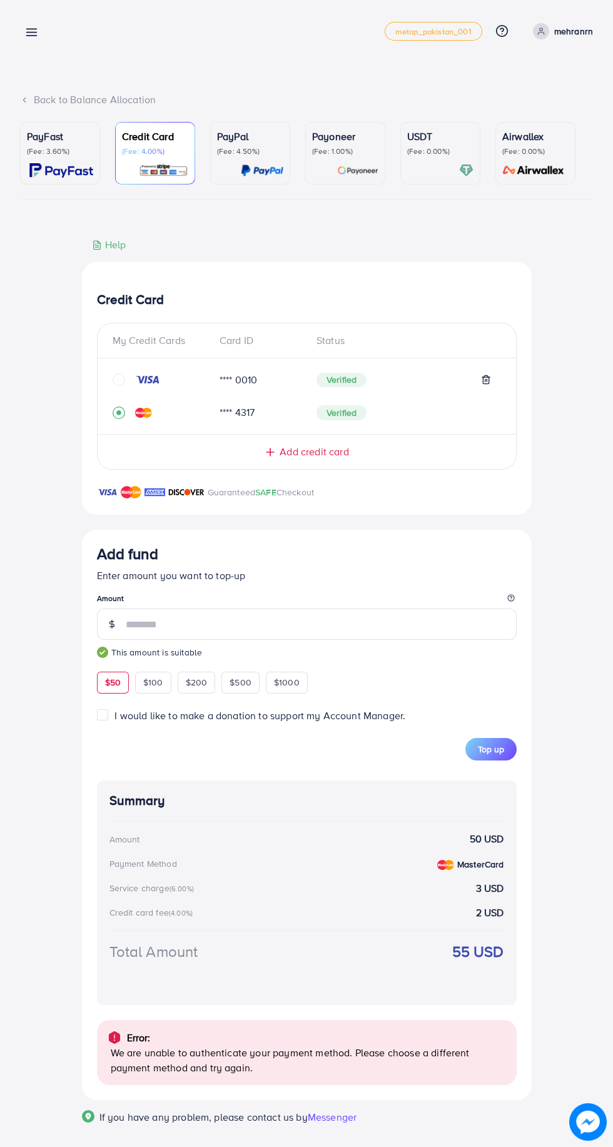
scroll to position [16, 0]
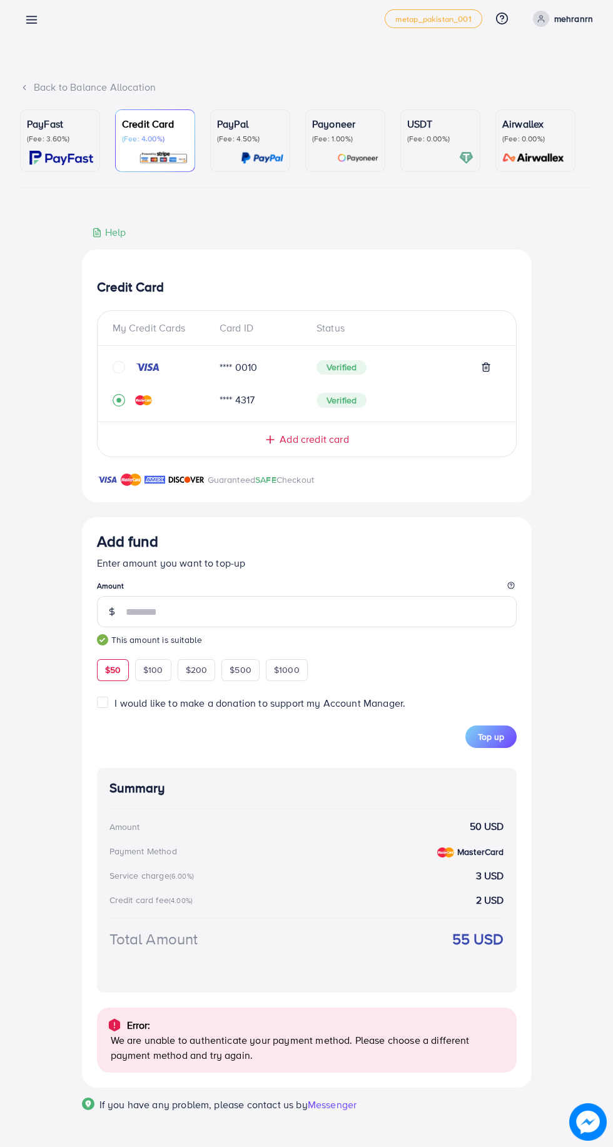
click at [486, 367] on icon at bounding box center [486, 367] width 10 height 10
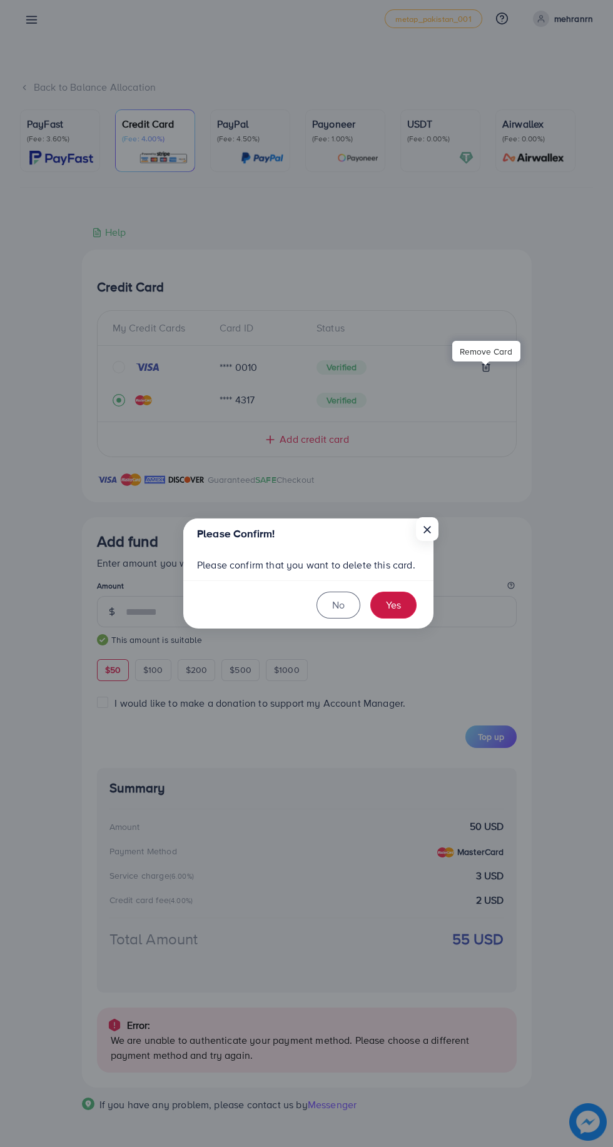
click at [400, 609] on button "Yes" at bounding box center [393, 605] width 46 height 27
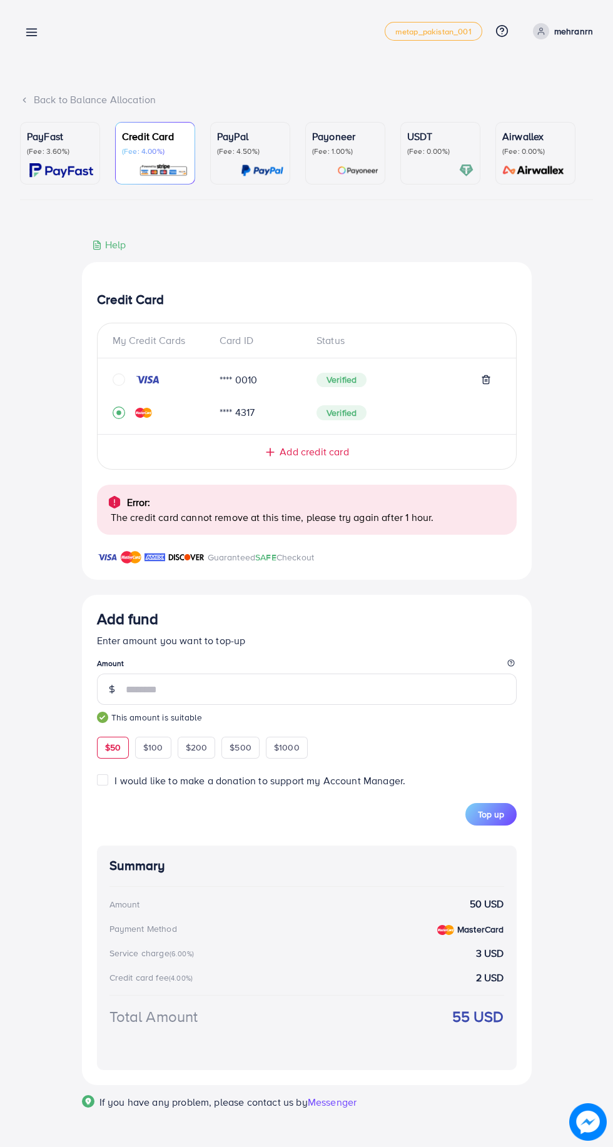
scroll to position [0, 0]
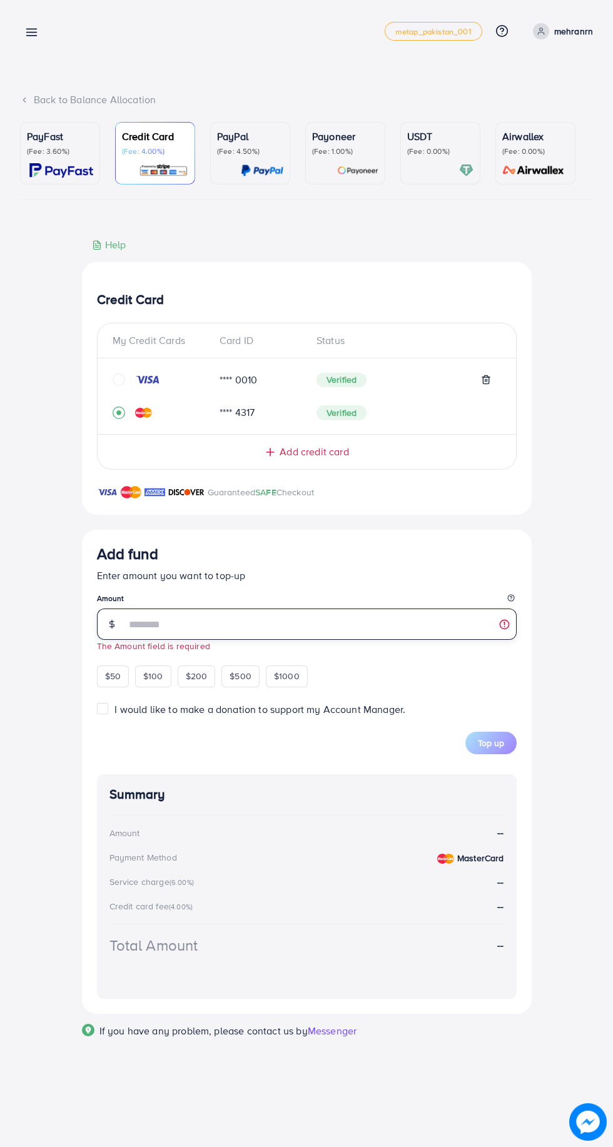
click at [317, 631] on input "number" at bounding box center [321, 624] width 391 height 31
click at [275, 621] on input "*" at bounding box center [321, 624] width 391 height 31
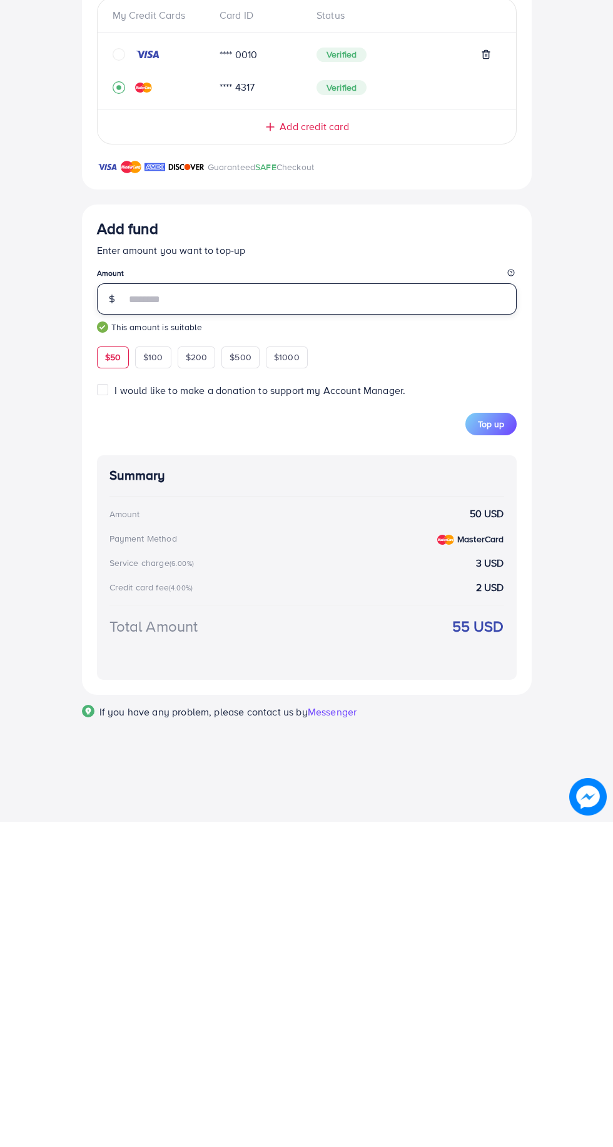
type input "**"
click at [491, 753] on span "Top up" at bounding box center [491, 749] width 26 height 13
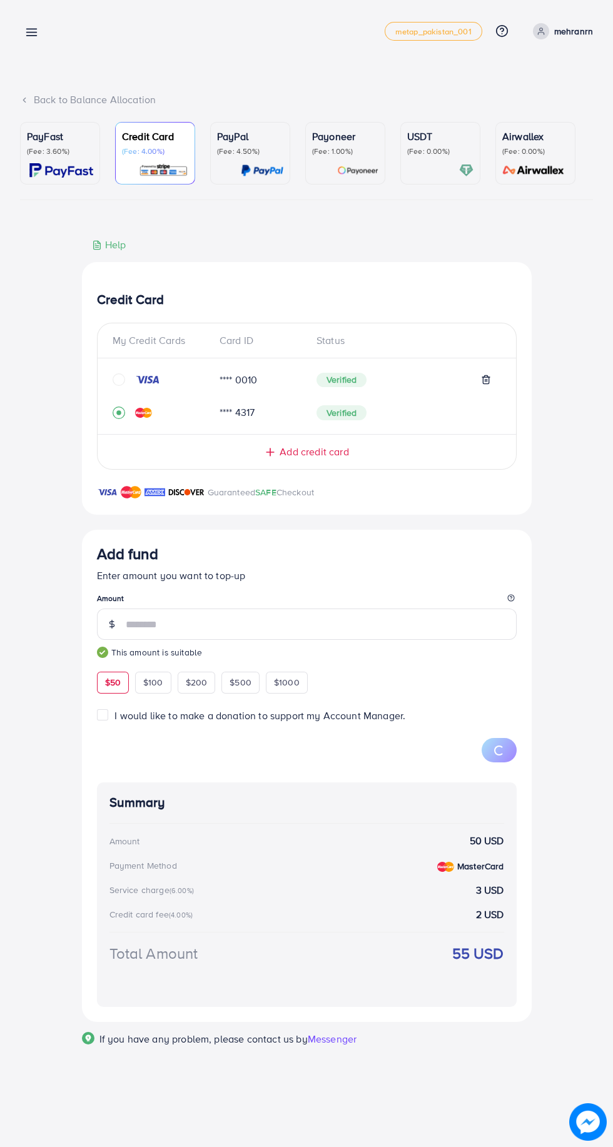
click at [34, 33] on line at bounding box center [32, 33] width 10 height 0
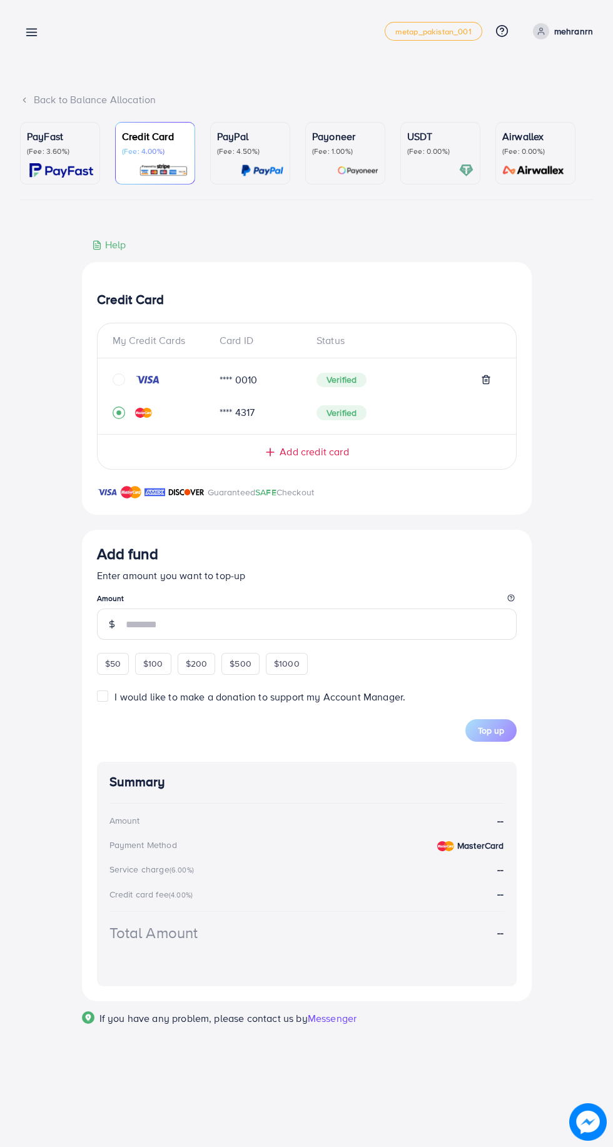
click at [115, 667] on div "$50 $100 $200 $500 $1000" at bounding box center [225, 662] width 257 height 24
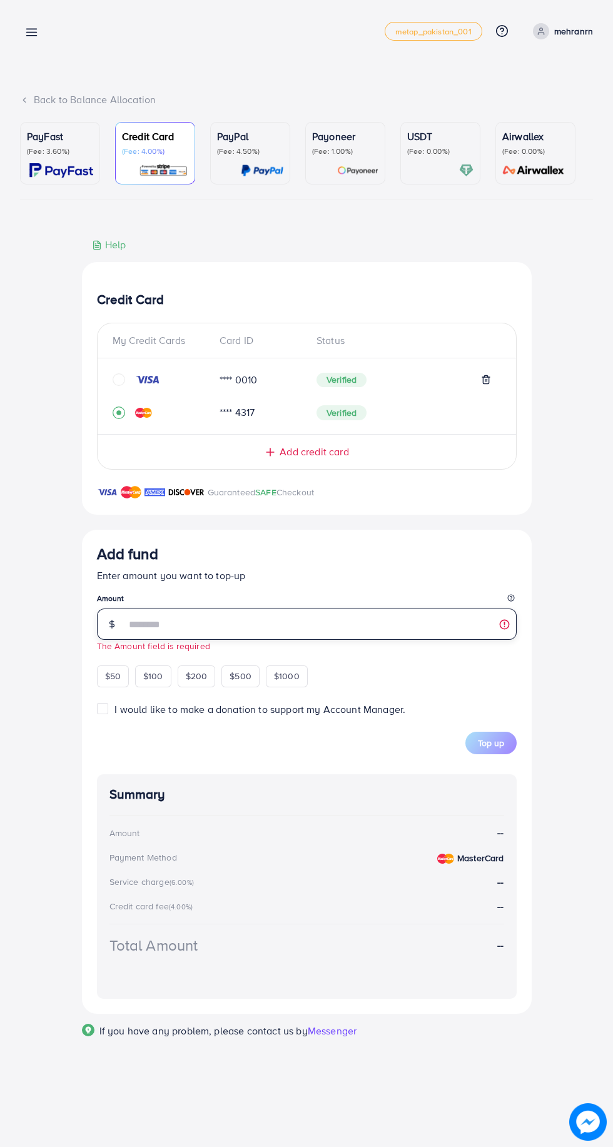
click at [241, 635] on input "number" at bounding box center [321, 624] width 391 height 31
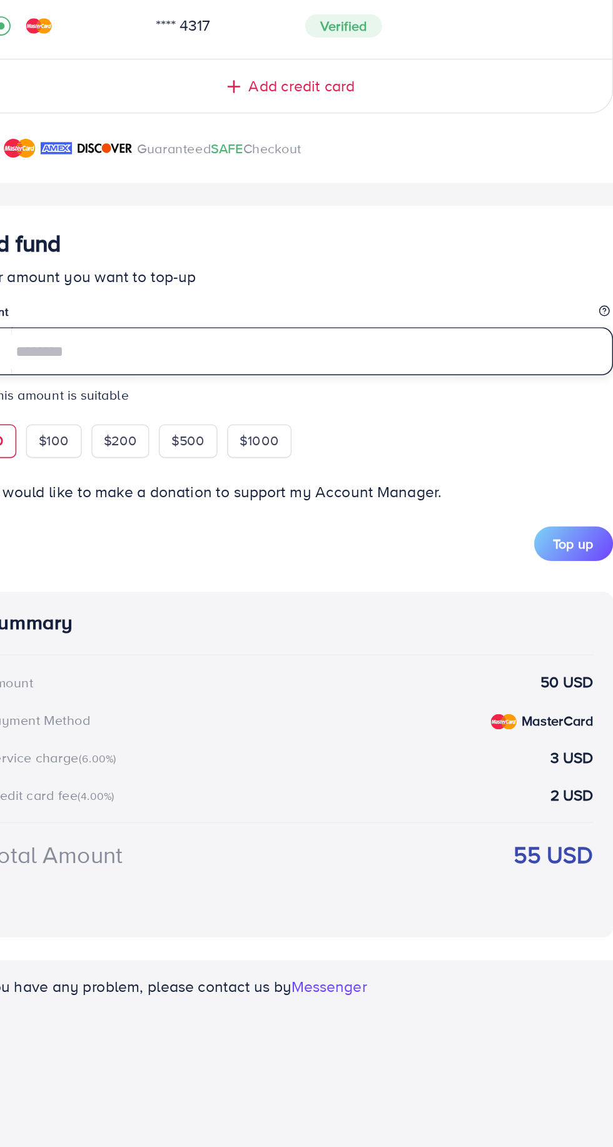
type input "**"
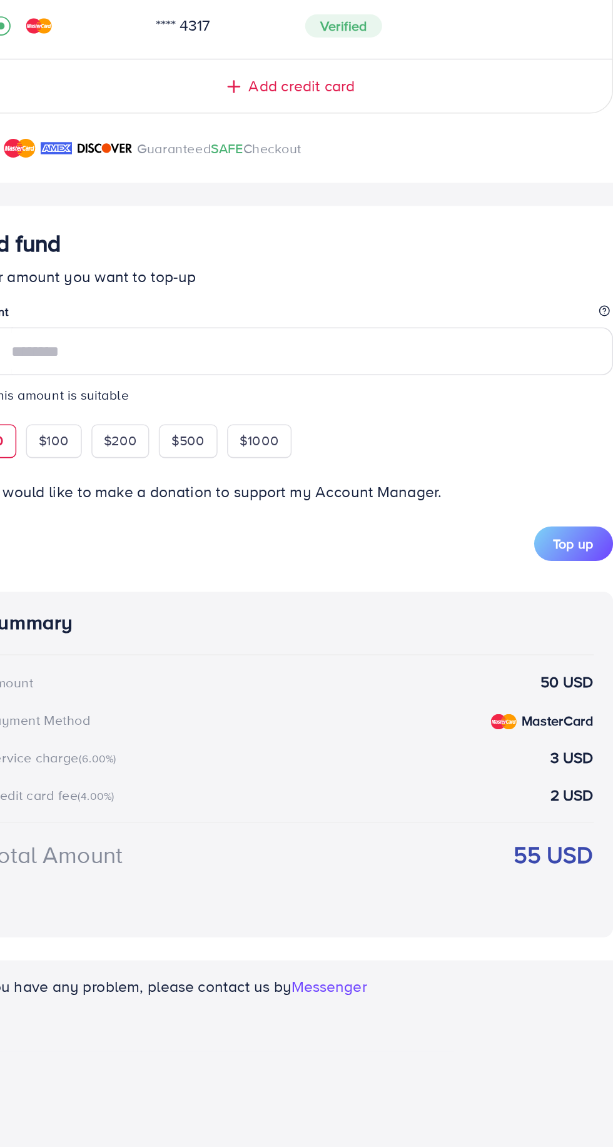
click at [496, 755] on span "Top up" at bounding box center [491, 749] width 26 height 13
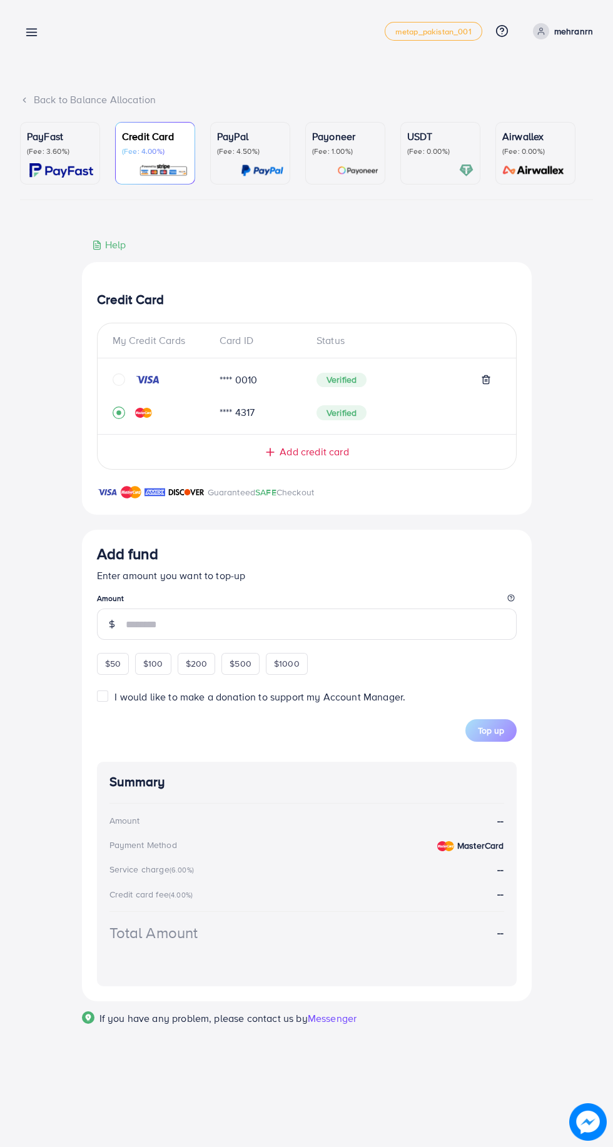
click at [247, 636] on input "number" at bounding box center [321, 624] width 391 height 31
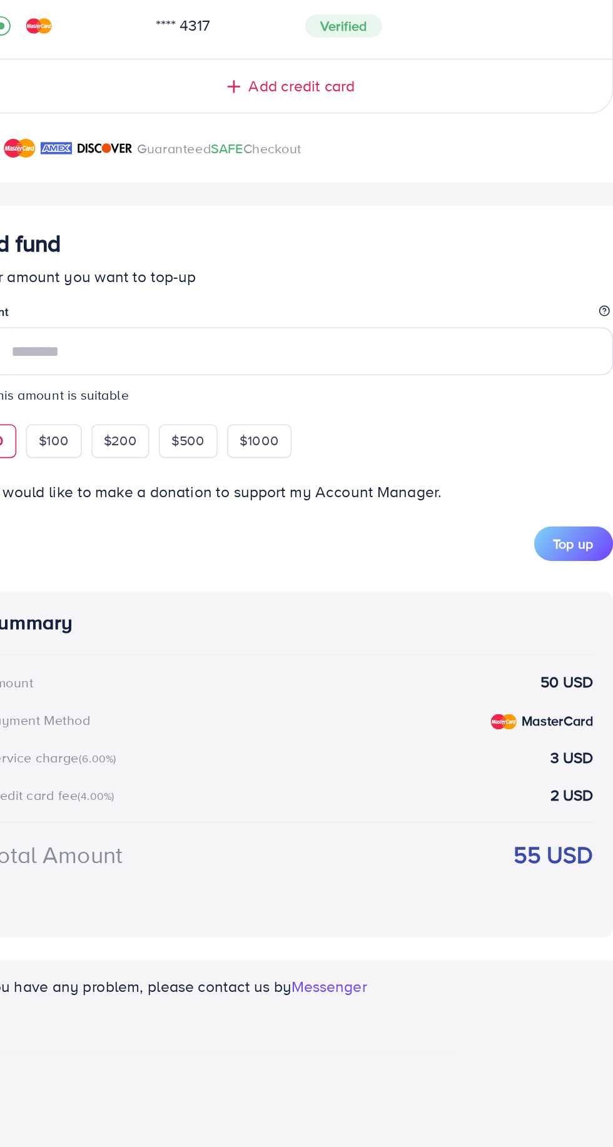
type input "**"
click at [490, 753] on span "Top up" at bounding box center [491, 749] width 26 height 13
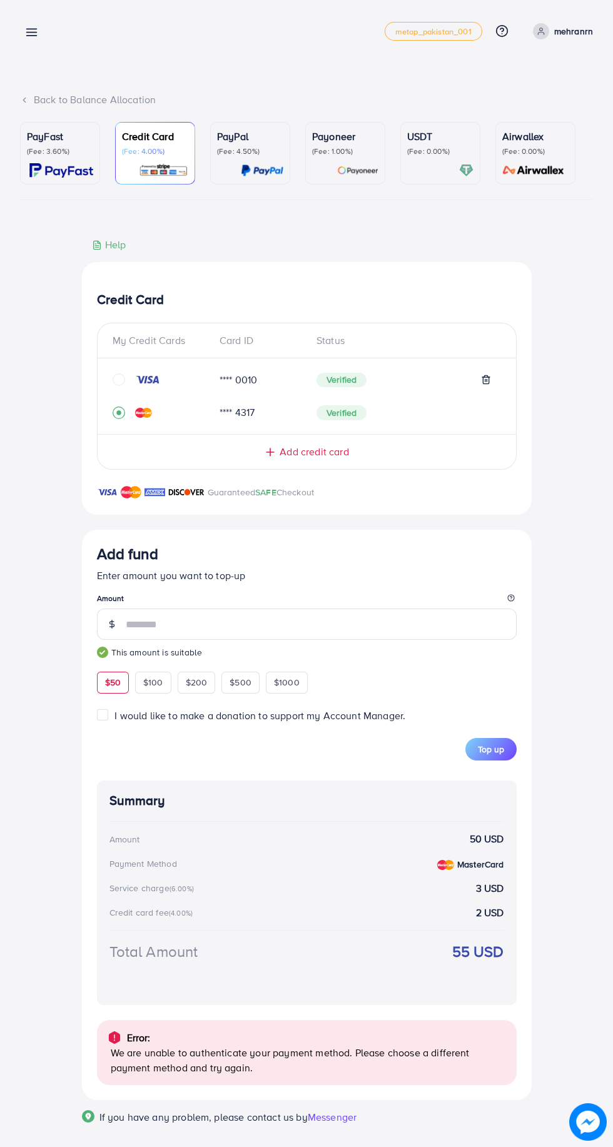
scroll to position [16, 0]
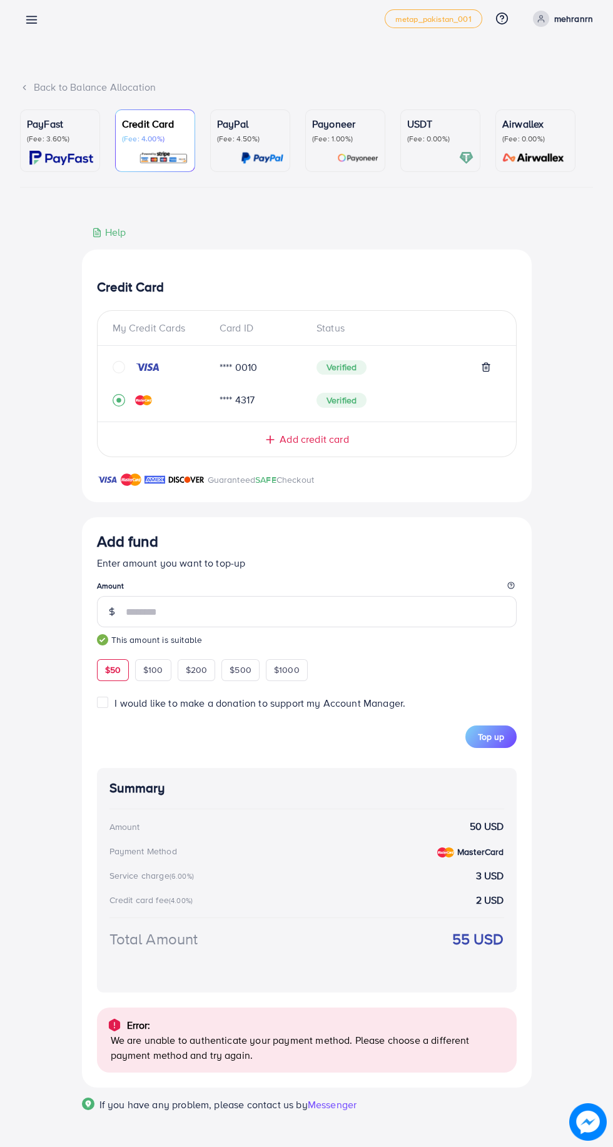
click at [118, 367] on icon "circle" at bounding box center [119, 367] width 13 height 13
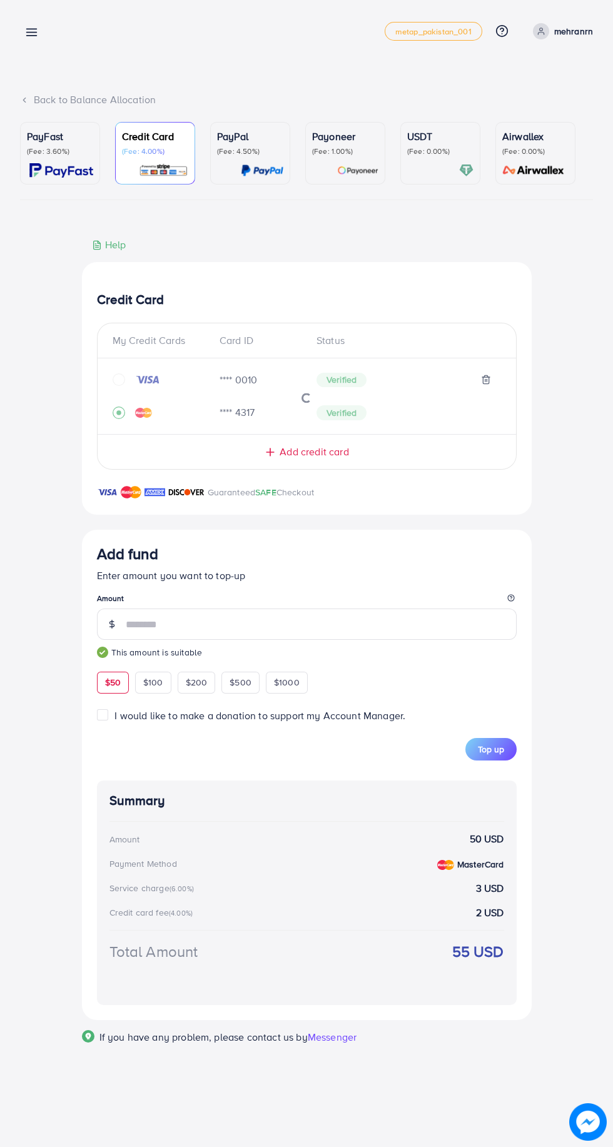
scroll to position [0, 0]
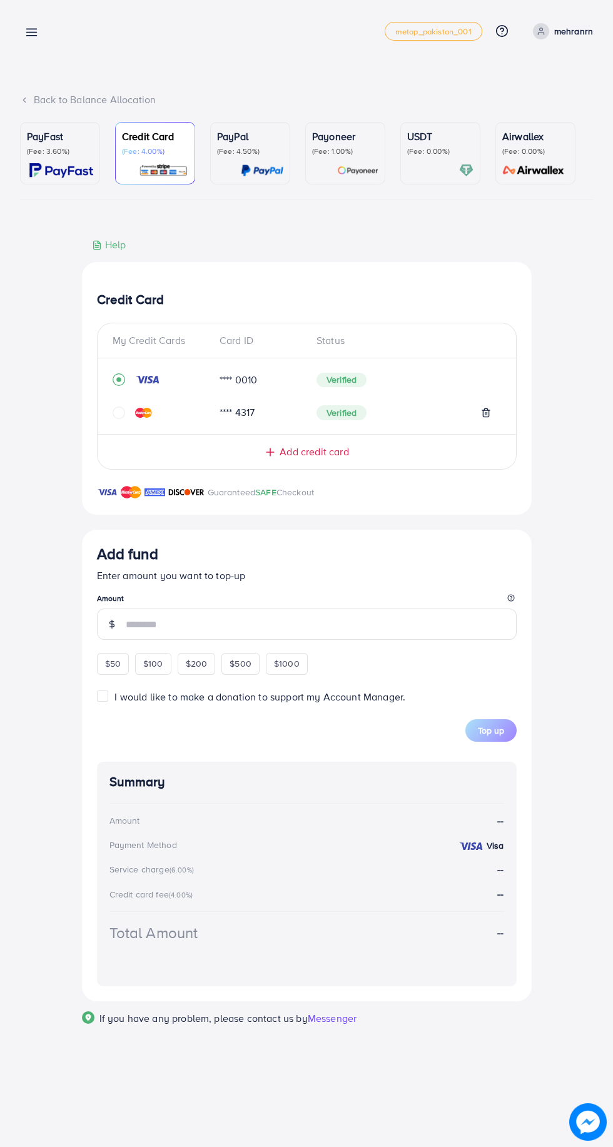
click at [208, 623] on input "number" at bounding box center [321, 624] width 391 height 31
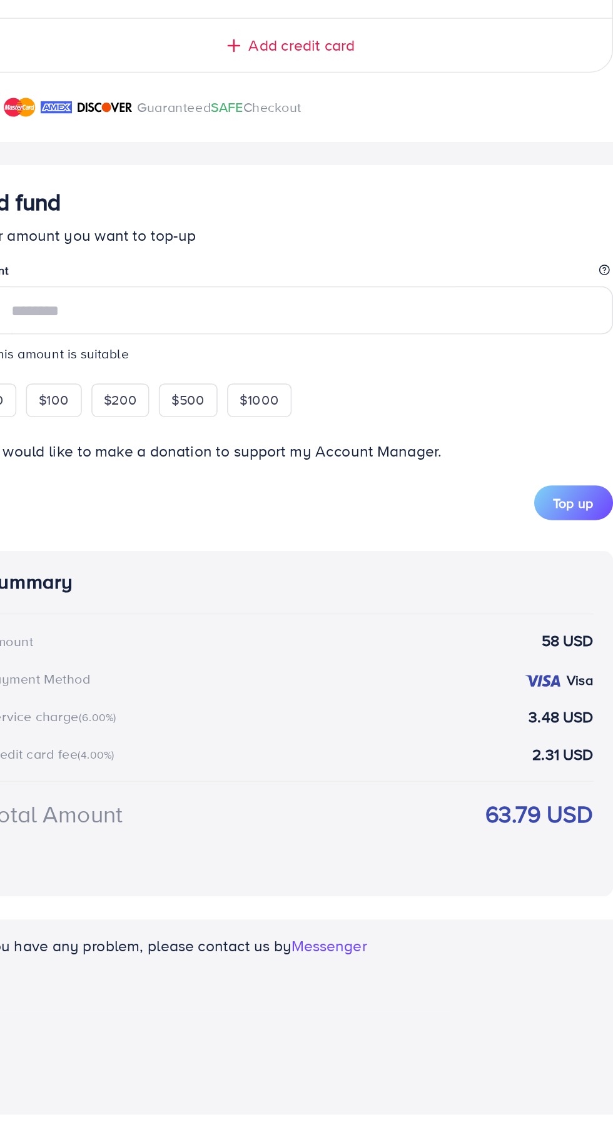
click at [492, 746] on span "Top up" at bounding box center [491, 749] width 26 height 13
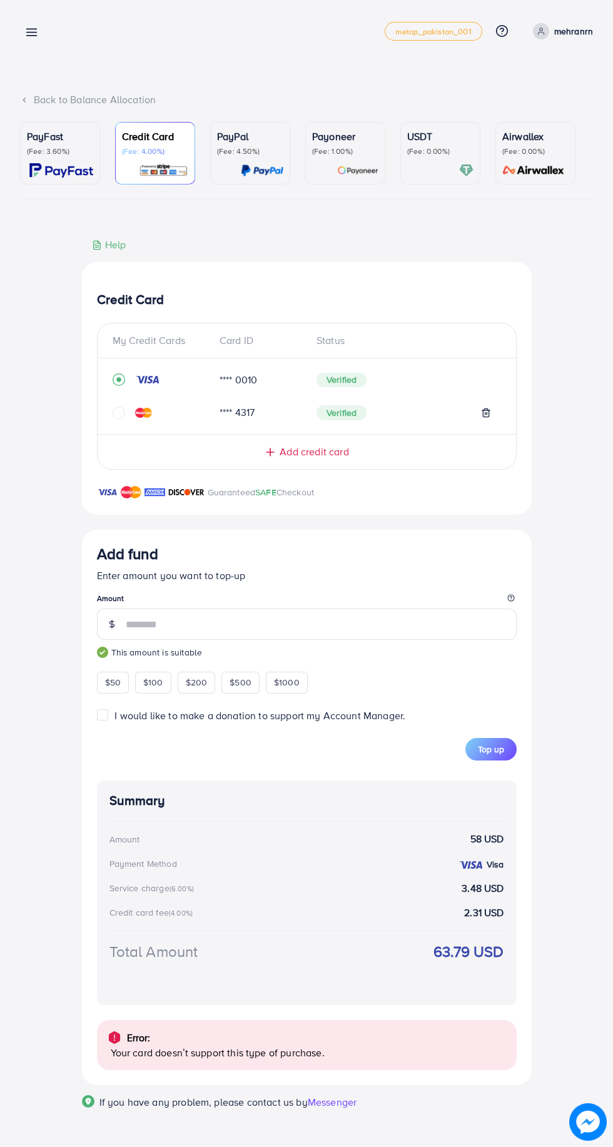
scroll to position [1, 0]
click at [508, 755] on button "Top up" at bounding box center [490, 749] width 51 height 23
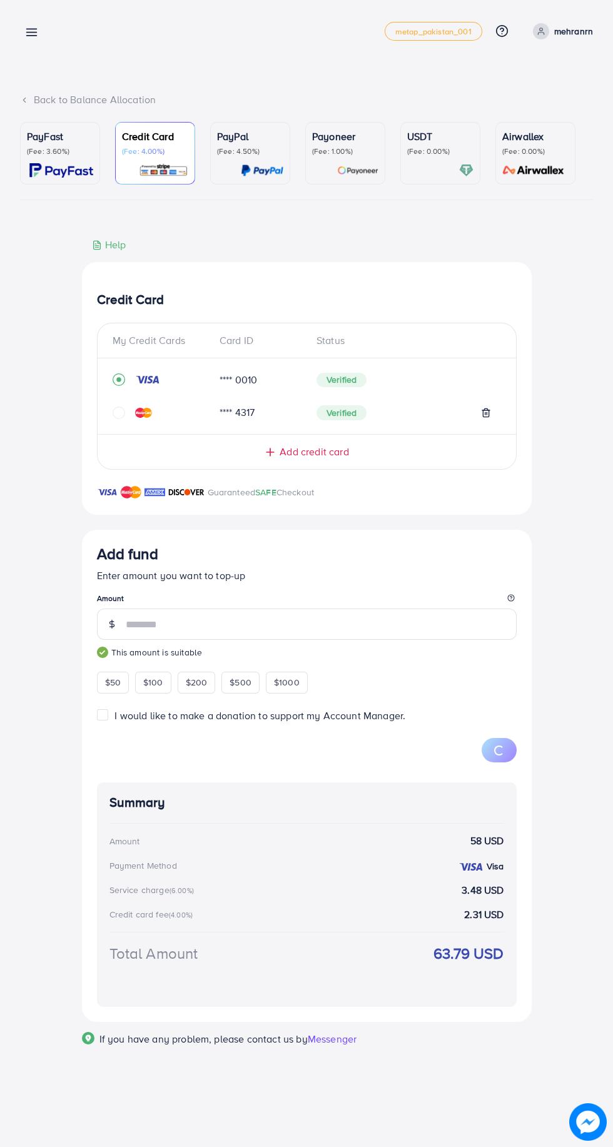
scroll to position [0, 0]
click at [226, 635] on input "**" at bounding box center [321, 624] width 391 height 31
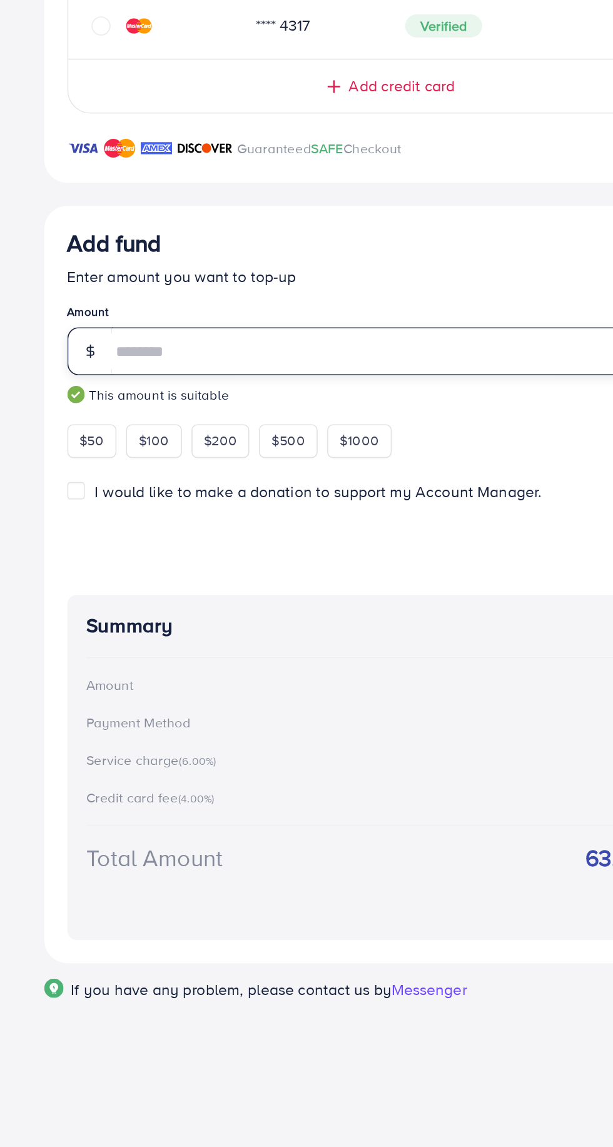
type input "*"
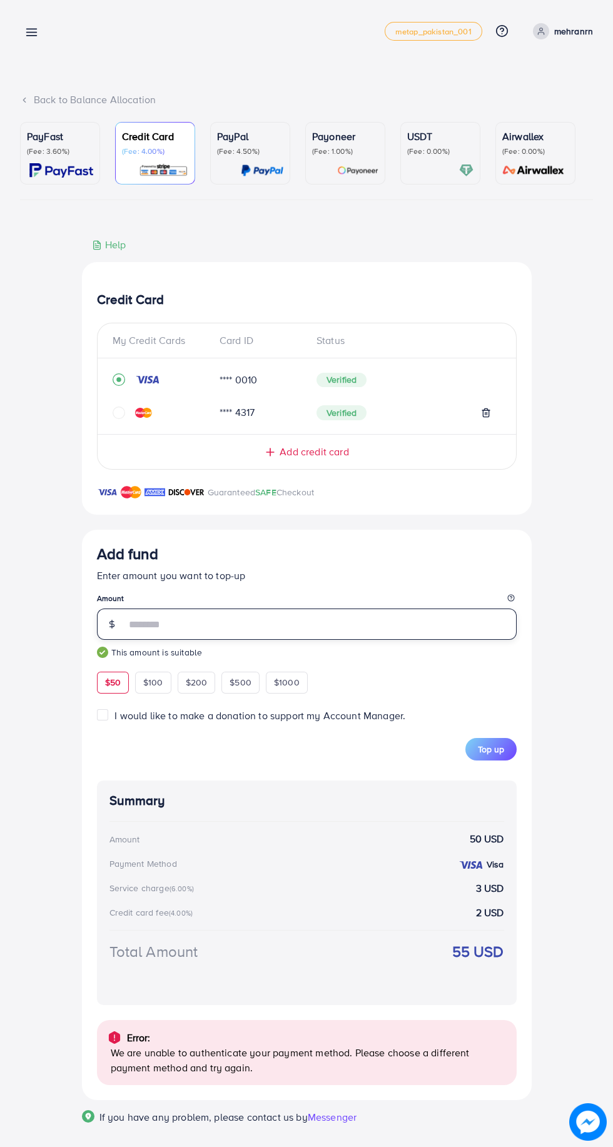
scroll to position [16, 0]
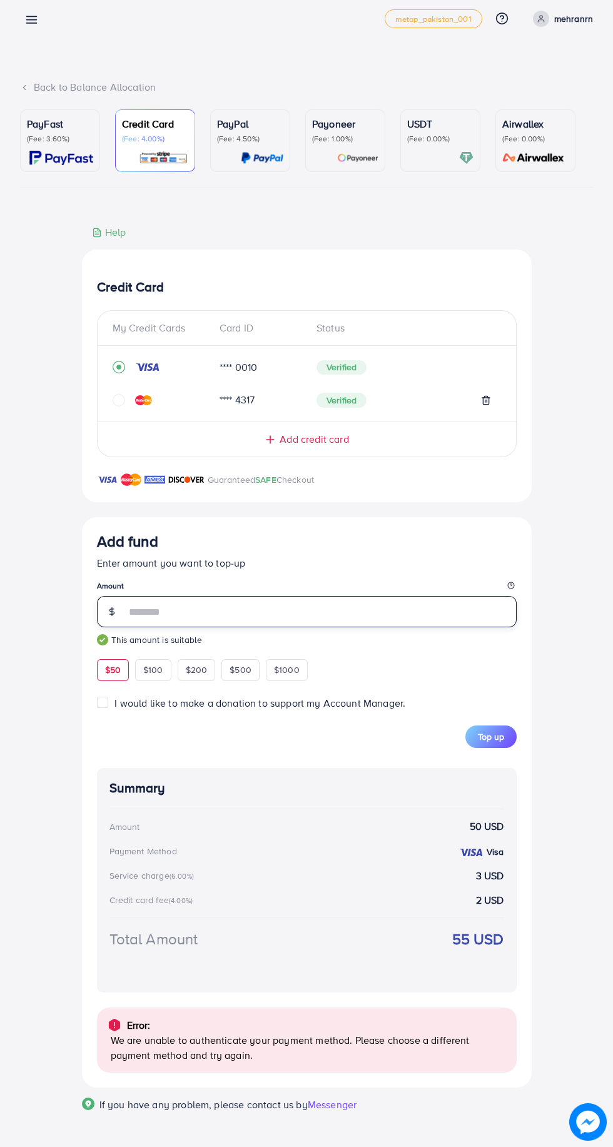
type input "**"
click at [116, 377] on div "**** 0010 Verified" at bounding box center [307, 372] width 389 height 33
click at [118, 400] on icon "circle" at bounding box center [119, 400] width 13 height 13
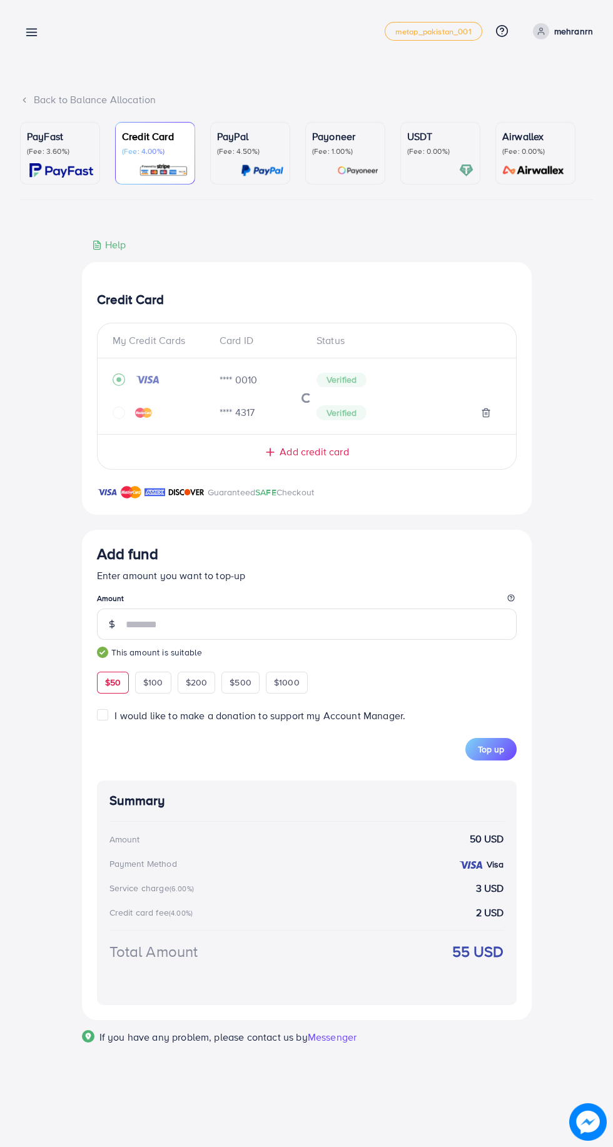
scroll to position [0, 0]
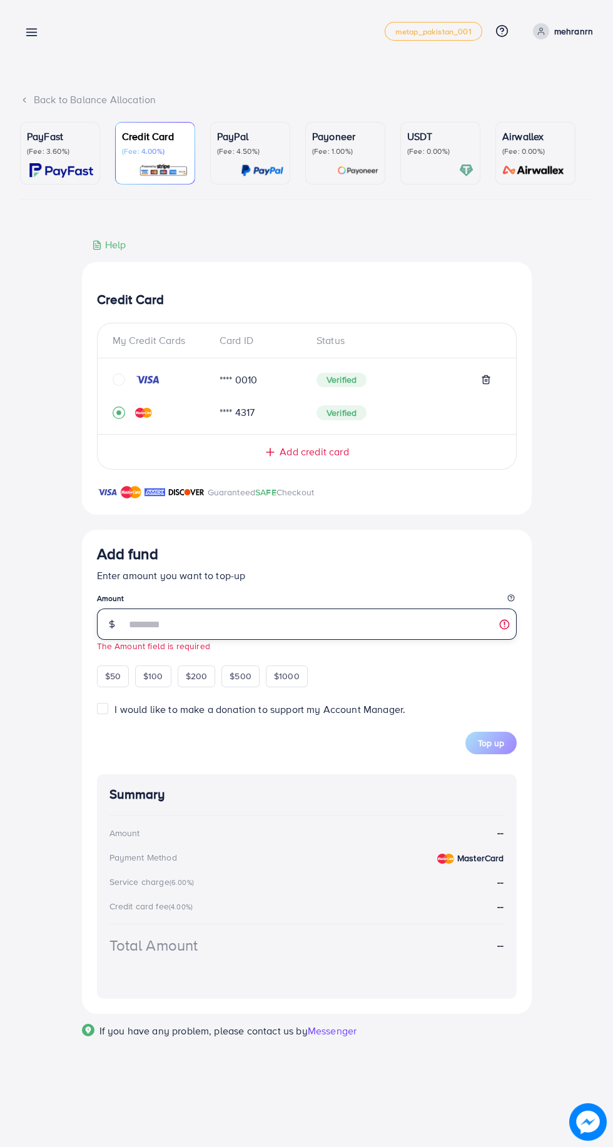
click at [236, 628] on input "number" at bounding box center [321, 624] width 391 height 31
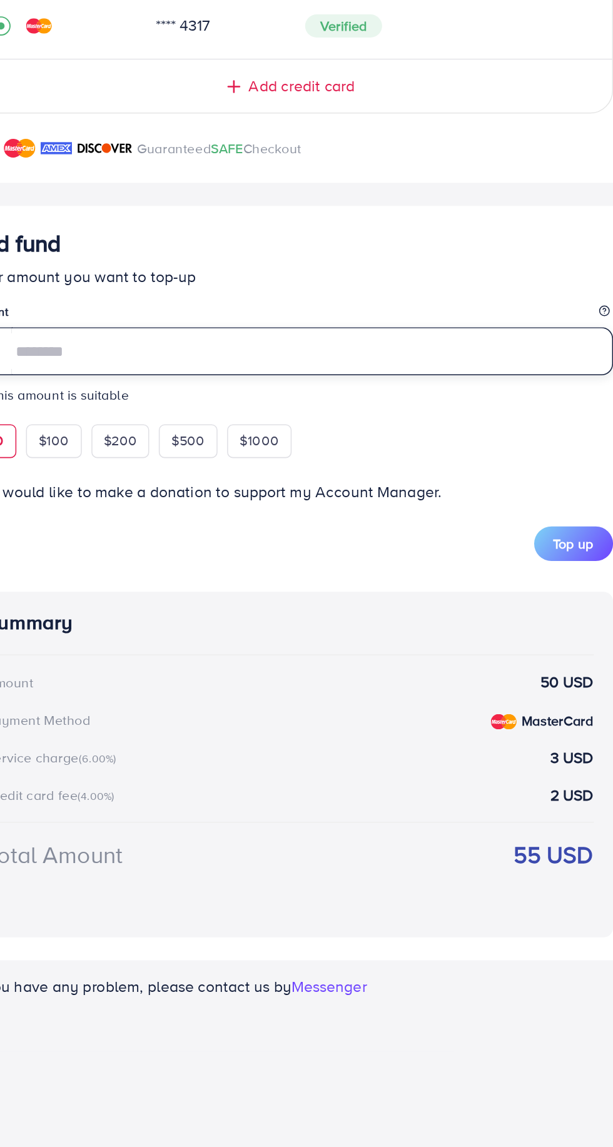
type input "**"
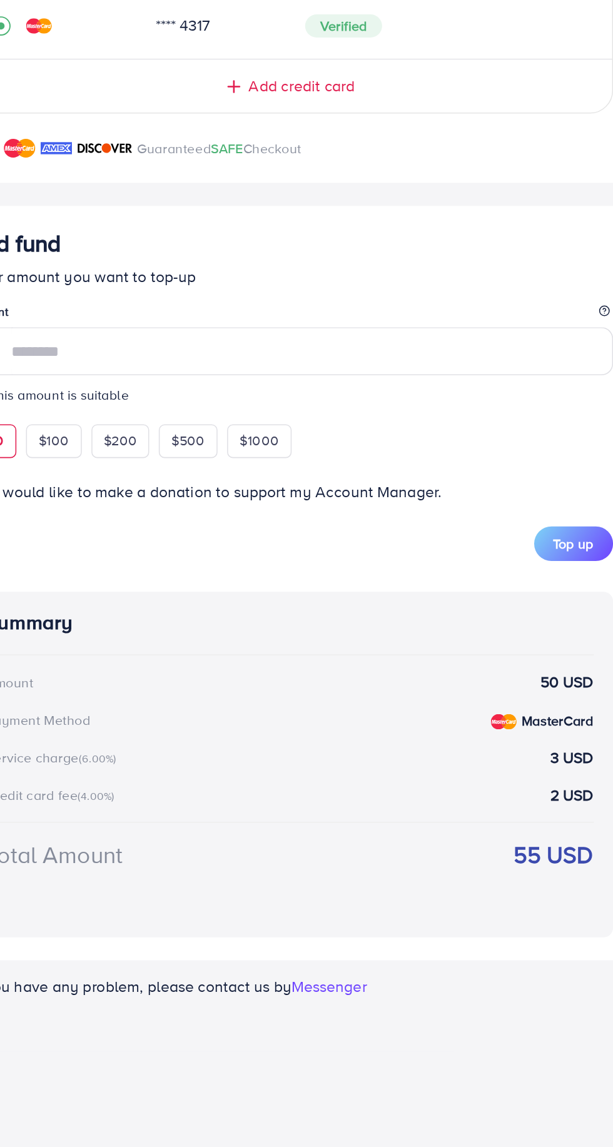
click at [495, 751] on span "Top up" at bounding box center [491, 749] width 26 height 13
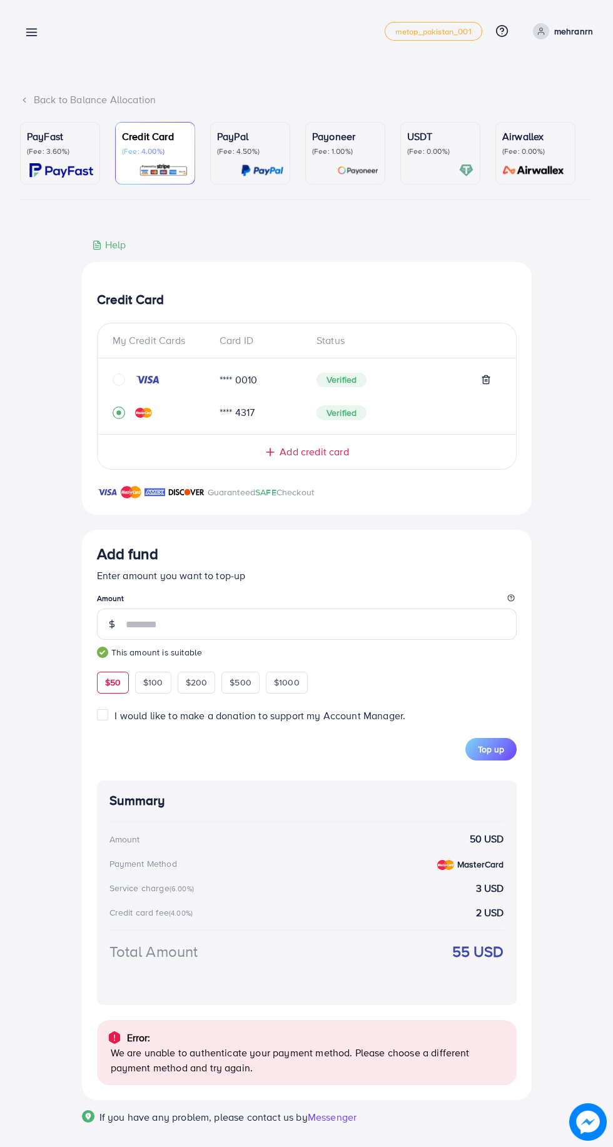
scroll to position [16, 0]
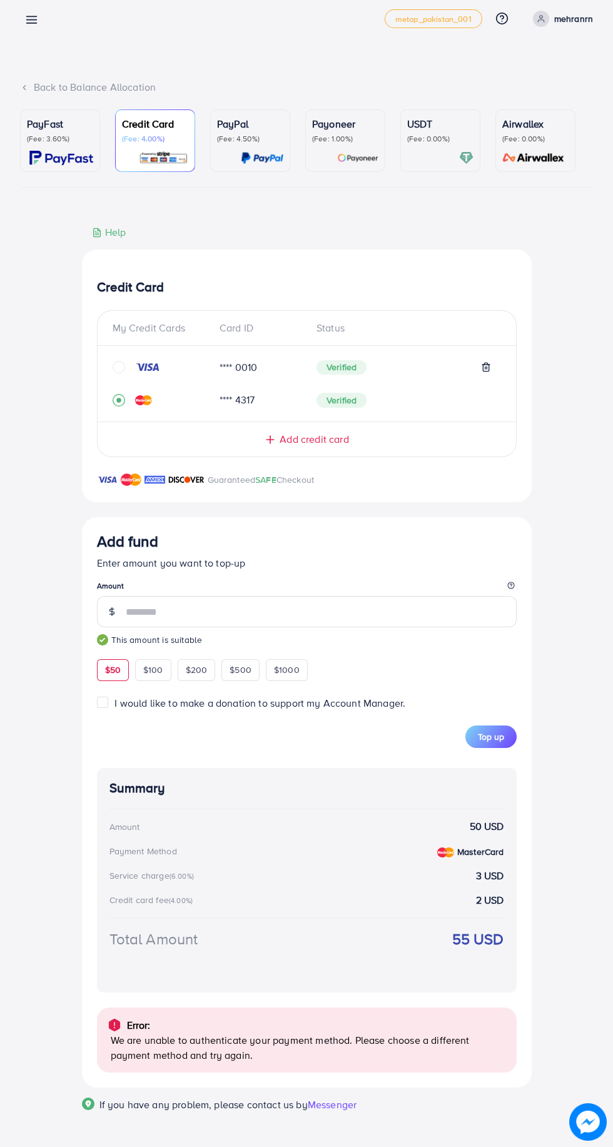
click at [246, 170] on ul "PayFast (Fee: 3.60%) Credit Card (Fee: 4.00%) PayPal (Fee: 4.50%) Payoneer (Fee…" at bounding box center [306, 148] width 573 height 78
